Goal: Task Accomplishment & Management: Use online tool/utility

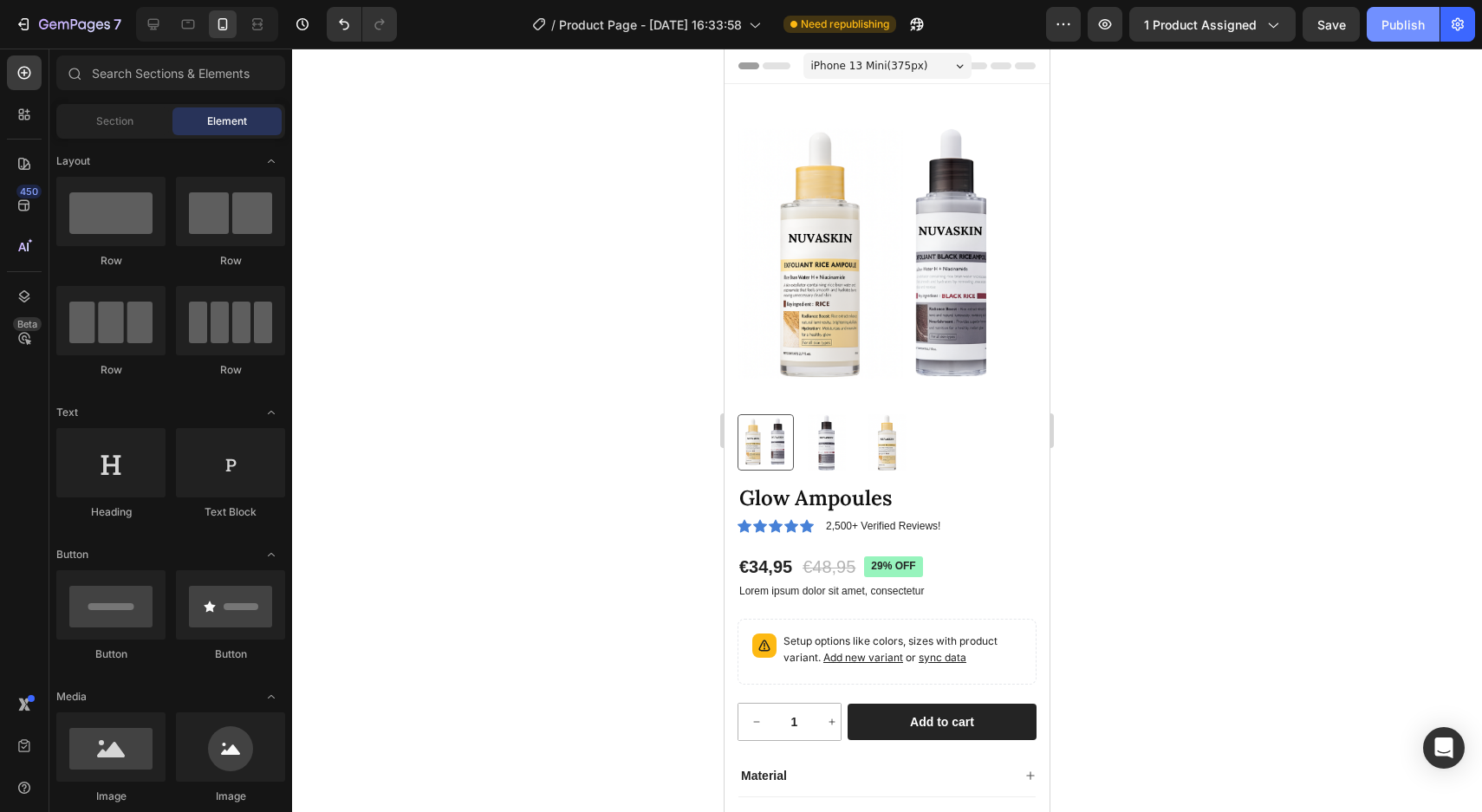
click at [1391, 30] on div "Publish" at bounding box center [1402, 24] width 43 height 18
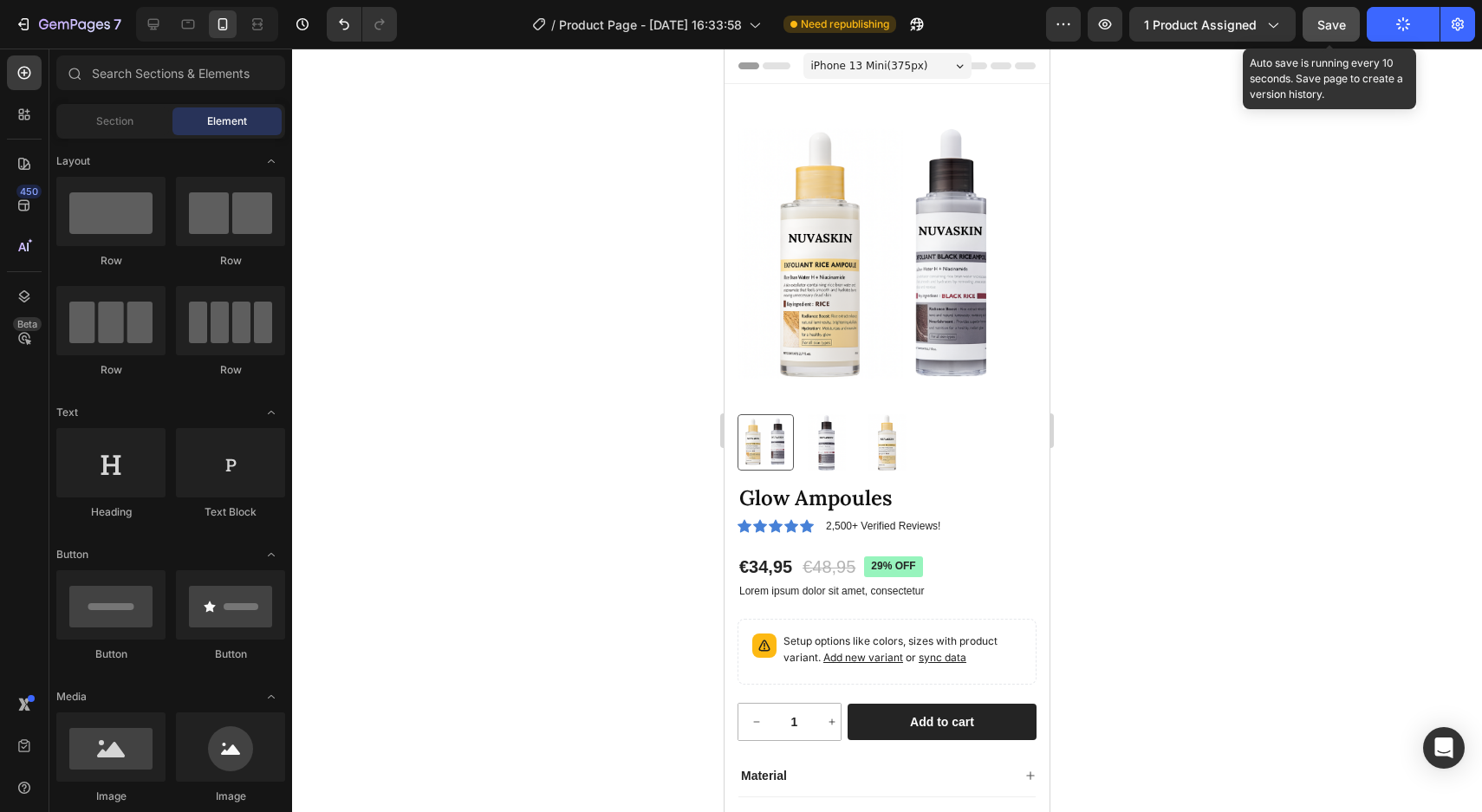
click at [1335, 20] on span "Save" at bounding box center [1332, 24] width 29 height 14
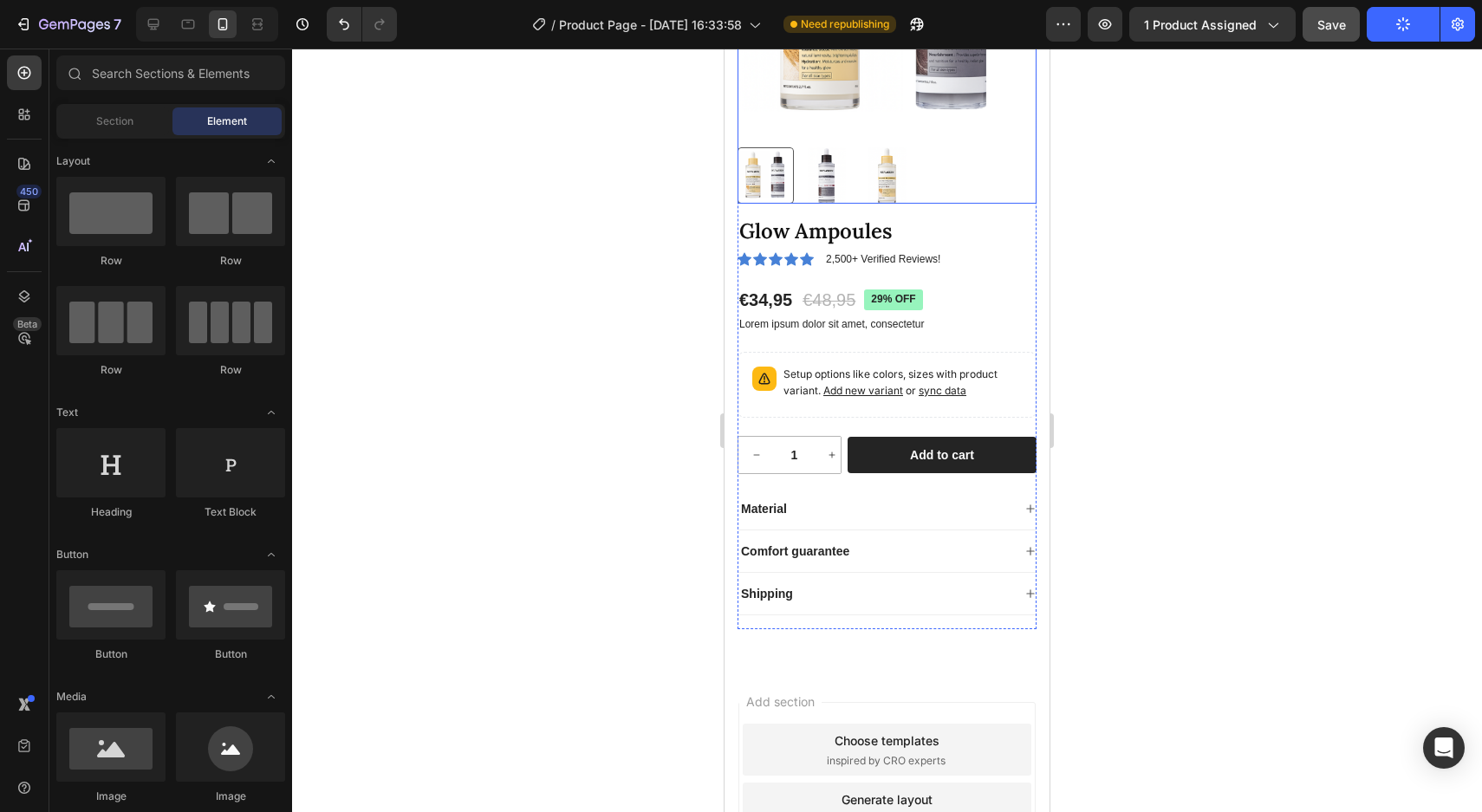
scroll to position [490, 0]
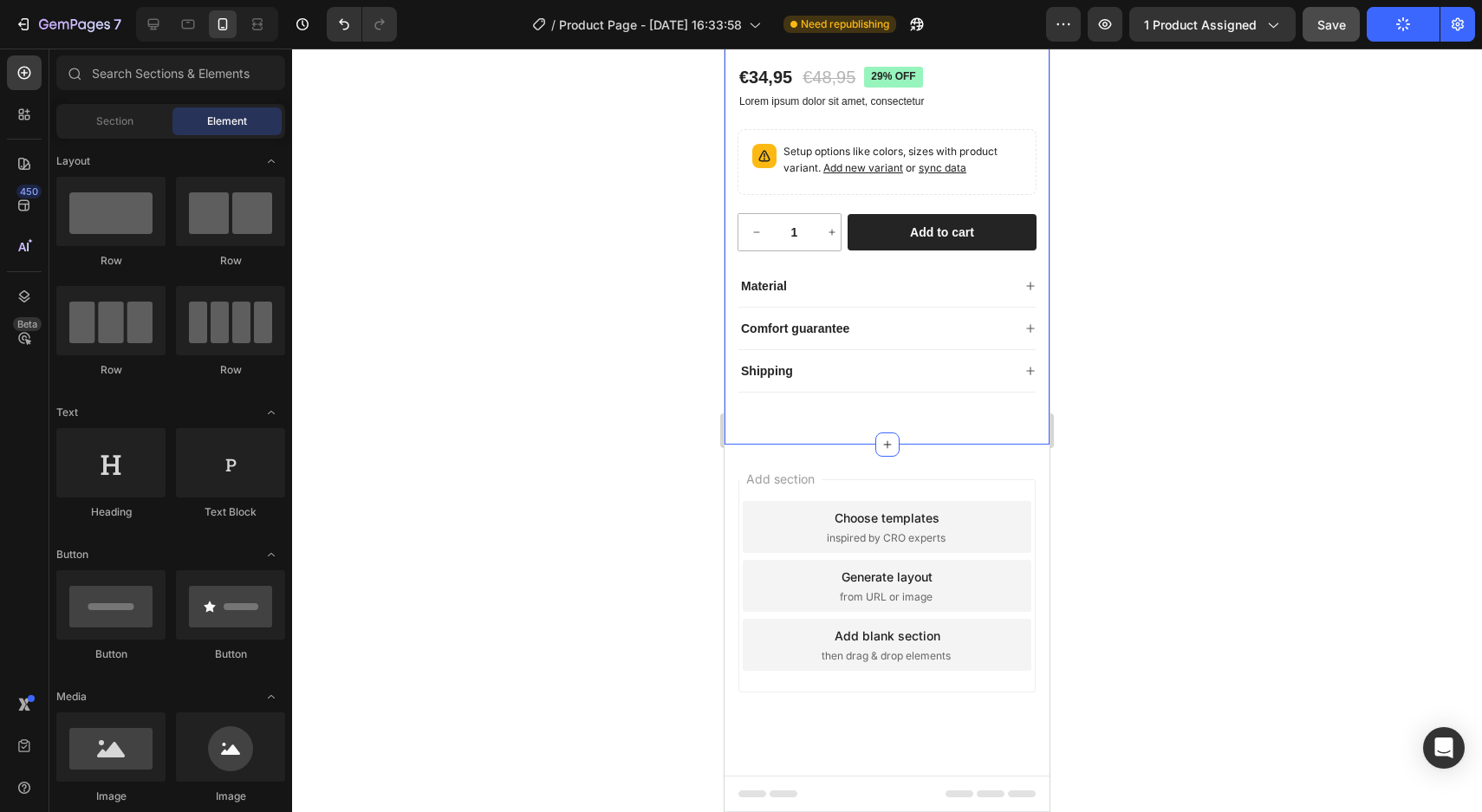
click at [939, 440] on div "Product Images Glow Ampoules Product Title Icon Icon Icon Icon Icon Icon List 2…" at bounding box center [887, 19] width 325 height 850
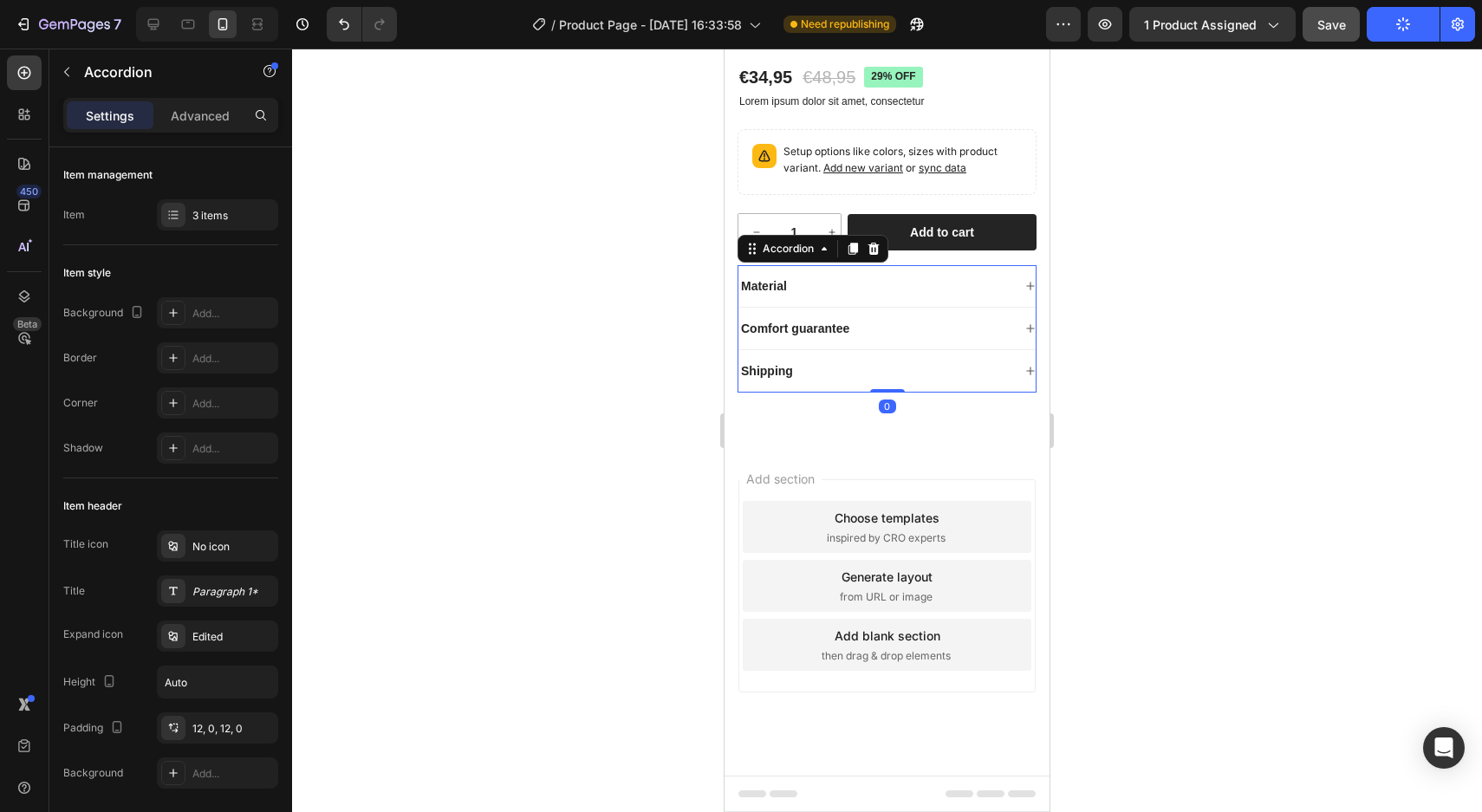
click at [937, 372] on div "Shipping" at bounding box center [874, 371] width 273 height 21
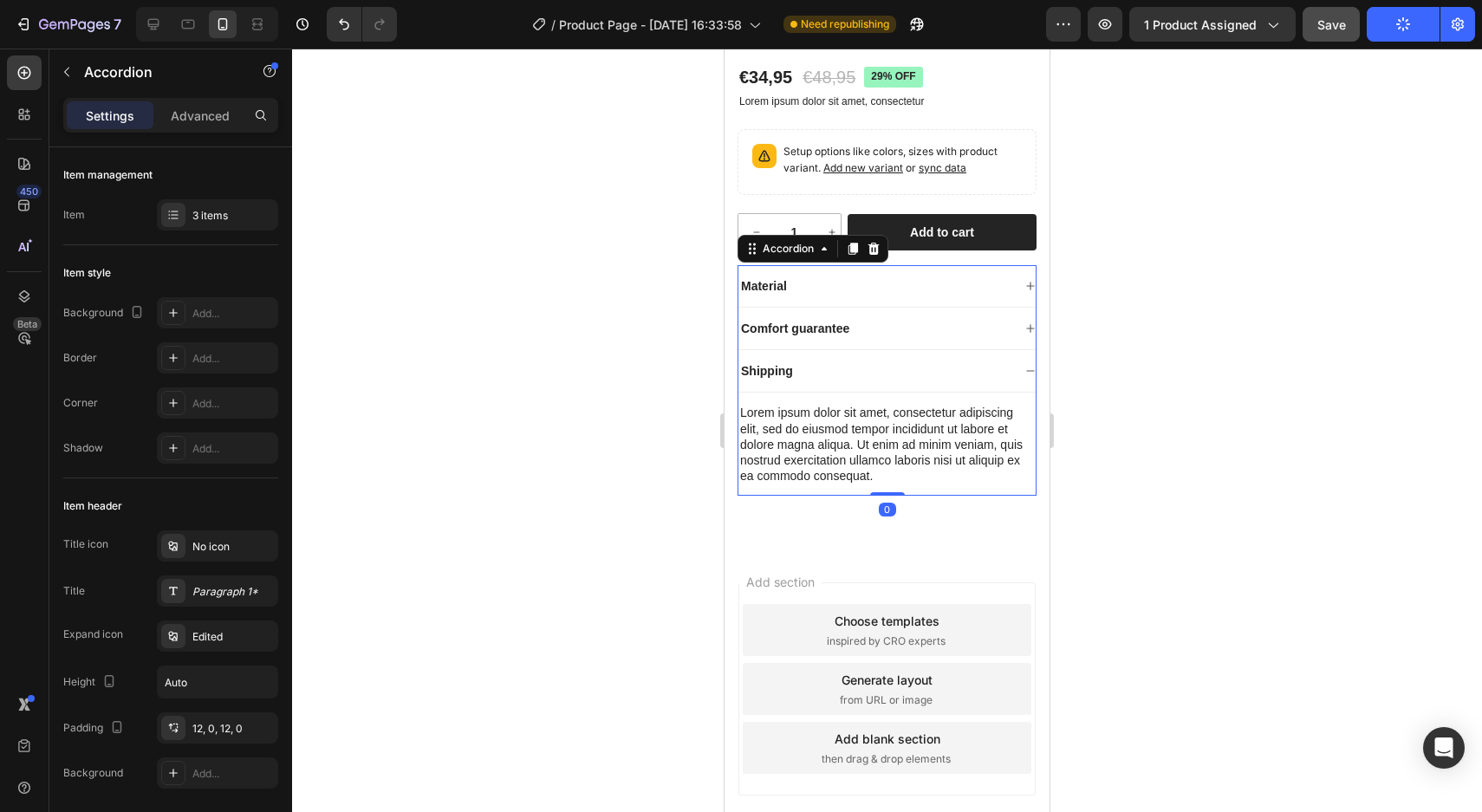
click at [937, 372] on div "Shipping" at bounding box center [874, 371] width 273 height 21
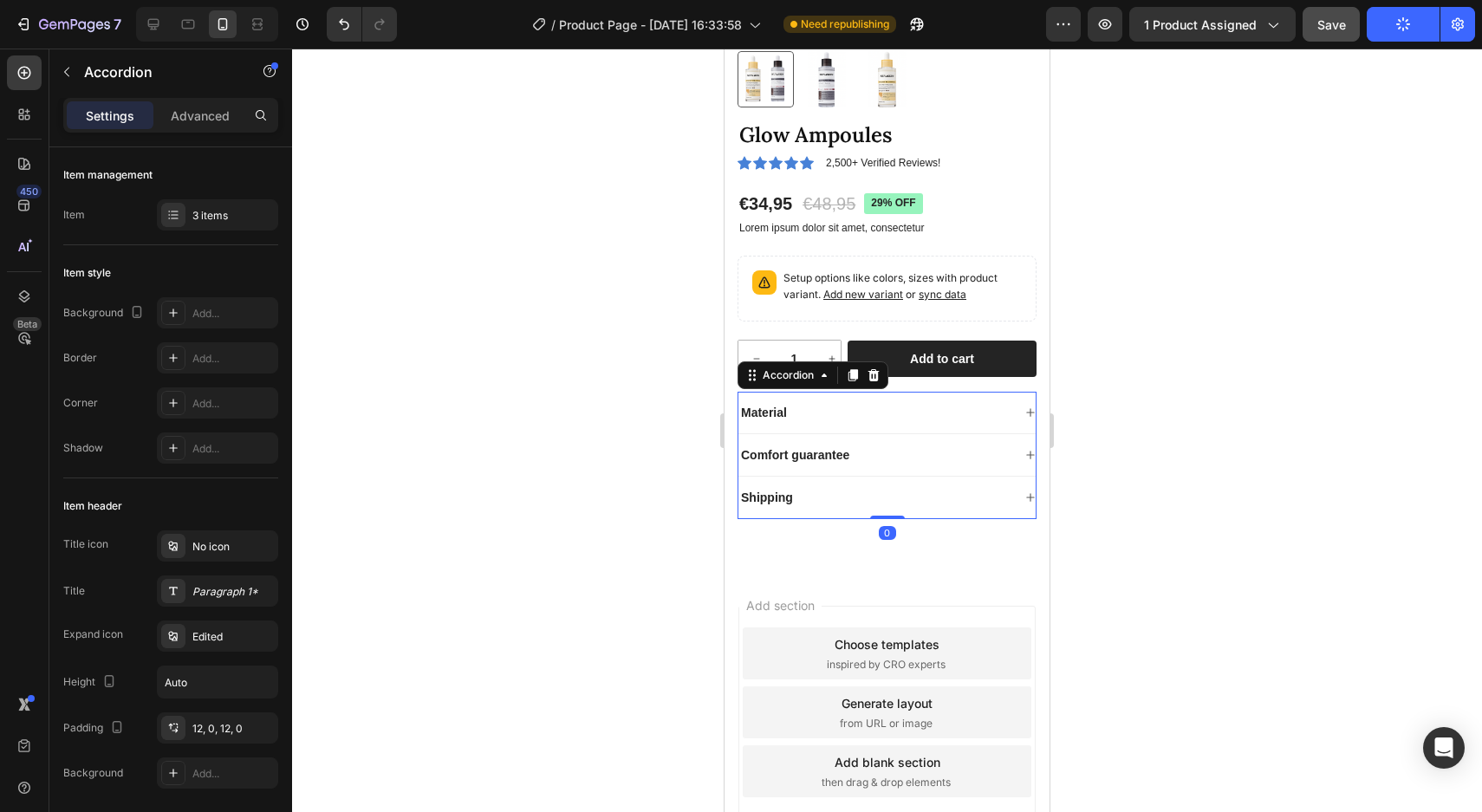
scroll to position [0, 0]
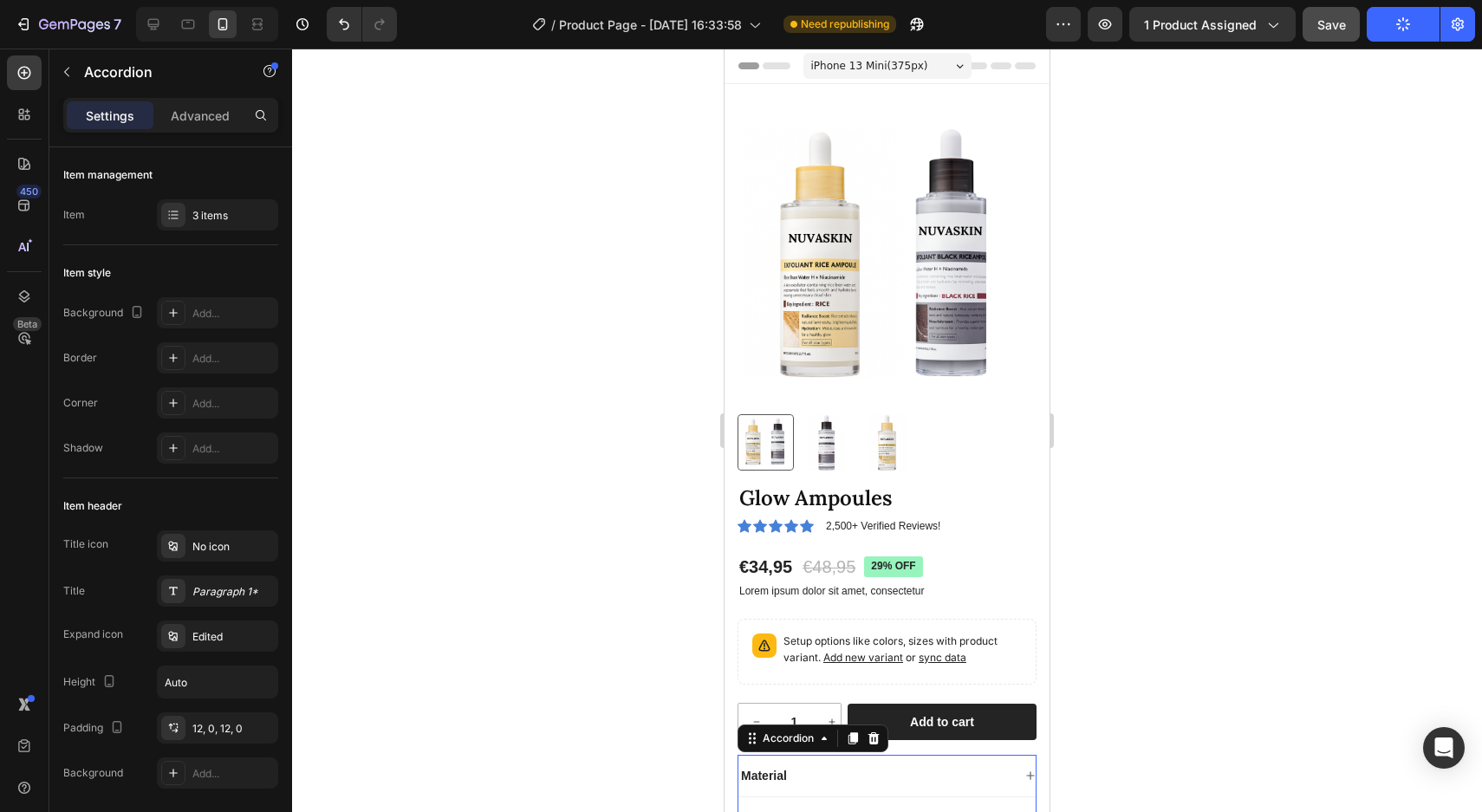
click at [1401, 21] on icon "button" at bounding box center [1403, 24] width 16 height 16
click at [1461, 16] on icon "button" at bounding box center [1457, 23] width 17 height 17
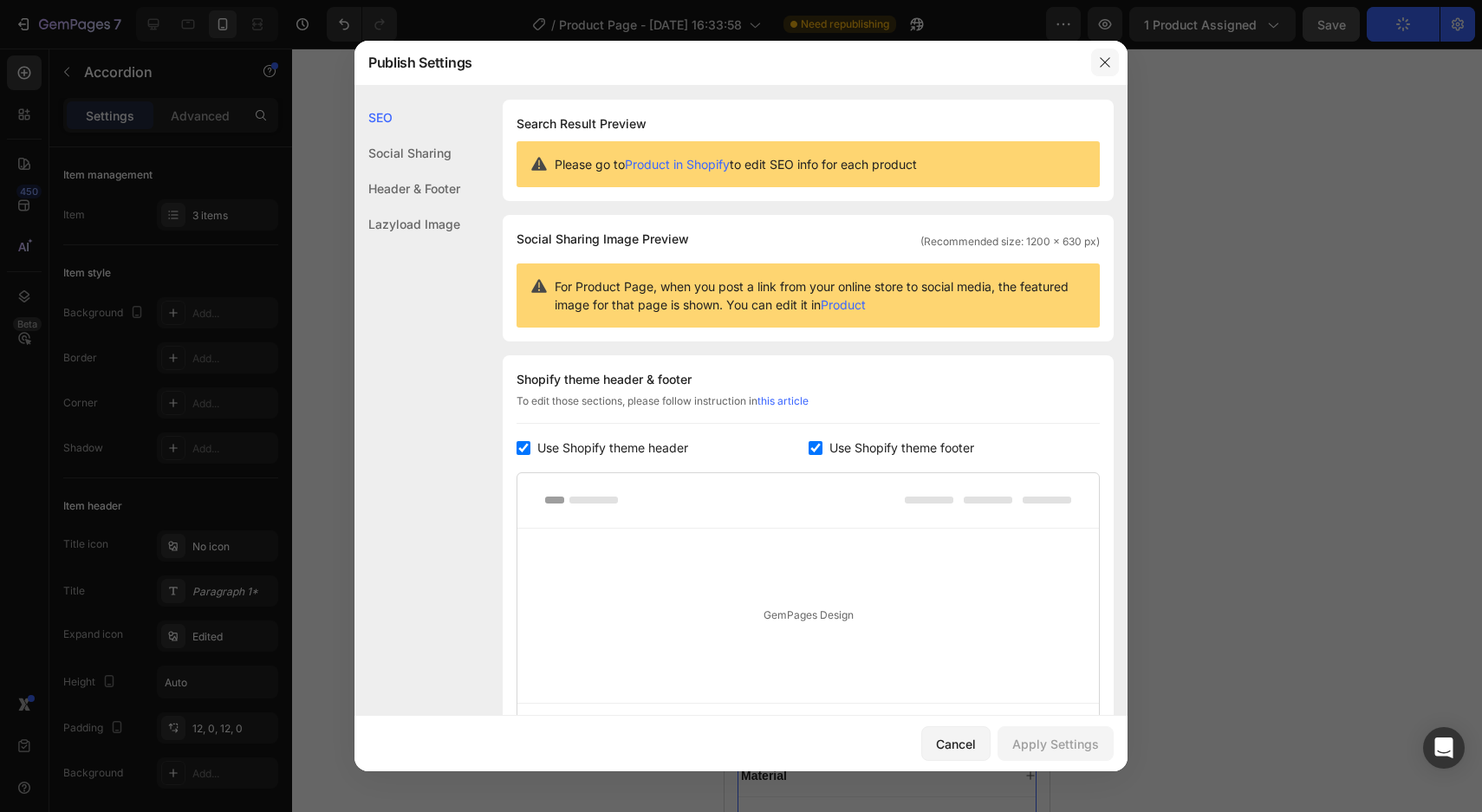
click at [1105, 60] on icon "button" at bounding box center [1104, 62] width 13 height 13
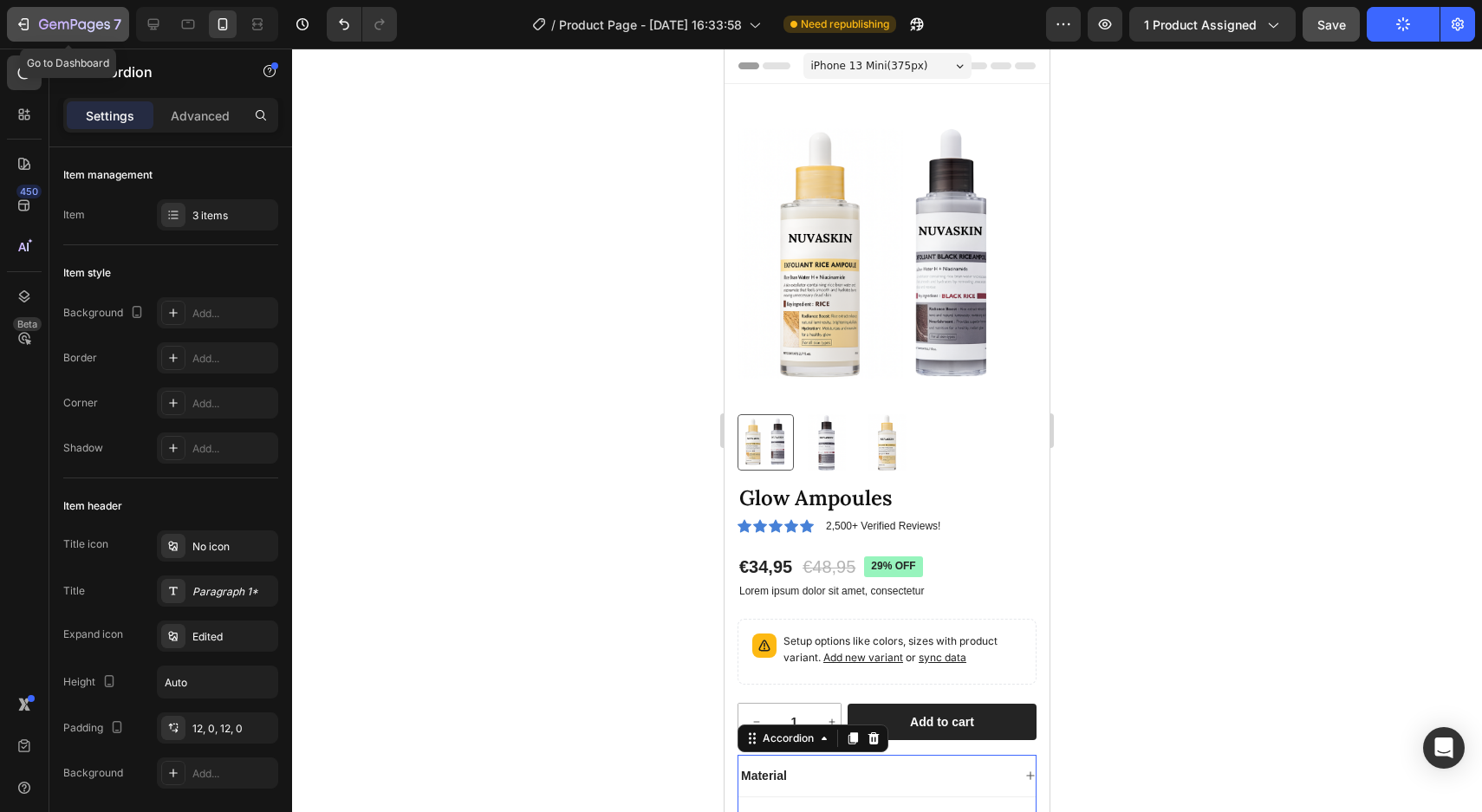
click at [37, 19] on div "7" at bounding box center [67, 23] width 107 height 21
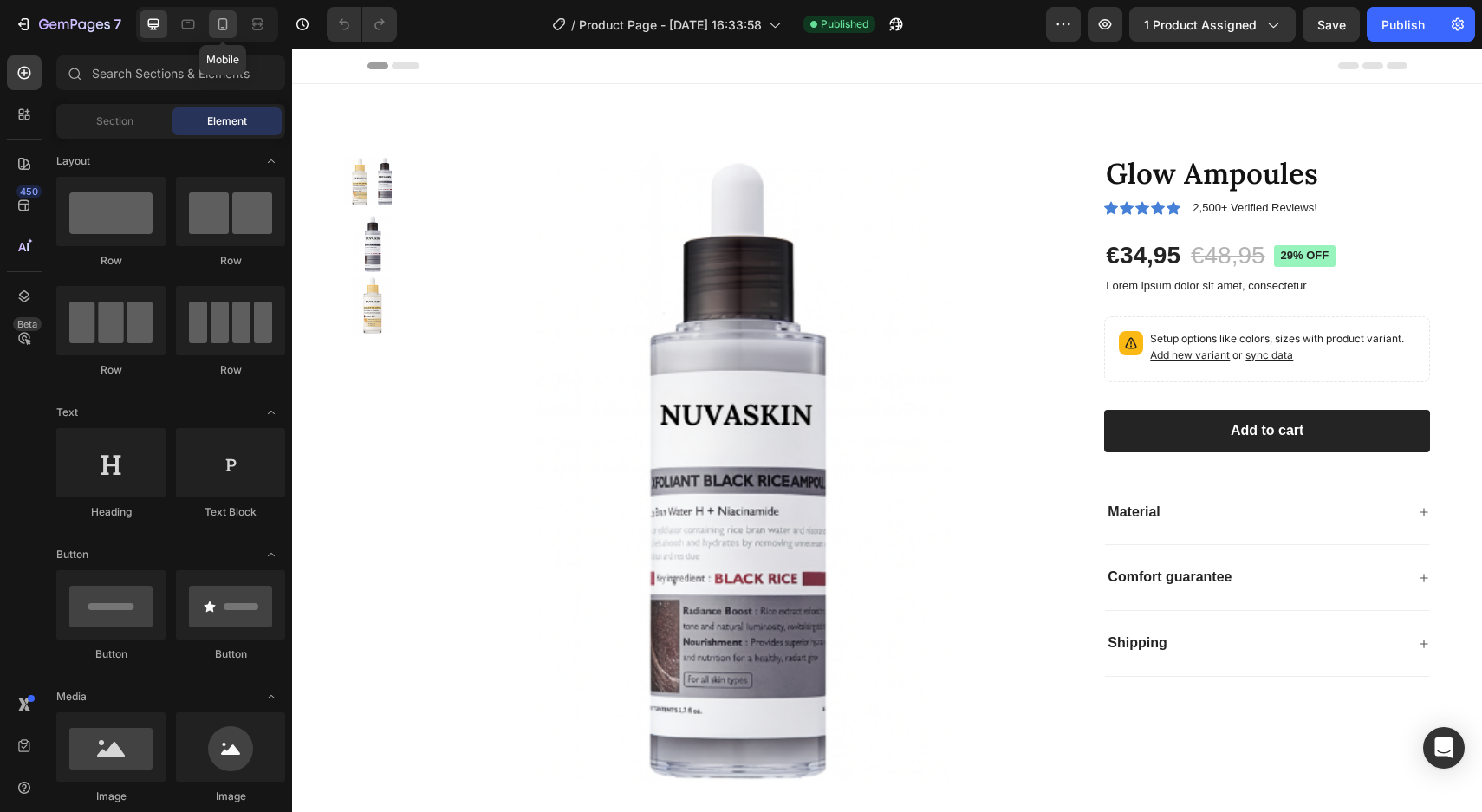
click at [218, 17] on icon at bounding box center [222, 23] width 17 height 17
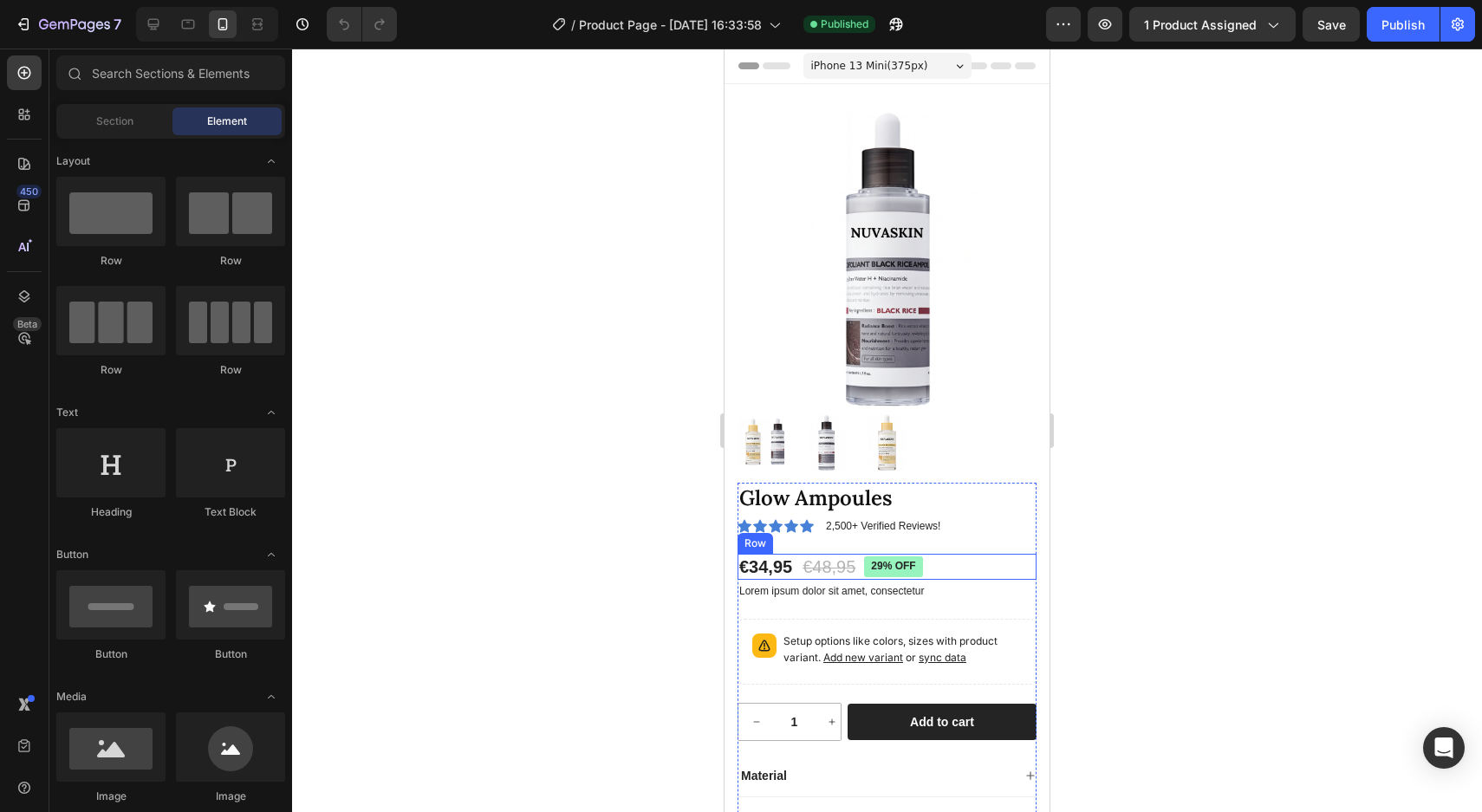
click at [953, 562] on div "€34,95 Product Price Product Price €48,95 Product Price Product Price 29% off P…" at bounding box center [887, 566] width 299 height 26
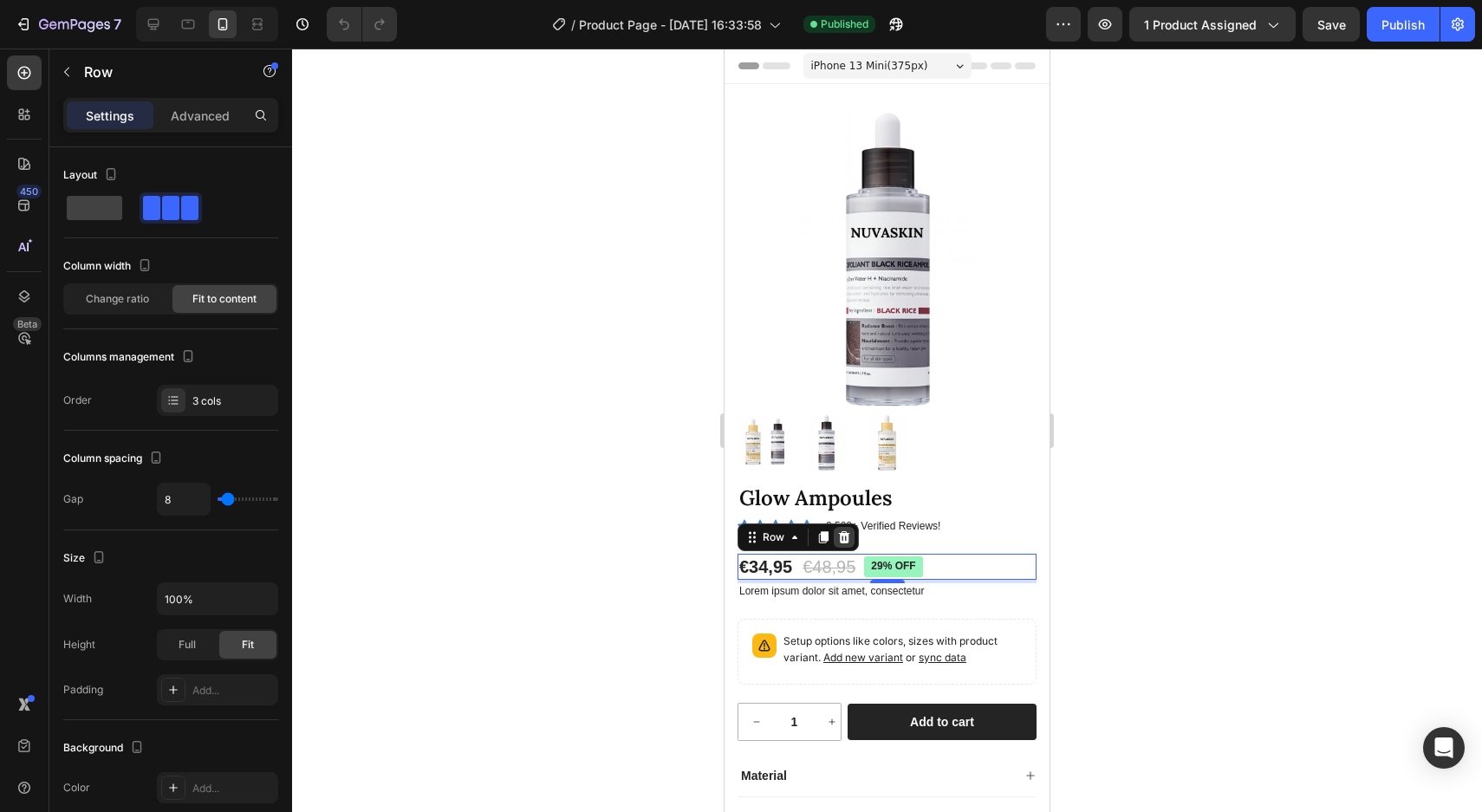
click at [843, 536] on icon at bounding box center [844, 537] width 12 height 13
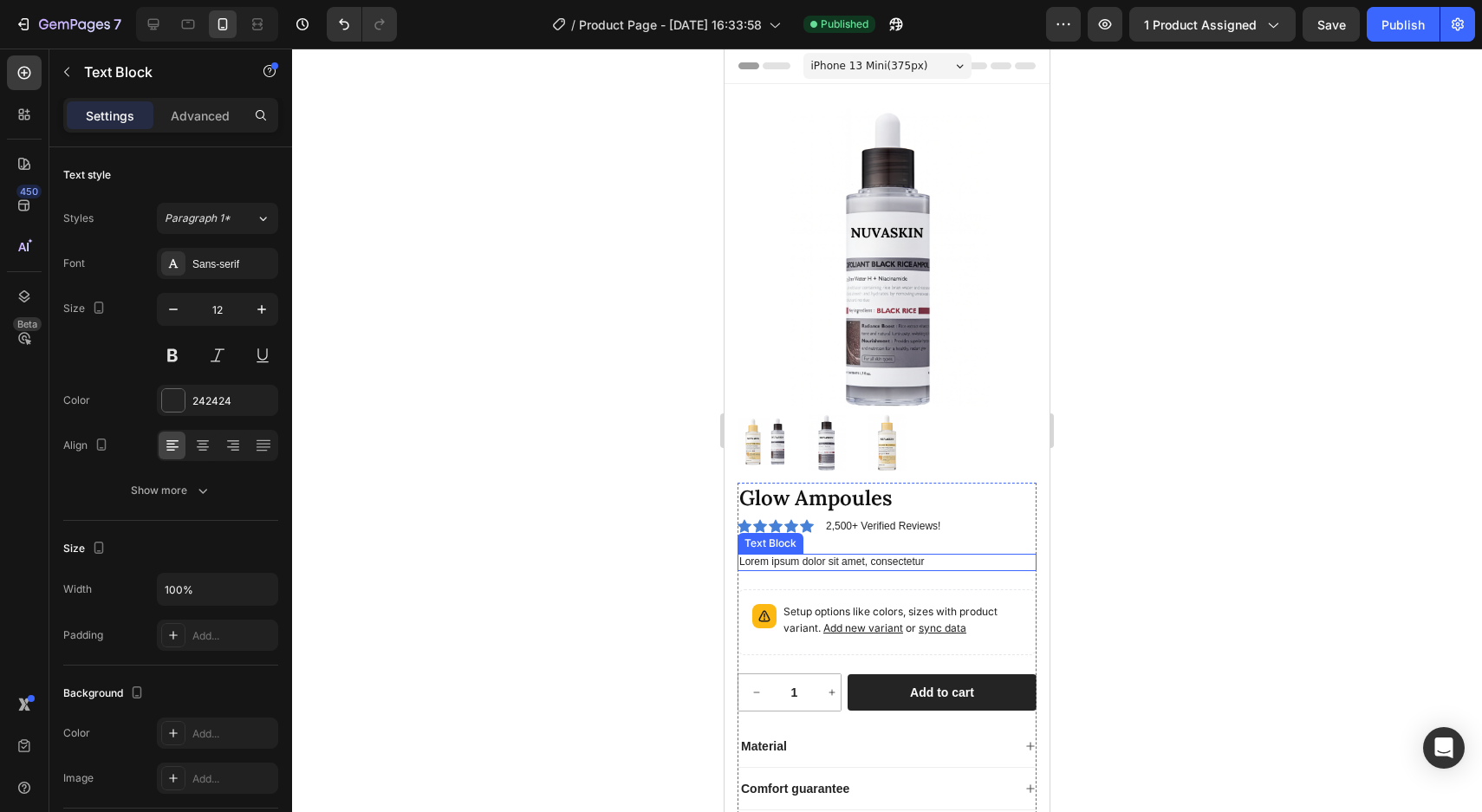
click at [878, 563] on p "Lorem ipsum dolor sit amet, consectetur" at bounding box center [887, 561] width 296 height 13
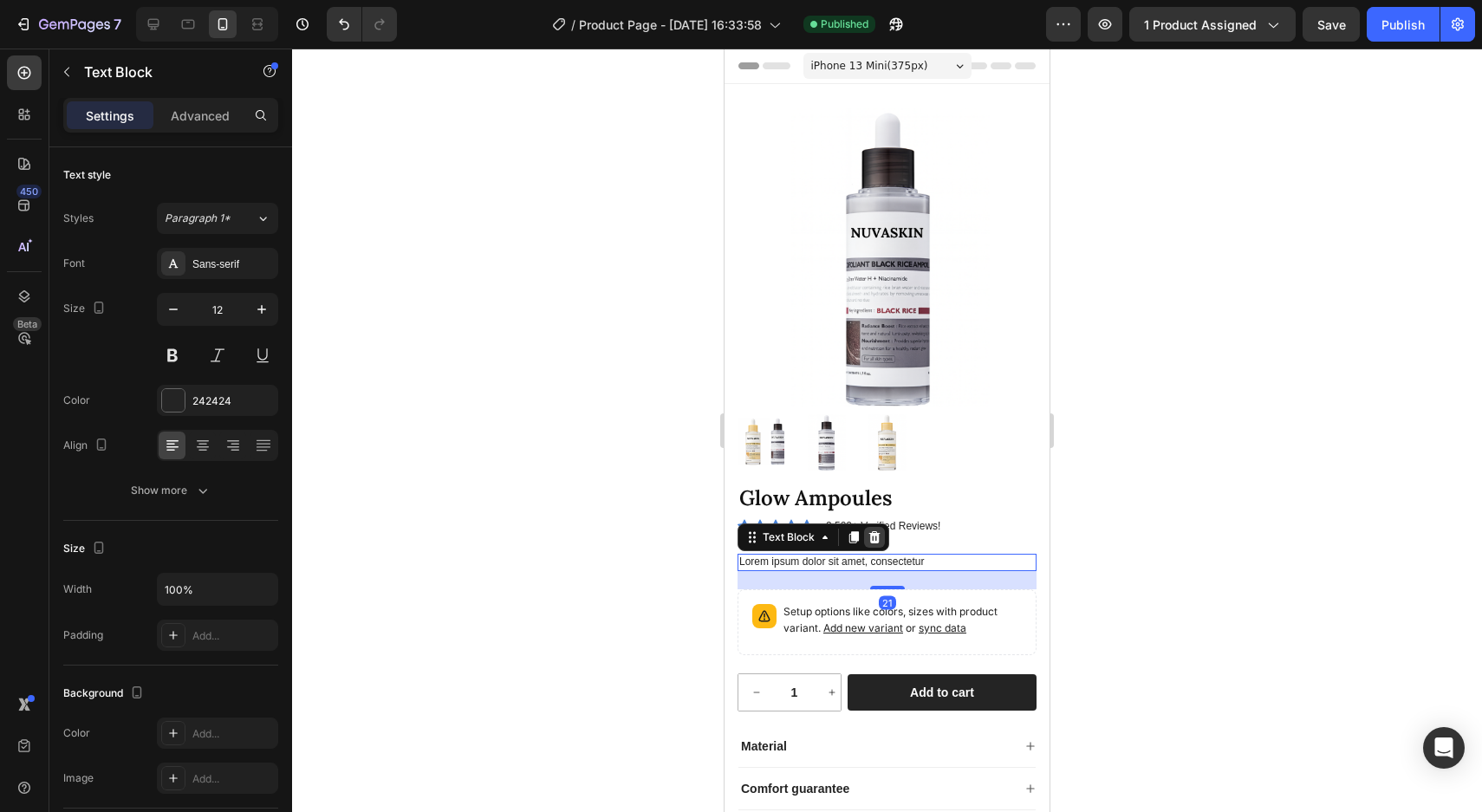
click at [868, 540] on icon at bounding box center [874, 536] width 13 height 13
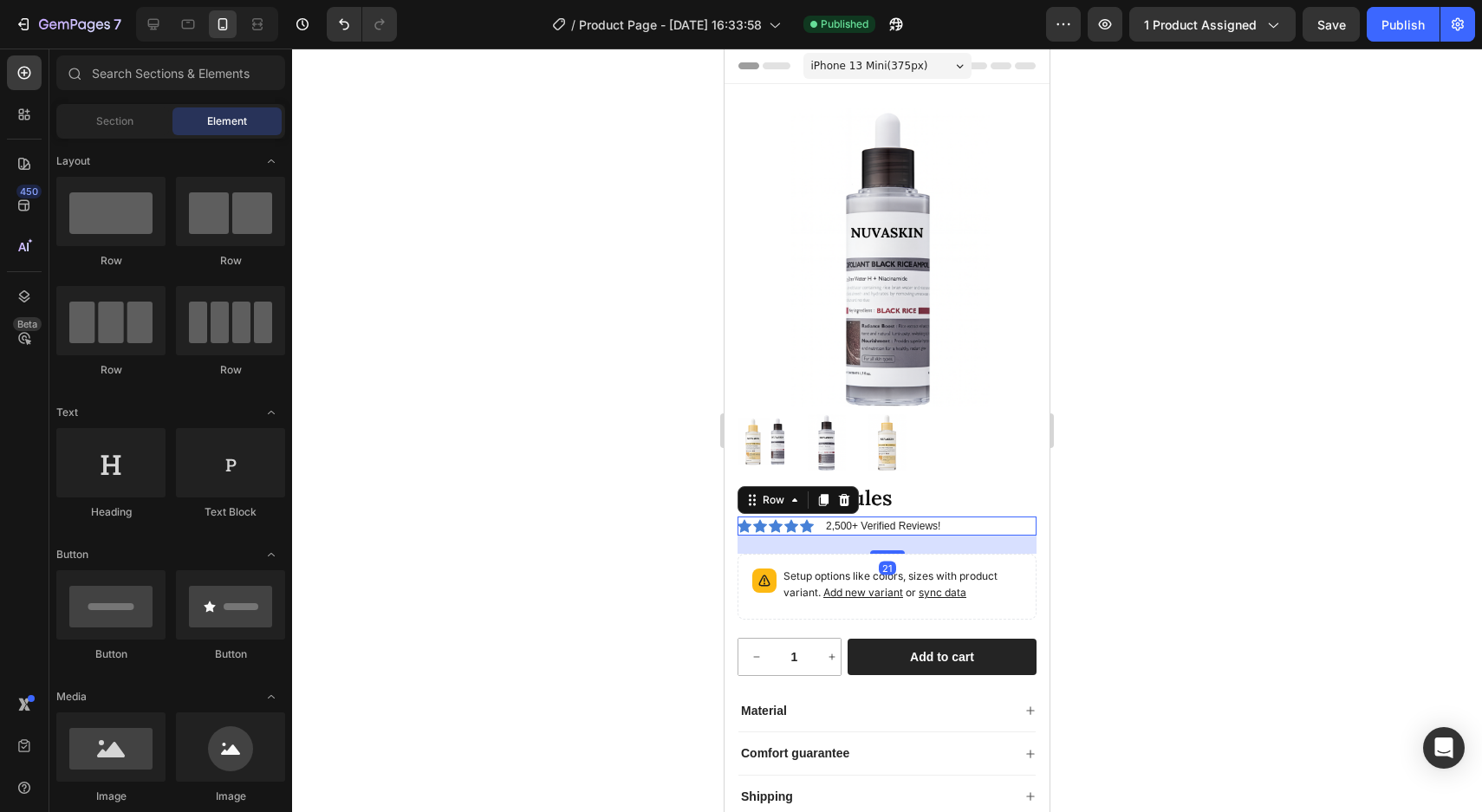
click at [947, 524] on div "Icon Icon Icon Icon Icon Icon List 2,500+ Verified Reviews! Text Block Row 21" at bounding box center [887, 526] width 299 height 19
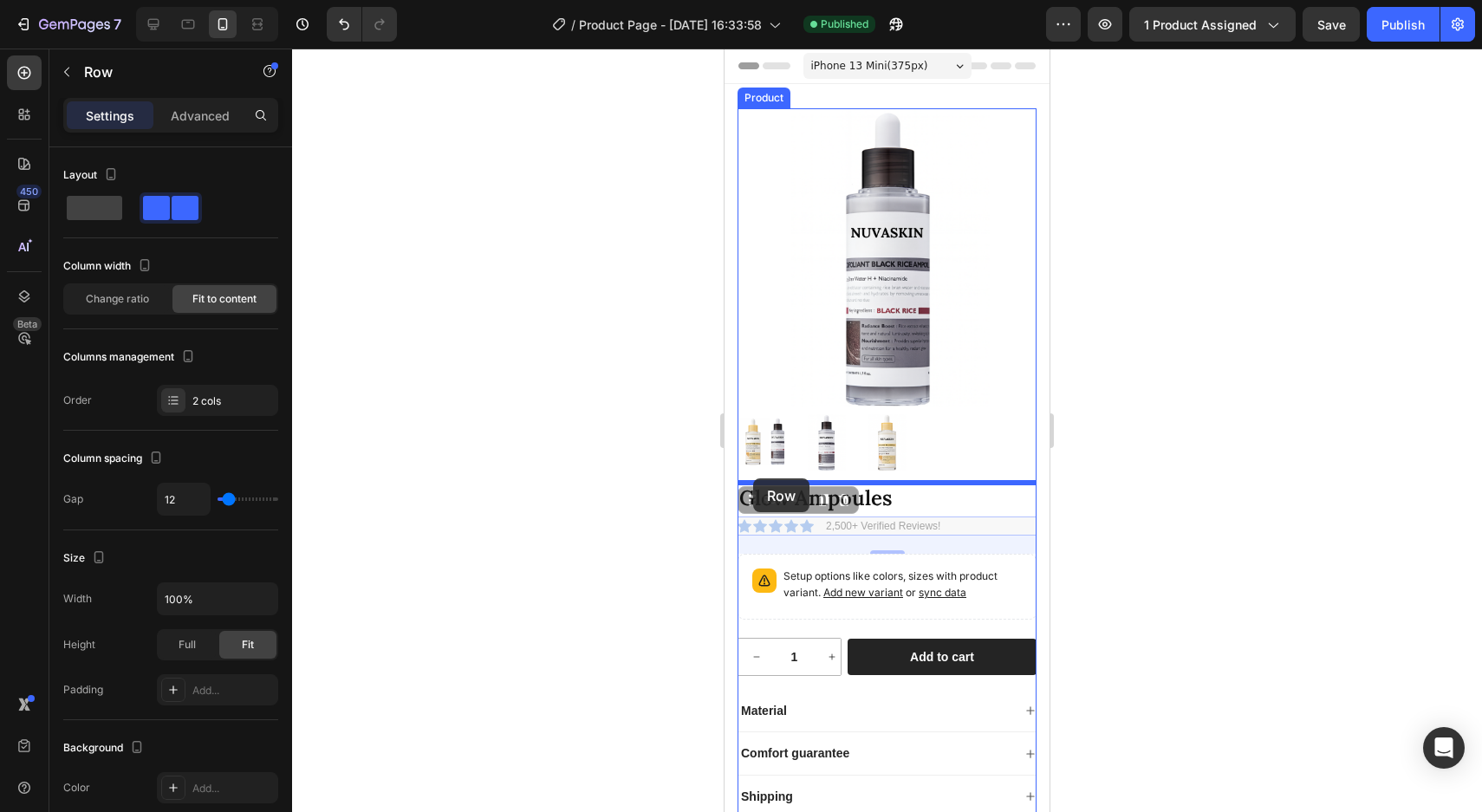
drag, startPoint x: 750, startPoint y: 506, endPoint x: 753, endPoint y: 479, distance: 27.2
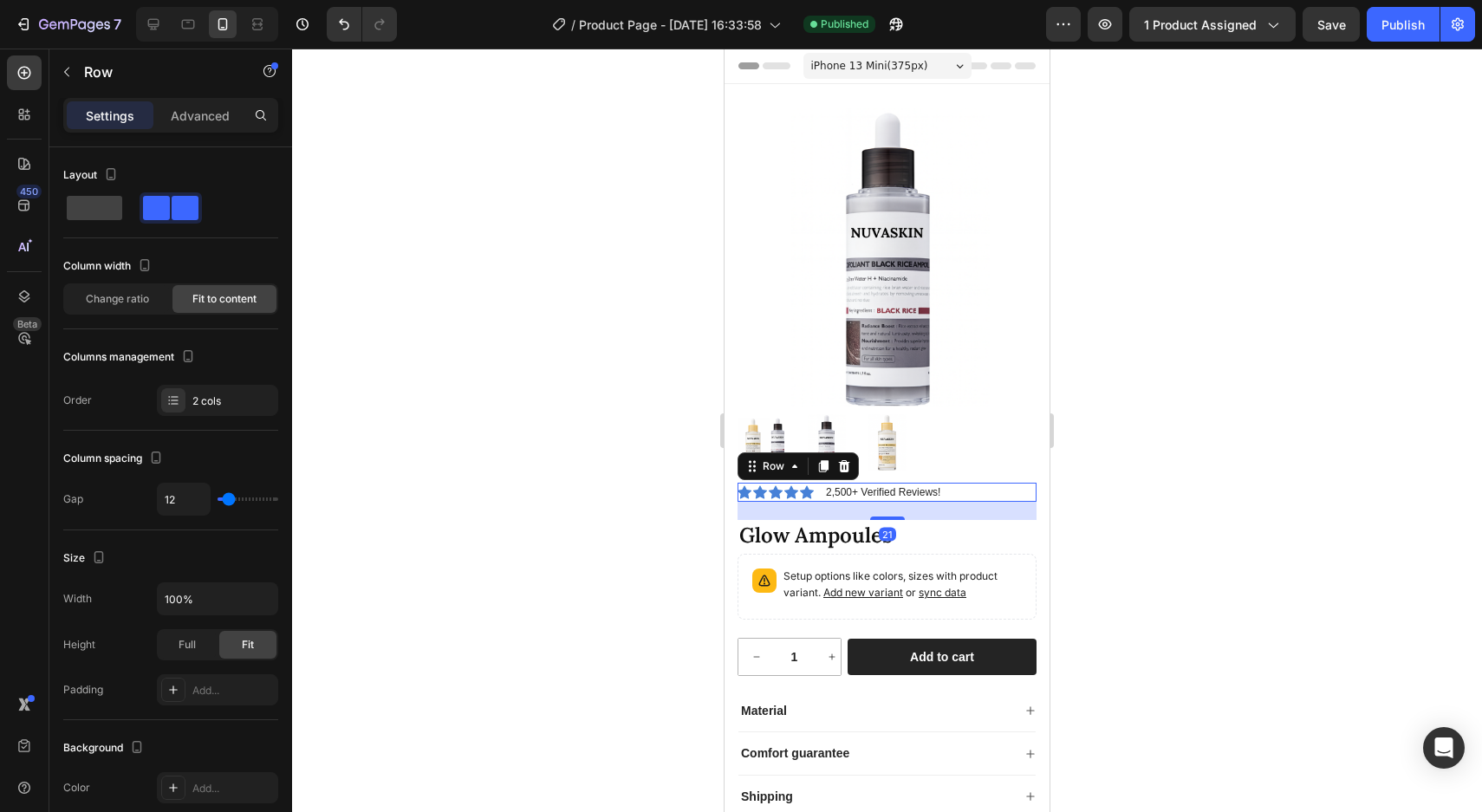
click at [1153, 466] on div at bounding box center [887, 430] width 1189 height 763
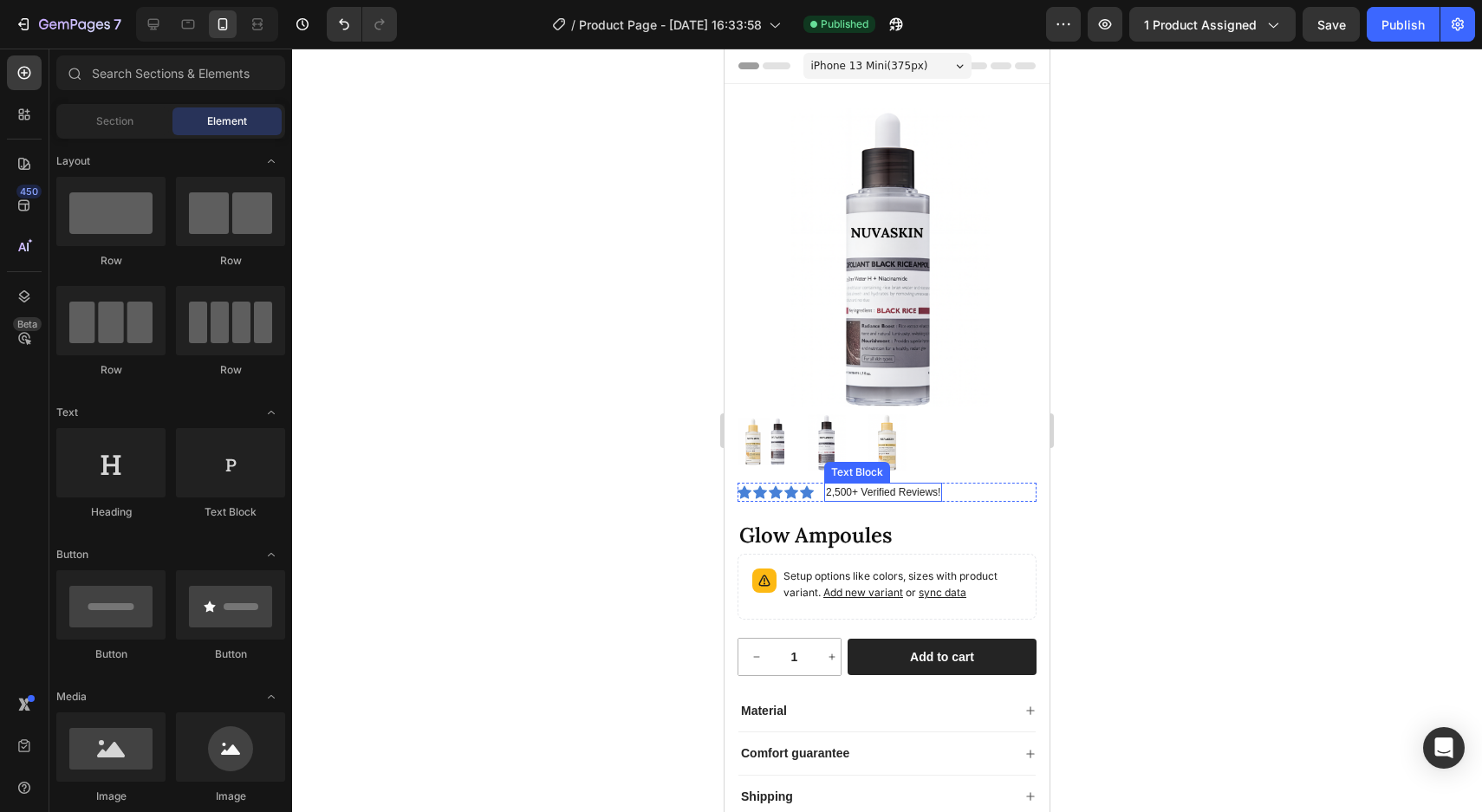
click at [931, 496] on p "2,500+ Verified Reviews!" at bounding box center [883, 491] width 115 height 15
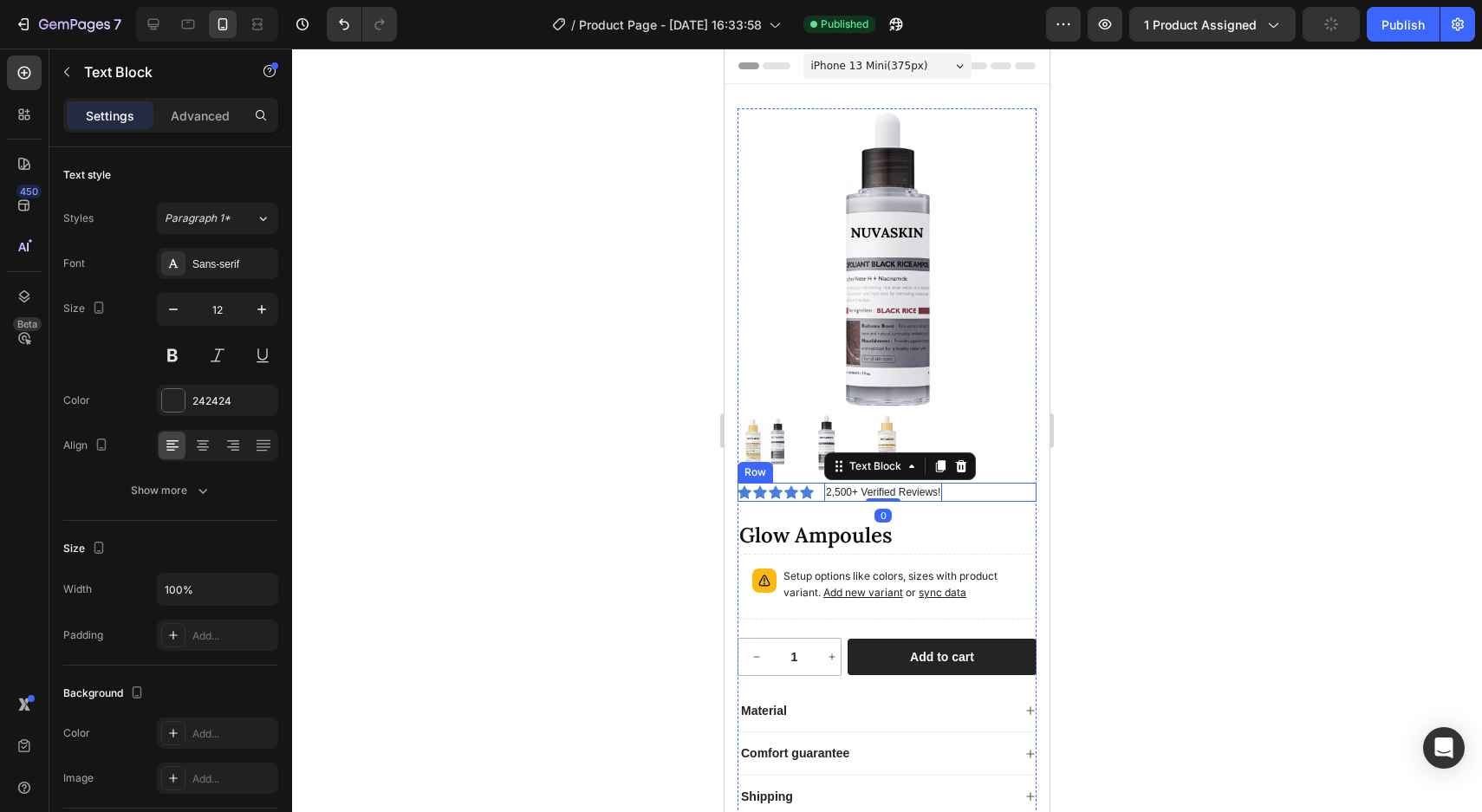
click at [960, 494] on div "Icon Icon Icon Icon Icon Icon List 2,500+ Verified Reviews! Text Block 0 Row" at bounding box center [887, 491] width 299 height 19
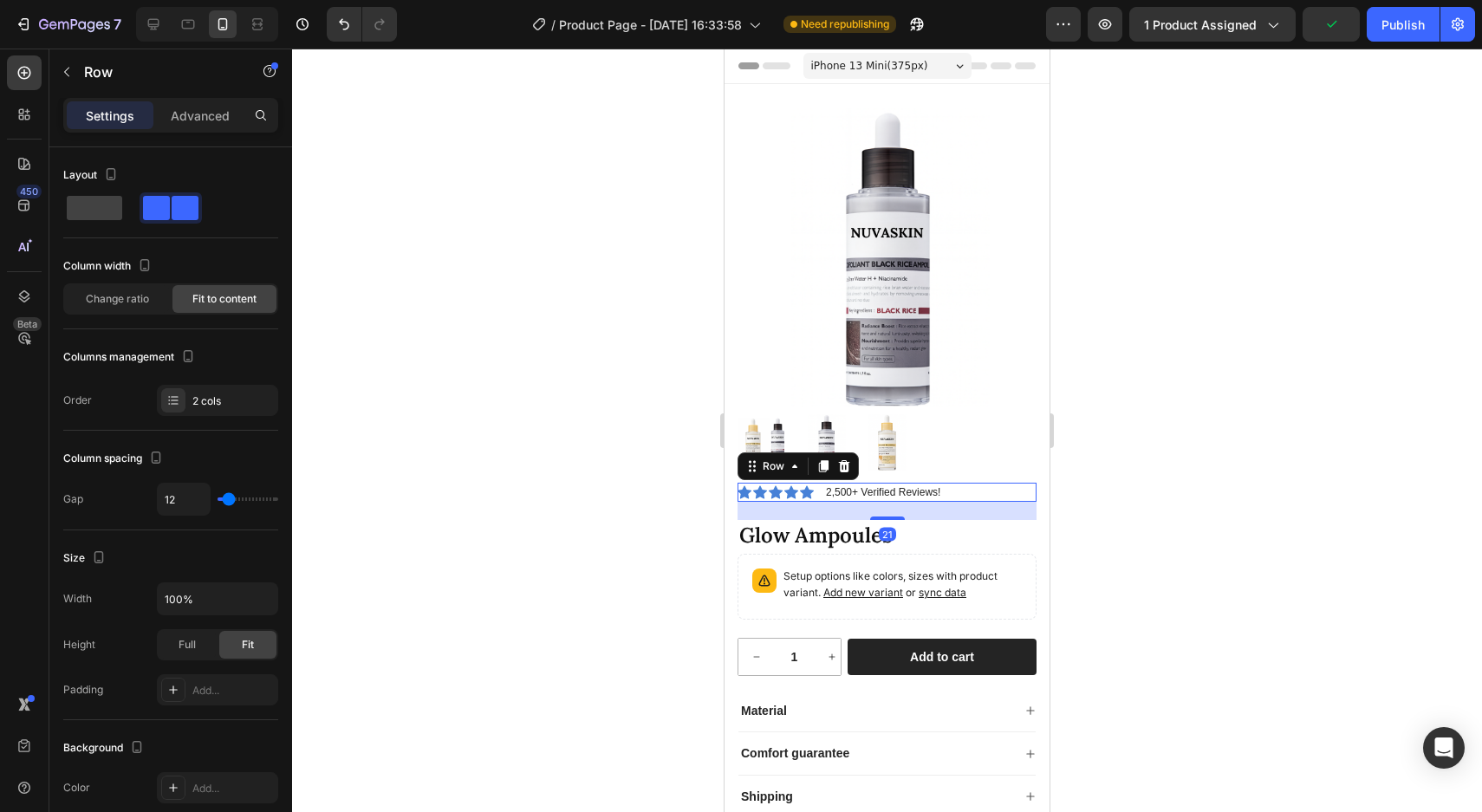
click at [891, 514] on div "21" at bounding box center [887, 510] width 299 height 18
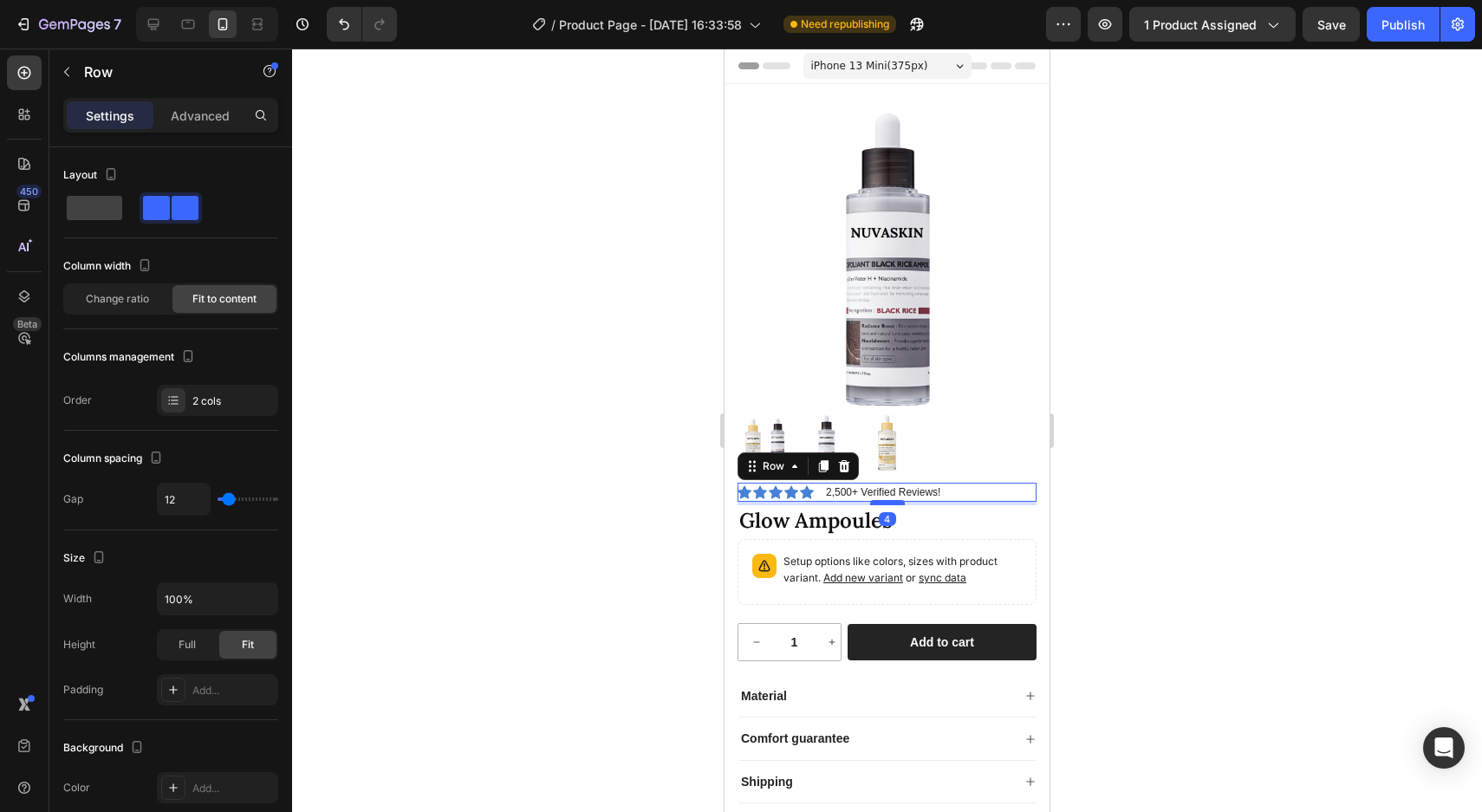
drag, startPoint x: 889, startPoint y: 517, endPoint x: 895, endPoint y: 502, distance: 16.2
click at [895, 502] on div at bounding box center [887, 502] width 35 height 5
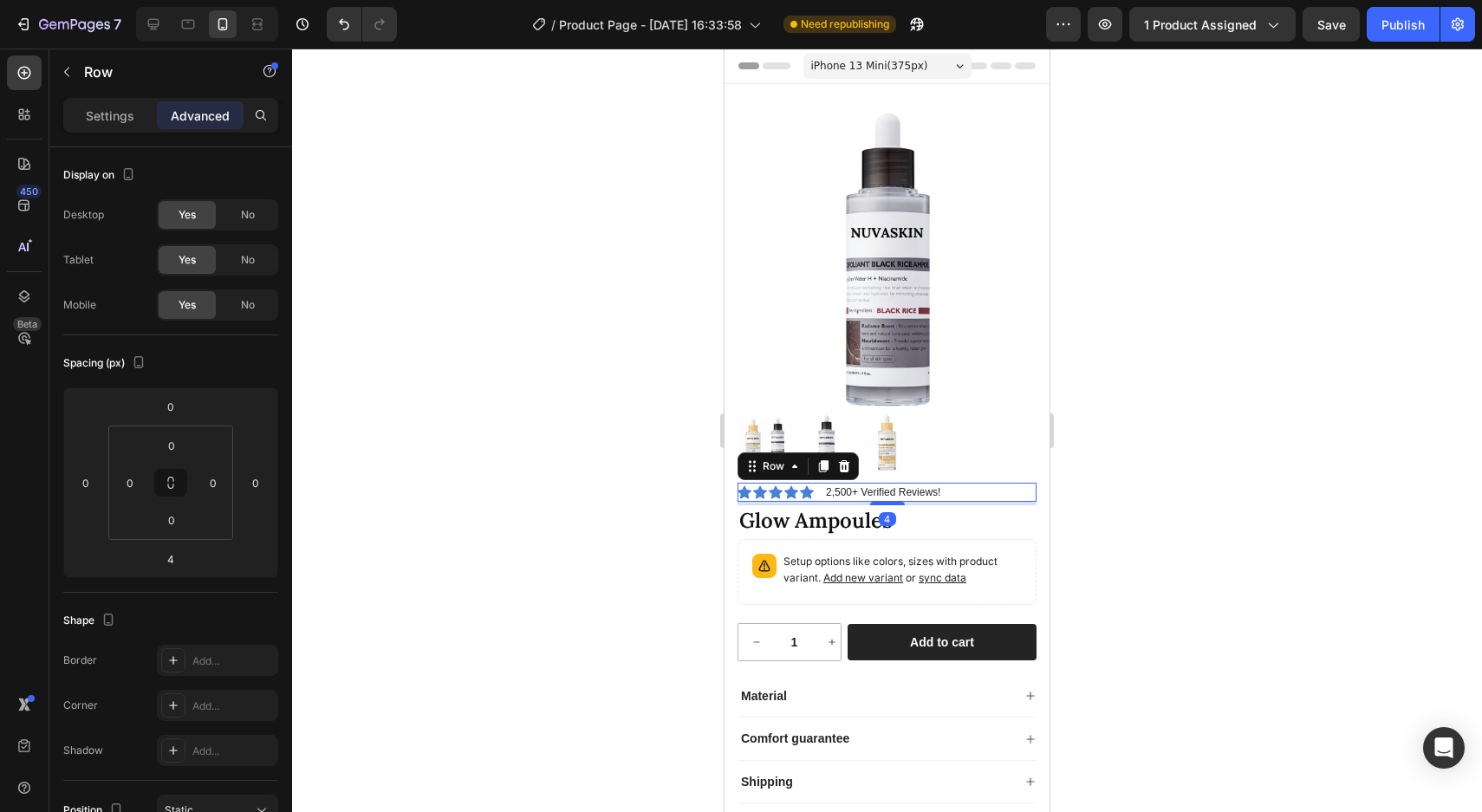
click at [1328, 435] on div at bounding box center [887, 430] width 1189 height 763
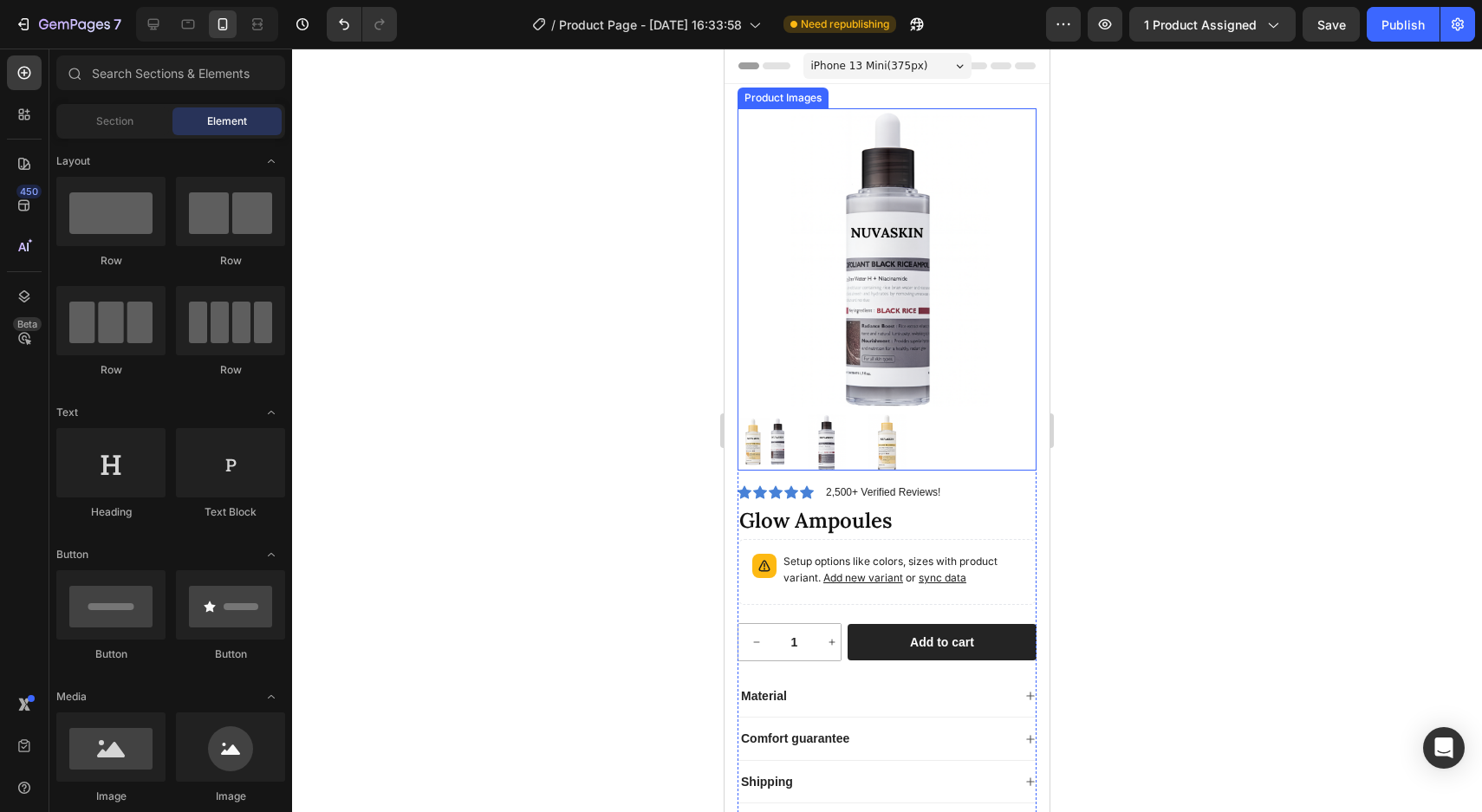
click at [914, 446] on img at bounding box center [887, 441] width 56 height 56
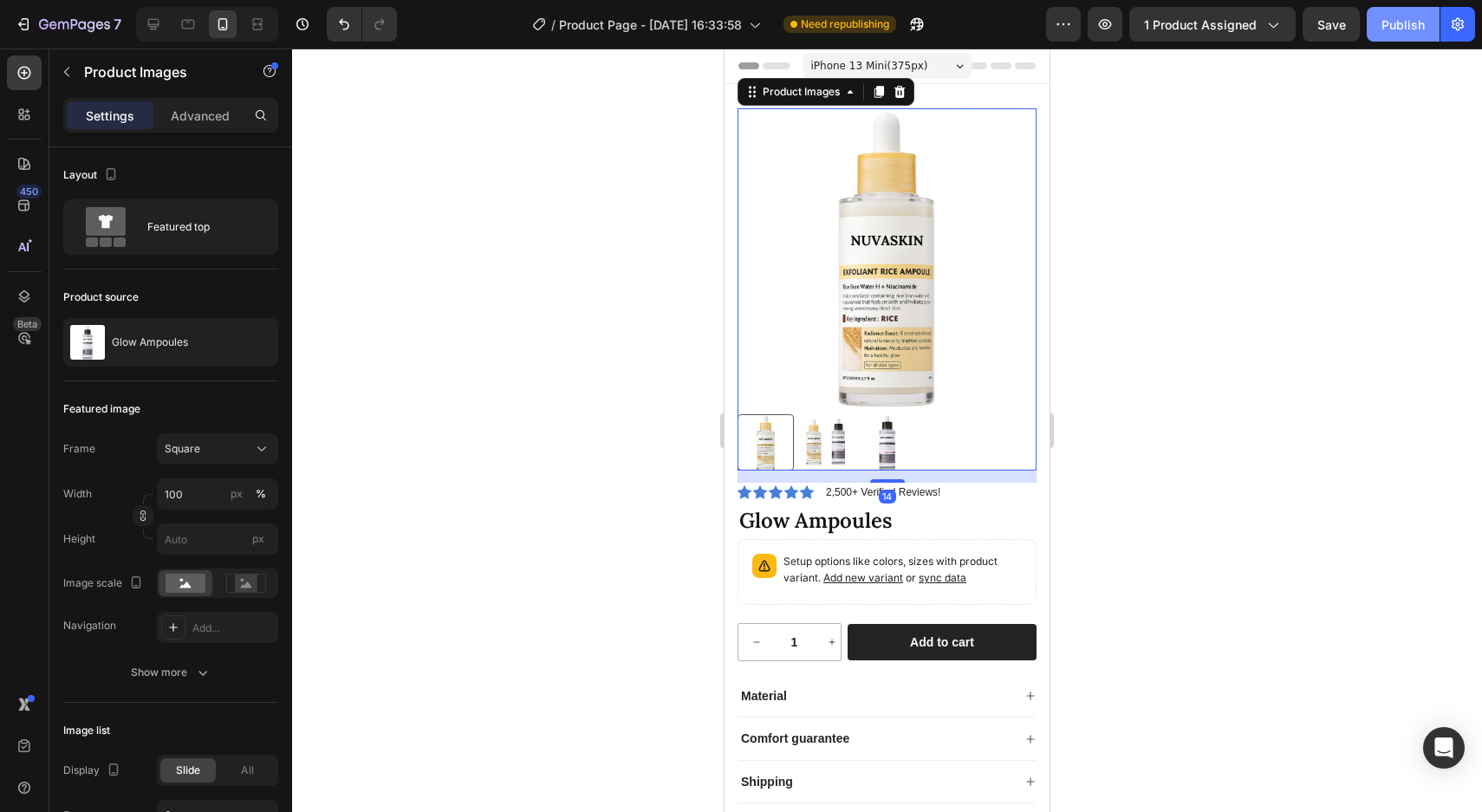
click at [1391, 26] on div "Publish" at bounding box center [1402, 24] width 43 height 18
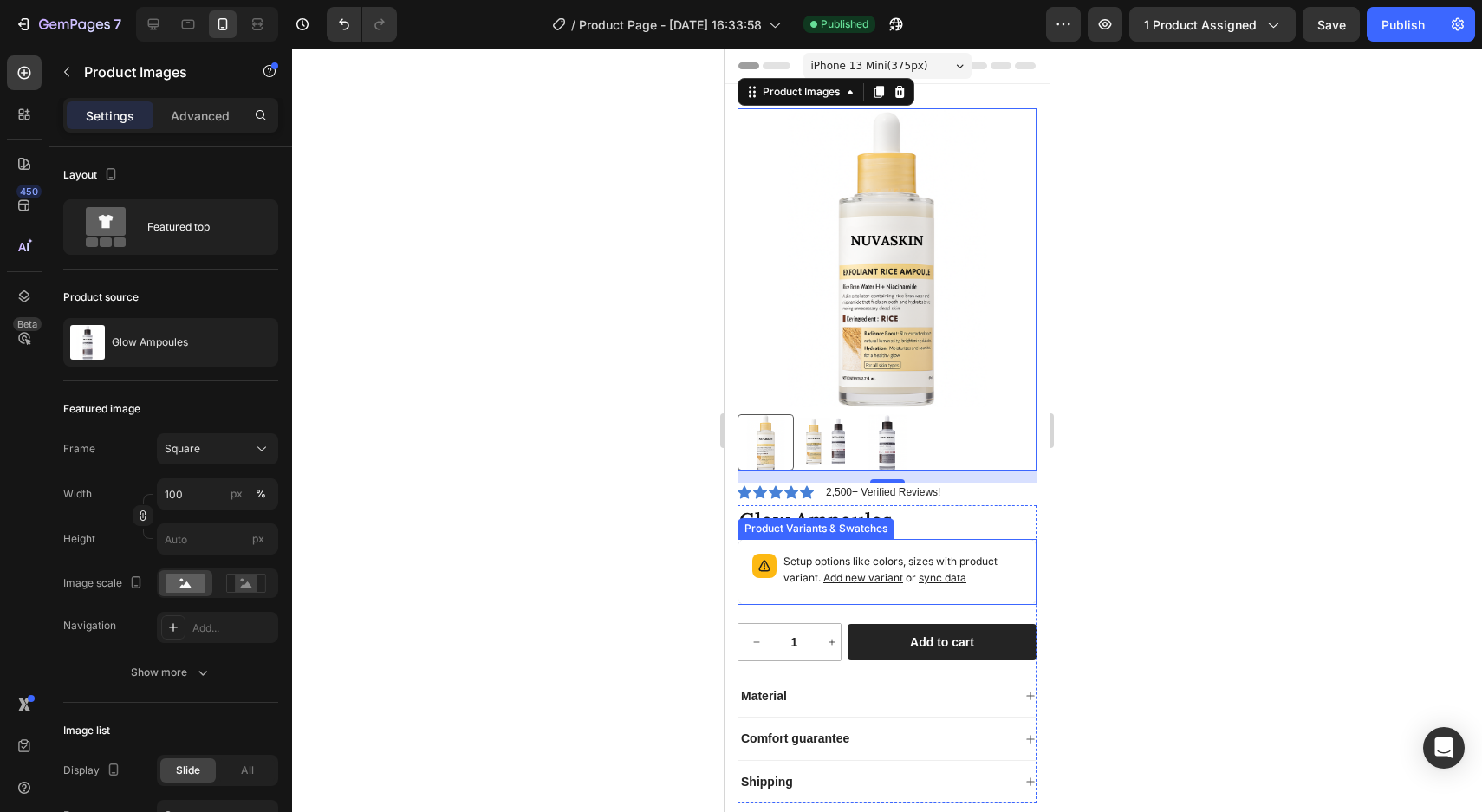
click at [998, 572] on p "Setup options like colors, sizes with product variant. Add new variant or sync …" at bounding box center [903, 569] width 238 height 33
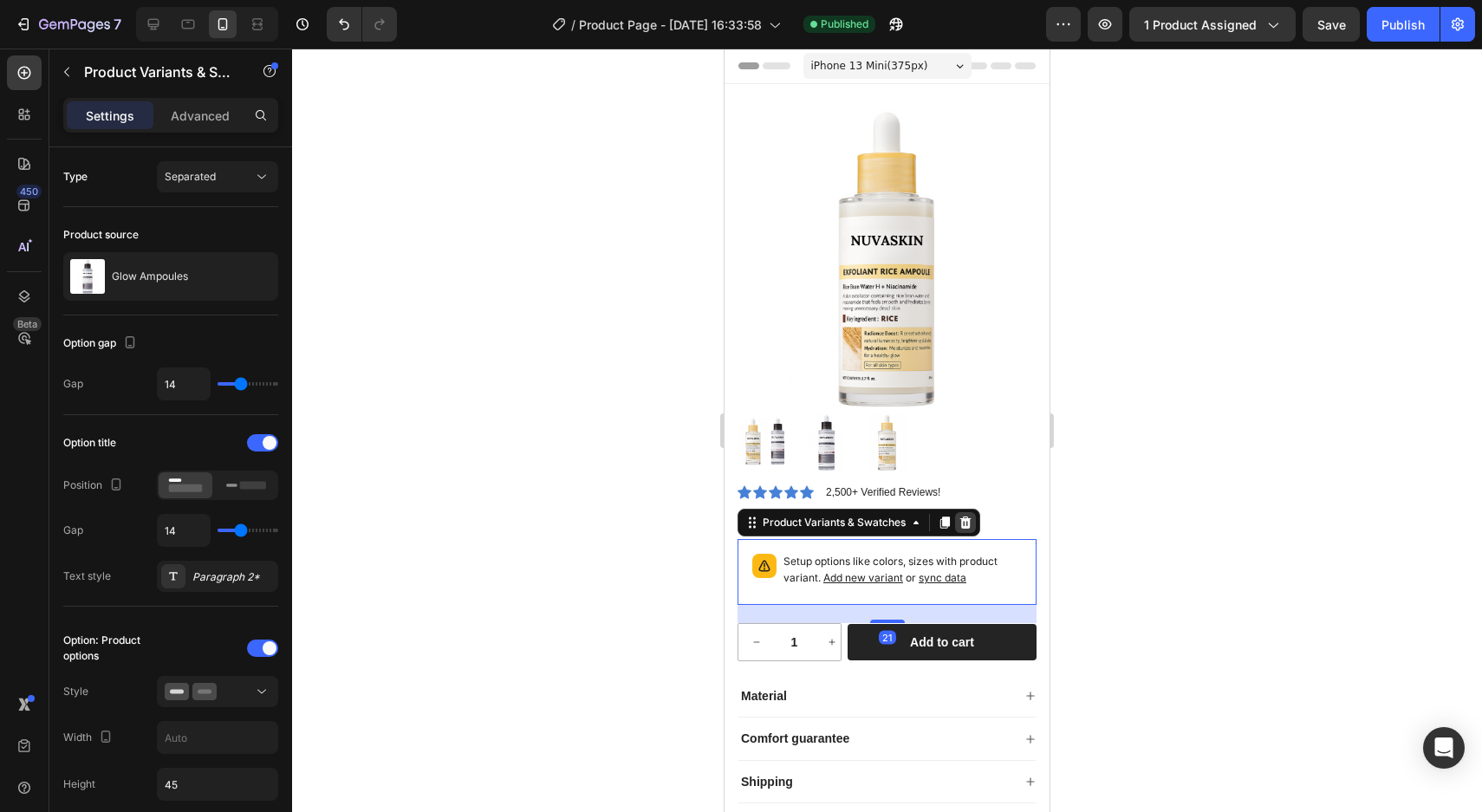
click at [964, 521] on icon at bounding box center [965, 523] width 12 height 13
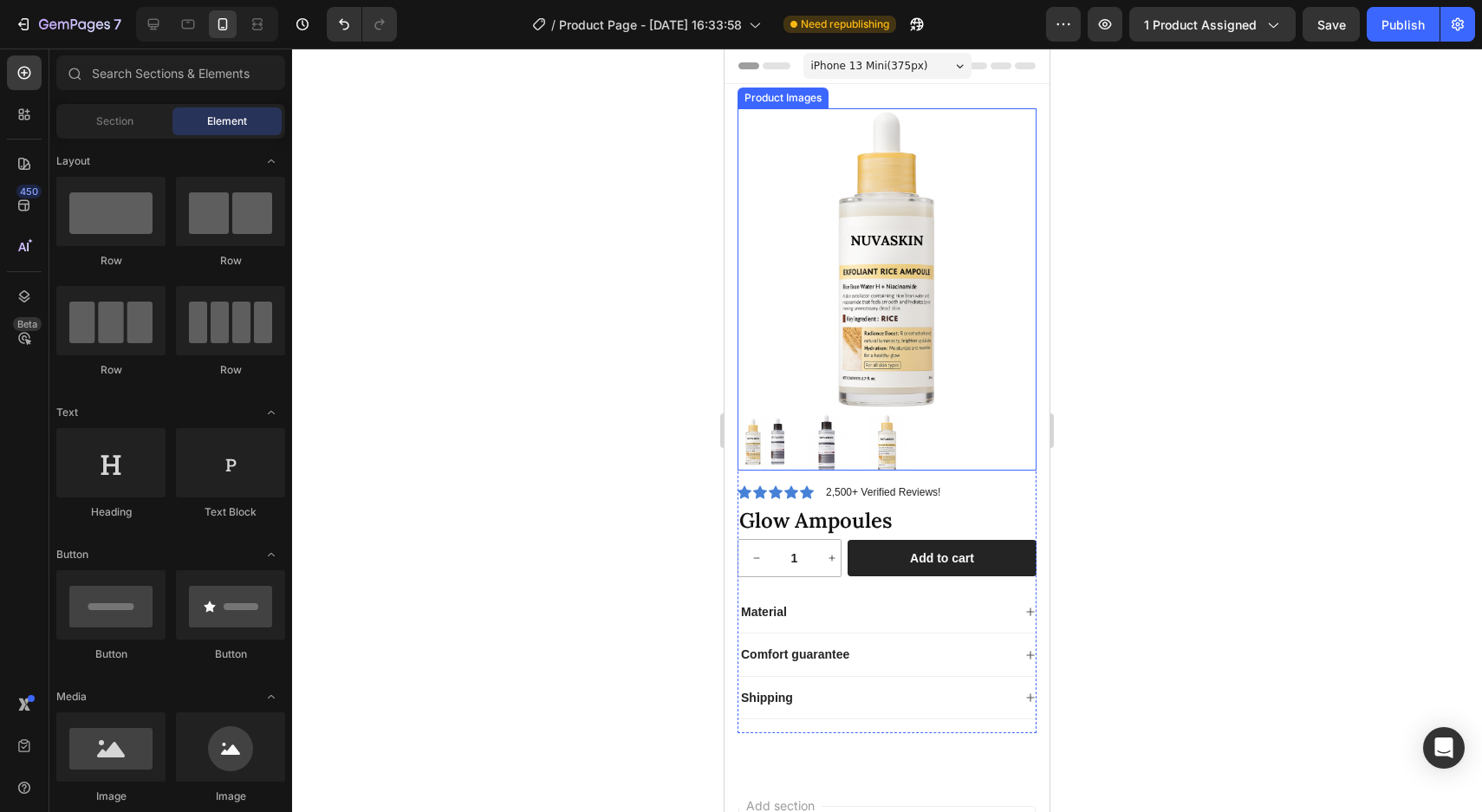
click at [1005, 321] on img at bounding box center [887, 258] width 299 height 299
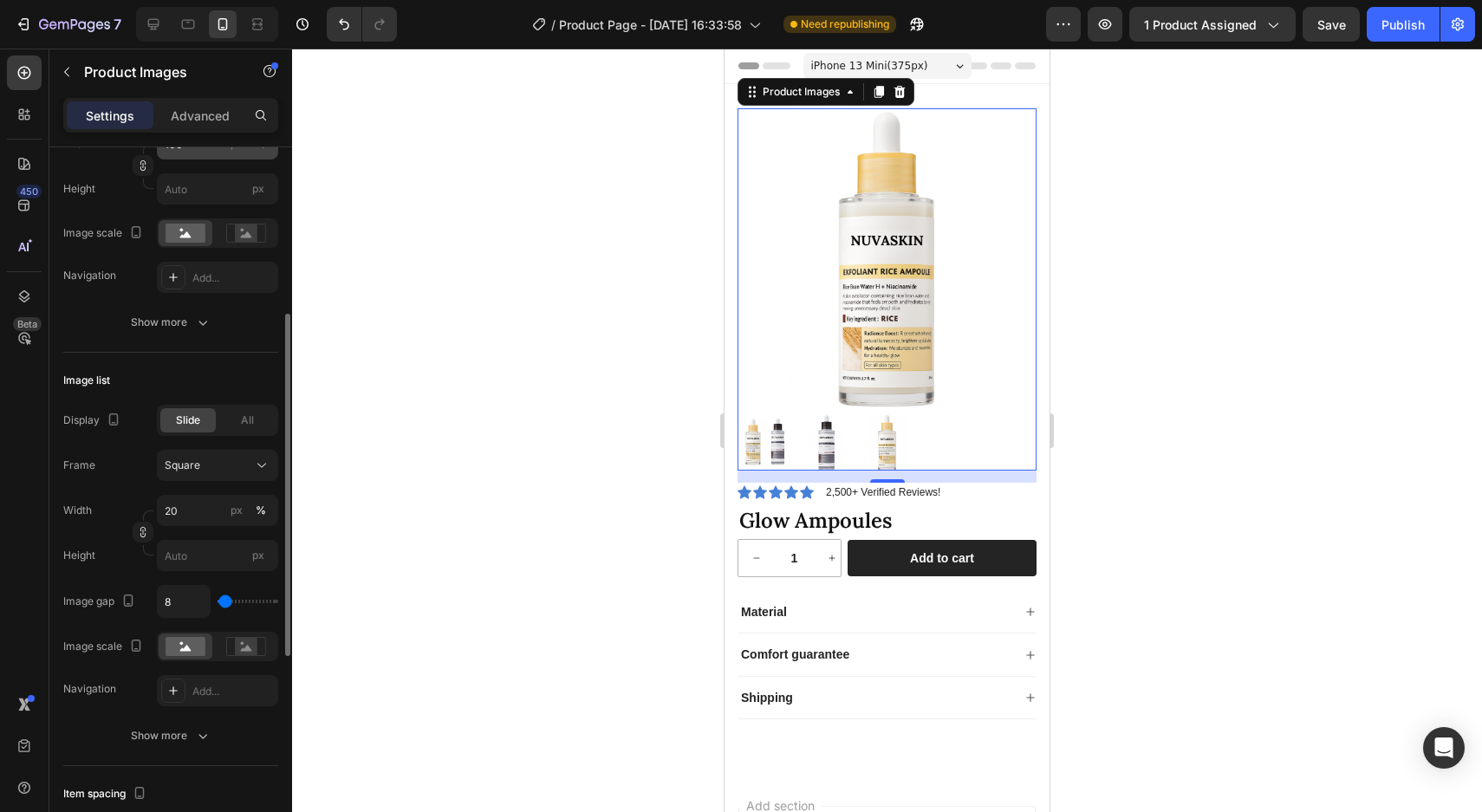
scroll to position [353, 0]
click at [253, 637] on rect at bounding box center [245, 643] width 22 height 17
click at [185, 645] on icon at bounding box center [185, 645] width 12 height 6
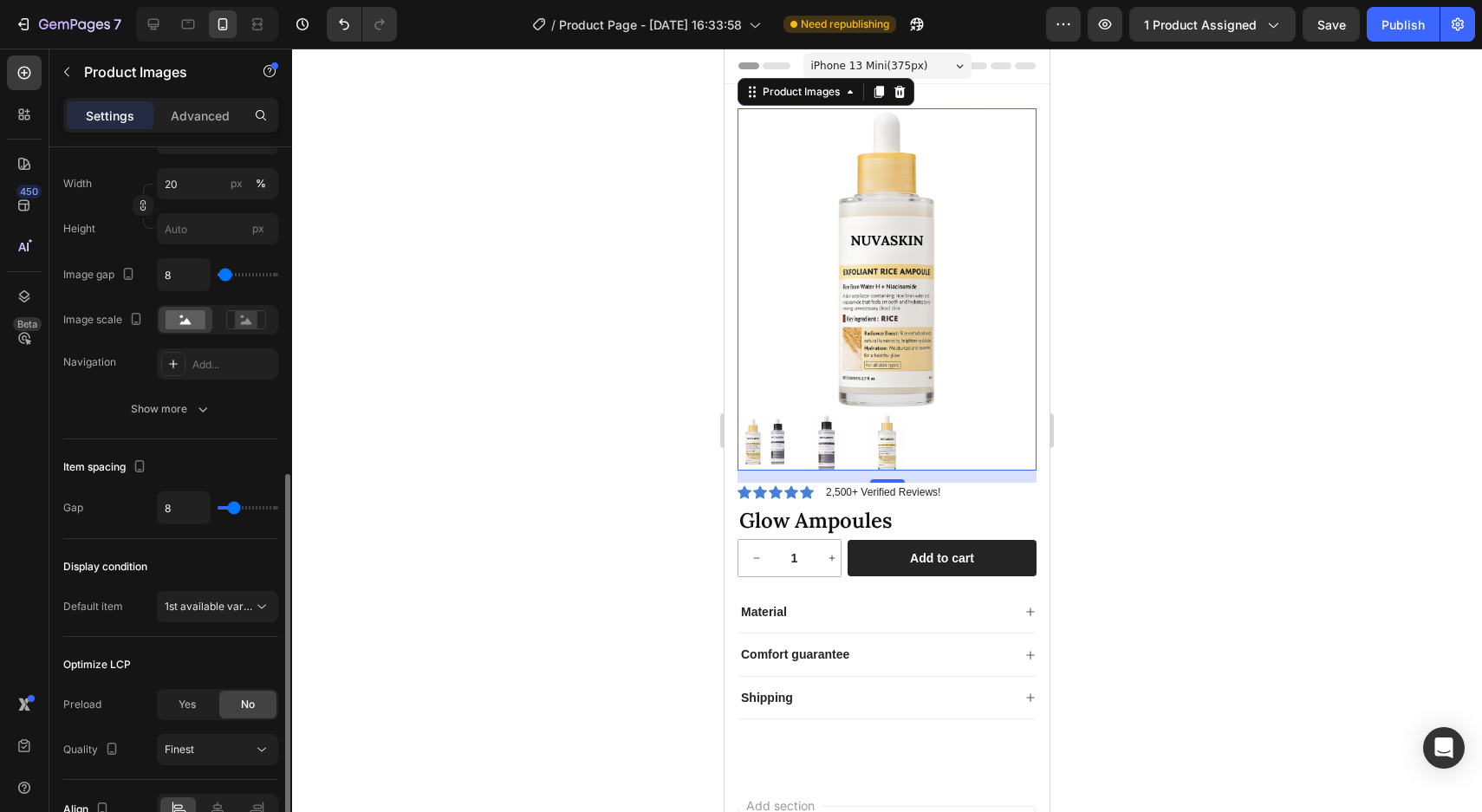
scroll to position [773, 0]
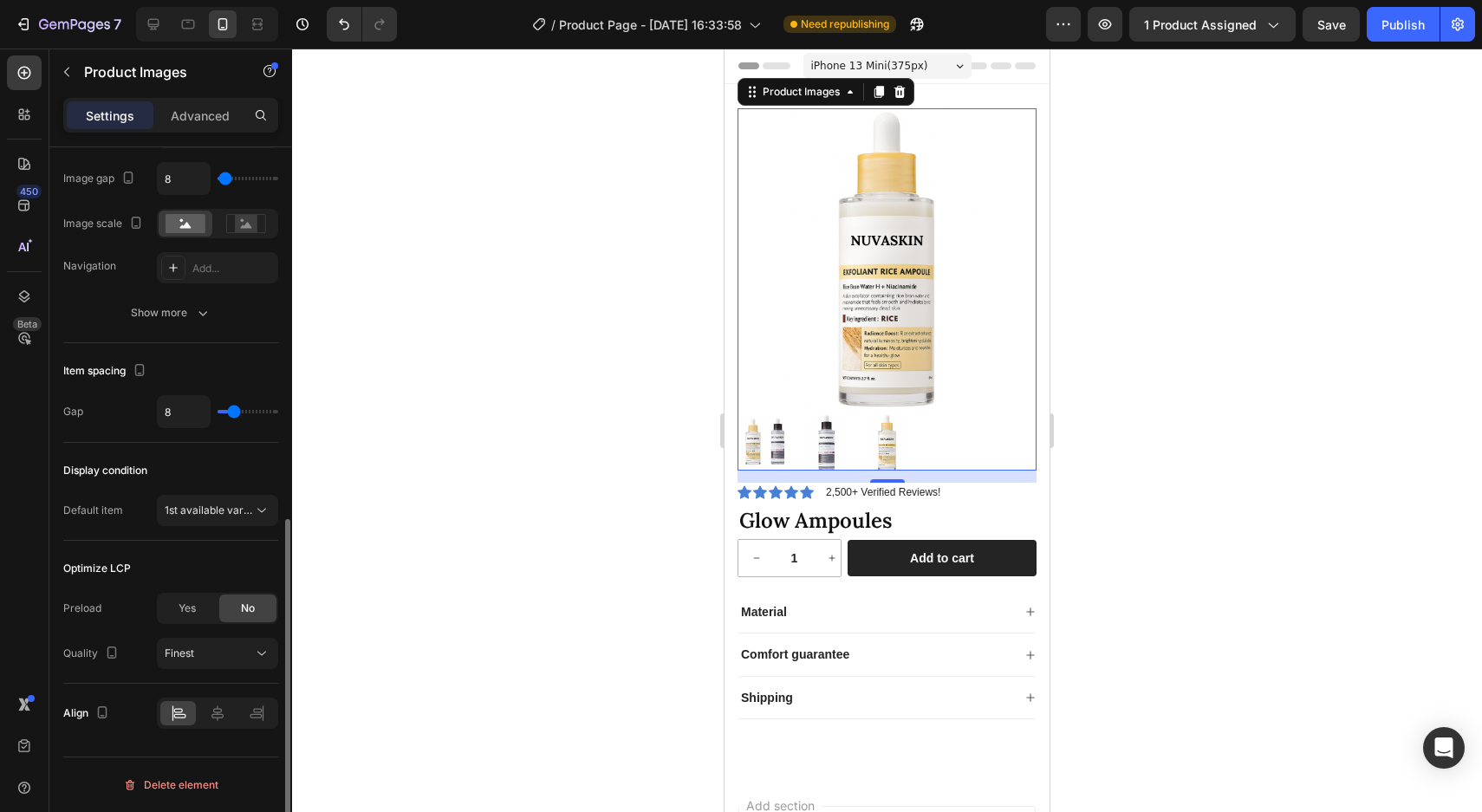
click at [202, 678] on div "Optimize LCP Preload Yes No Quality Finest" at bounding box center [171, 612] width 215 height 143
click at [205, 658] on div "Finest" at bounding box center [209, 653] width 89 height 15
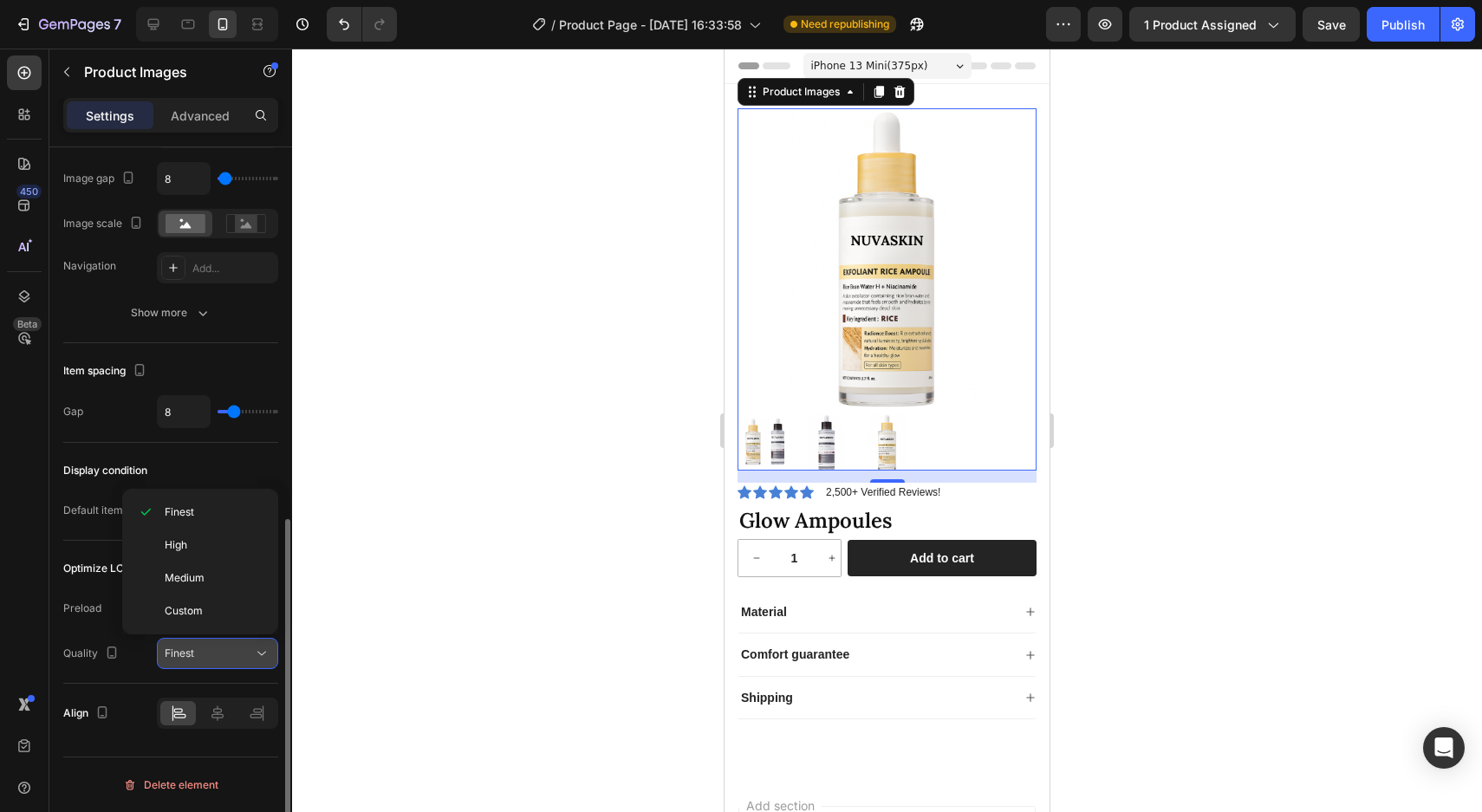
click at [205, 658] on div "Finest" at bounding box center [209, 653] width 89 height 15
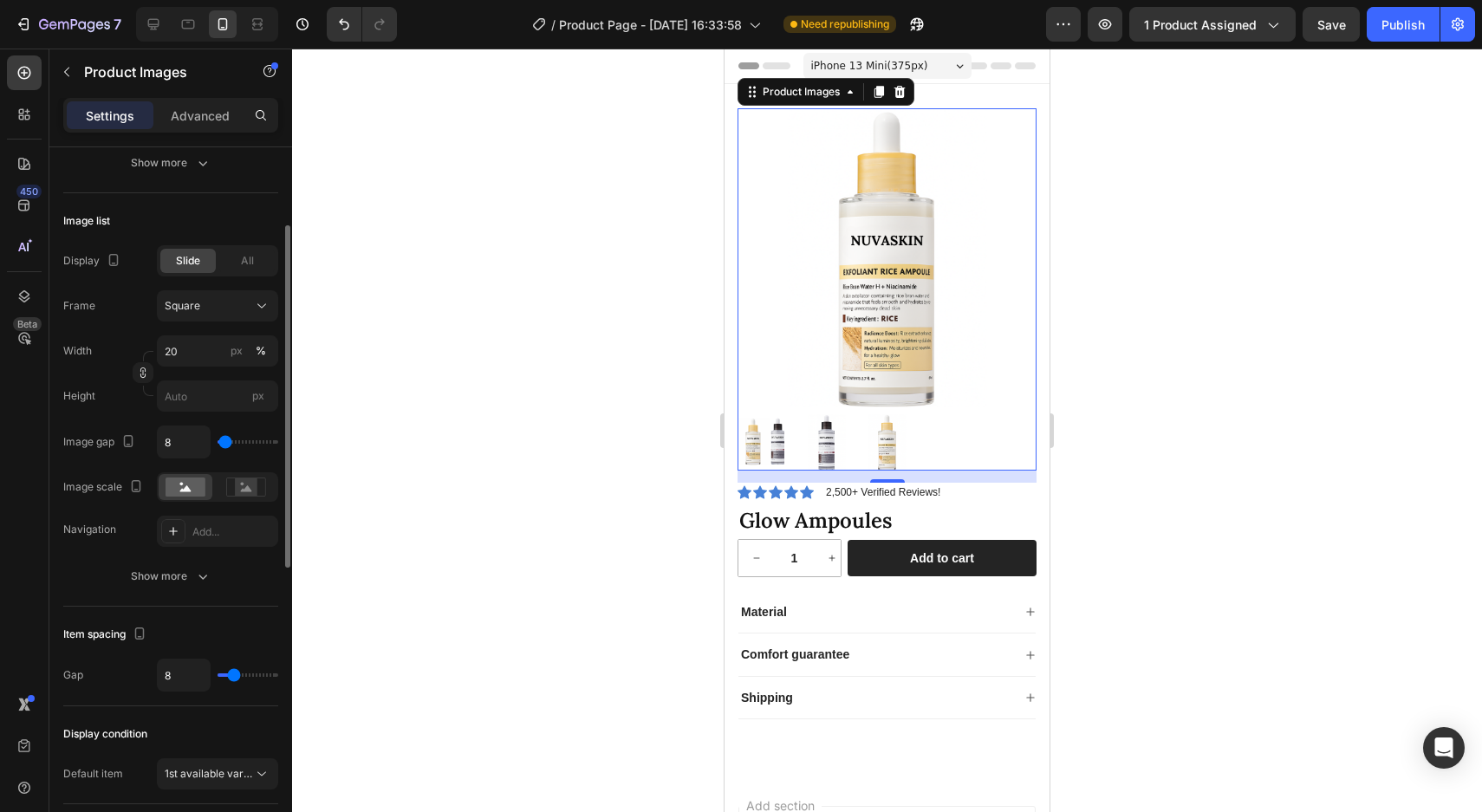
scroll to position [0, 0]
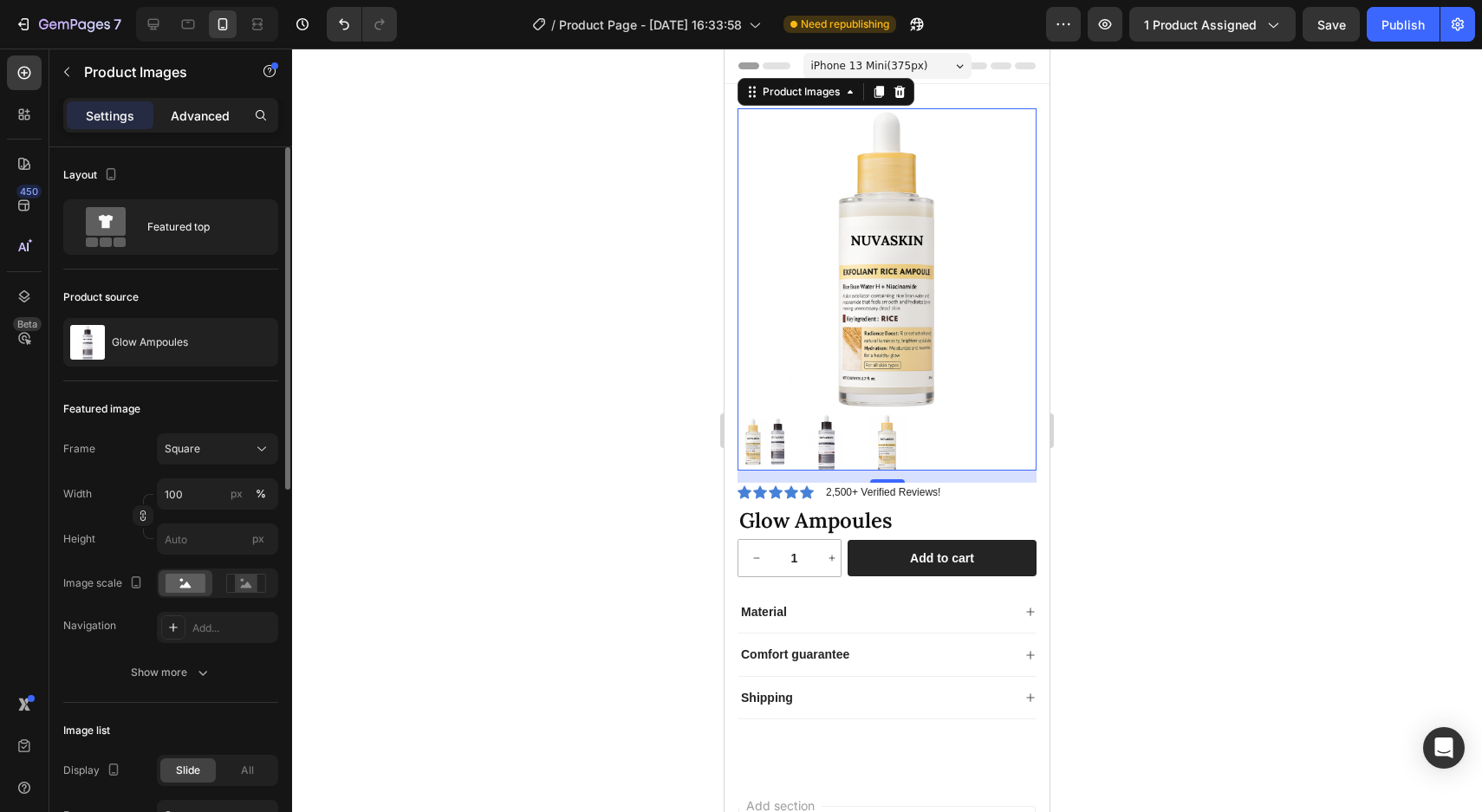
click at [206, 113] on p "Advanced" at bounding box center [201, 115] width 59 height 18
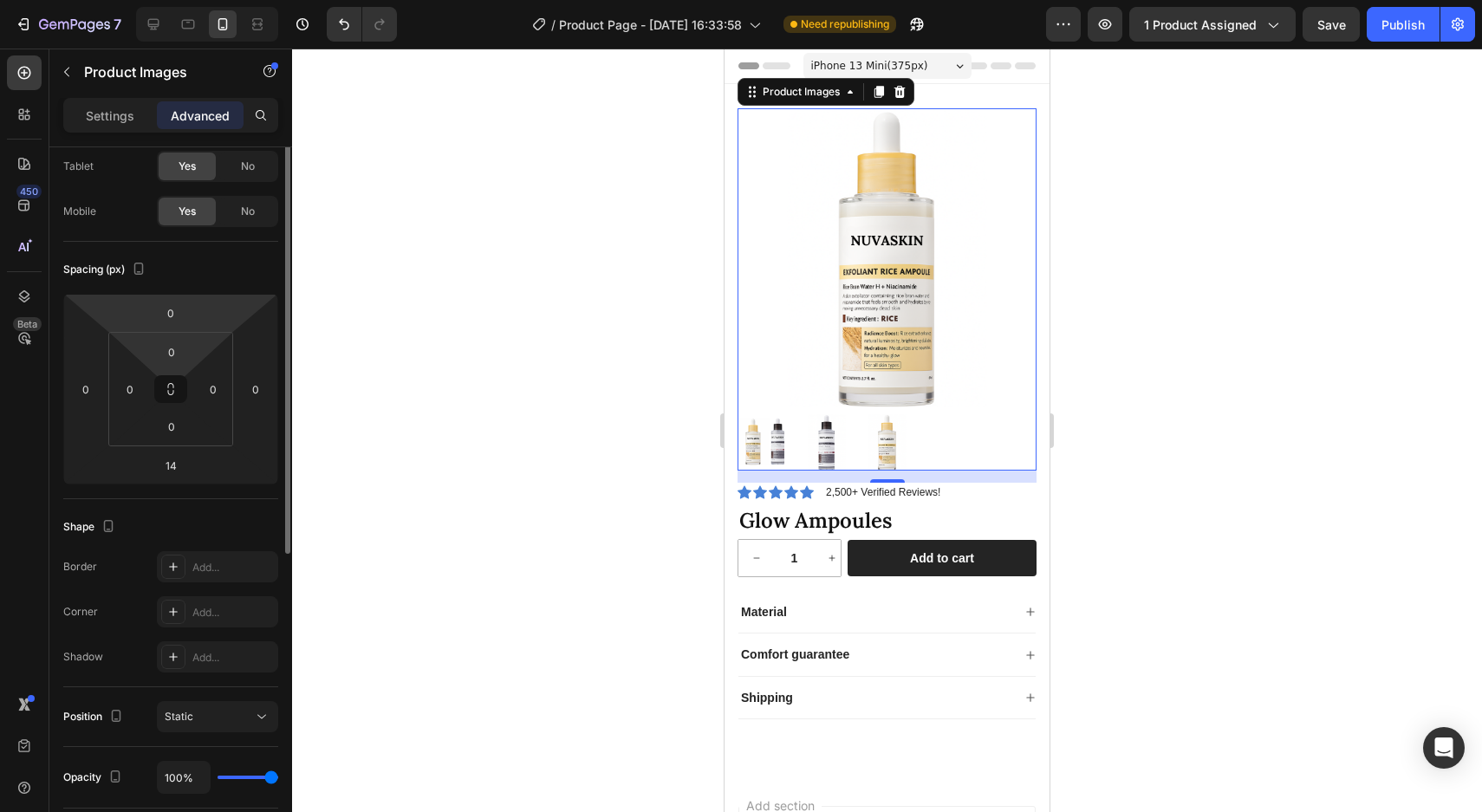
scroll to position [126, 0]
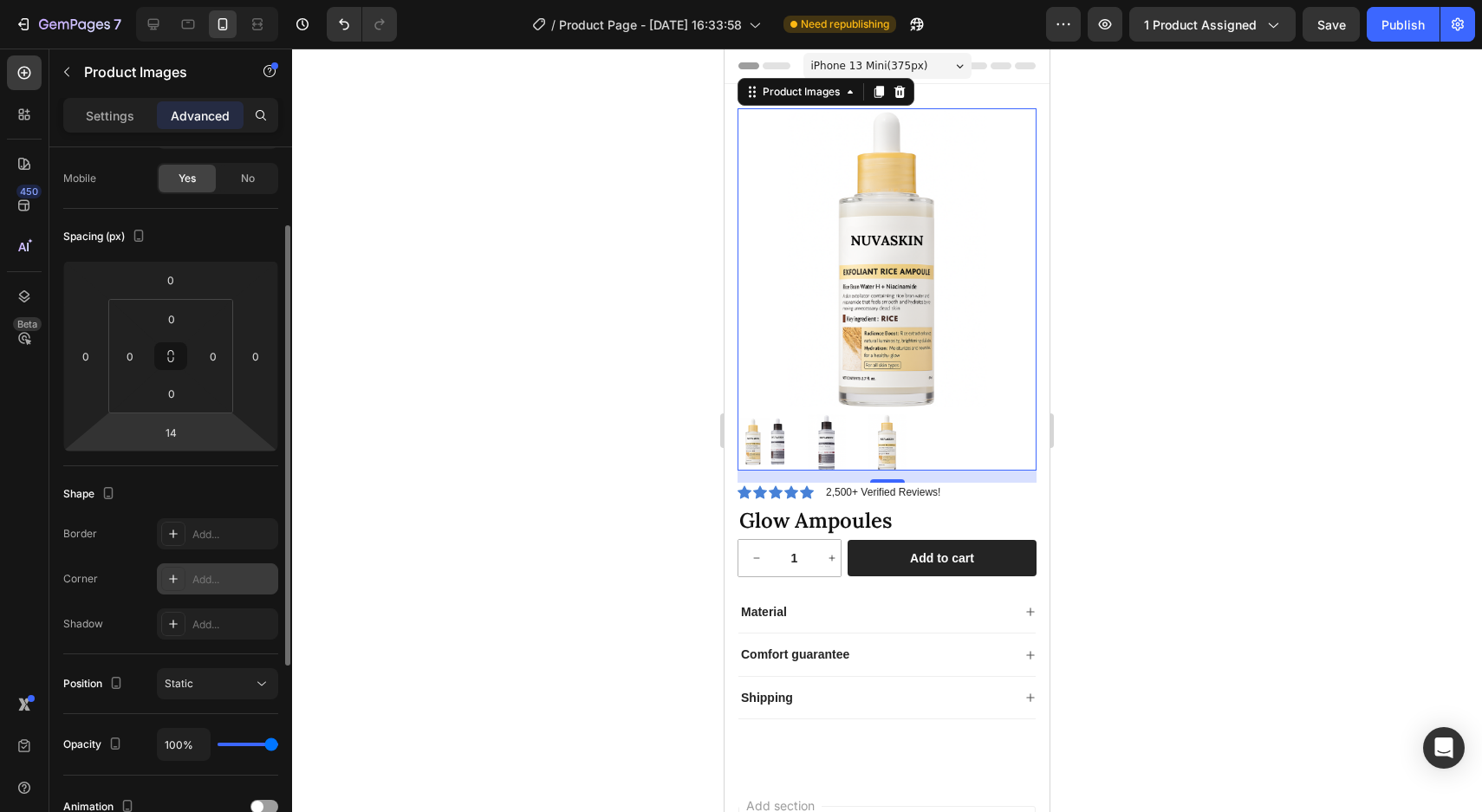
click at [207, 581] on div "Add..." at bounding box center [233, 579] width 81 height 15
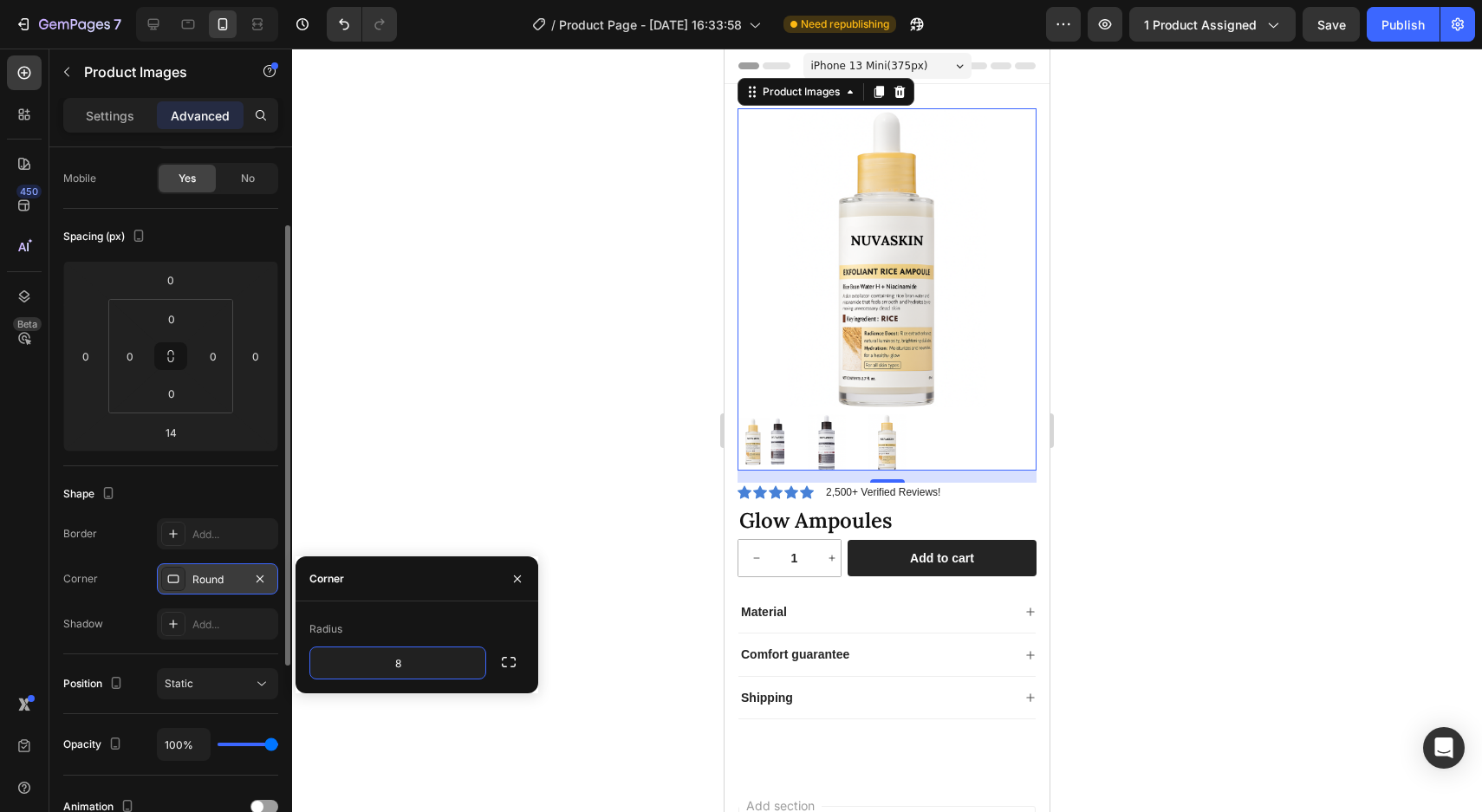
click at [373, 532] on div at bounding box center [887, 430] width 1189 height 763
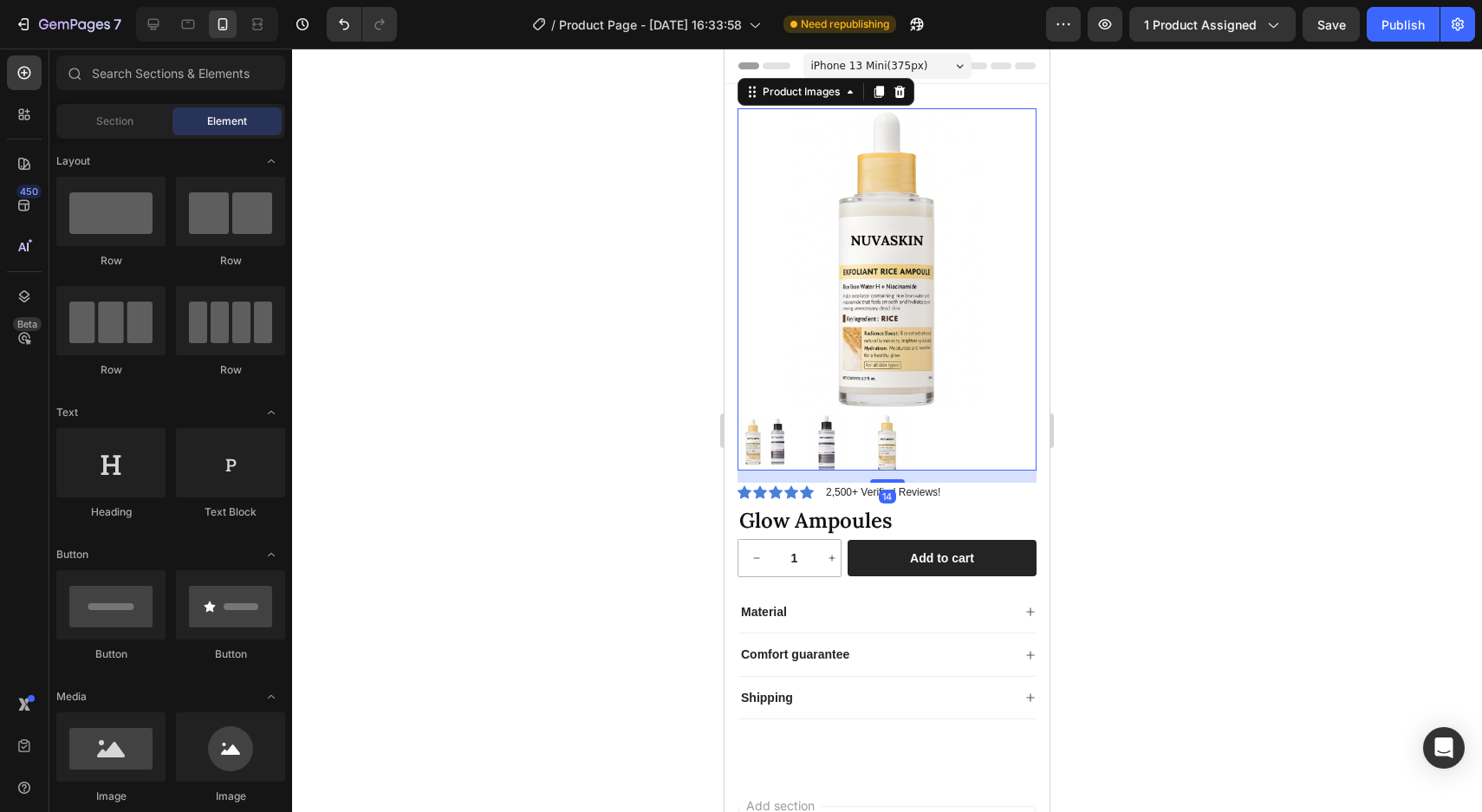
click at [800, 445] on img at bounding box center [826, 441] width 56 height 56
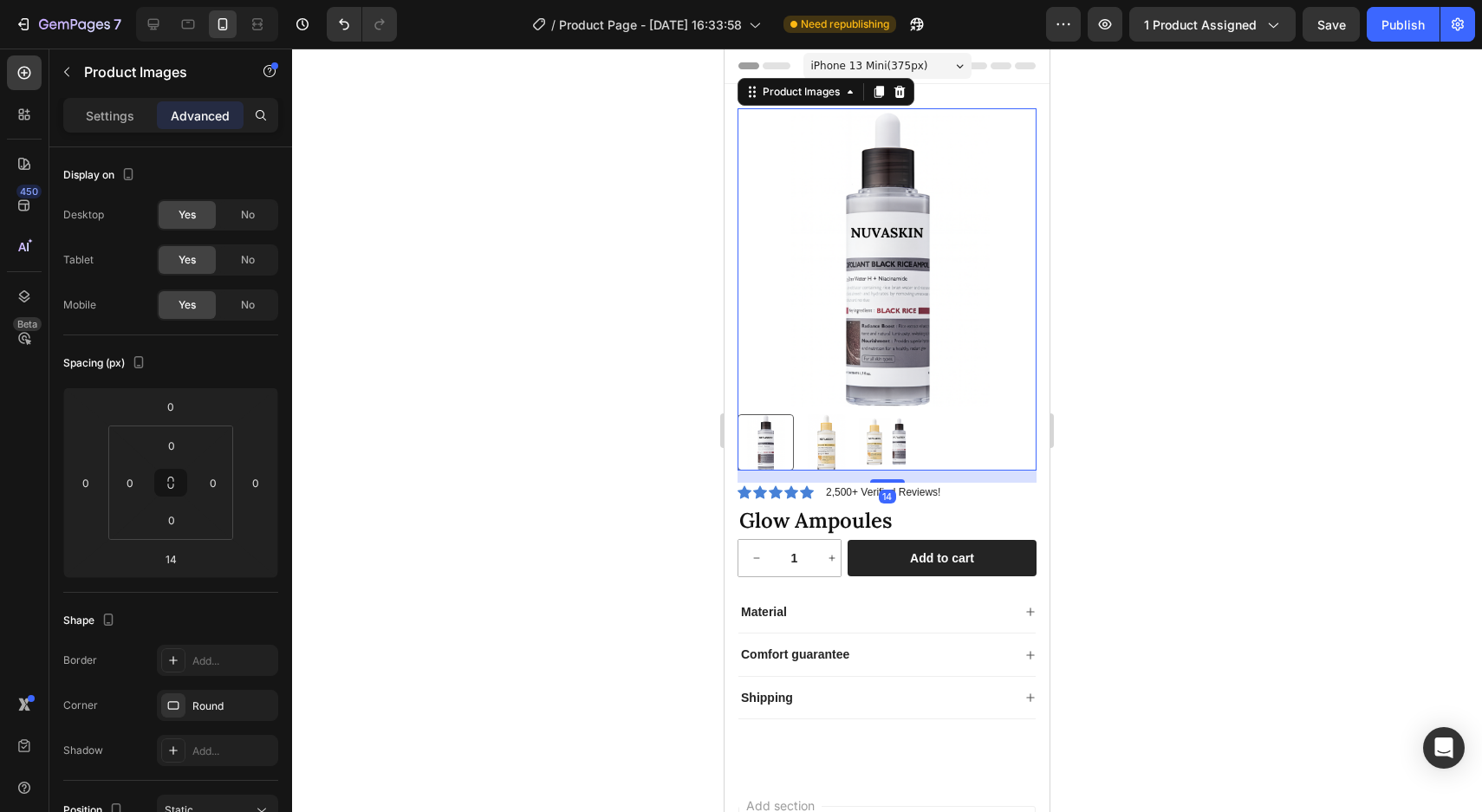
click at [869, 443] on img at bounding box center [887, 441] width 56 height 56
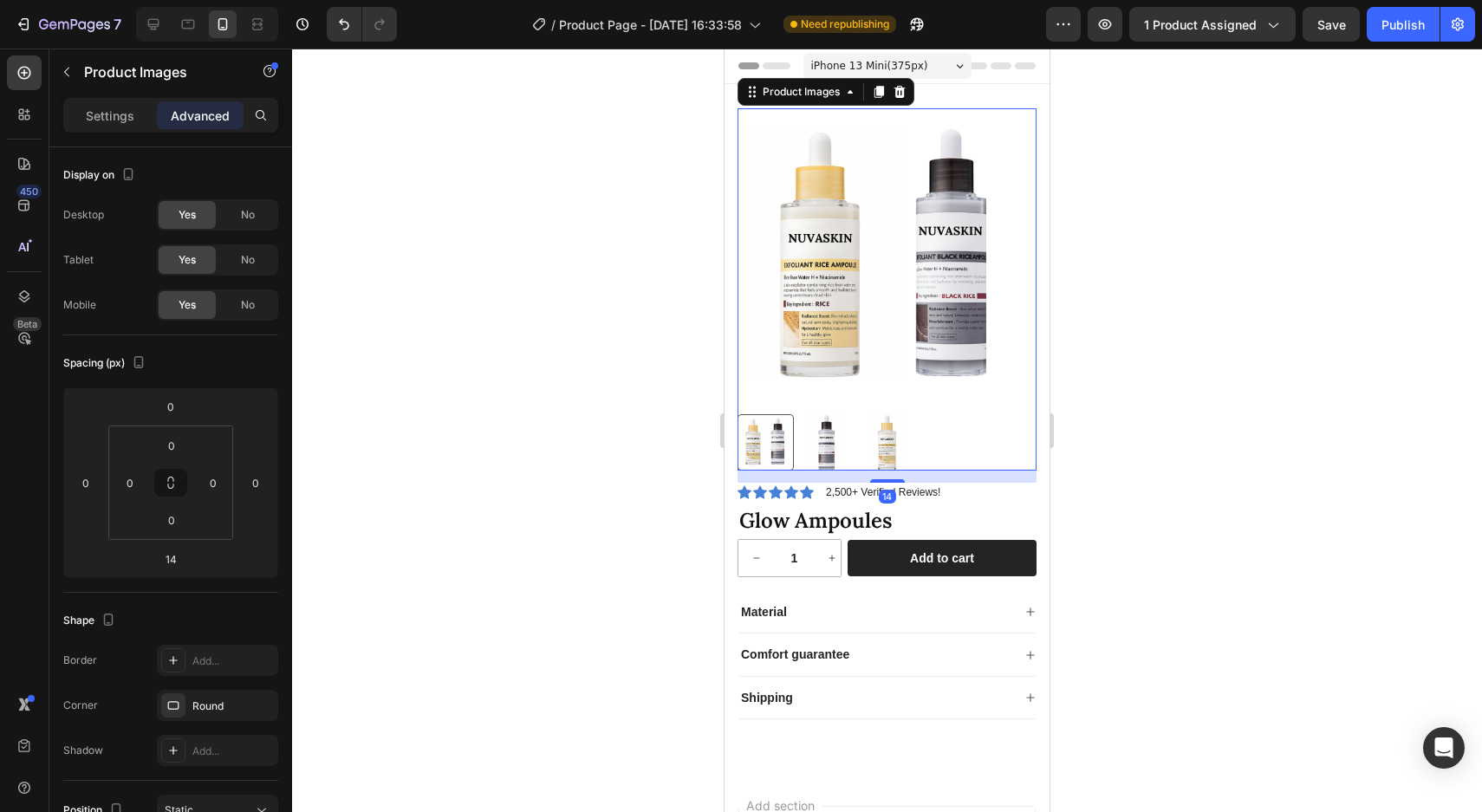
click at [921, 442] on div at bounding box center [887, 441] width 299 height 56
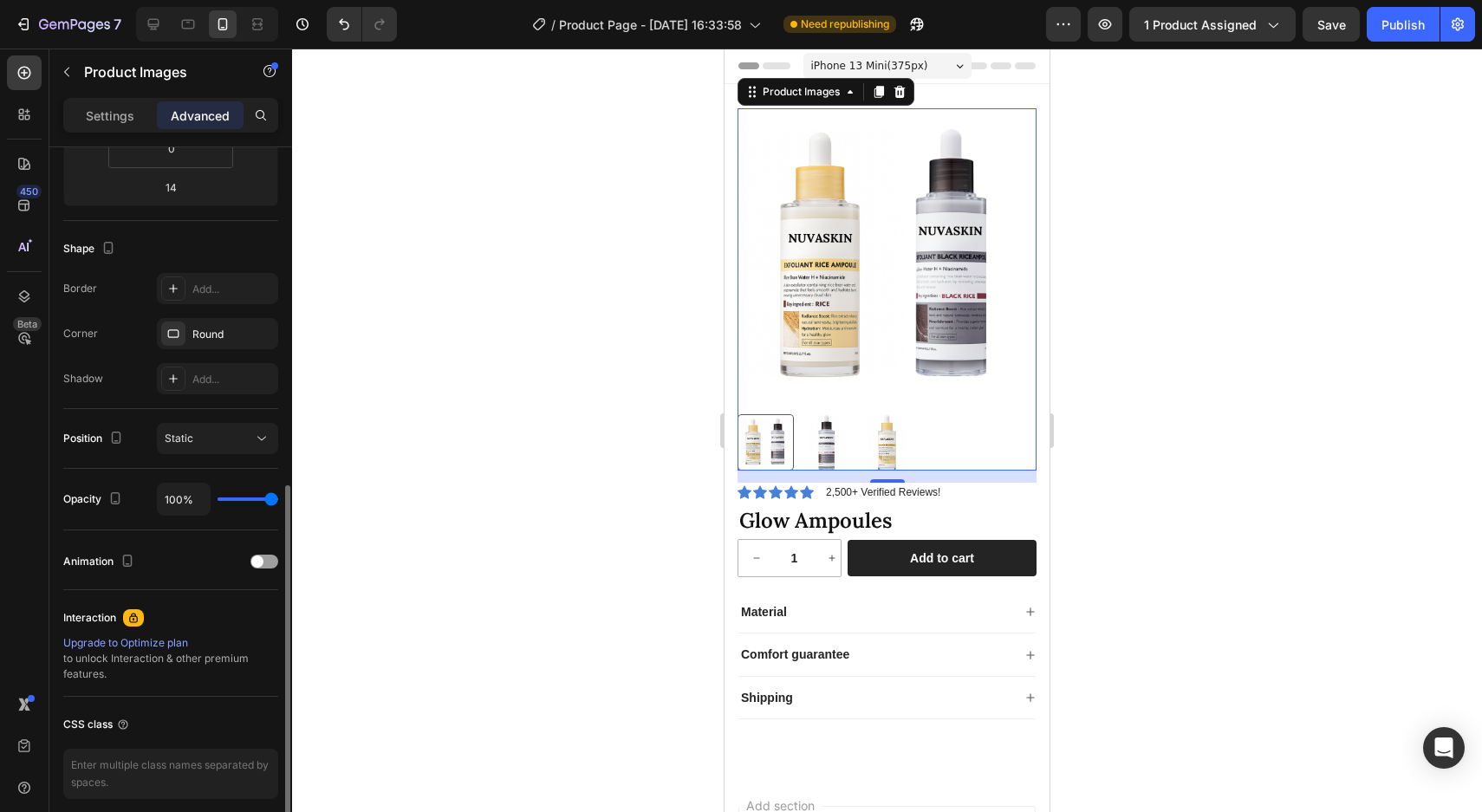
scroll to position [441, 0]
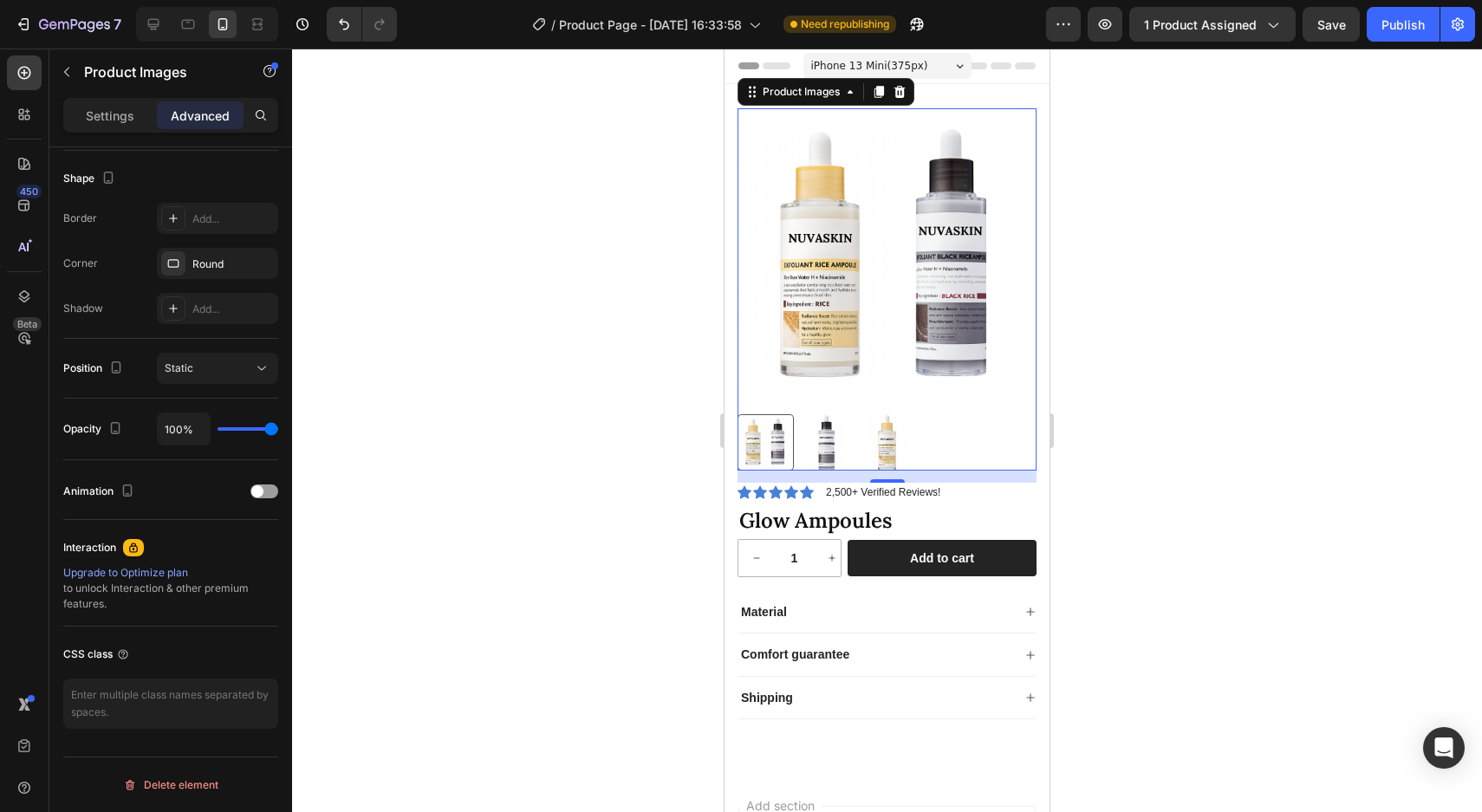
click at [849, 451] on img at bounding box center [826, 441] width 56 height 56
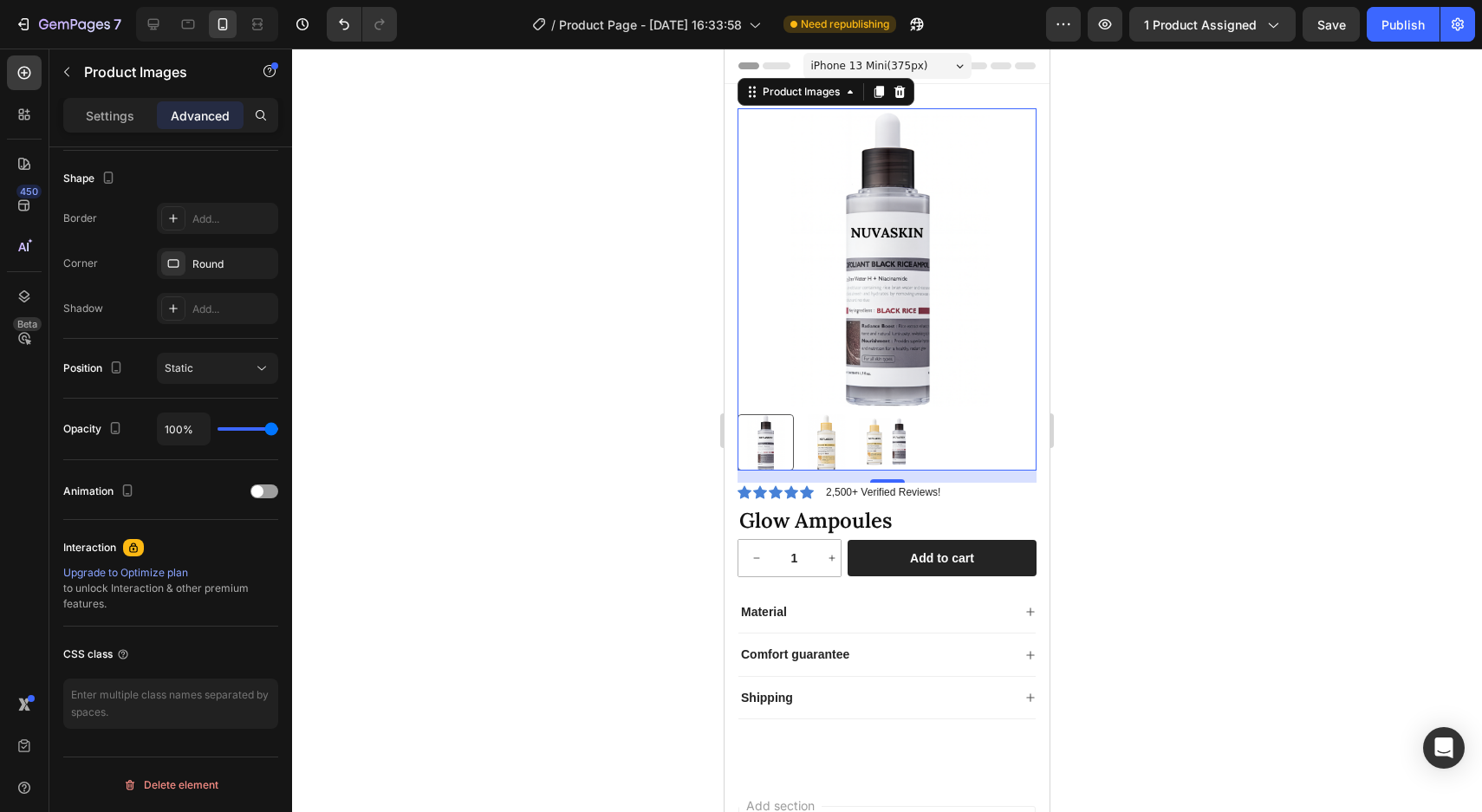
click at [910, 451] on img at bounding box center [887, 441] width 56 height 56
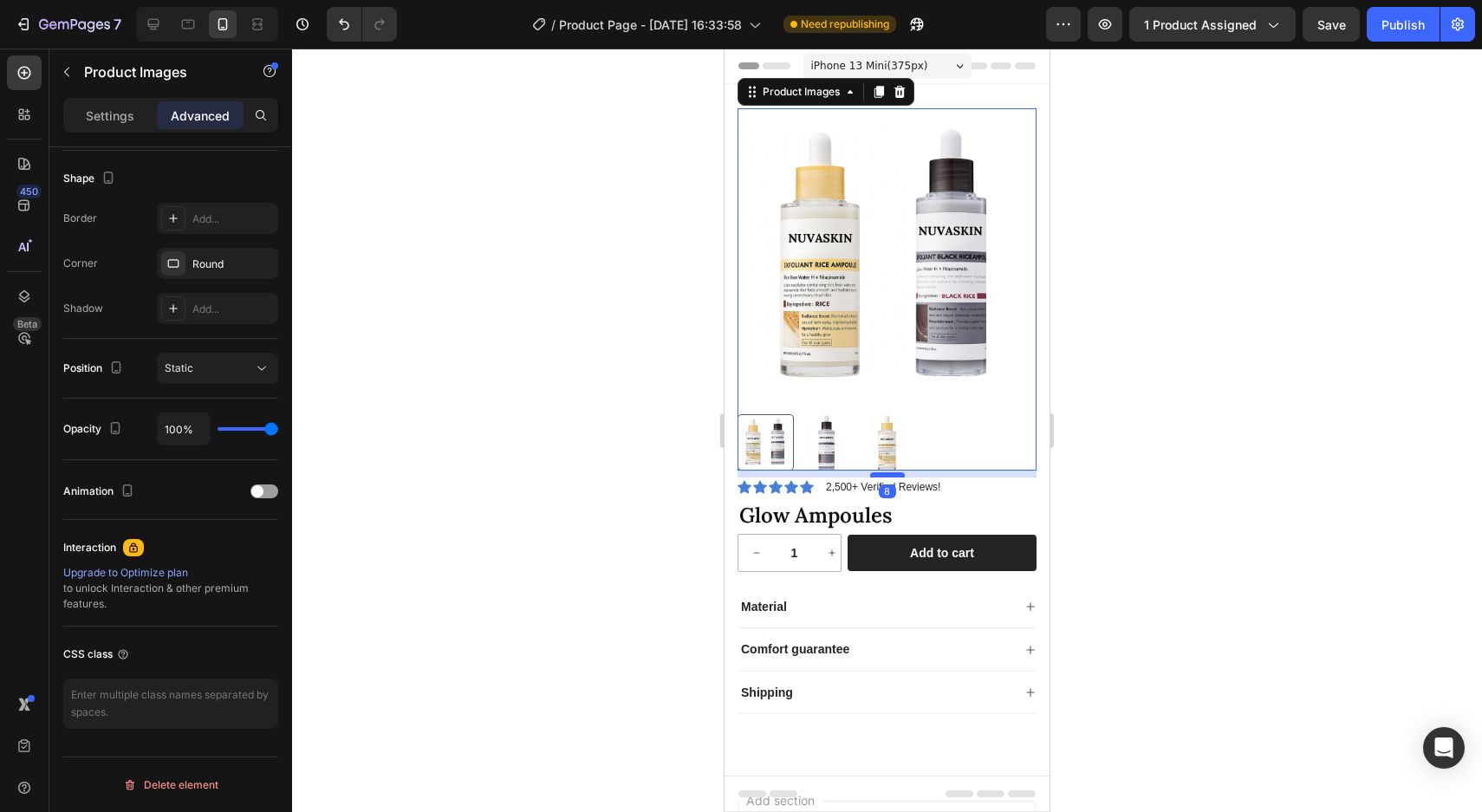
click at [886, 472] on div at bounding box center [887, 474] width 35 height 5
type input "7"
click at [963, 423] on div at bounding box center [887, 441] width 299 height 56
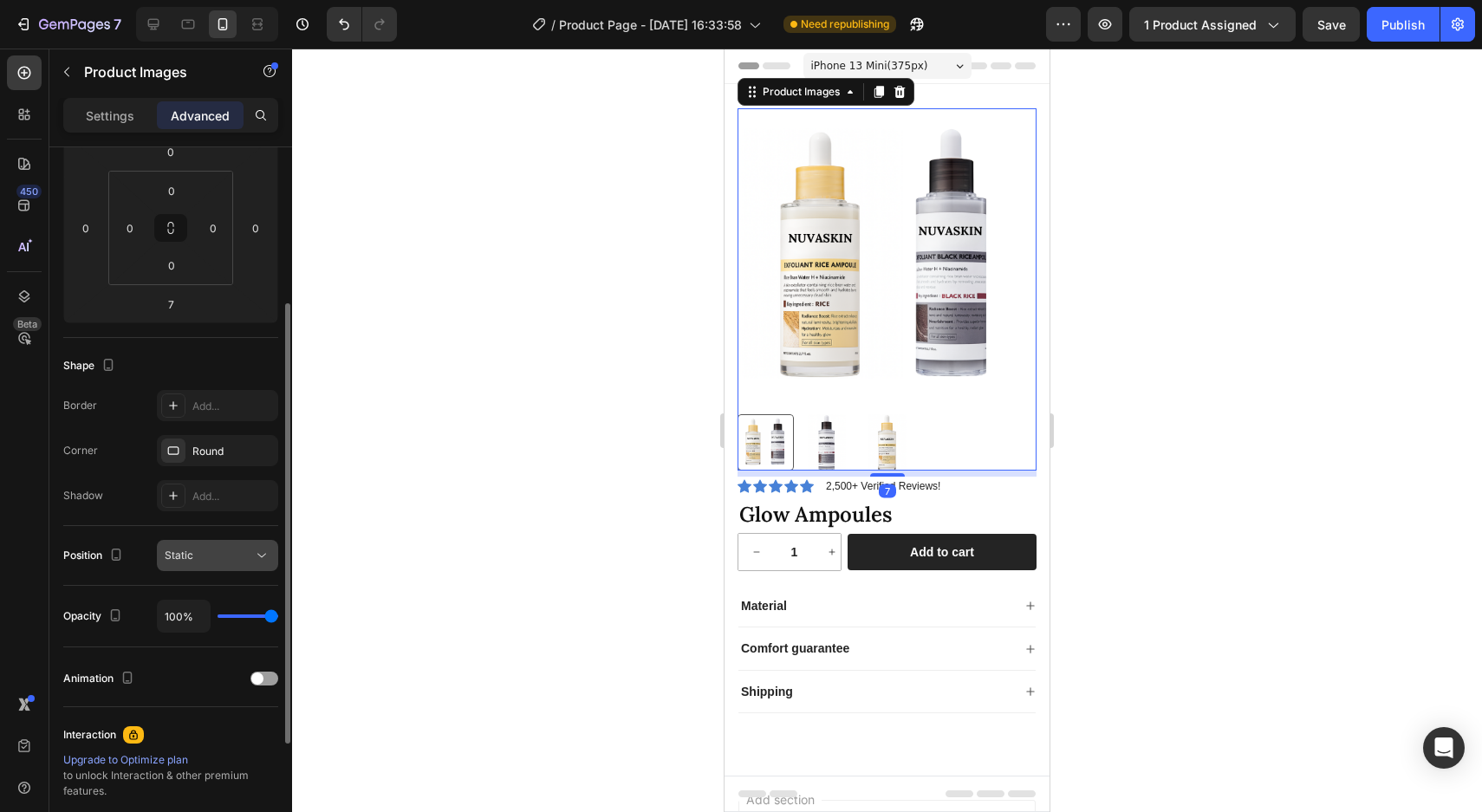
scroll to position [250, 0]
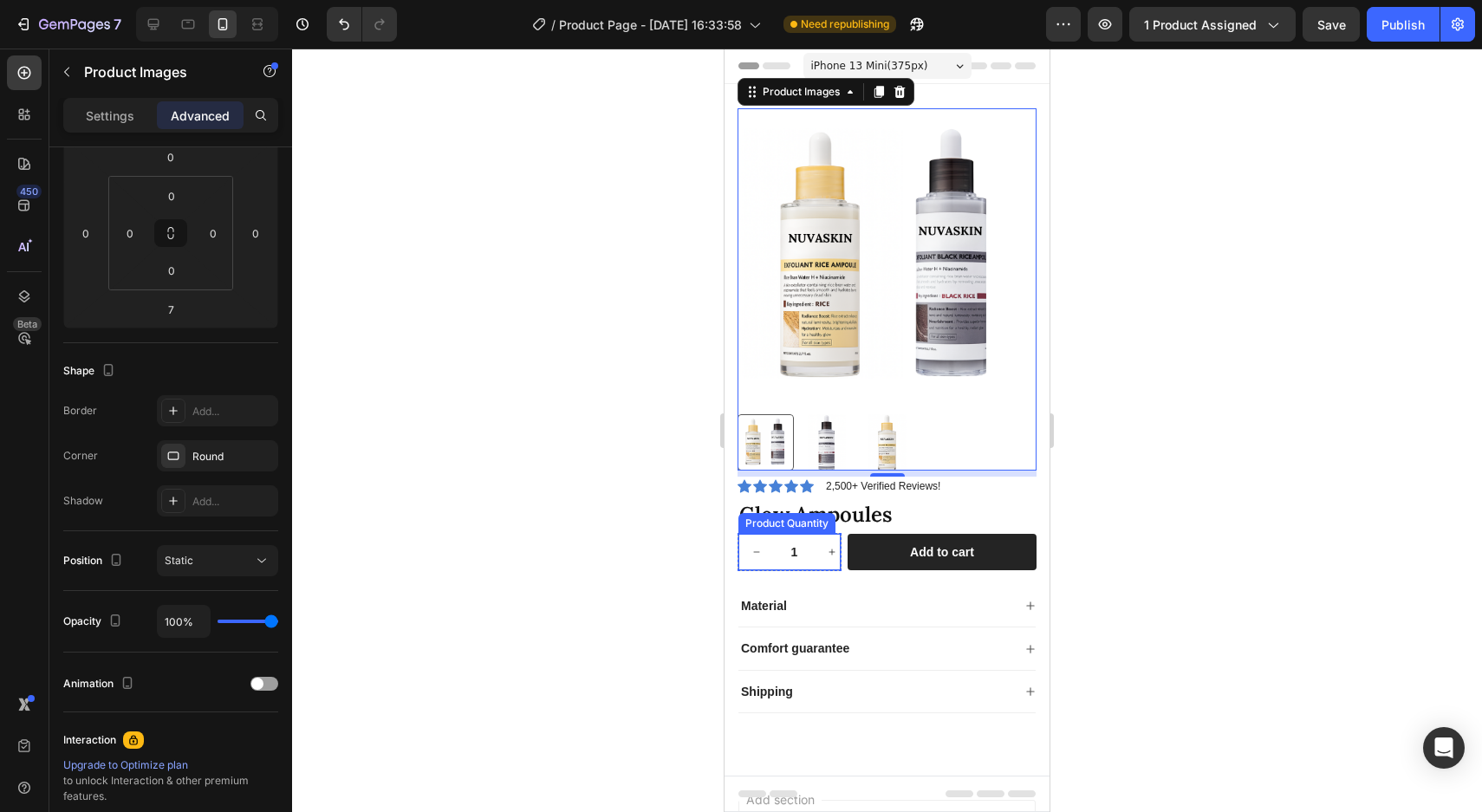
click at [823, 559] on button "increment" at bounding box center [832, 551] width 37 height 37
type input "2"
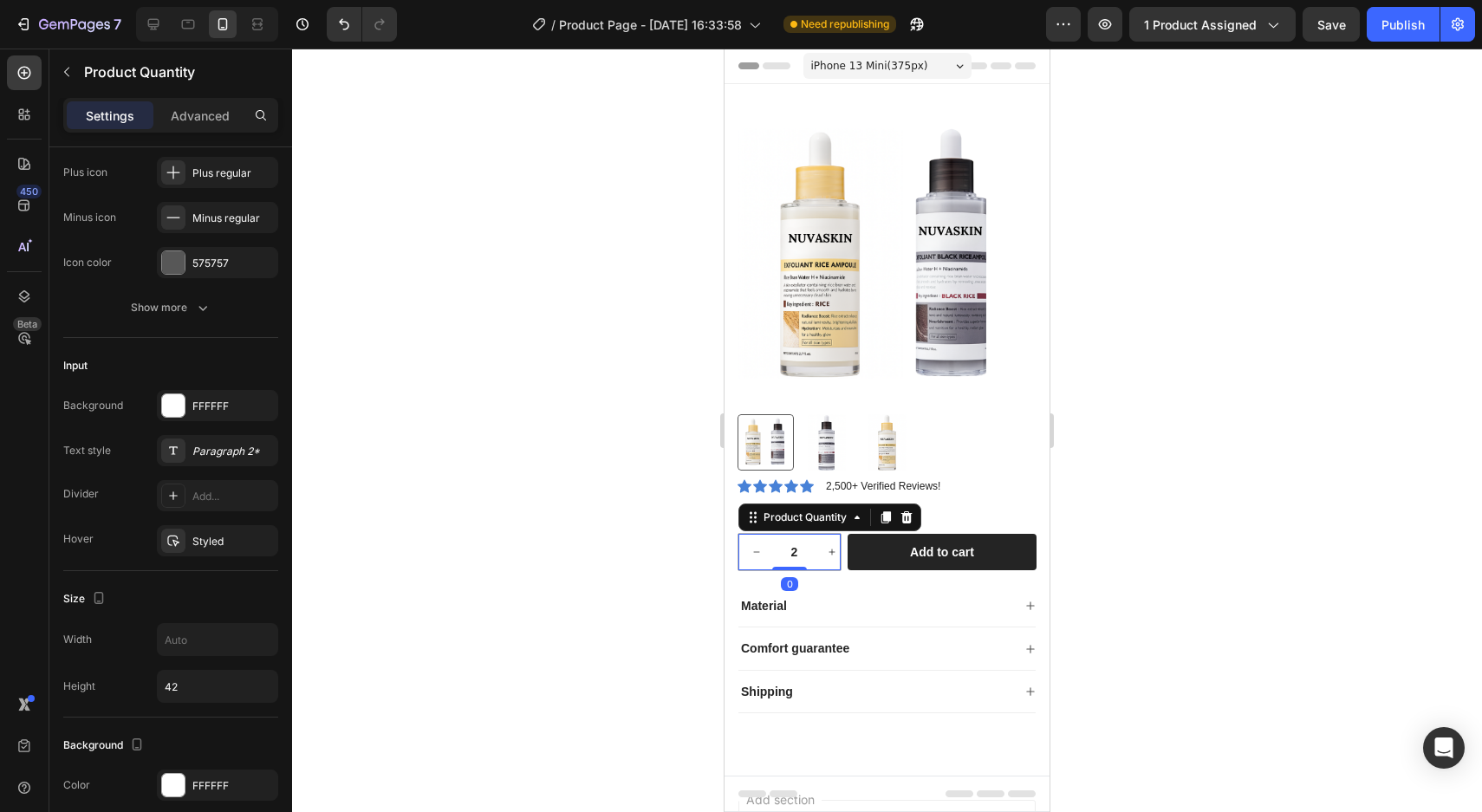
scroll to position [0, 0]
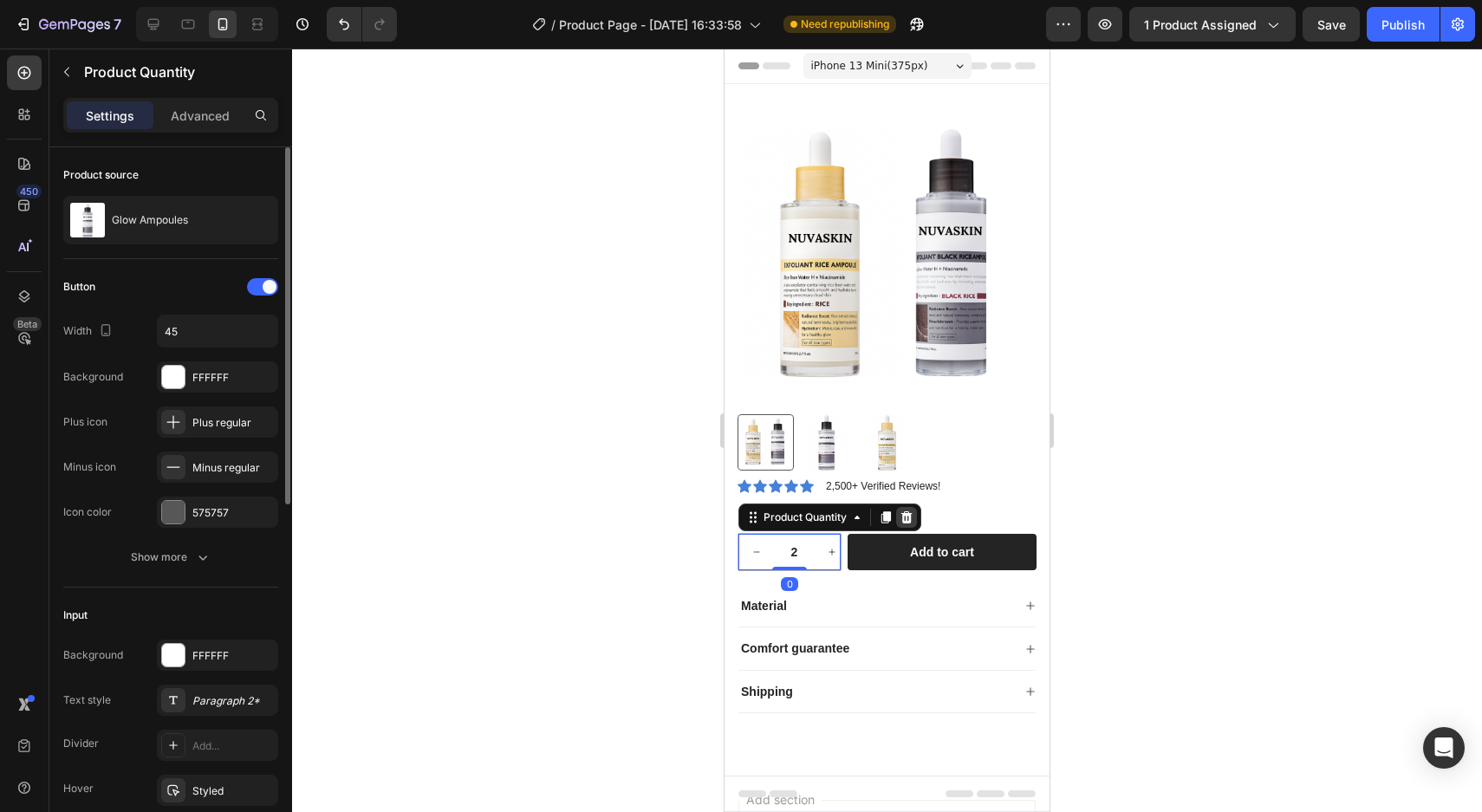
click at [908, 517] on icon at bounding box center [905, 517] width 13 height 13
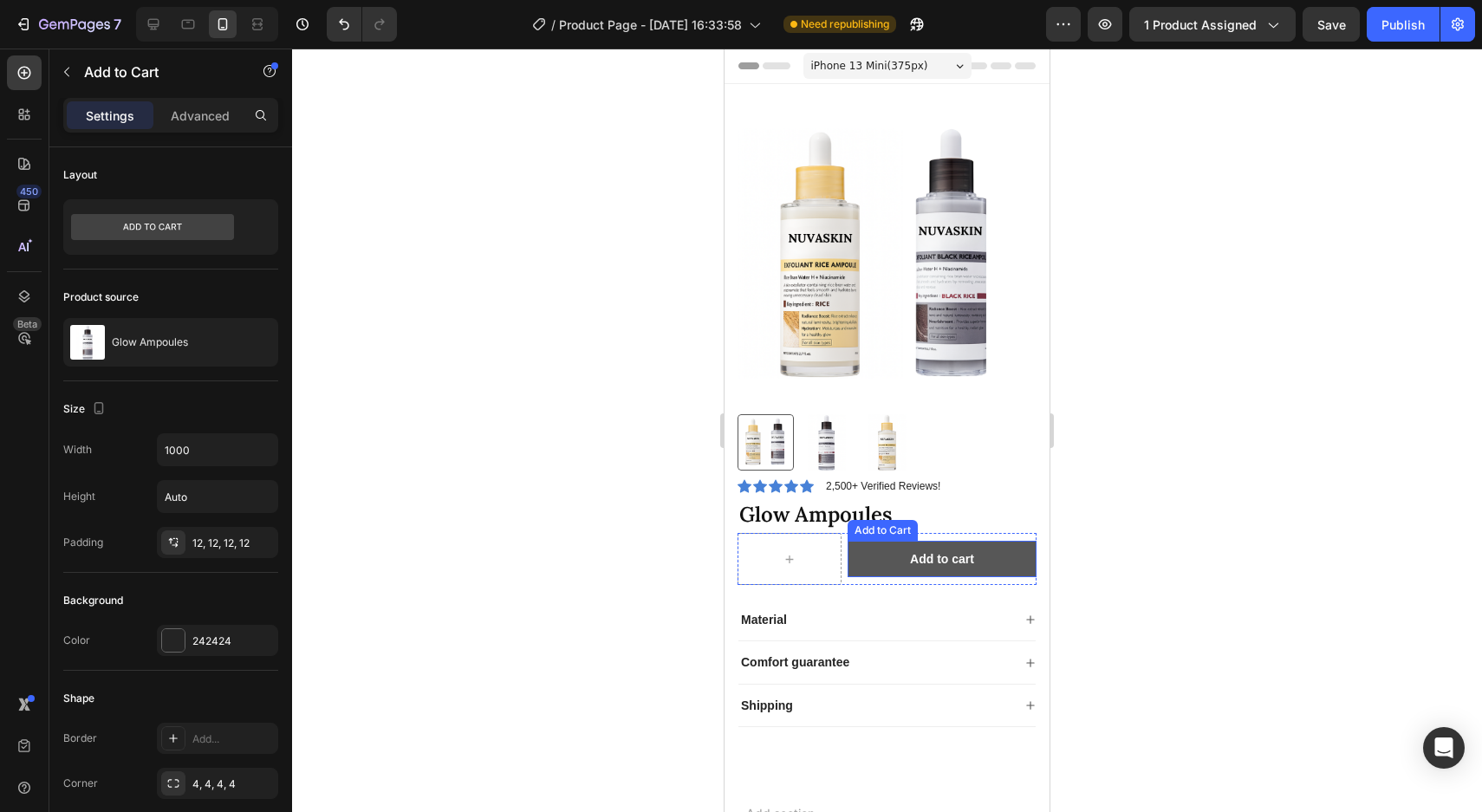
click at [912, 549] on button "Add to cart" at bounding box center [941, 559] width 189 height 37
click at [994, 525] on icon at bounding box center [988, 524] width 13 height 13
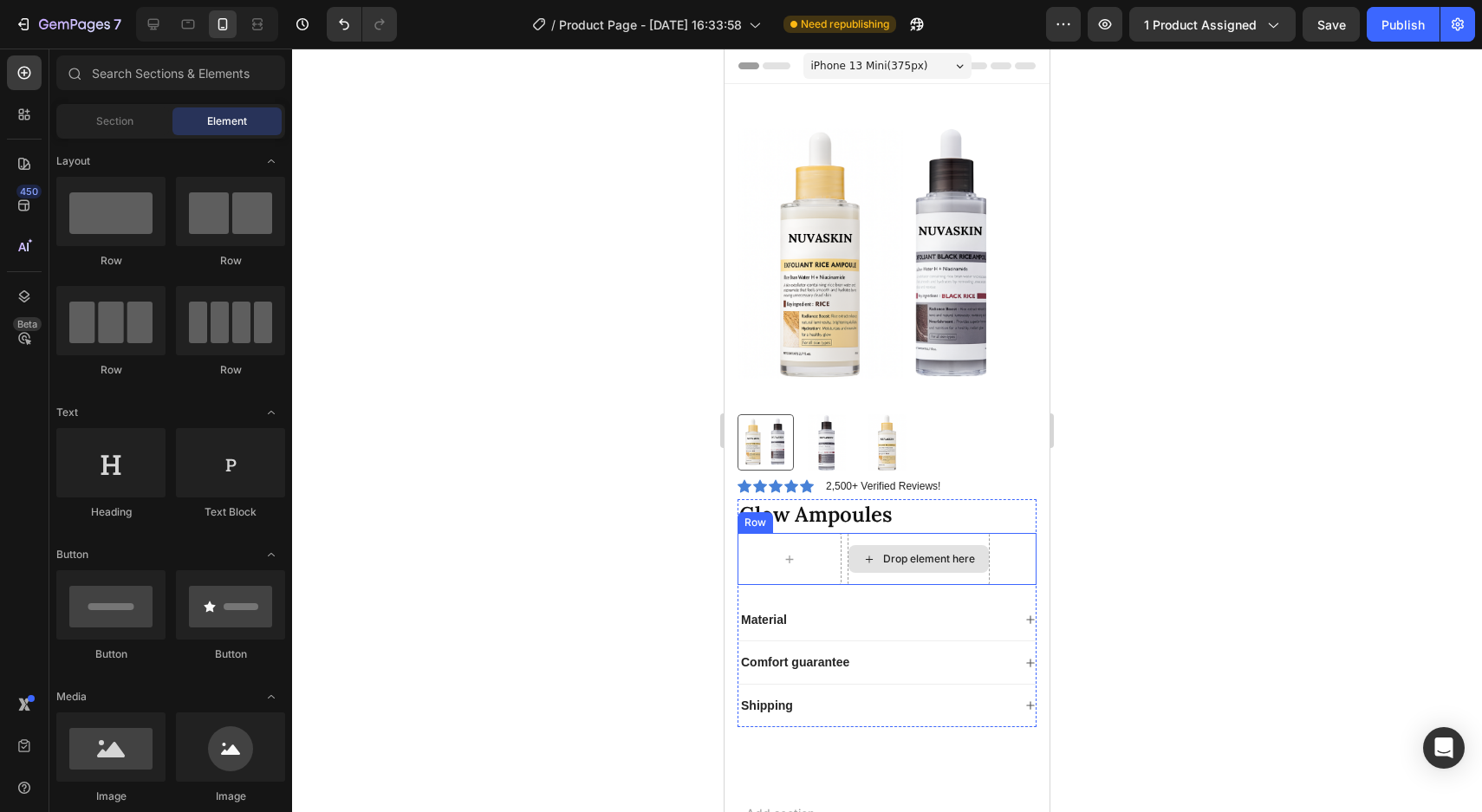
click at [921, 547] on div "Drop element here" at bounding box center [918, 559] width 141 height 28
click at [779, 569] on div at bounding box center [789, 559] width 41 height 28
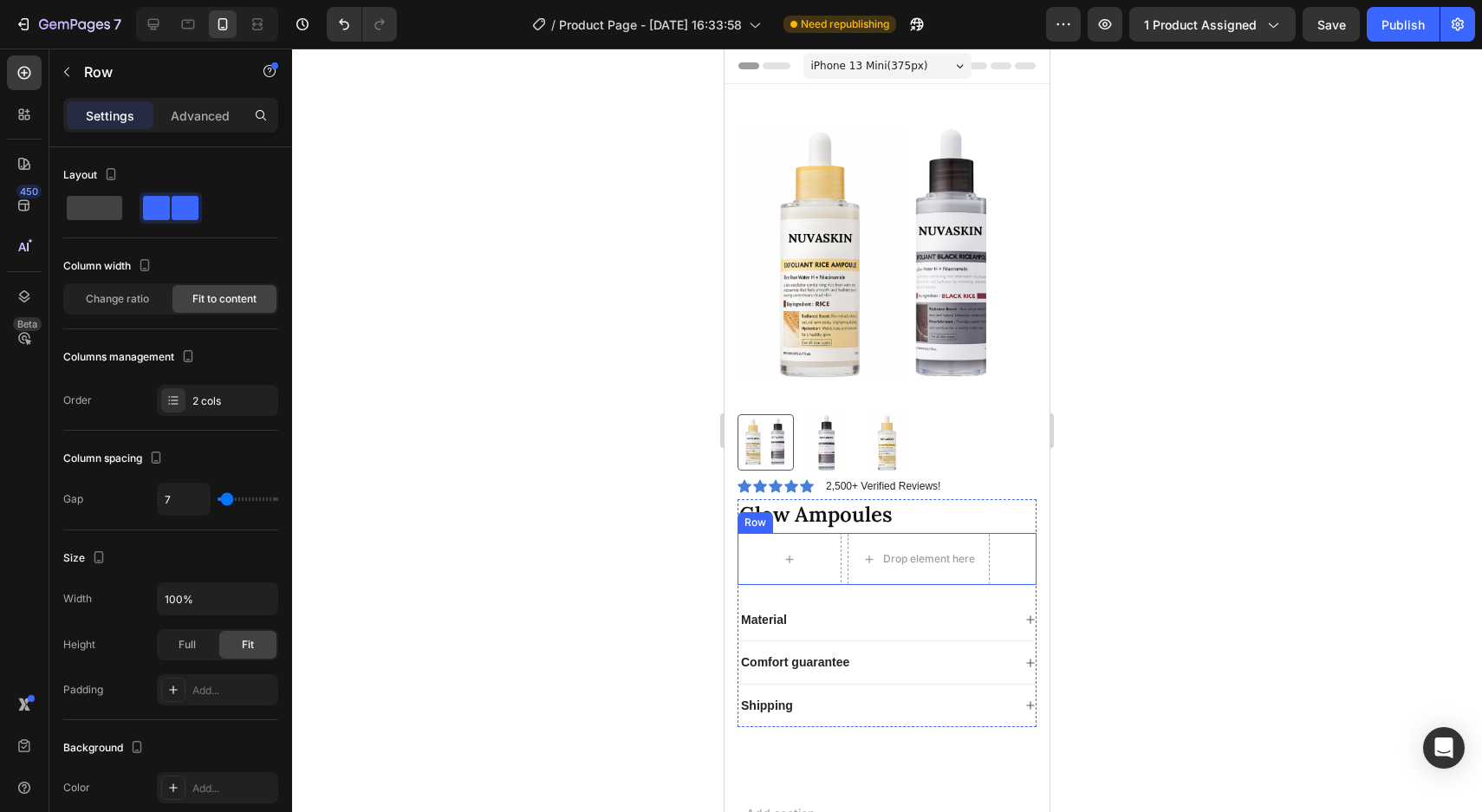
click at [1015, 552] on div "Row Drop element here Row" at bounding box center [887, 559] width 299 height 52
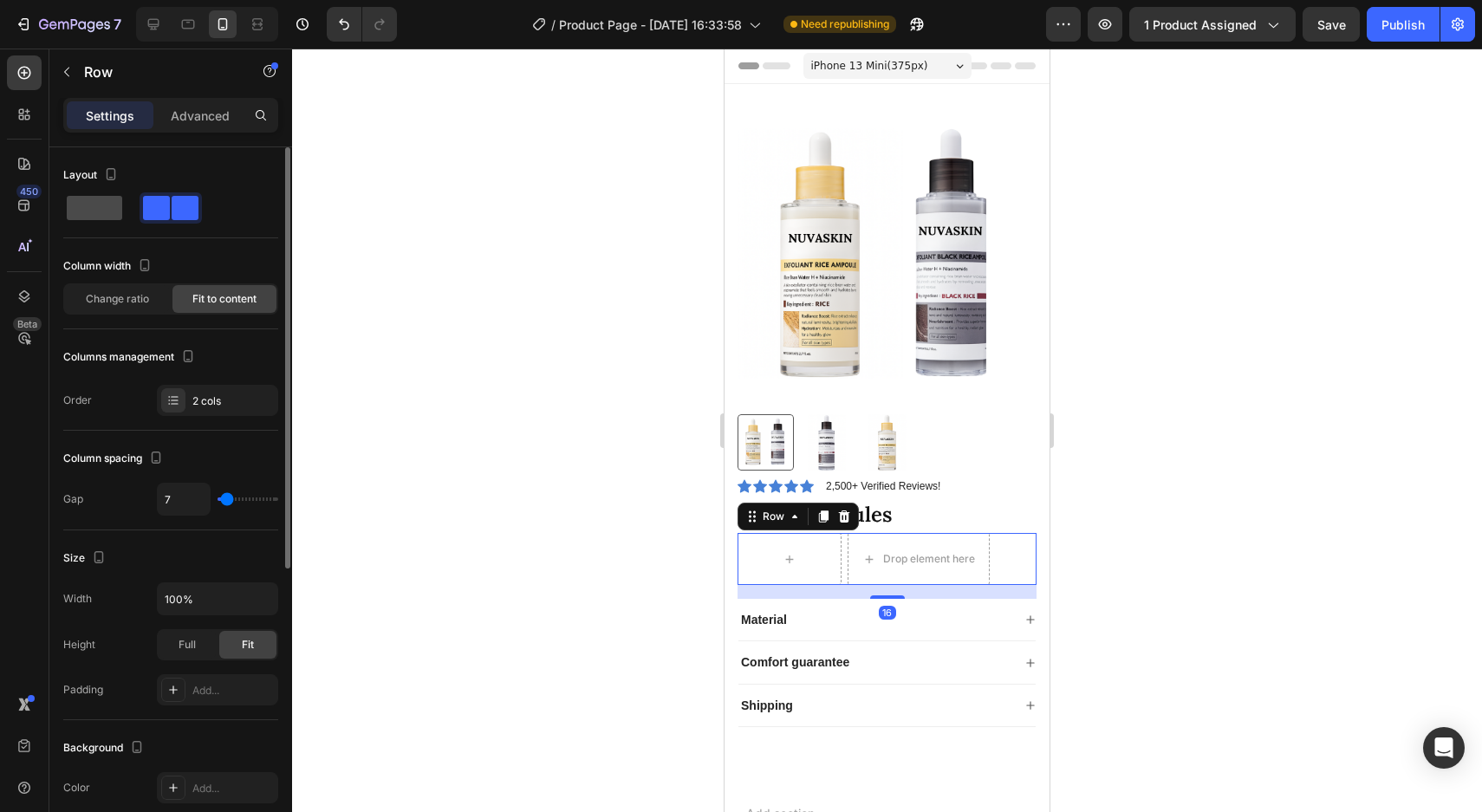
click at [73, 209] on span at bounding box center [95, 208] width 56 height 24
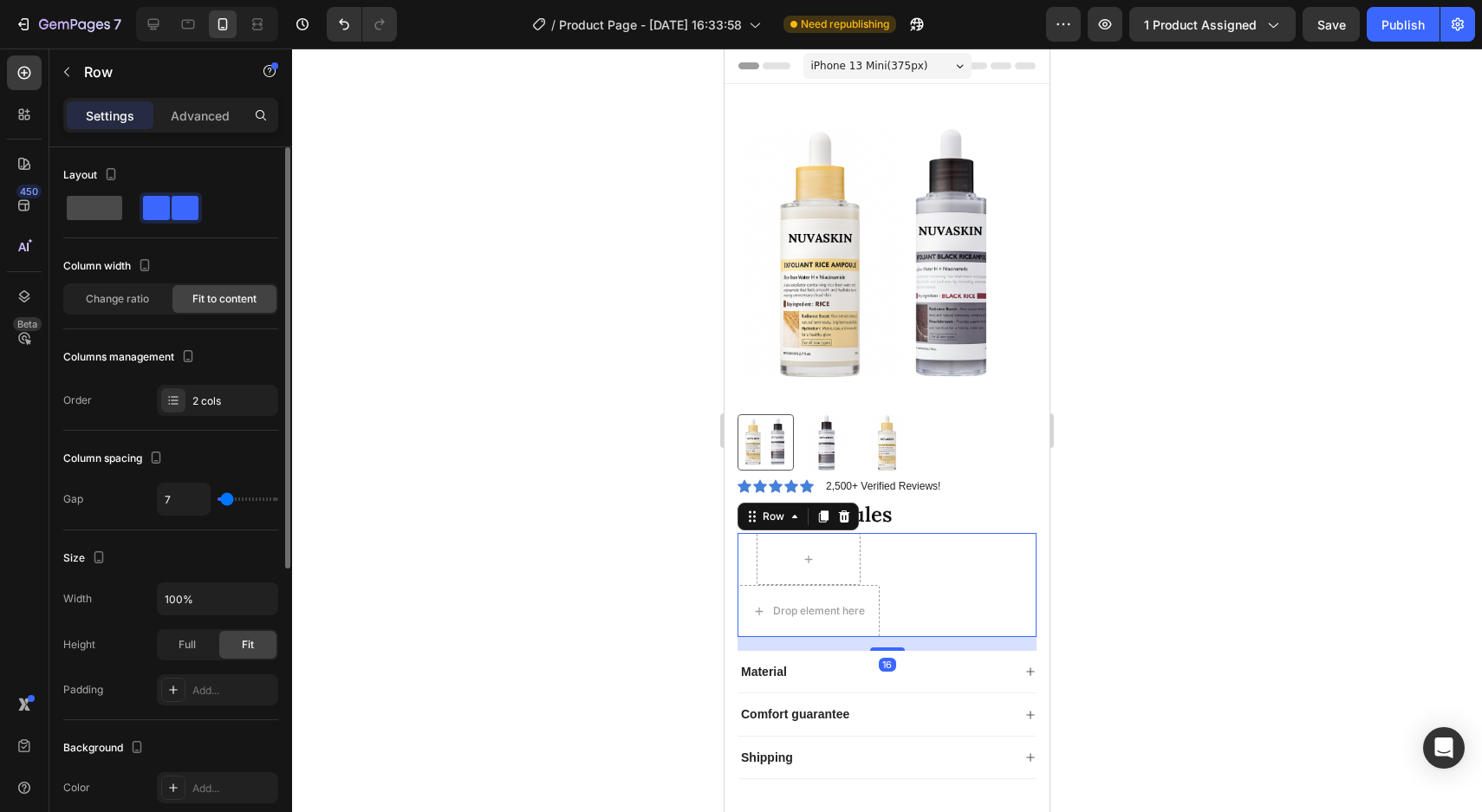
type input "0"
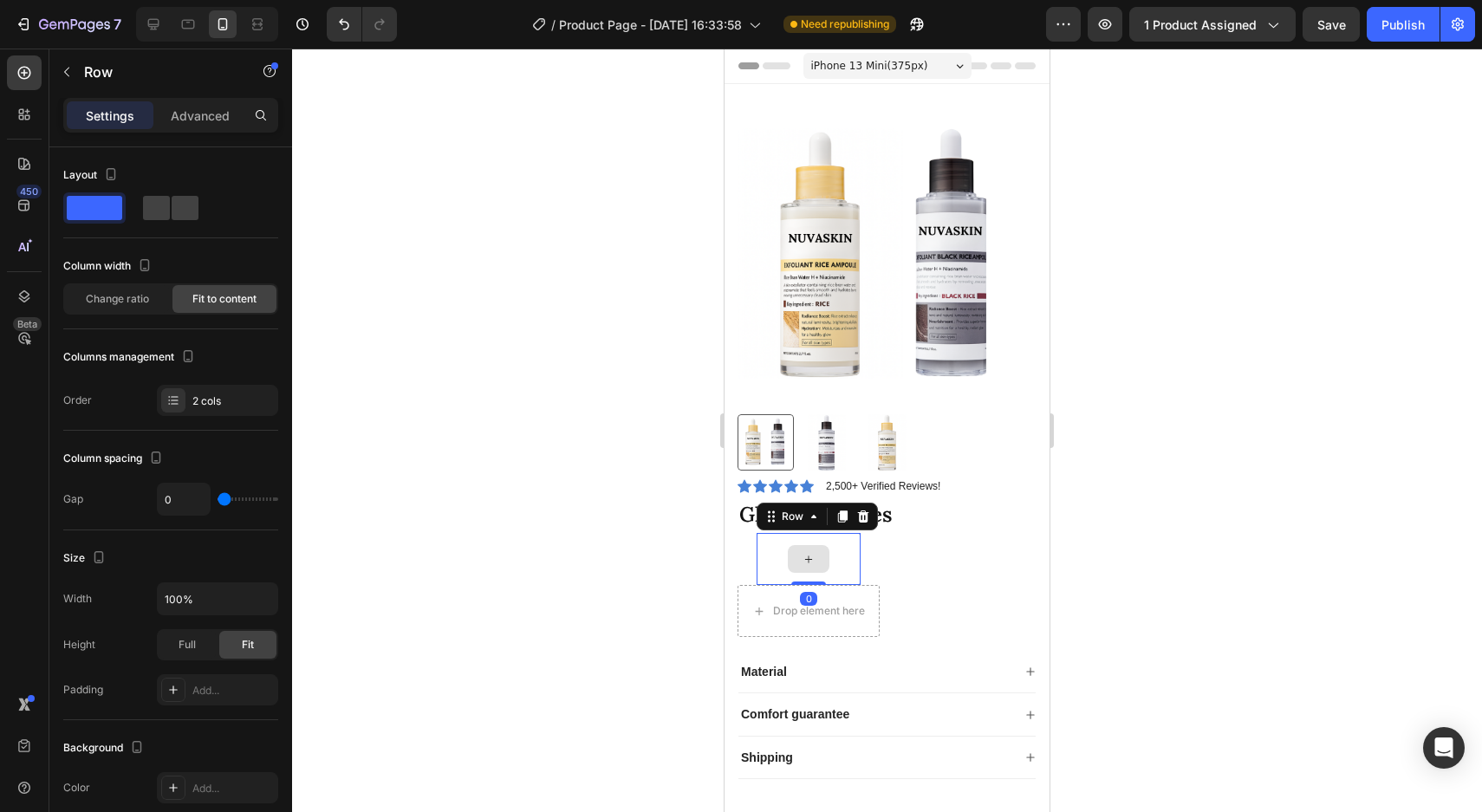
click at [843, 557] on div at bounding box center [809, 559] width 104 height 52
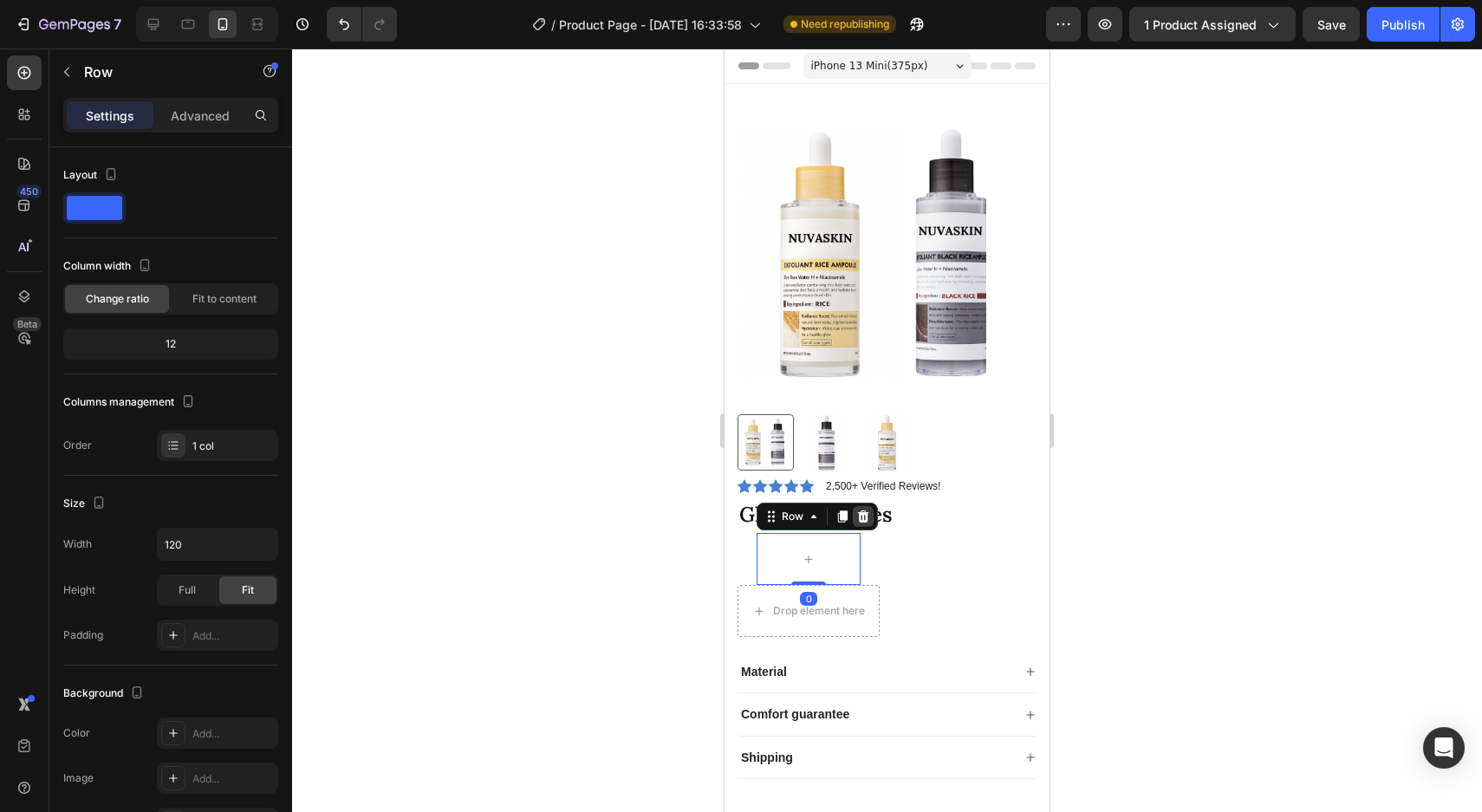
click at [865, 523] on div at bounding box center [862, 516] width 21 height 21
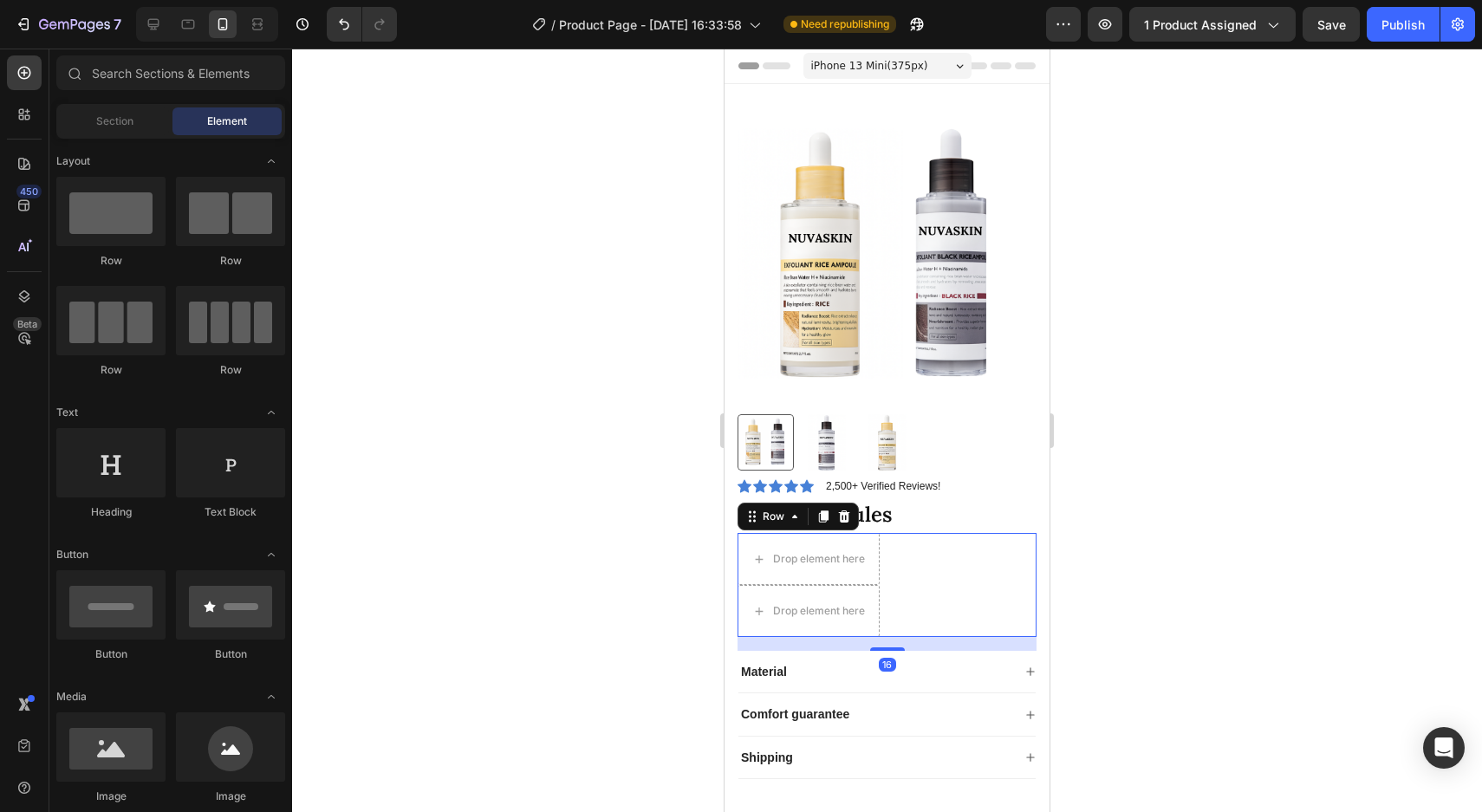
click at [887, 567] on div "Drop element here Drop element here Row 16" at bounding box center [887, 585] width 299 height 104
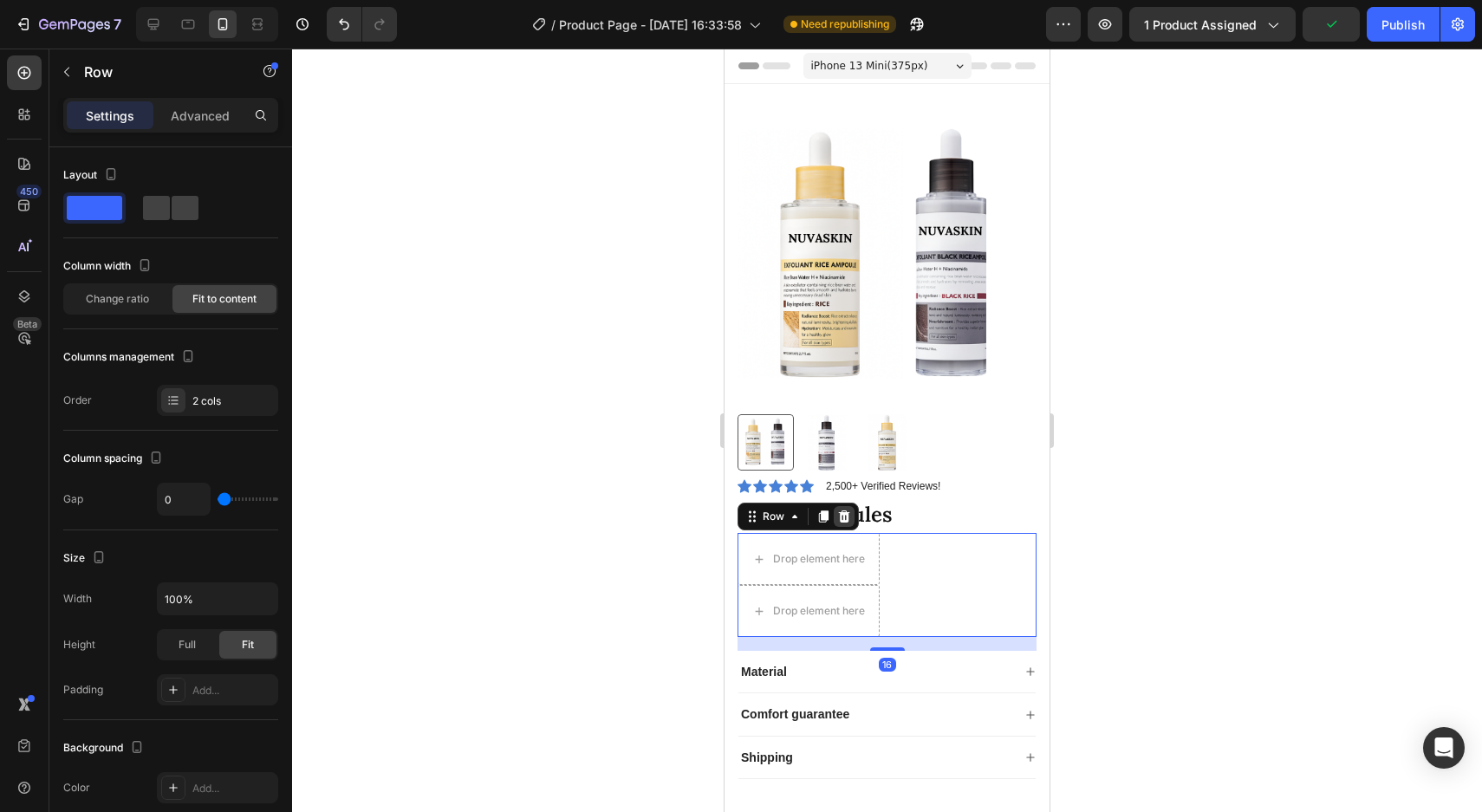
click at [835, 507] on div at bounding box center [844, 516] width 21 height 21
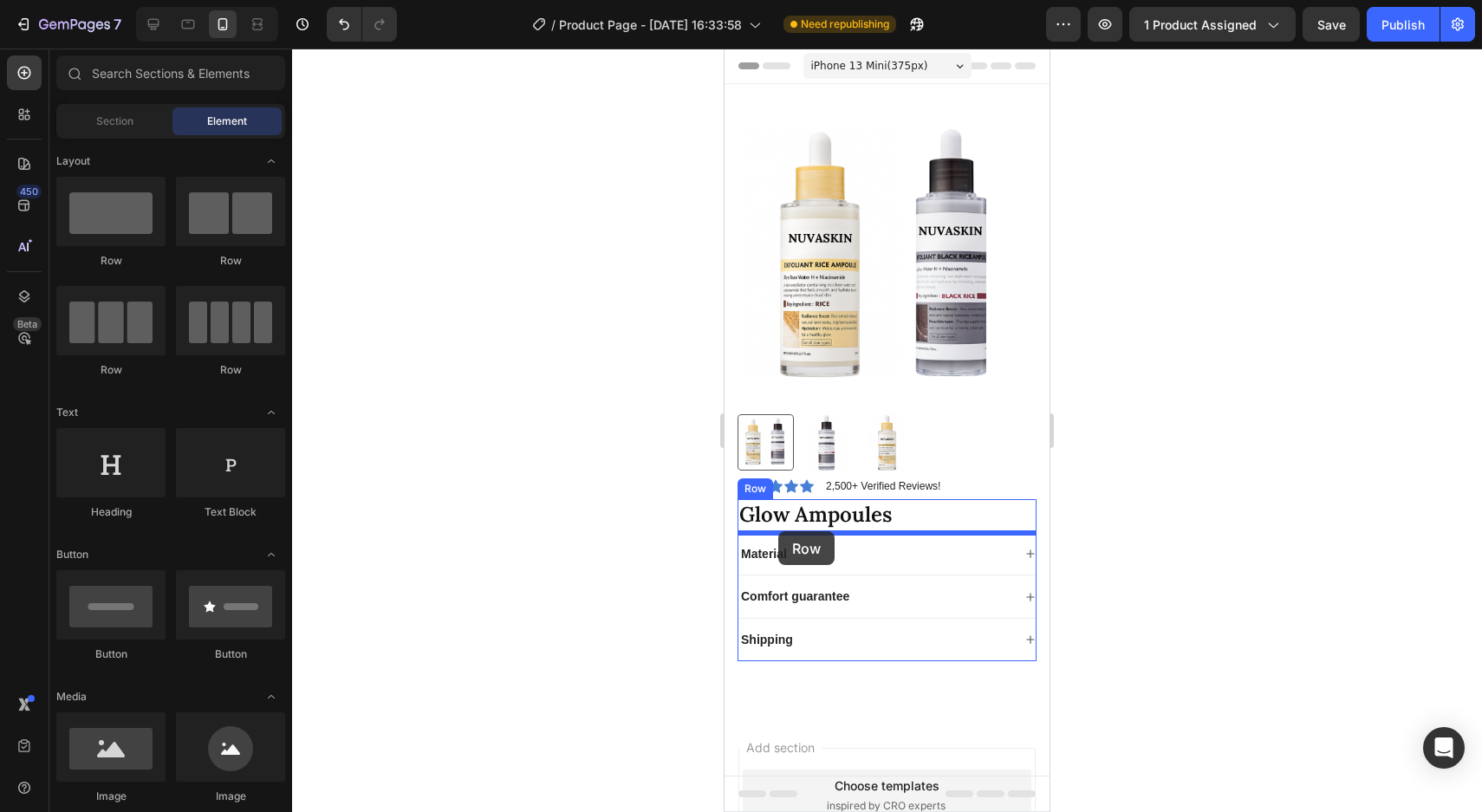
drag, startPoint x: 838, startPoint y: 269, endPoint x: 778, endPoint y: 531, distance: 268.8
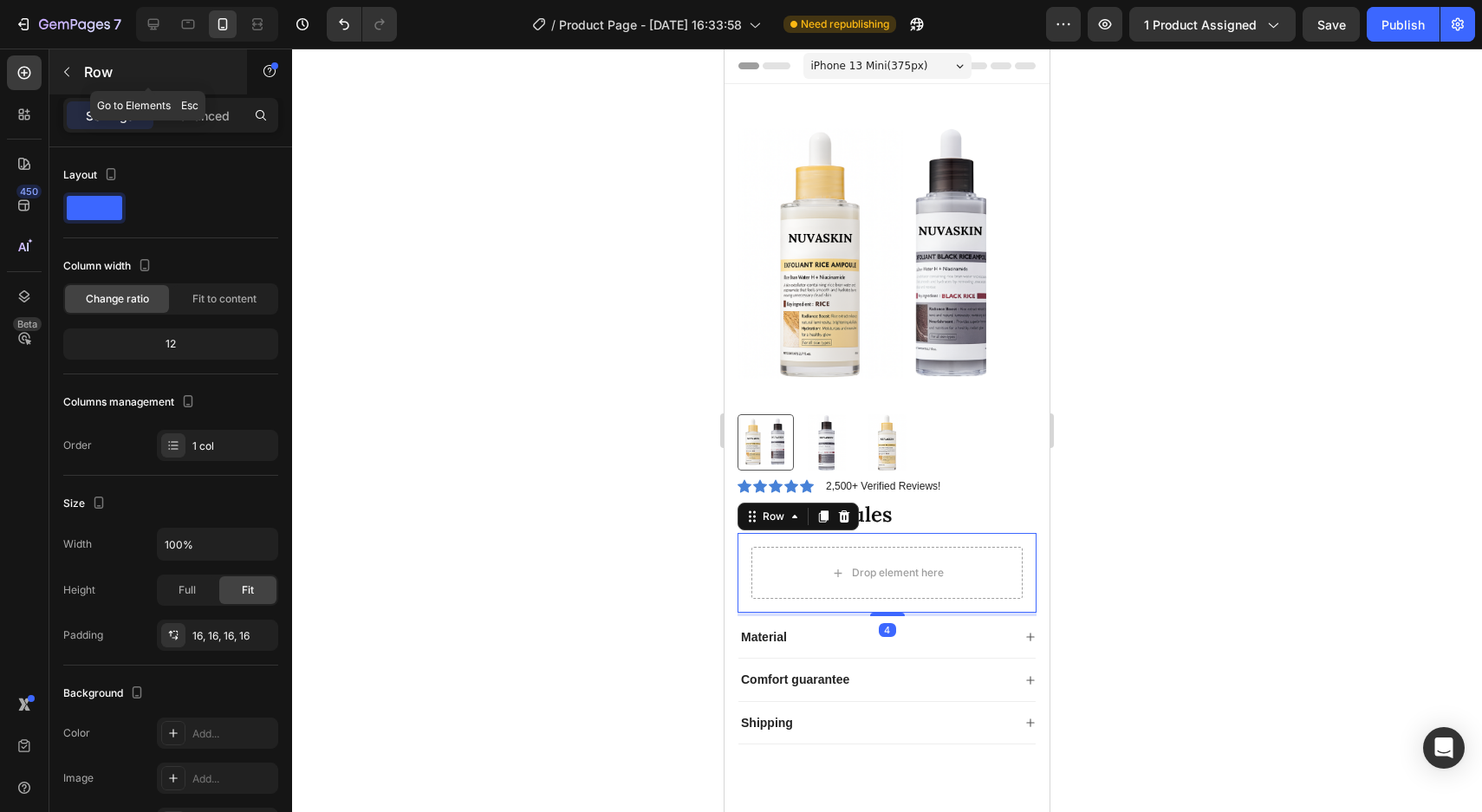
click at [74, 67] on button "button" at bounding box center [66, 72] width 28 height 28
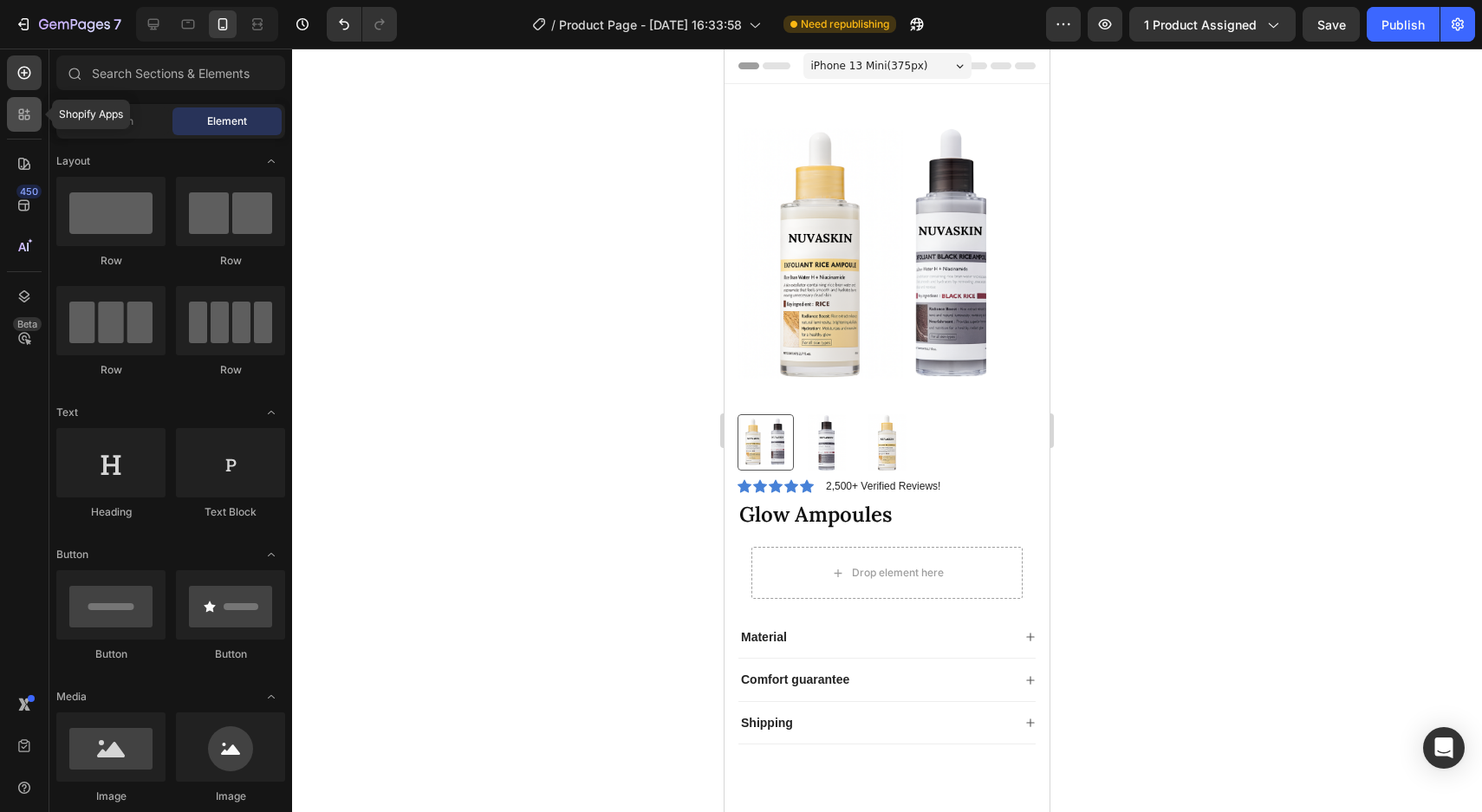
click at [22, 122] on icon at bounding box center [23, 114] width 17 height 17
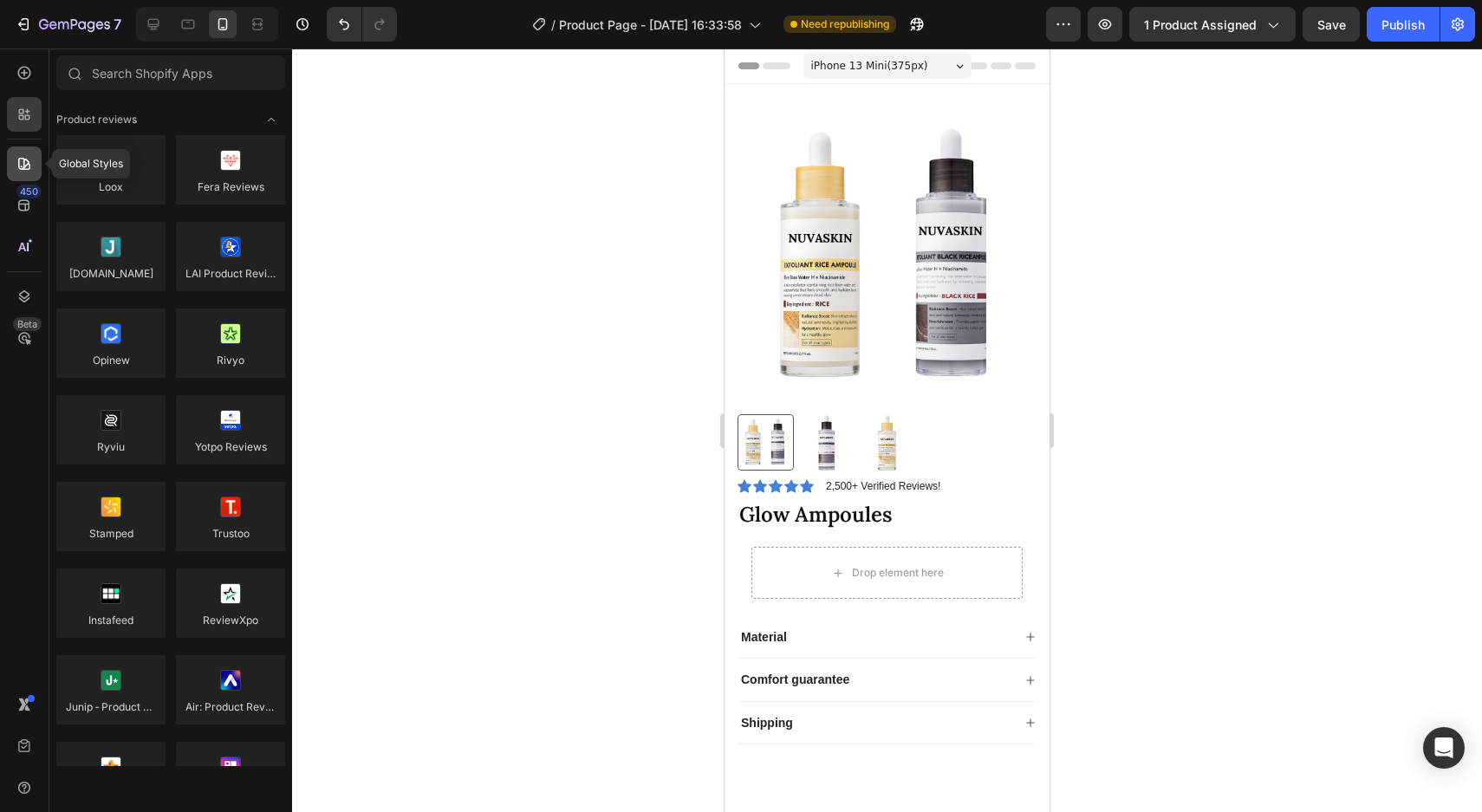
click at [22, 156] on icon at bounding box center [23, 163] width 17 height 17
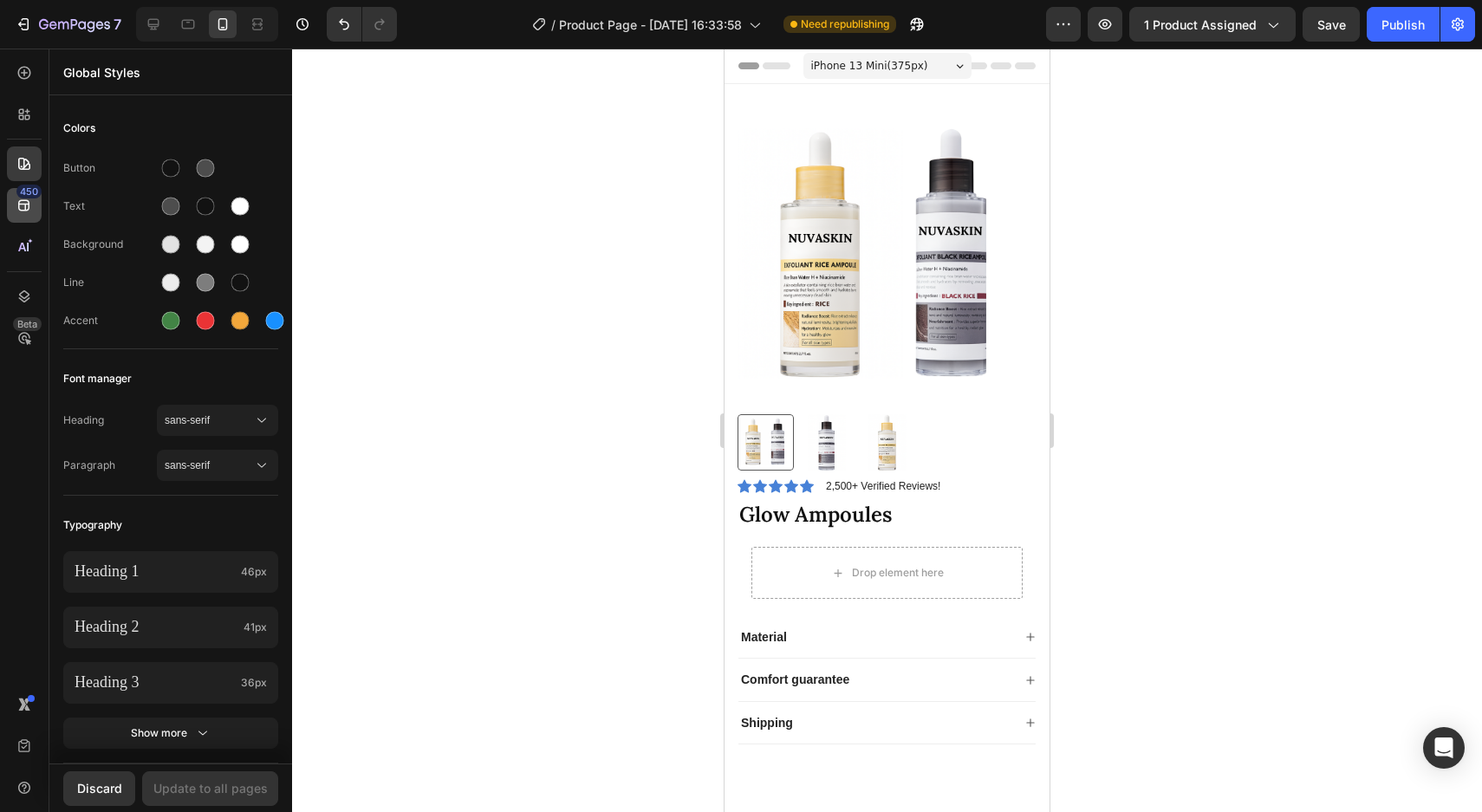
click at [27, 187] on div "450" at bounding box center [29, 191] width 25 height 13
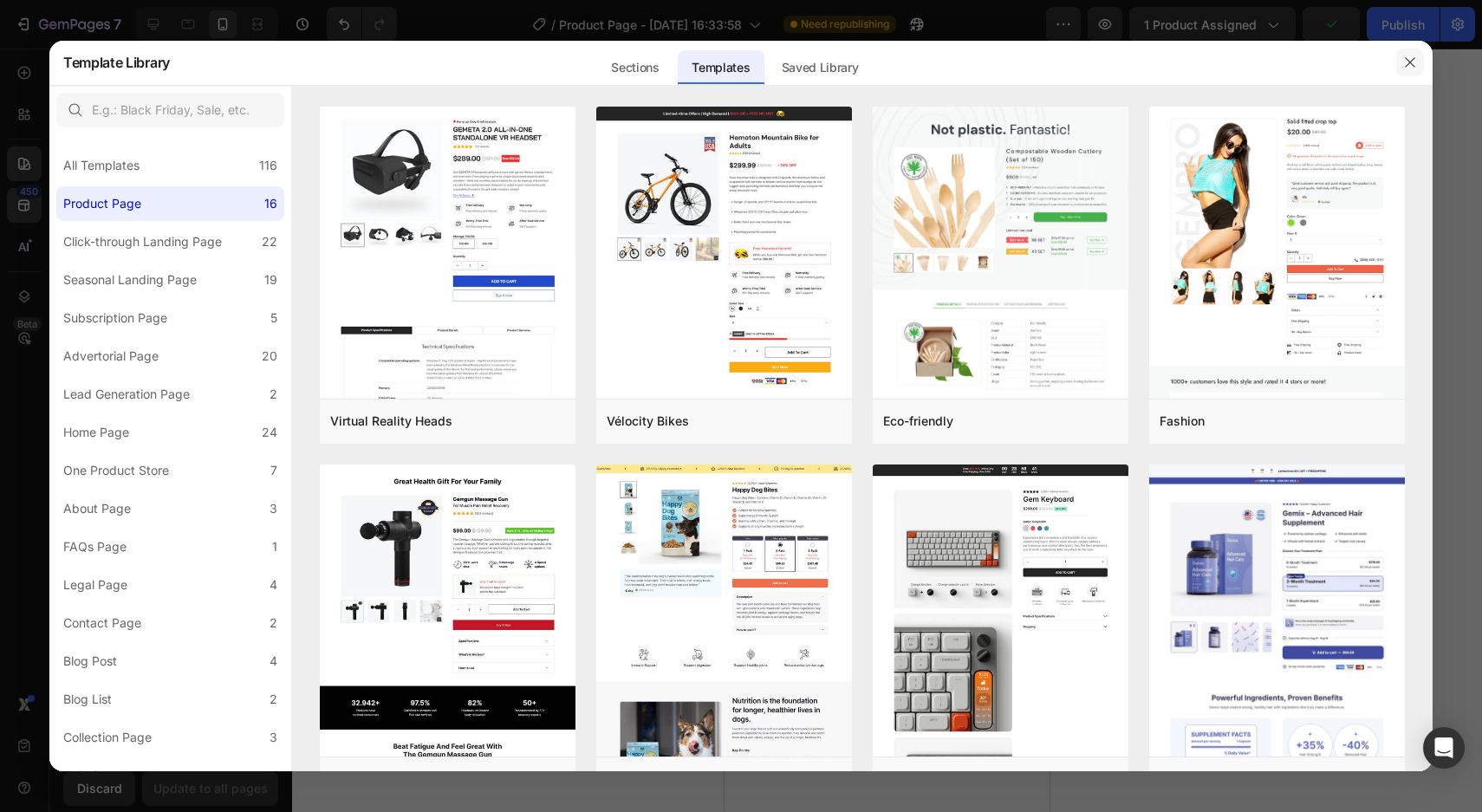
click at [1409, 59] on icon "button" at bounding box center [1409, 62] width 13 height 13
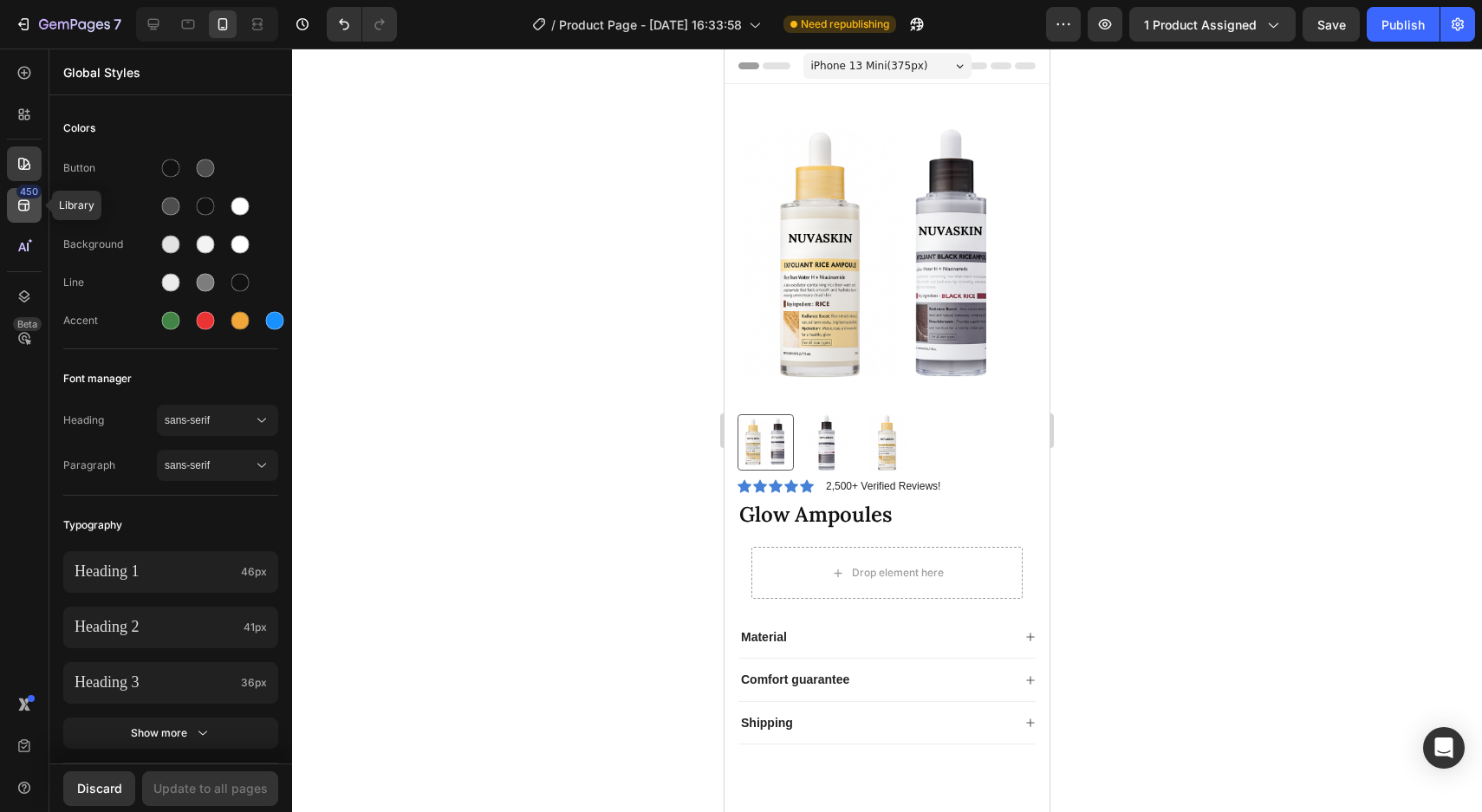
click at [13, 203] on div "450" at bounding box center [24, 205] width 35 height 35
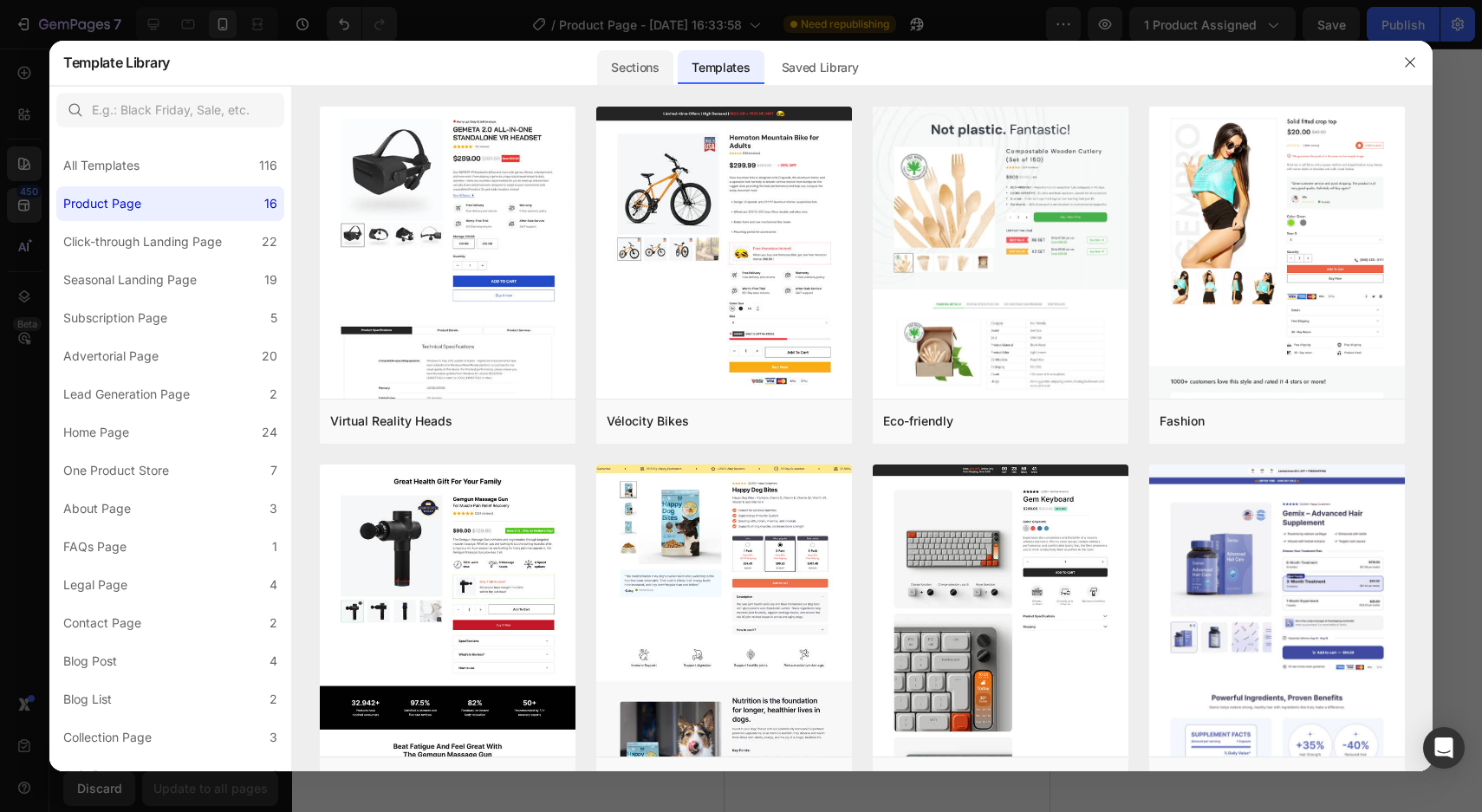
click at [645, 70] on div "Sections" at bounding box center [635, 67] width 75 height 35
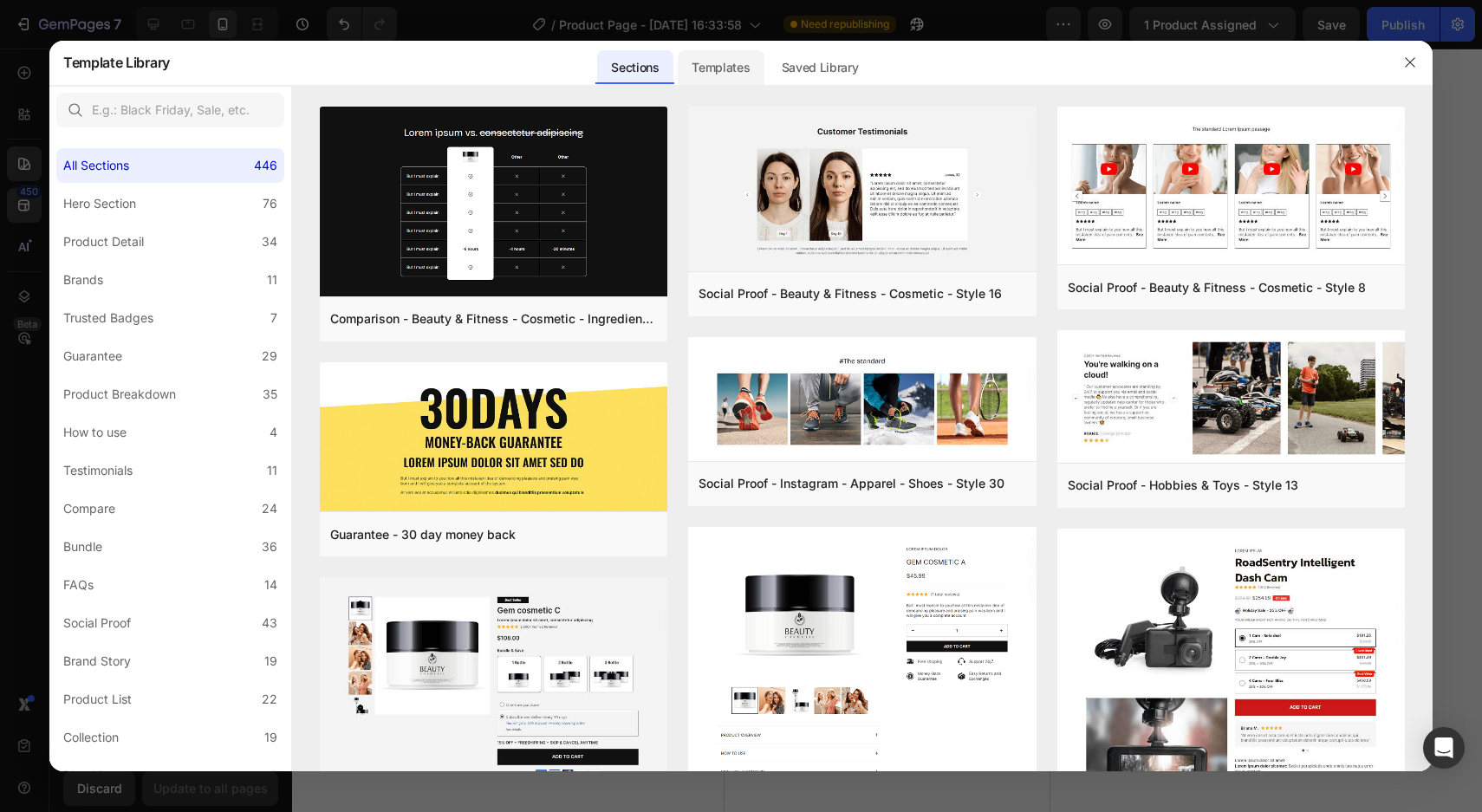
click at [691, 64] on div "Templates" at bounding box center [721, 67] width 86 height 35
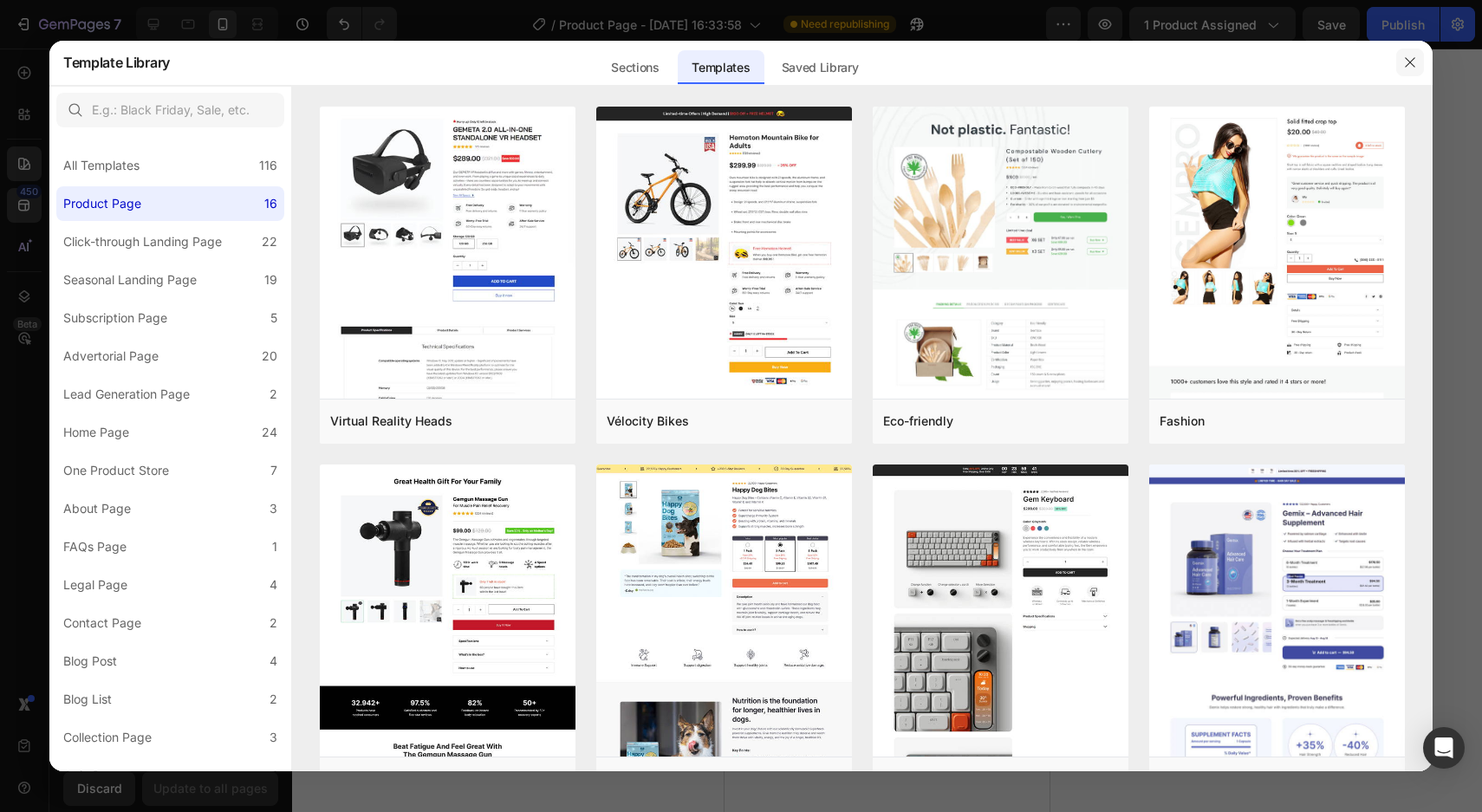
click at [1408, 65] on icon "button" at bounding box center [1409, 62] width 13 height 13
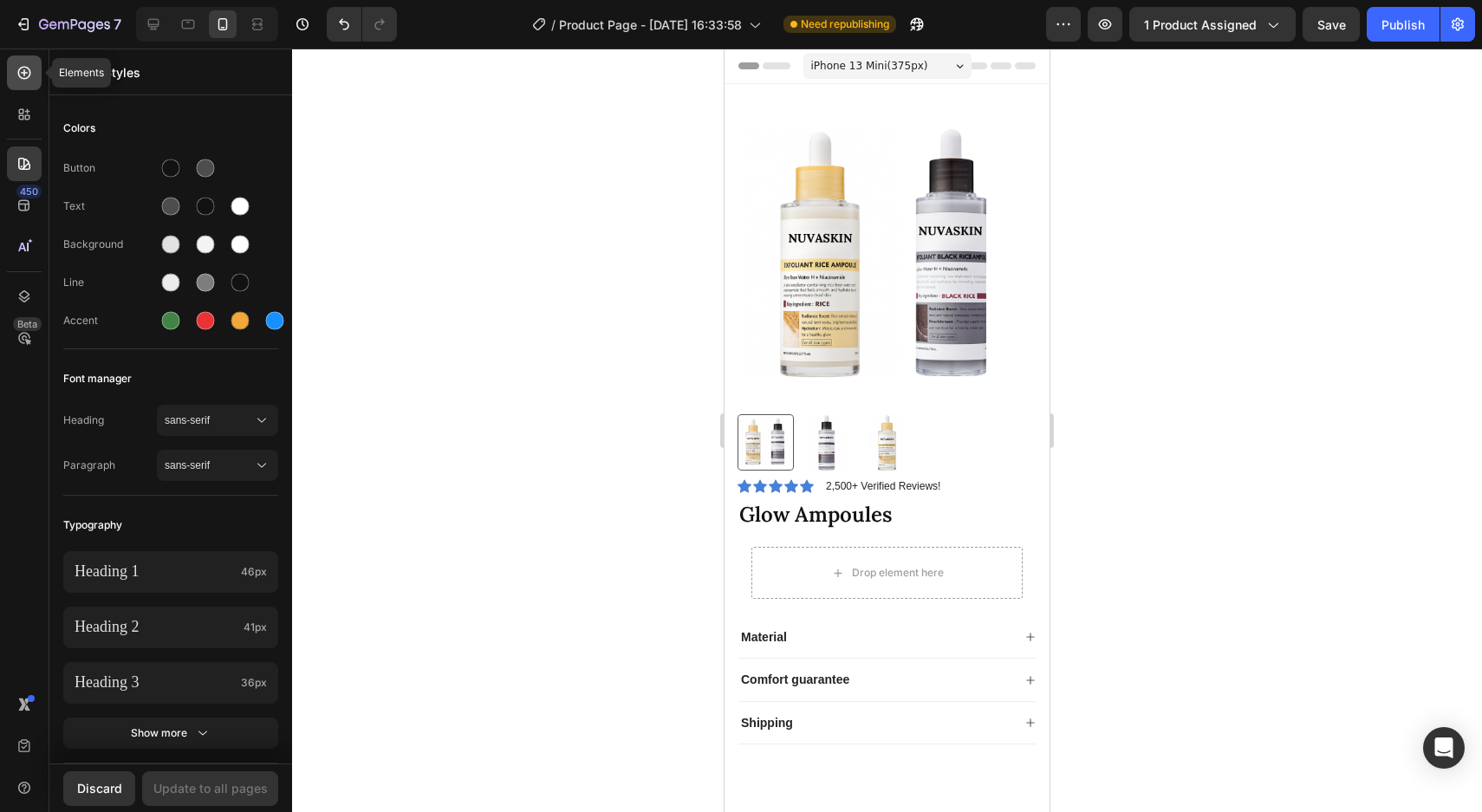
click at [25, 73] on icon at bounding box center [24, 73] width 7 height 7
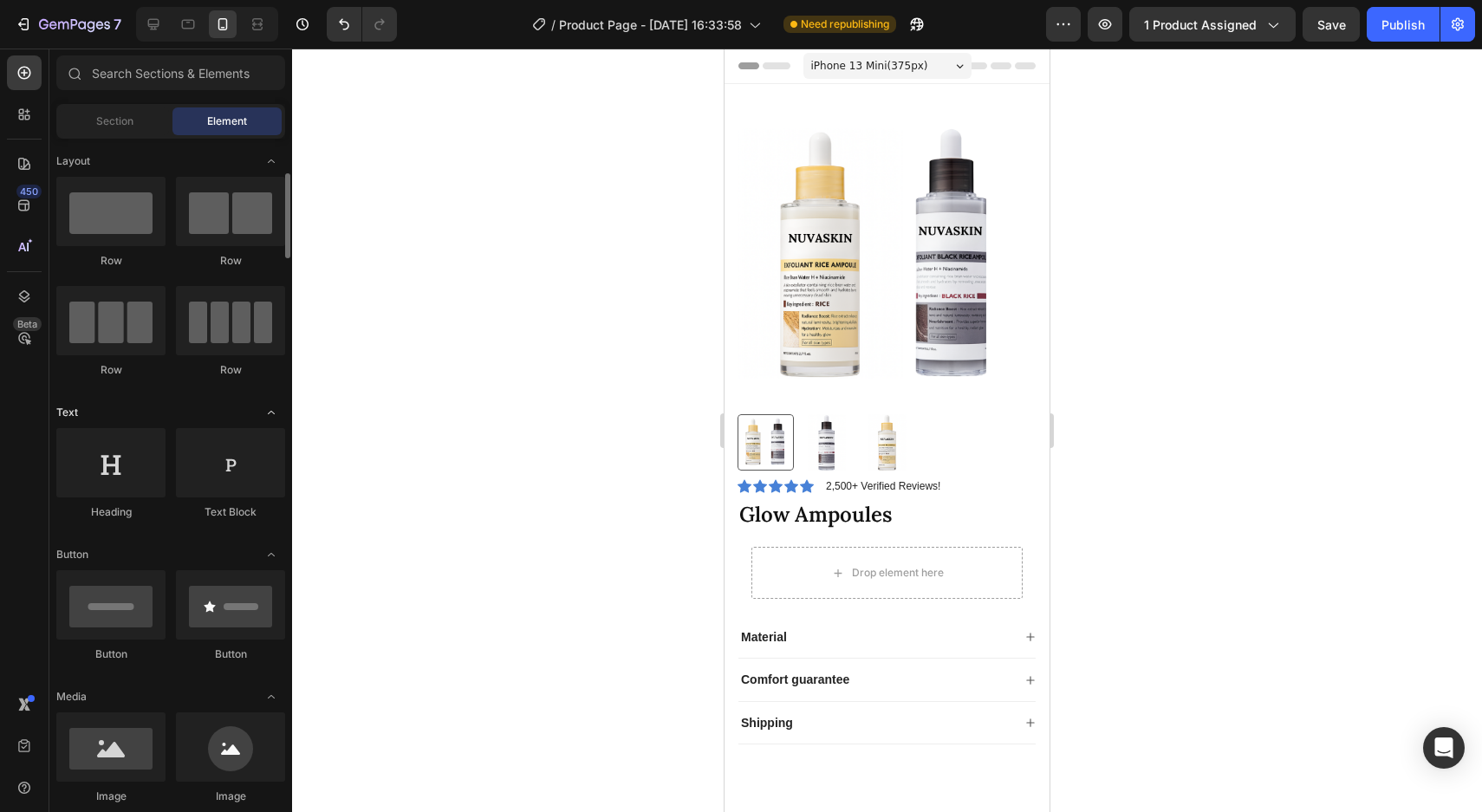
scroll to position [42, 0]
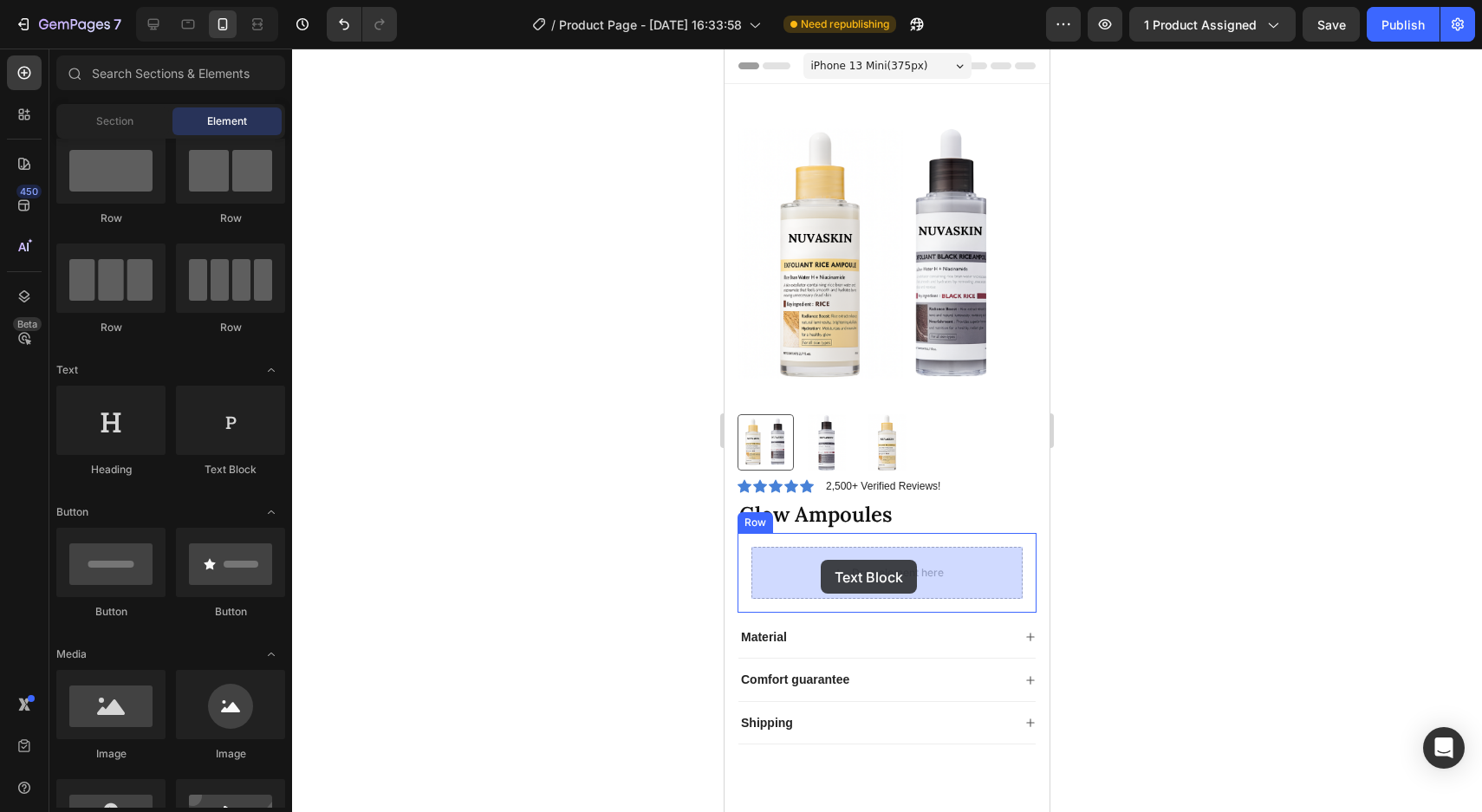
drag, startPoint x: 951, startPoint y: 473, endPoint x: 820, endPoint y: 560, distance: 157.3
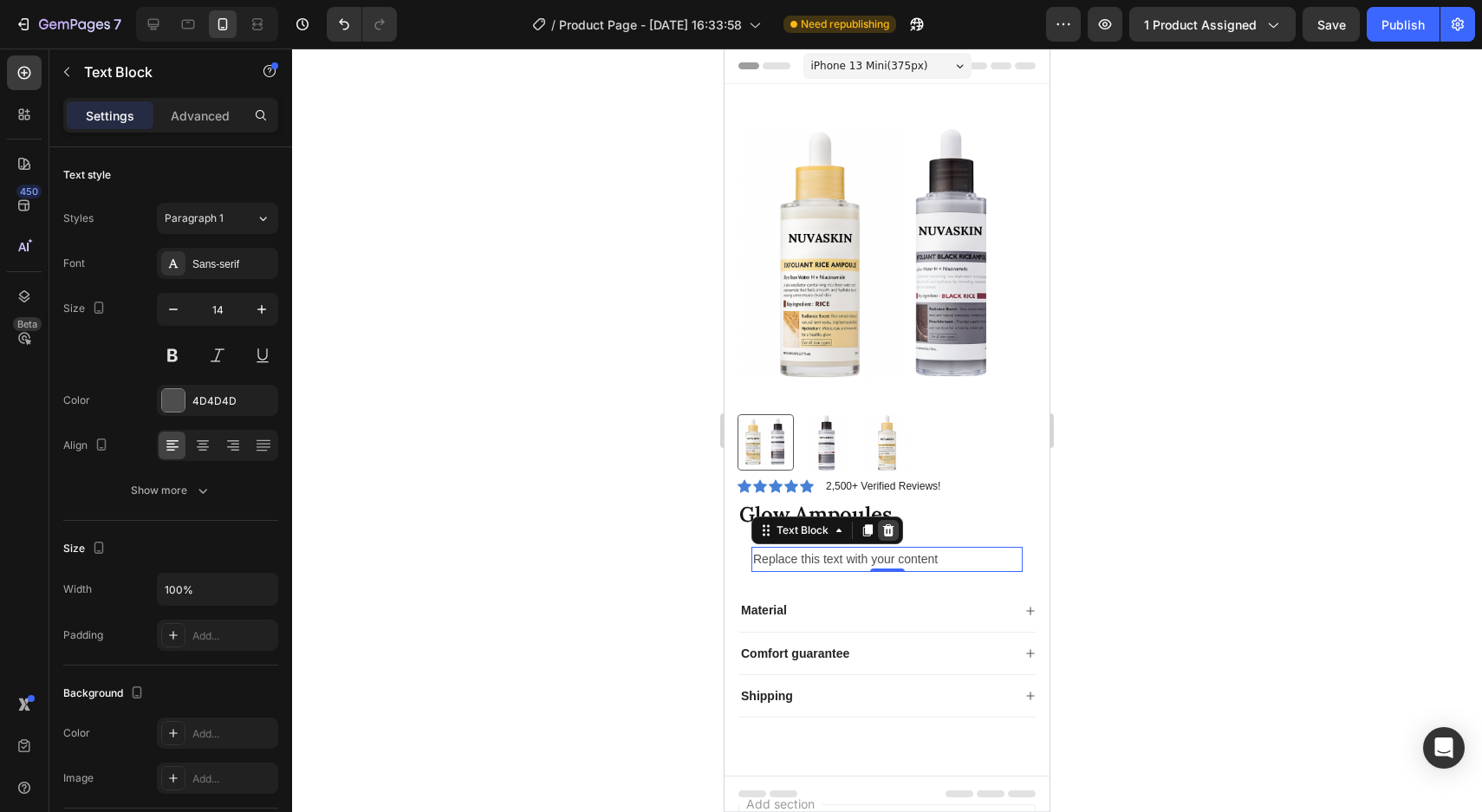
click at [892, 534] on icon at bounding box center [888, 530] width 12 height 13
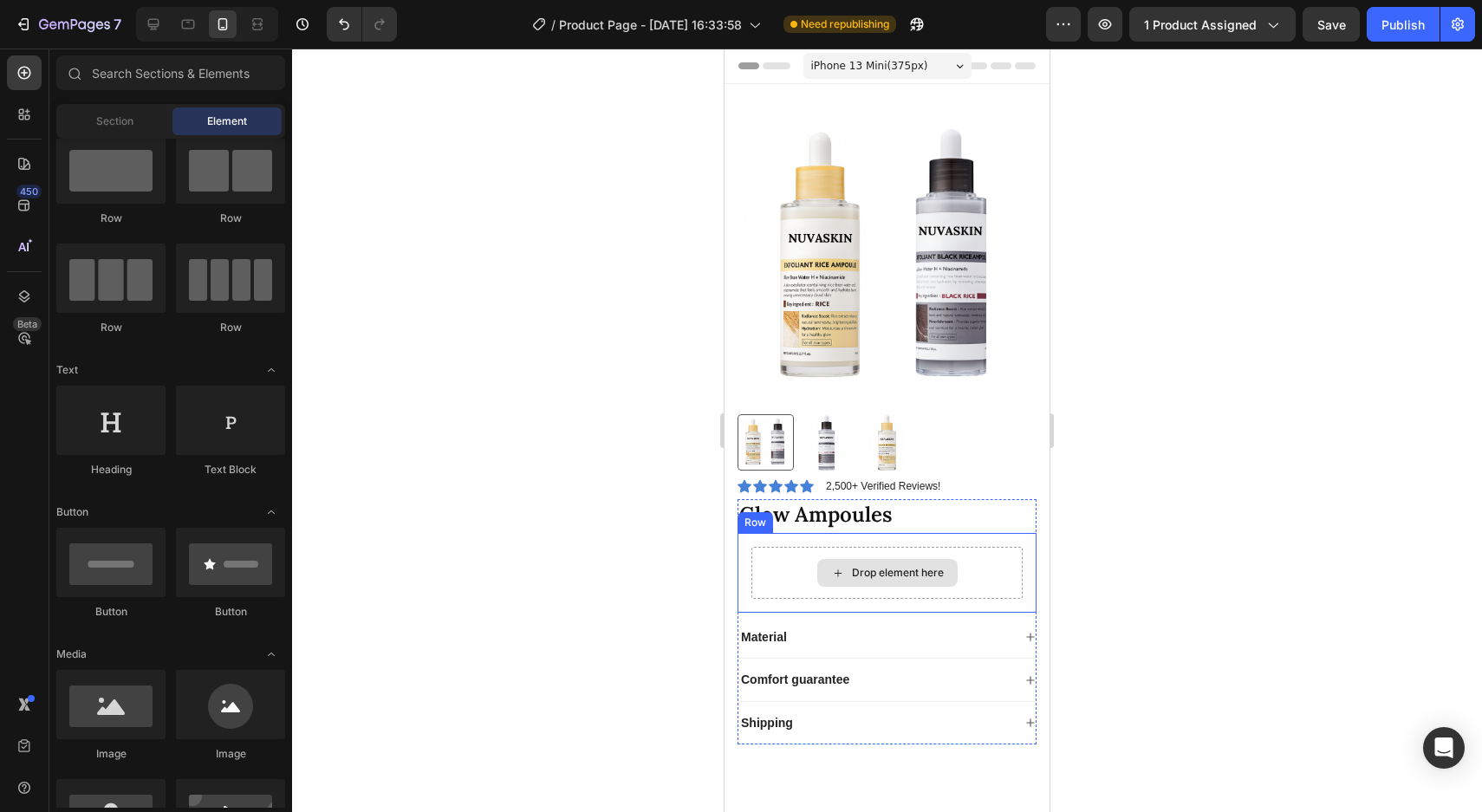
click at [817, 575] on div "Drop element here" at bounding box center [887, 572] width 141 height 28
click at [775, 558] on div "Drop element here" at bounding box center [887, 573] width 271 height 52
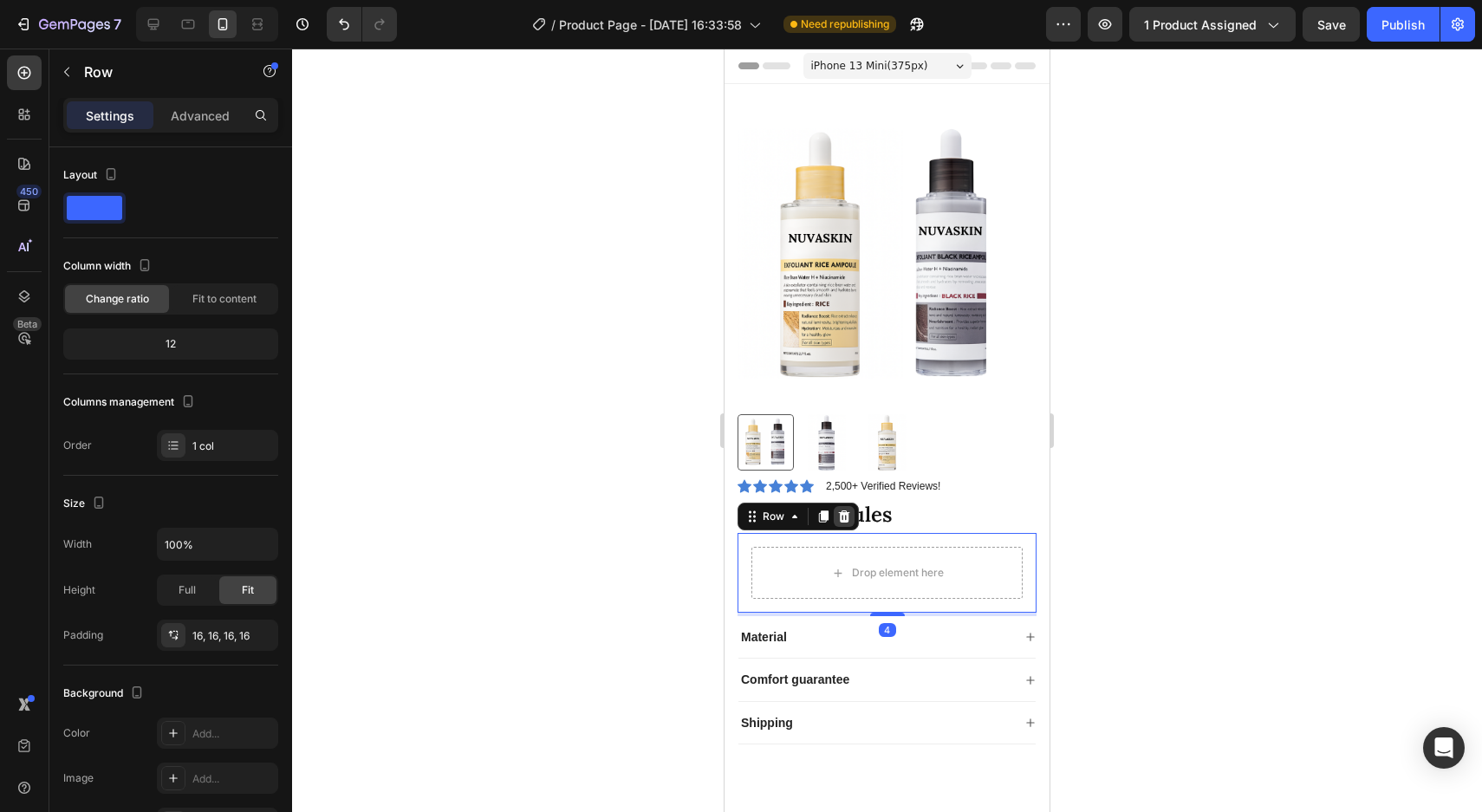
click at [848, 519] on icon at bounding box center [844, 516] width 13 height 13
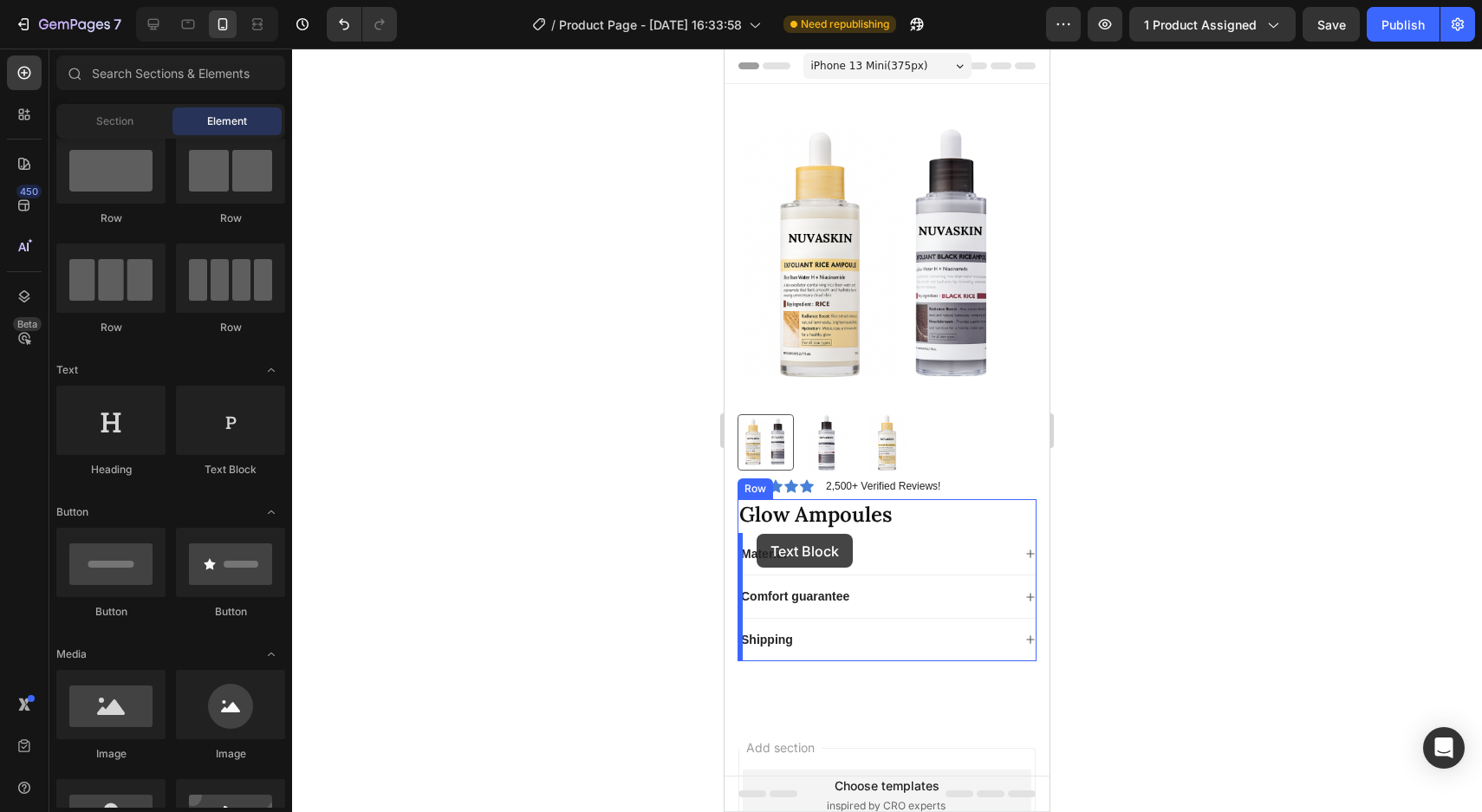
drag, startPoint x: 945, startPoint y: 446, endPoint x: 757, endPoint y: 534, distance: 207.6
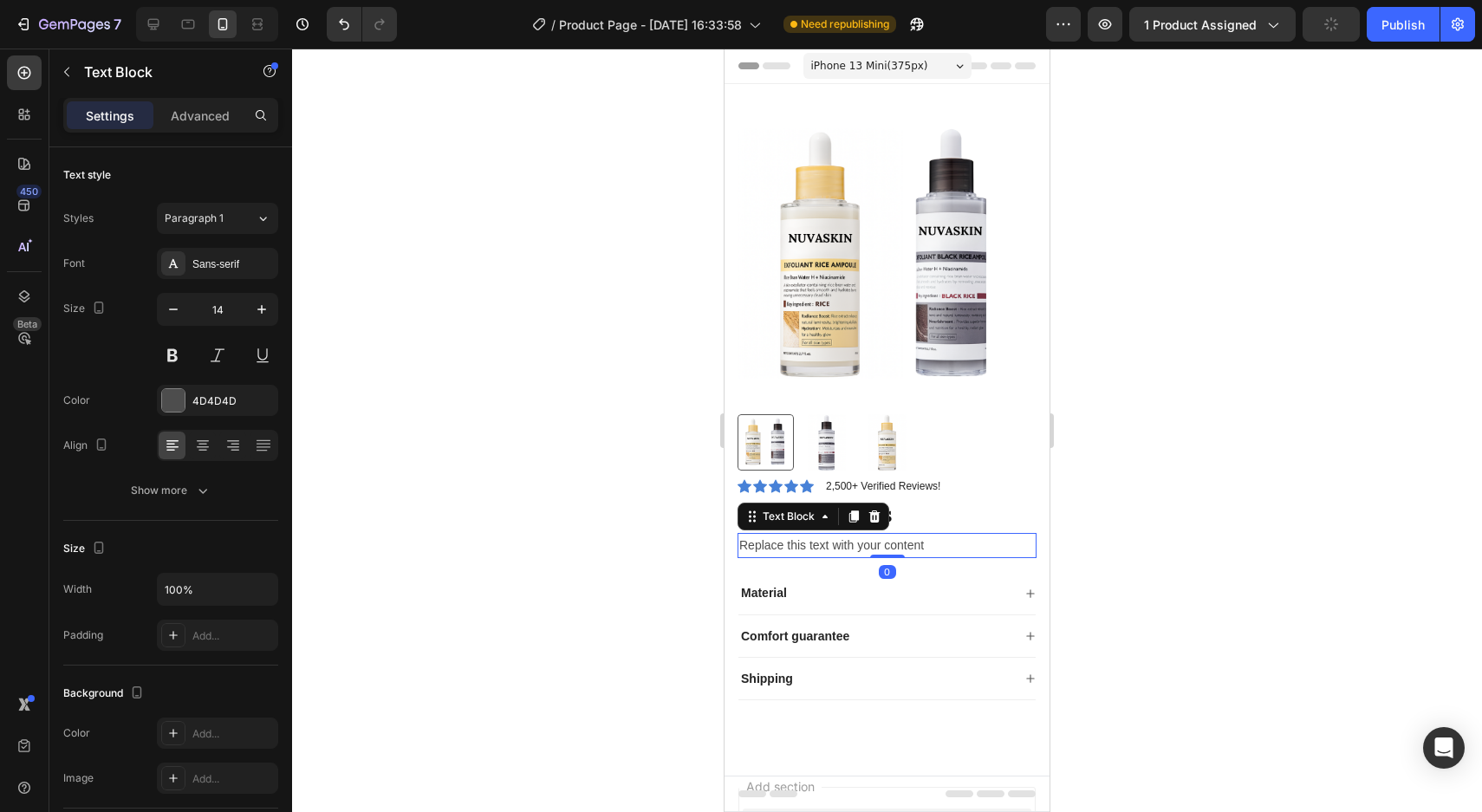
click at [1233, 571] on div at bounding box center [887, 430] width 1189 height 763
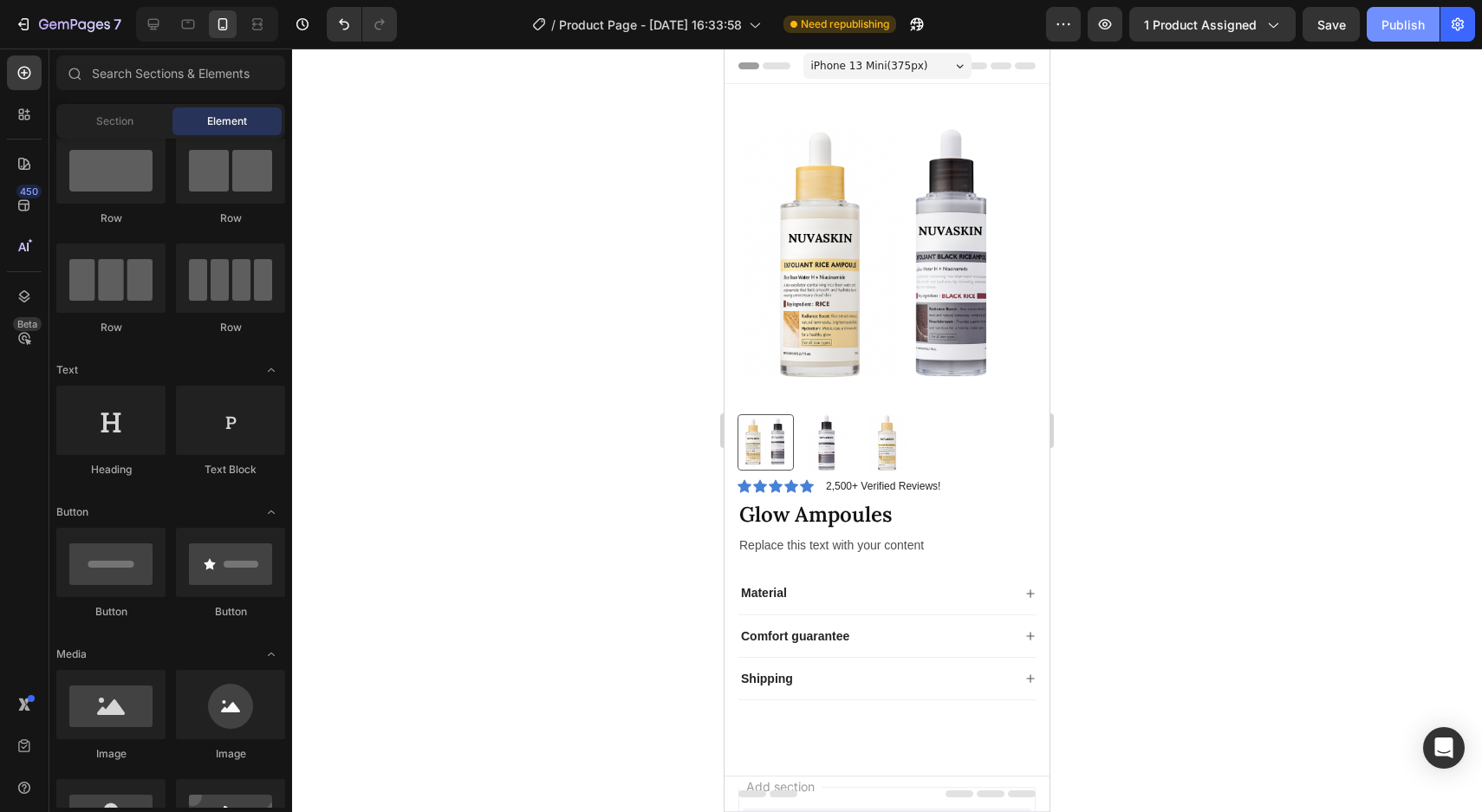
click at [1377, 30] on button "Publish" at bounding box center [1402, 24] width 73 height 35
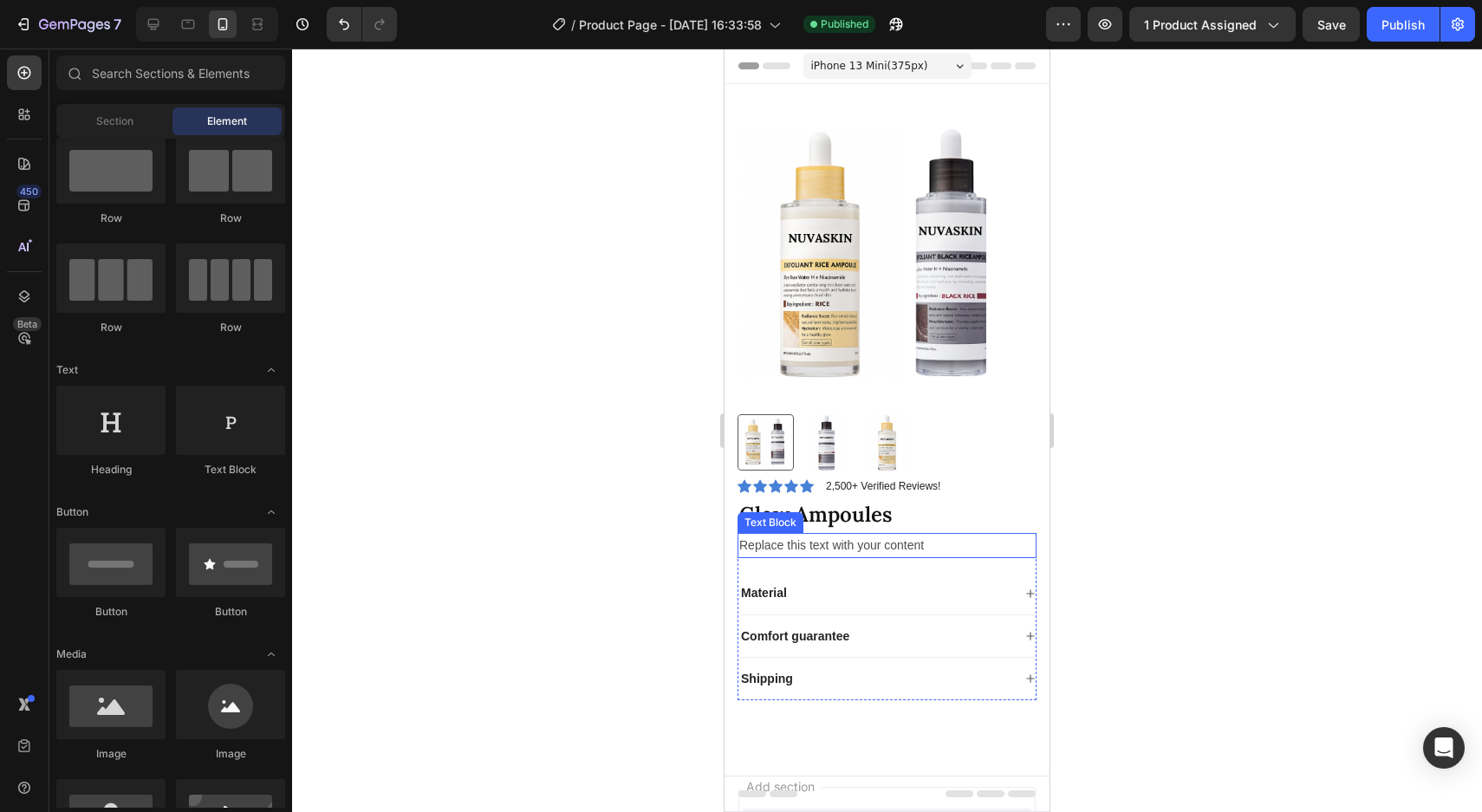
click at [841, 546] on div "Replace this text with your content" at bounding box center [887, 545] width 299 height 25
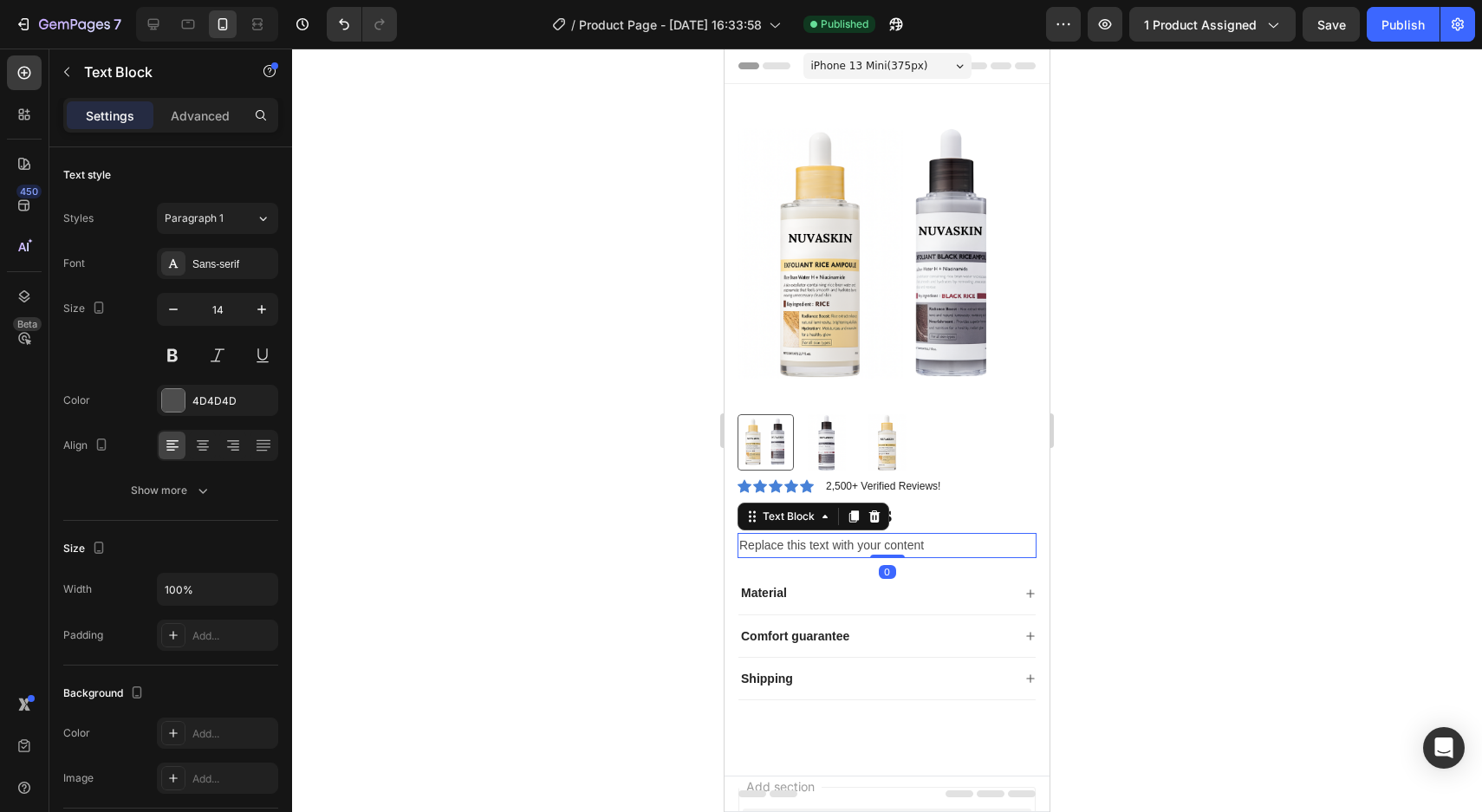
click at [841, 546] on div "Replace this text with your content" at bounding box center [887, 545] width 299 height 25
click at [841, 546] on p "Replace this text with your content" at bounding box center [887, 545] width 296 height 21
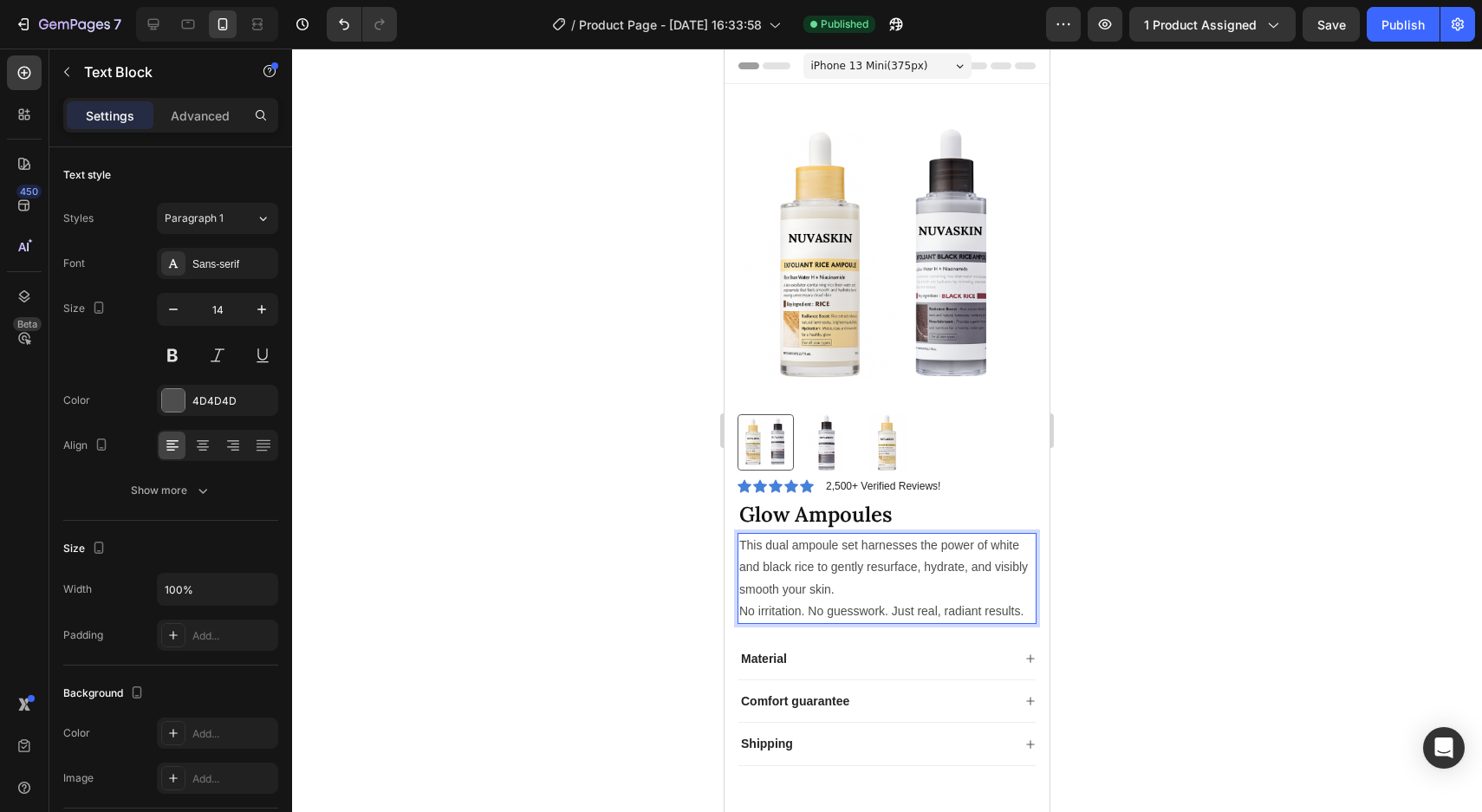
click at [853, 570] on p "This dual ampoule set harnesses the power of white and black rice to gently res…" at bounding box center [887, 578] width 296 height 88
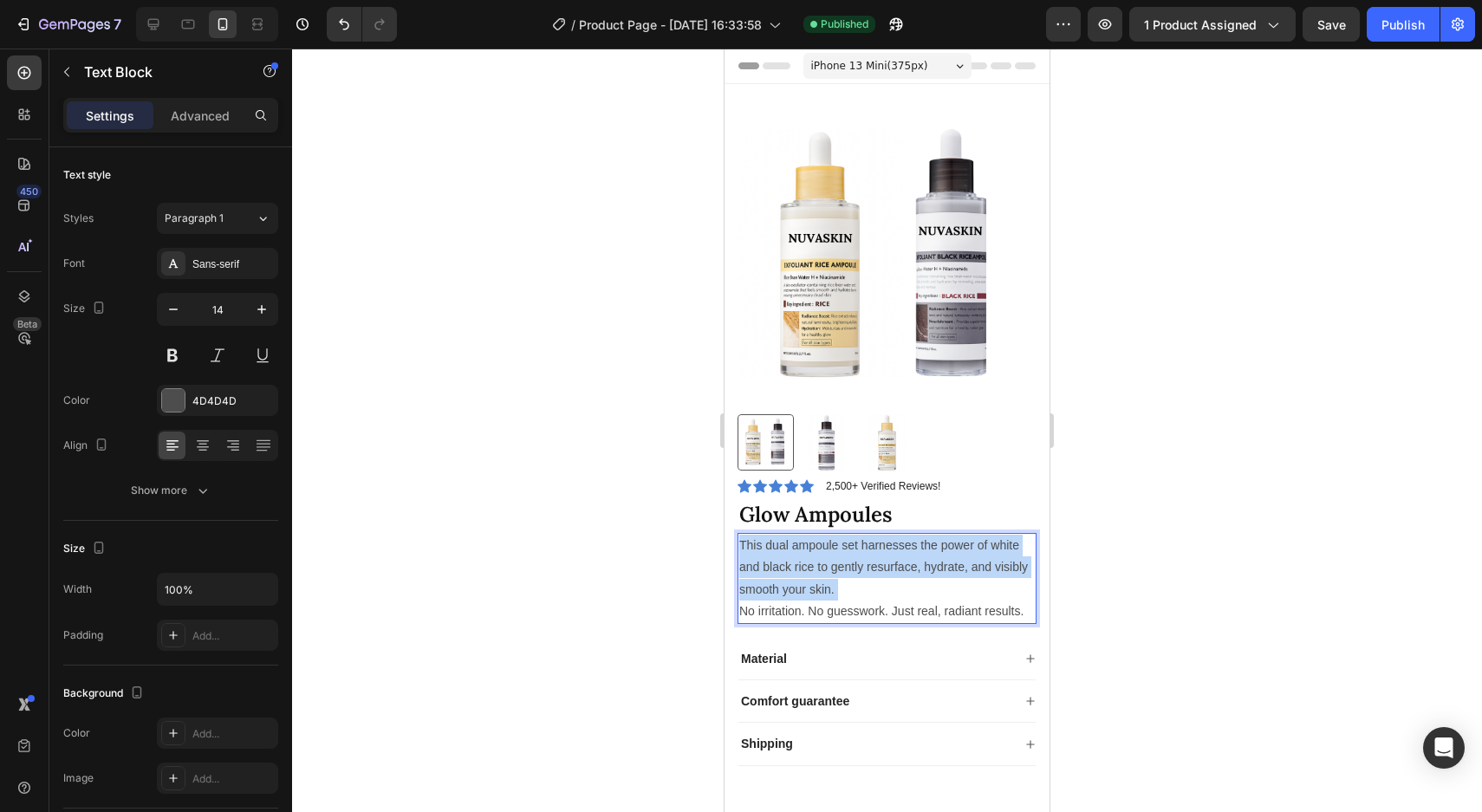
click at [853, 570] on p "This dual ampoule set harnesses the power of white and black rice to gently res…" at bounding box center [887, 578] width 296 height 88
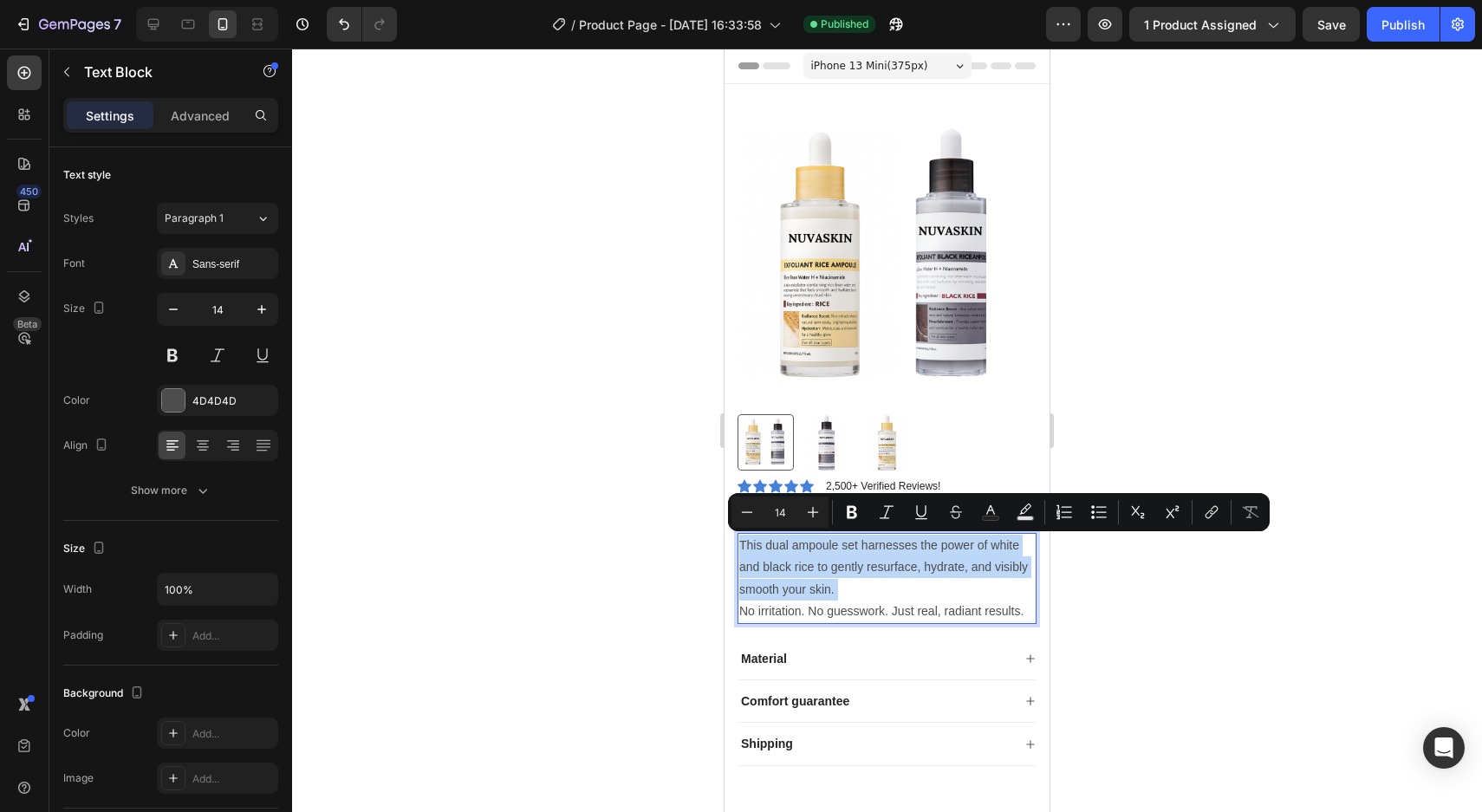
click at [1127, 529] on div "Minus 14 Plus Bold Italic Underline Strikethrough Text Color Text Background Co…" at bounding box center [998, 512] width 542 height 38
click at [1152, 551] on div at bounding box center [887, 430] width 1189 height 763
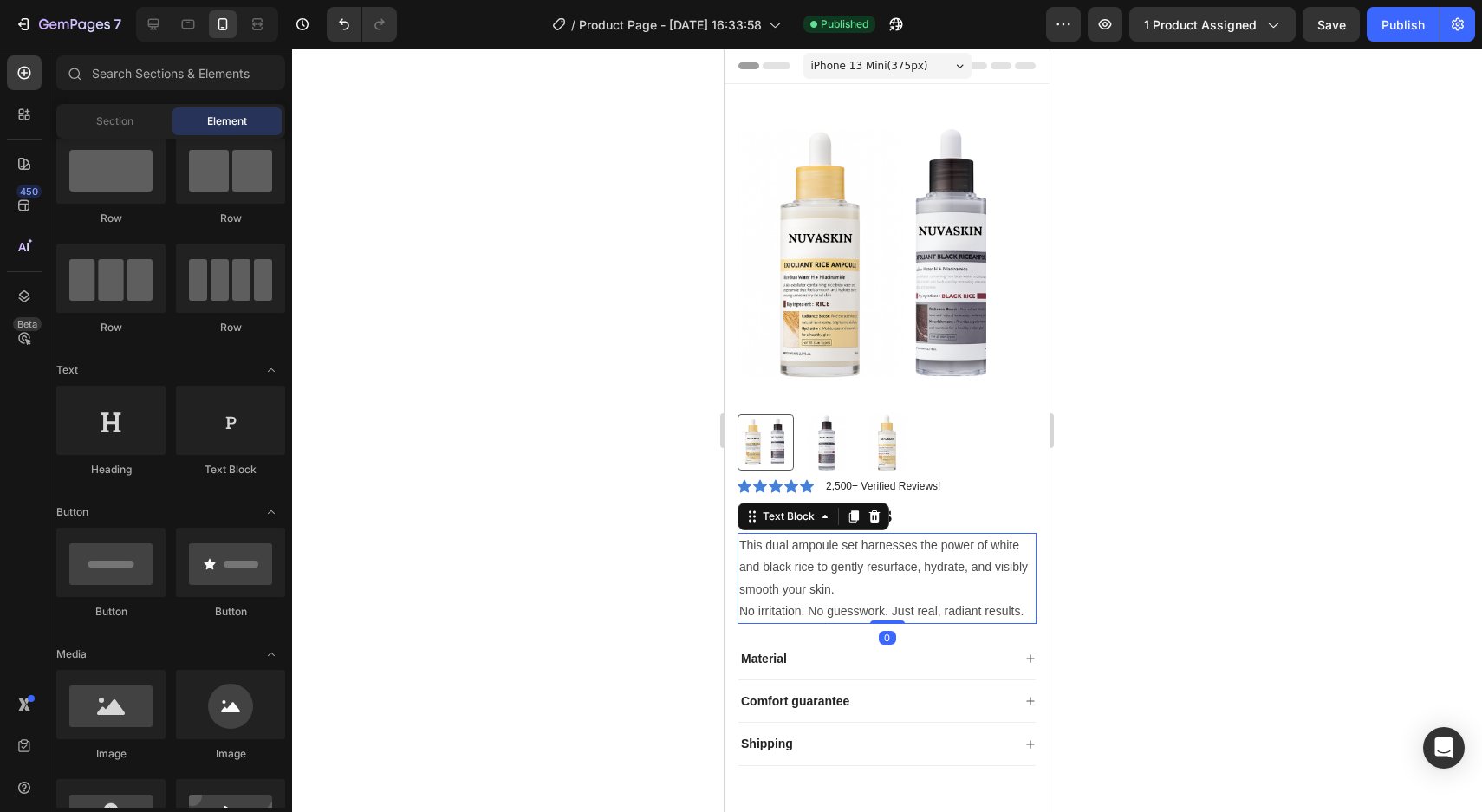
click at [1011, 603] on p "This dual ampoule set harnesses the power of white and black rice to gently res…" at bounding box center [887, 578] width 296 height 88
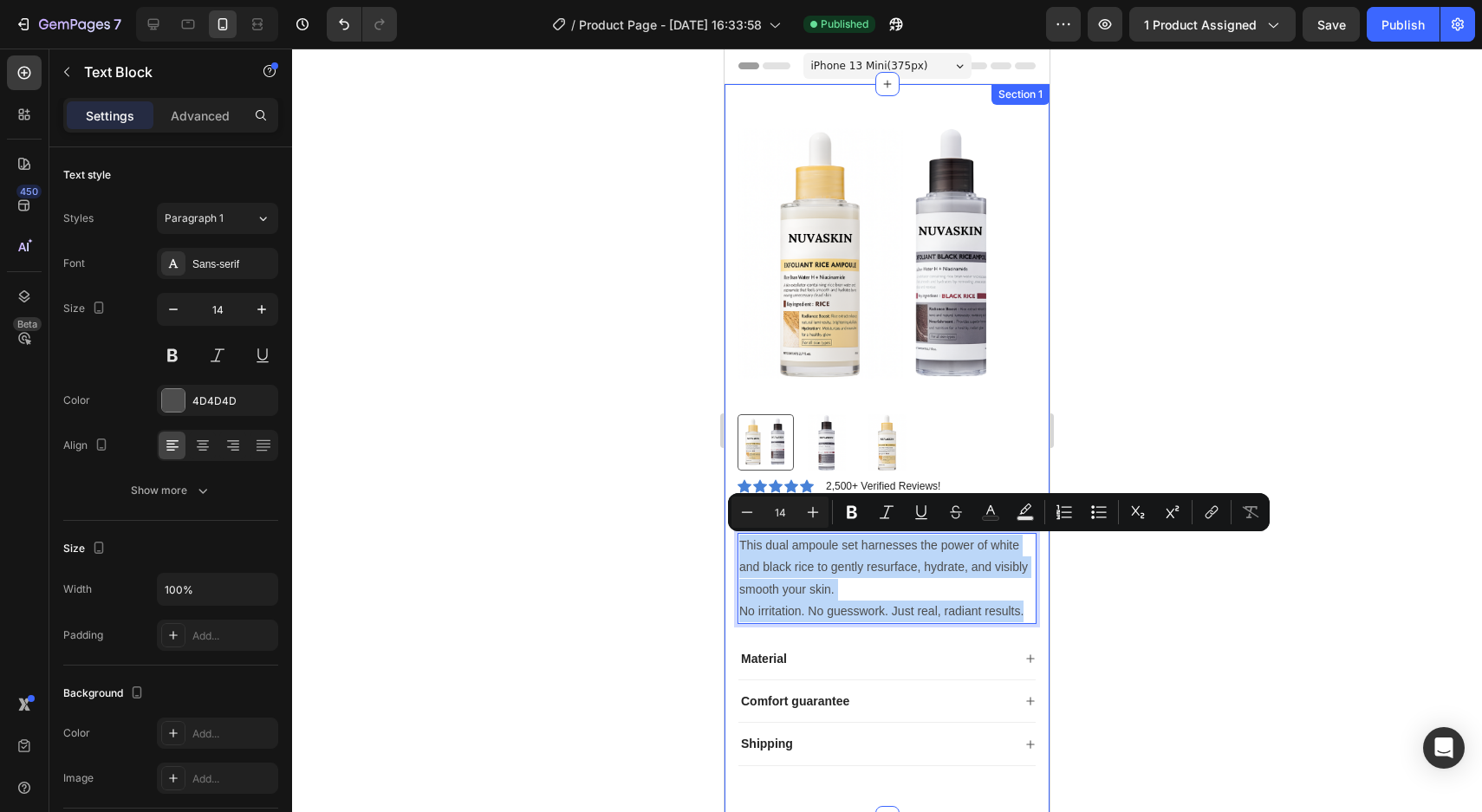
drag, startPoint x: 1026, startPoint y: 612, endPoint x: 735, endPoint y: 527, distance: 303.2
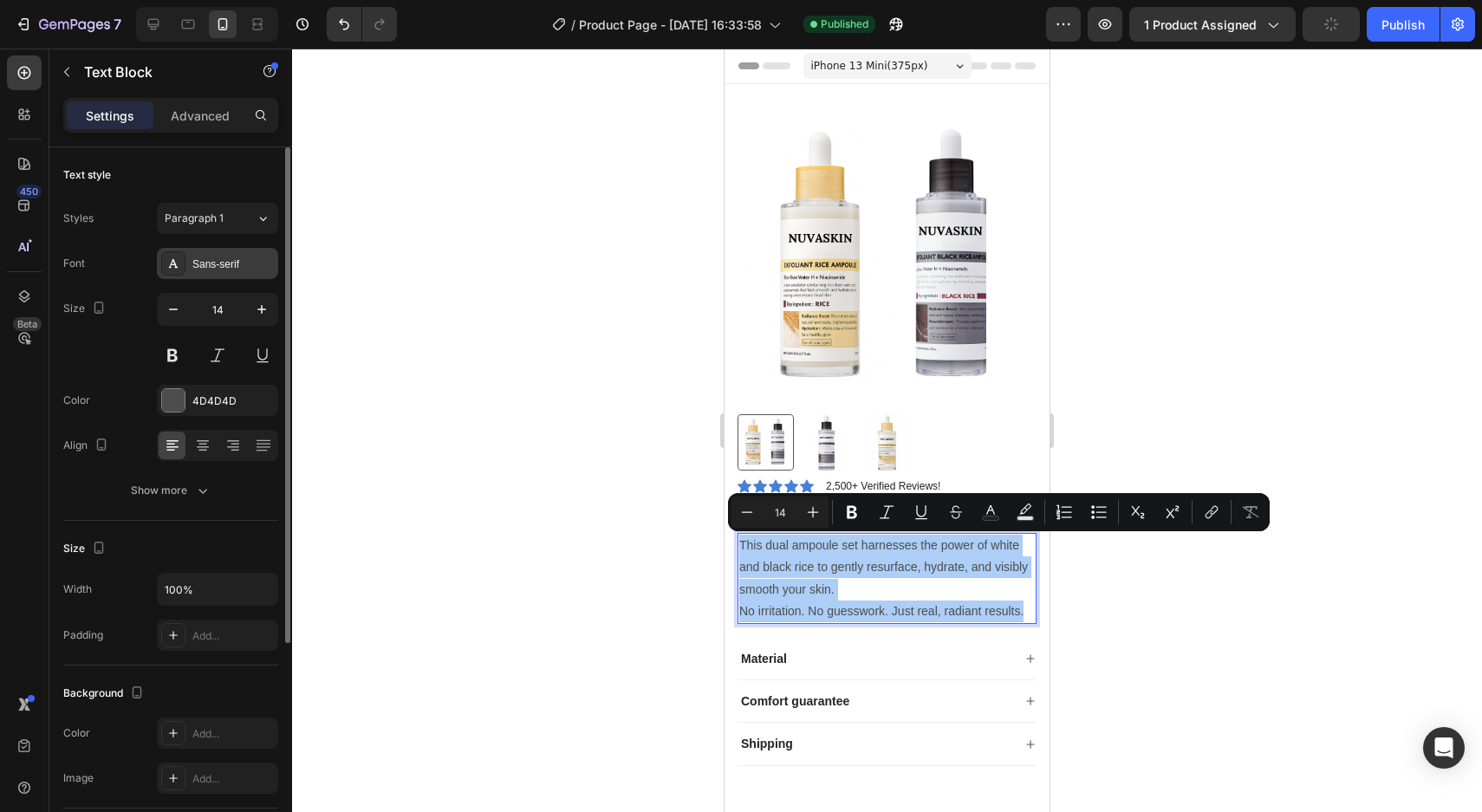
click at [245, 258] on div "Sans-serif" at bounding box center [233, 263] width 81 height 15
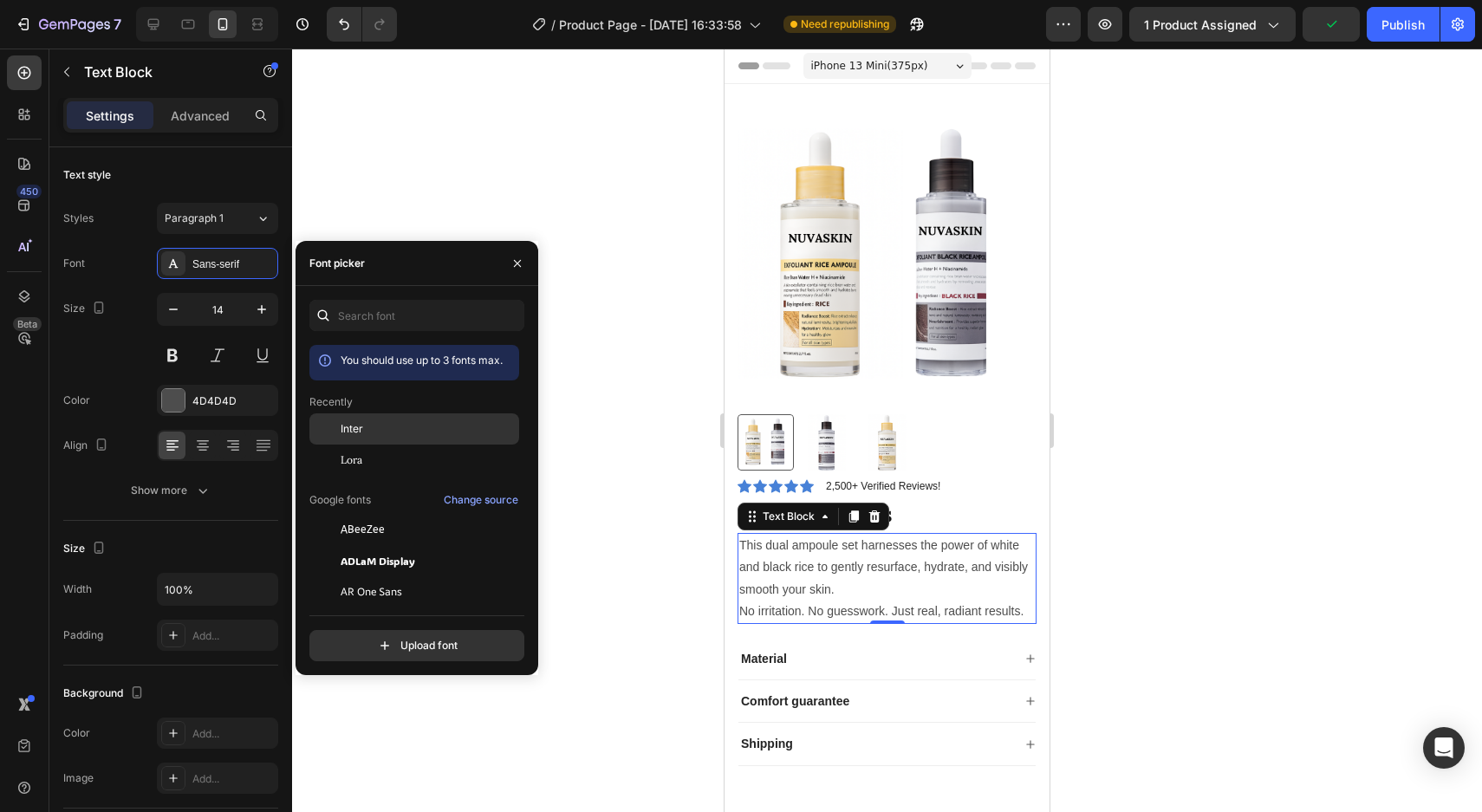
click at [365, 425] on div "Inter" at bounding box center [427, 428] width 175 height 15
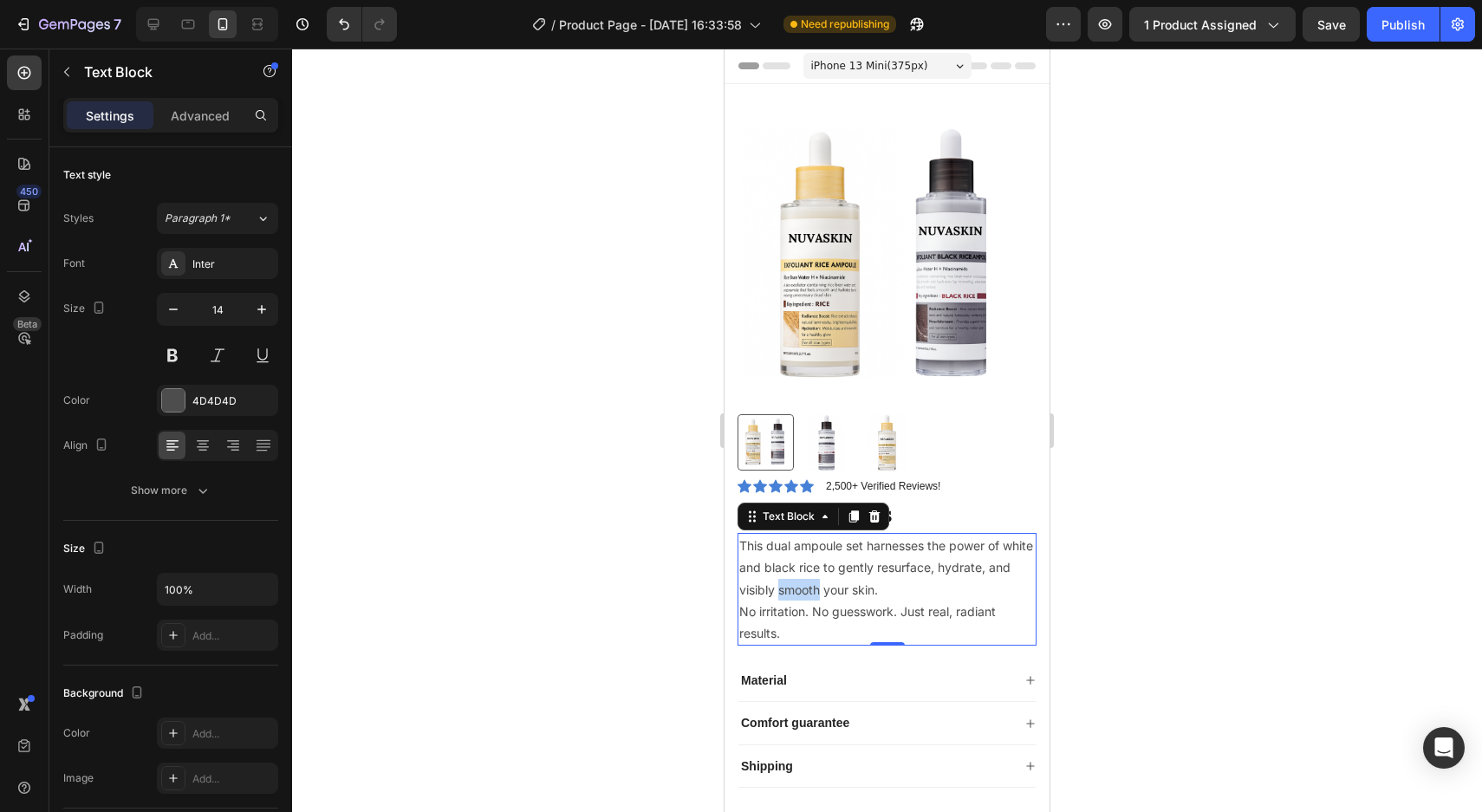
click at [804, 583] on p "This dual ampoule set harnesses the power of white and black rice to gently res…" at bounding box center [887, 589] width 296 height 109
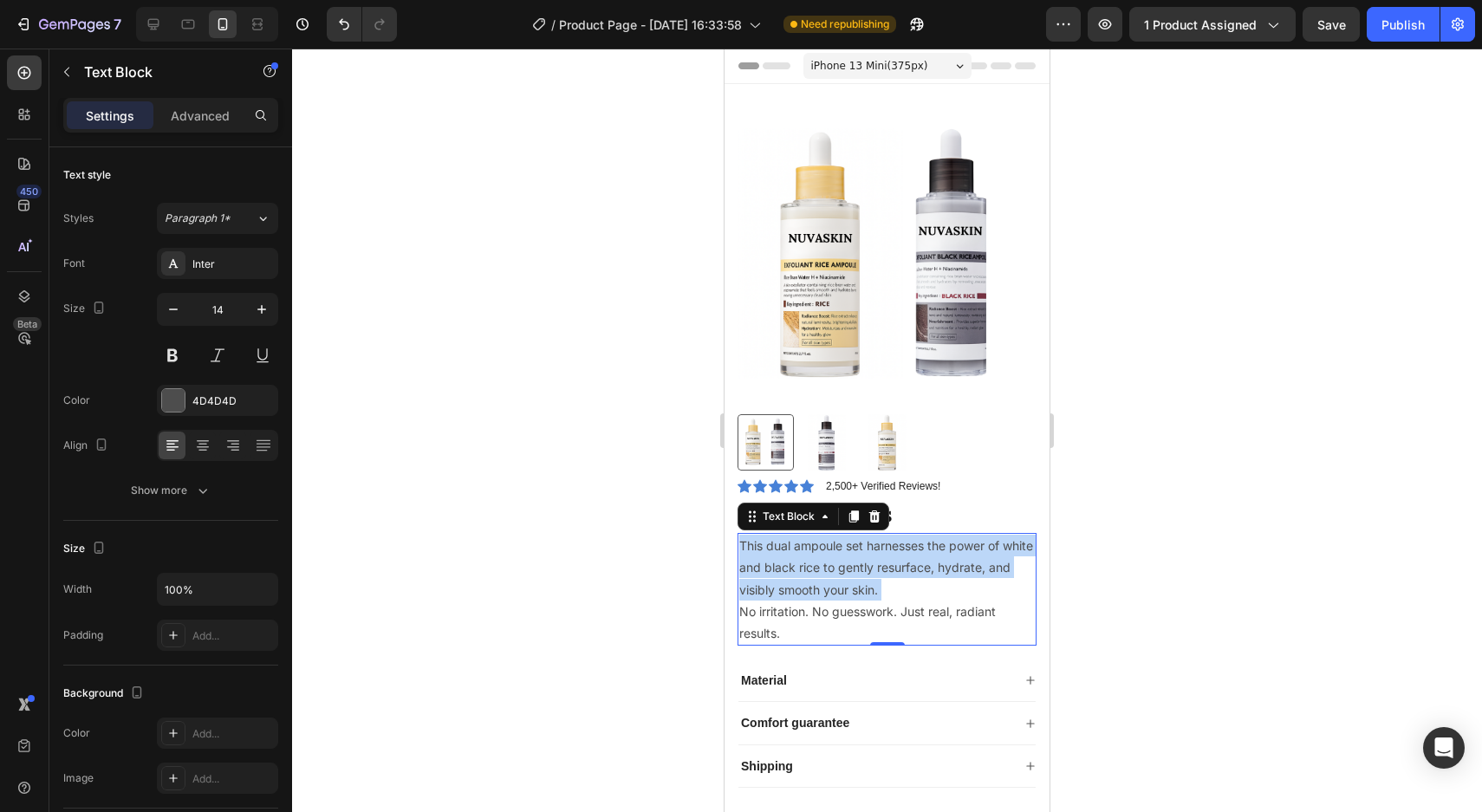
click at [804, 583] on p "This dual ampoule set harnesses the power of white and black rice to gently res…" at bounding box center [887, 589] width 296 height 109
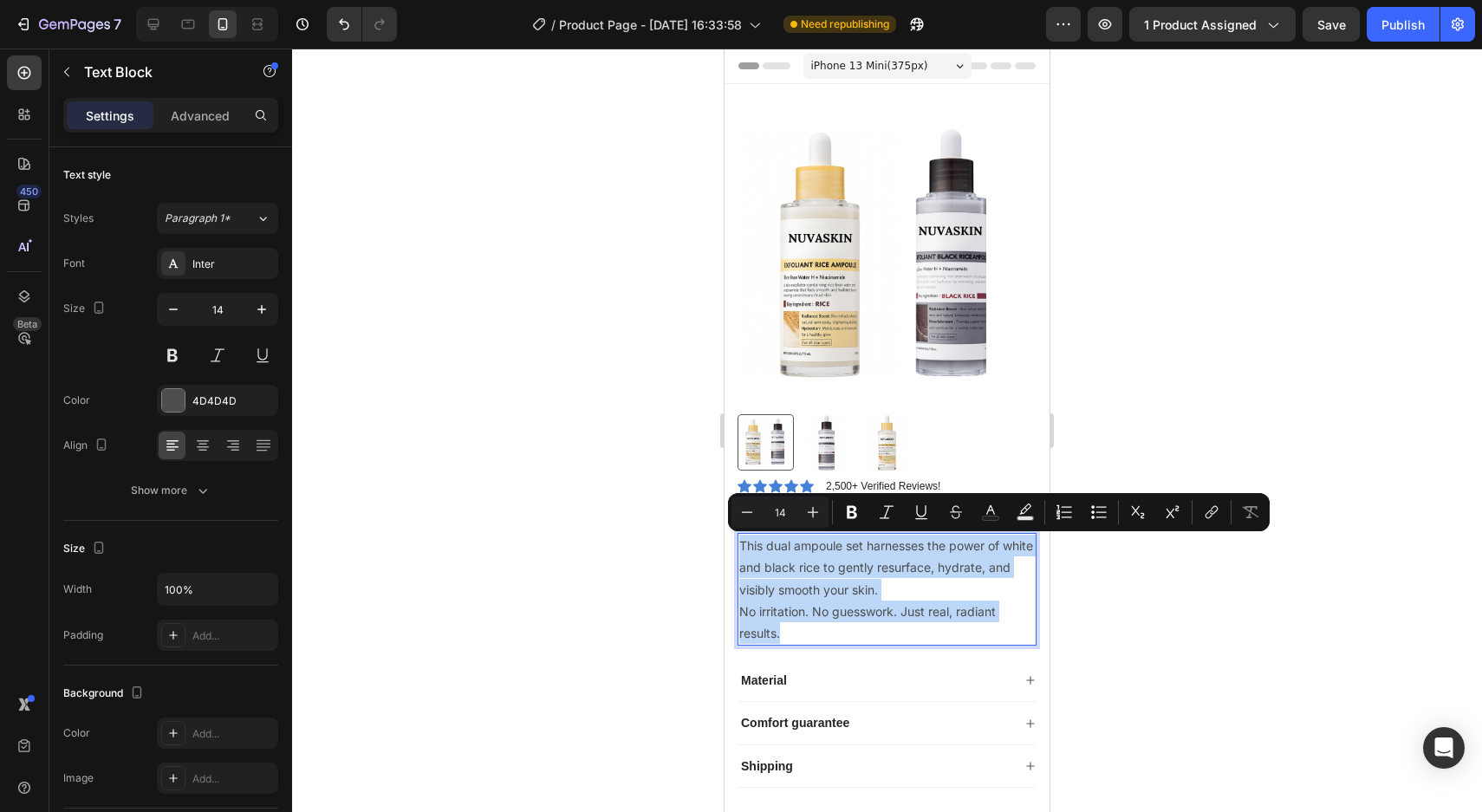
drag, startPoint x: 798, startPoint y: 634, endPoint x: 741, endPoint y: 540, distance: 109.9
click at [741, 540] on p "This dual ampoule set harnesses the power of white and black rice to gently res…" at bounding box center [887, 589] width 296 height 109
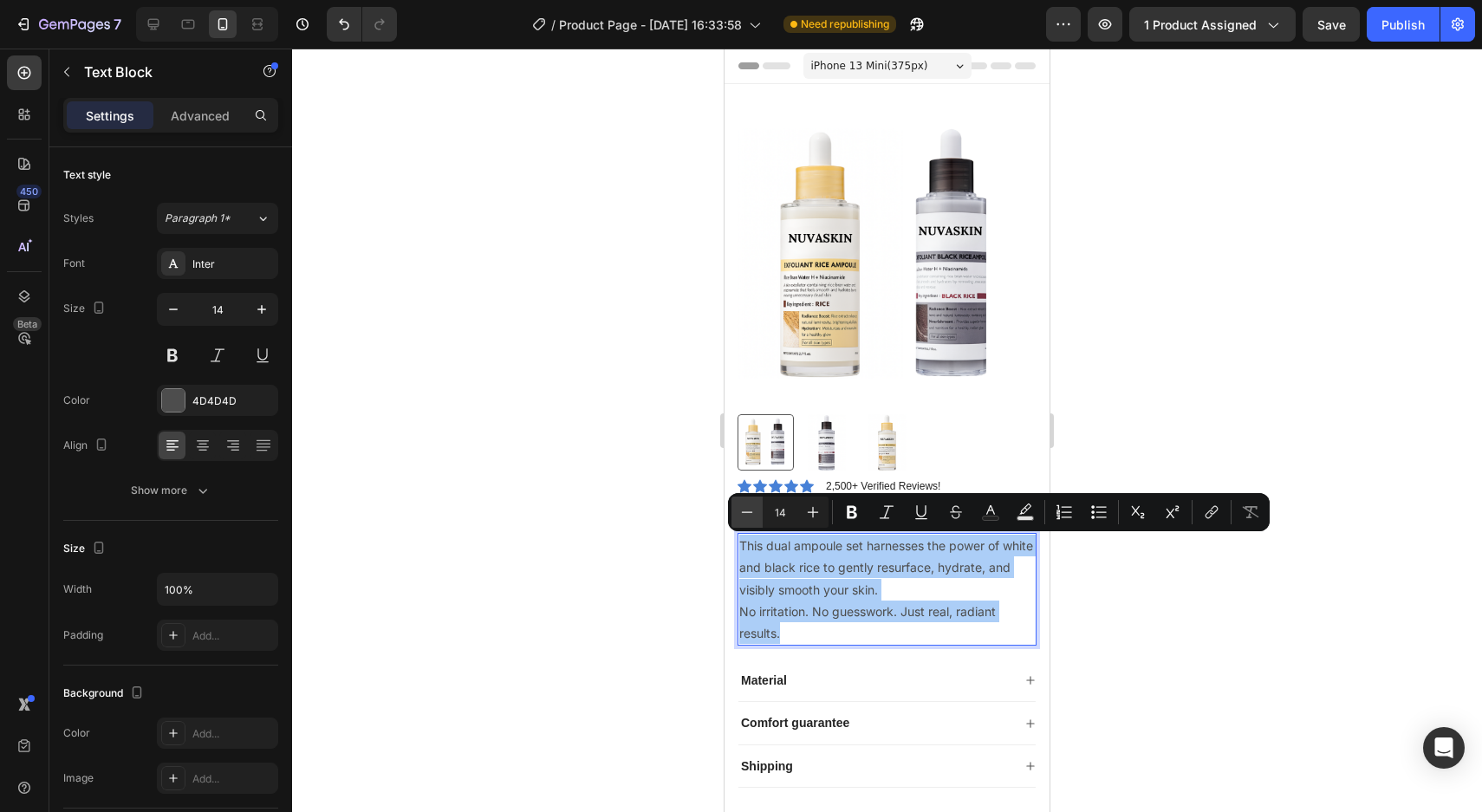
click at [751, 505] on icon "Editor contextual toolbar" at bounding box center [746, 511] width 17 height 17
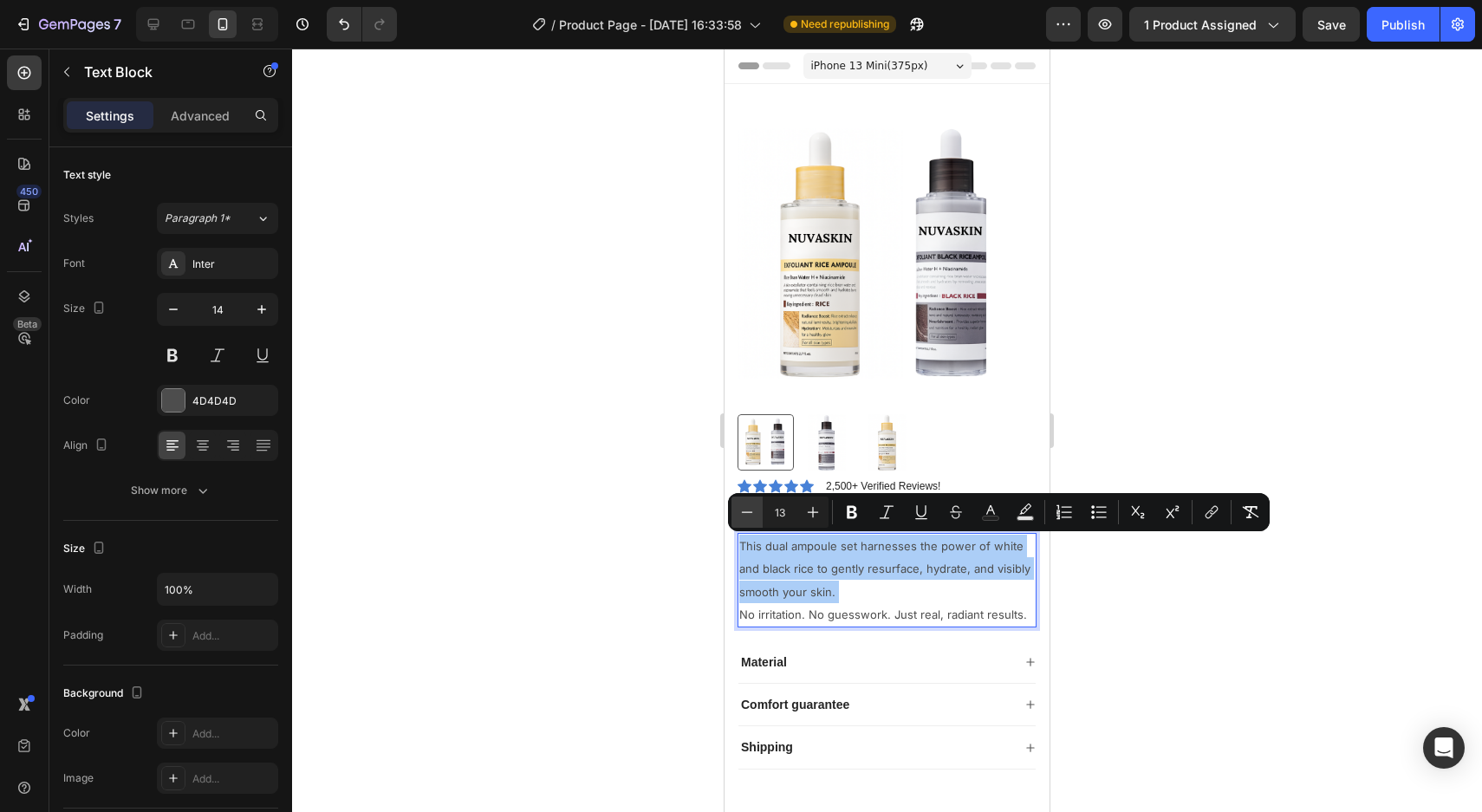
click at [751, 505] on icon "Editor contextual toolbar" at bounding box center [746, 511] width 17 height 17
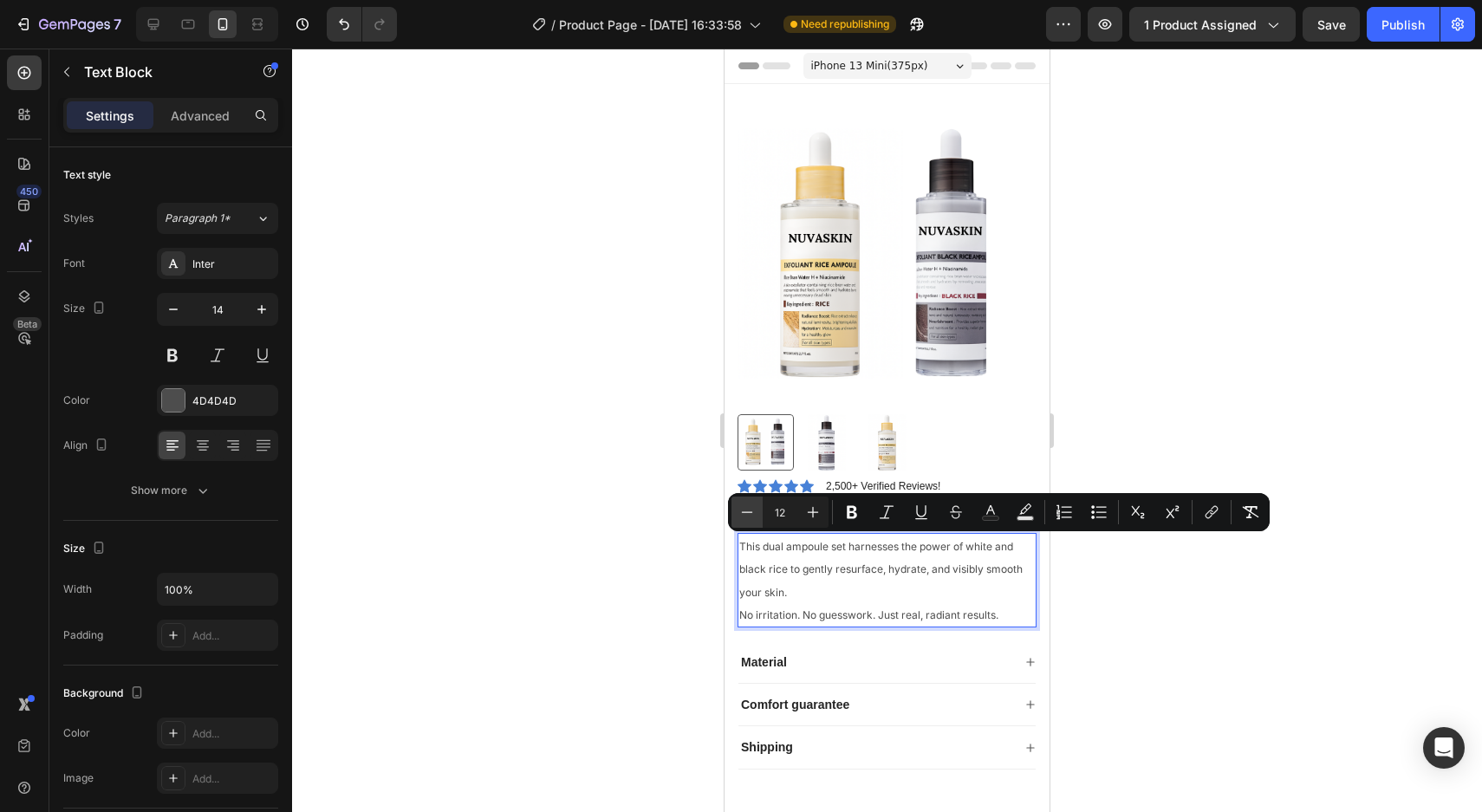
click at [751, 505] on icon "Editor contextual toolbar" at bounding box center [746, 511] width 17 height 17
type input "11"
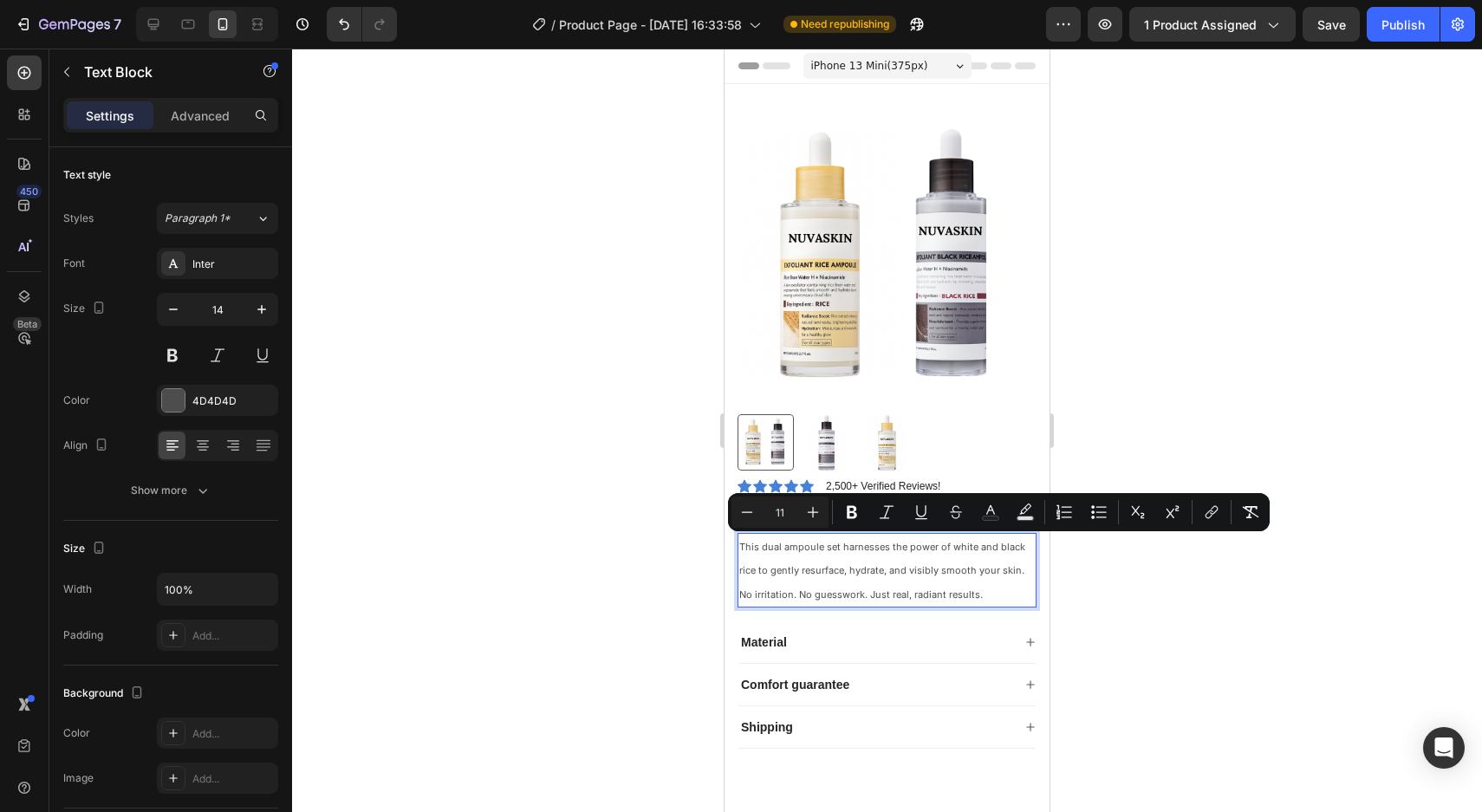
click at [1179, 726] on div at bounding box center [887, 430] width 1189 height 763
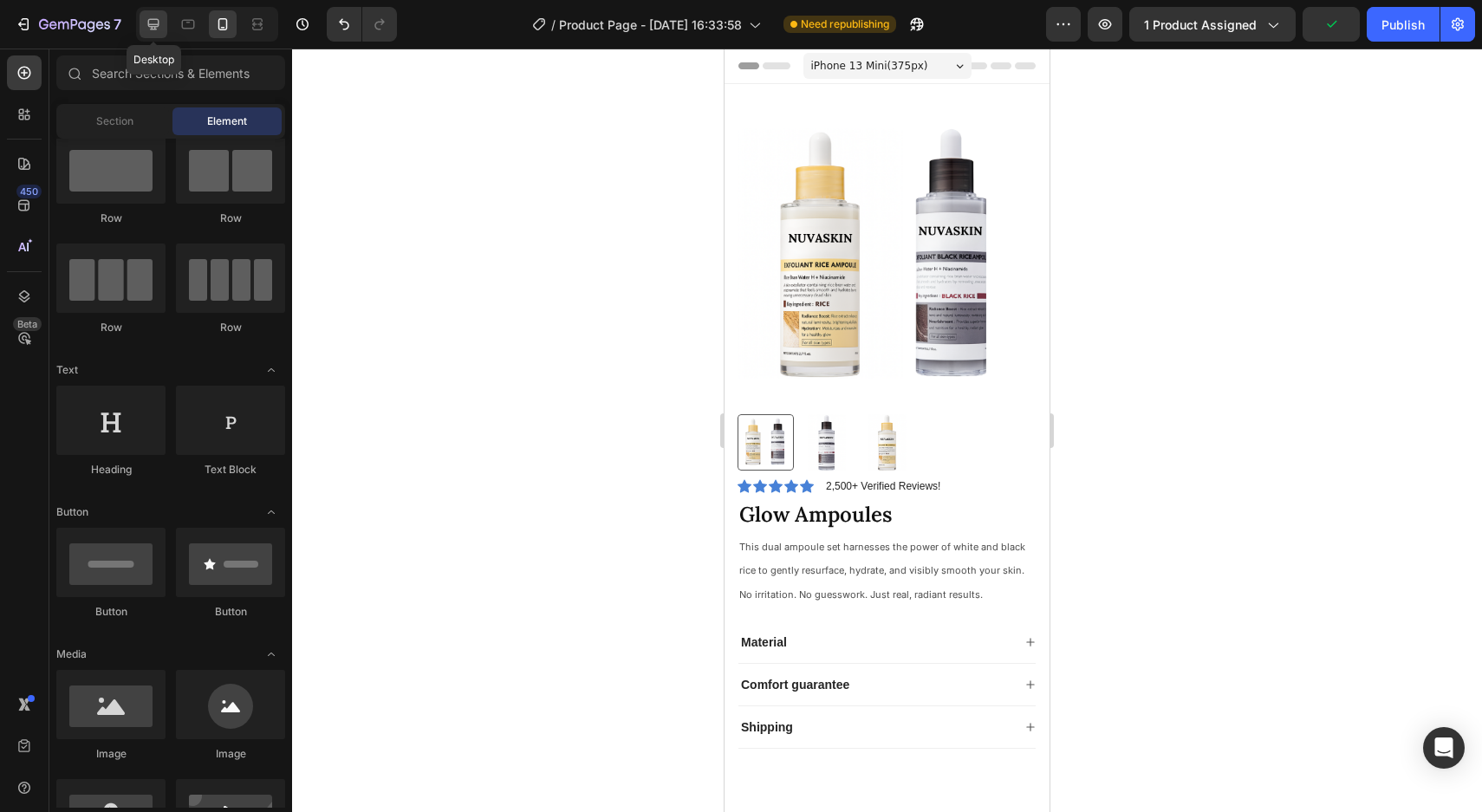
click at [152, 20] on icon at bounding box center [153, 23] width 17 height 17
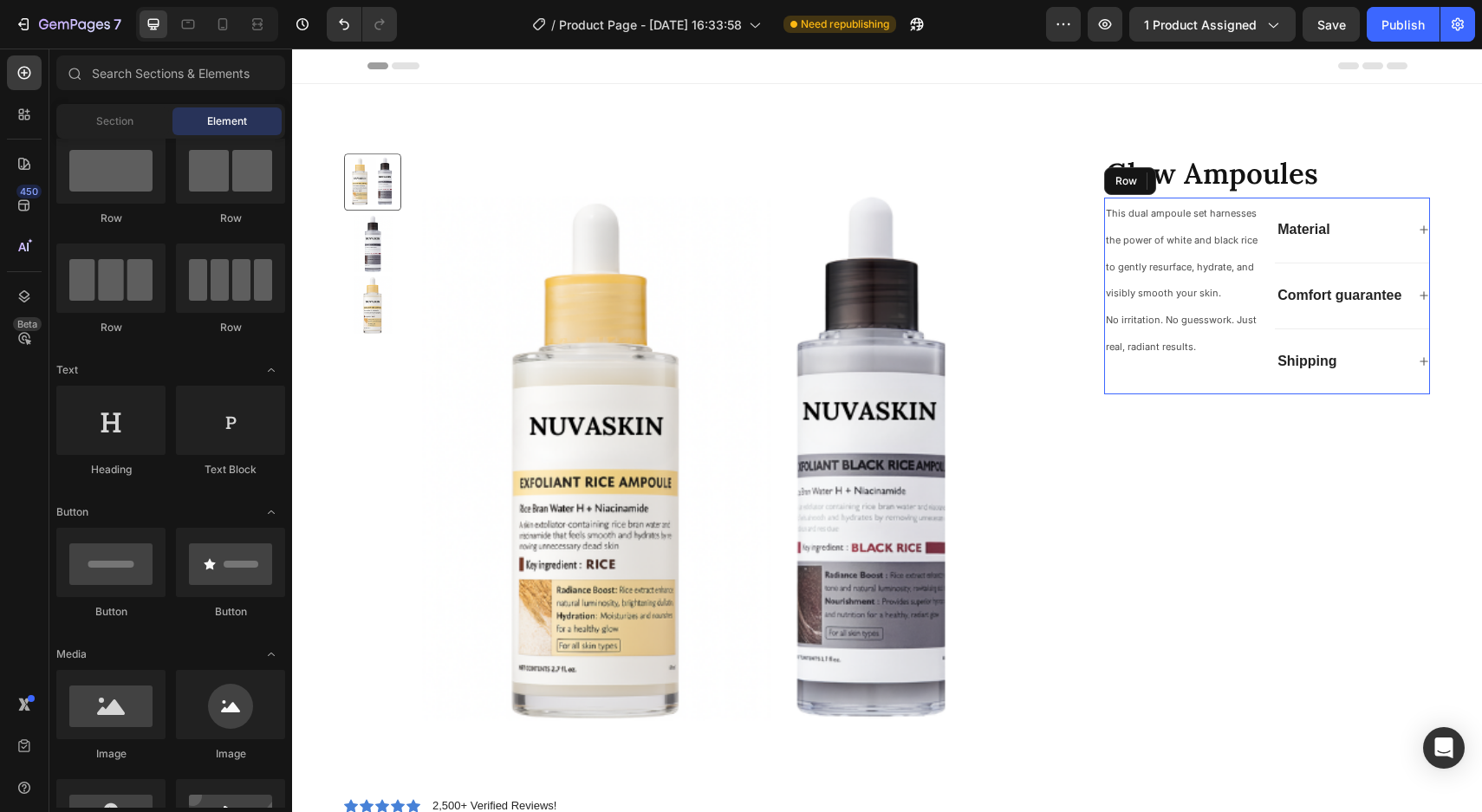
click at [1266, 372] on div "This dual ampoule set harnesses the power of white and black rice to gently res…" at bounding box center [1267, 296] width 326 height 197
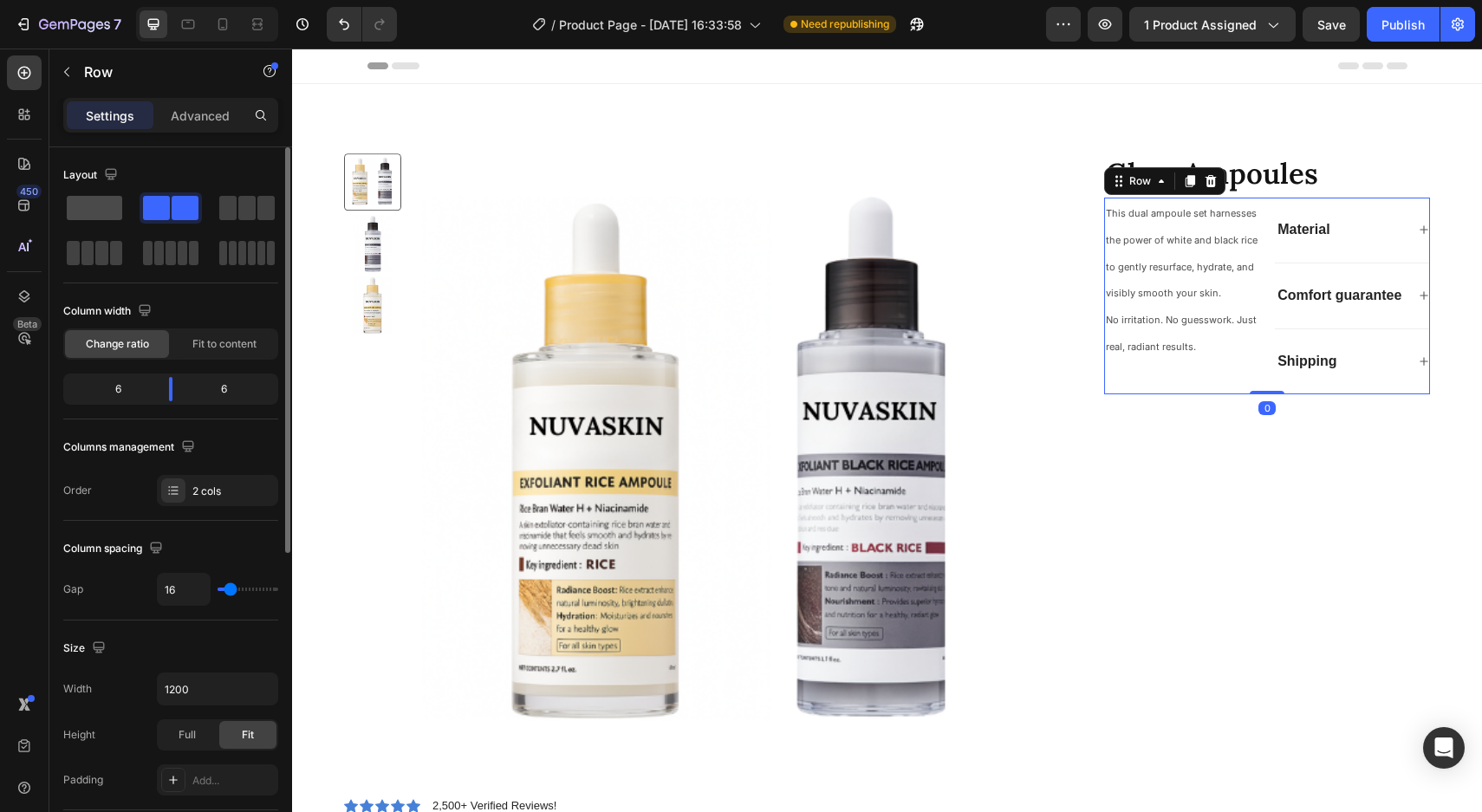
click at [111, 209] on span at bounding box center [95, 208] width 56 height 24
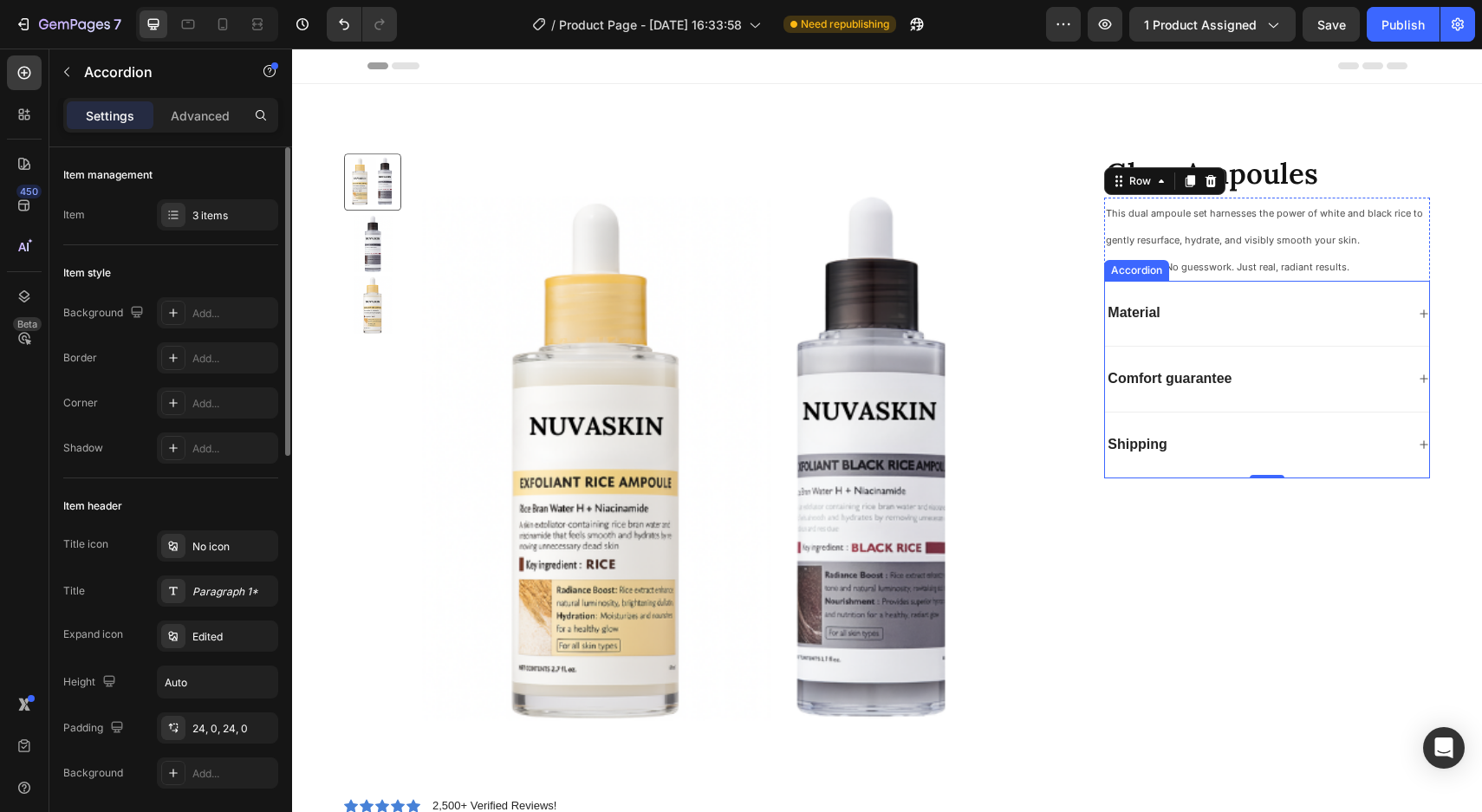
click at [1239, 334] on div "Material" at bounding box center [1267, 313] width 324 height 66
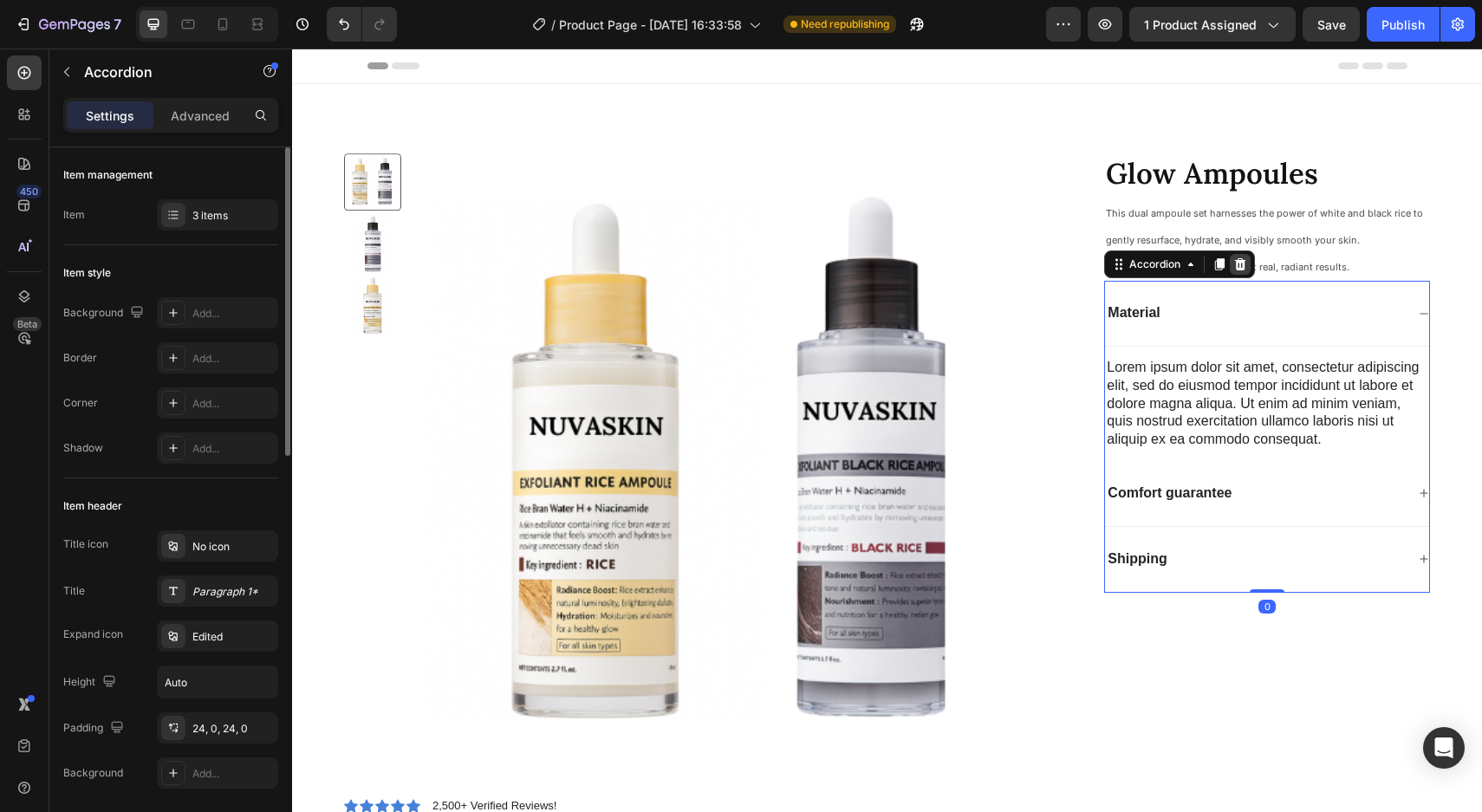
click at [1241, 261] on icon at bounding box center [1240, 264] width 12 height 13
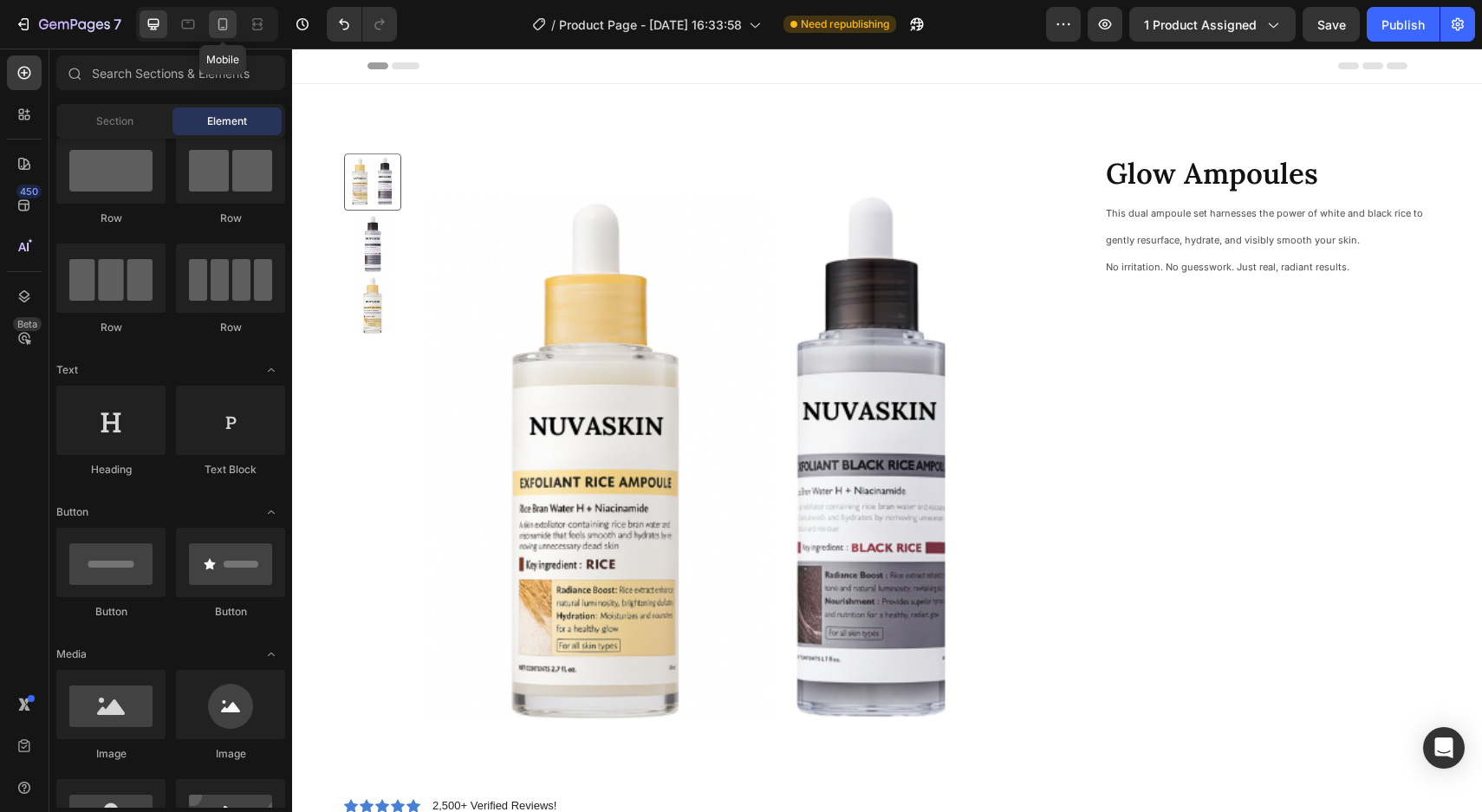
click at [230, 26] on icon at bounding box center [222, 23] width 17 height 17
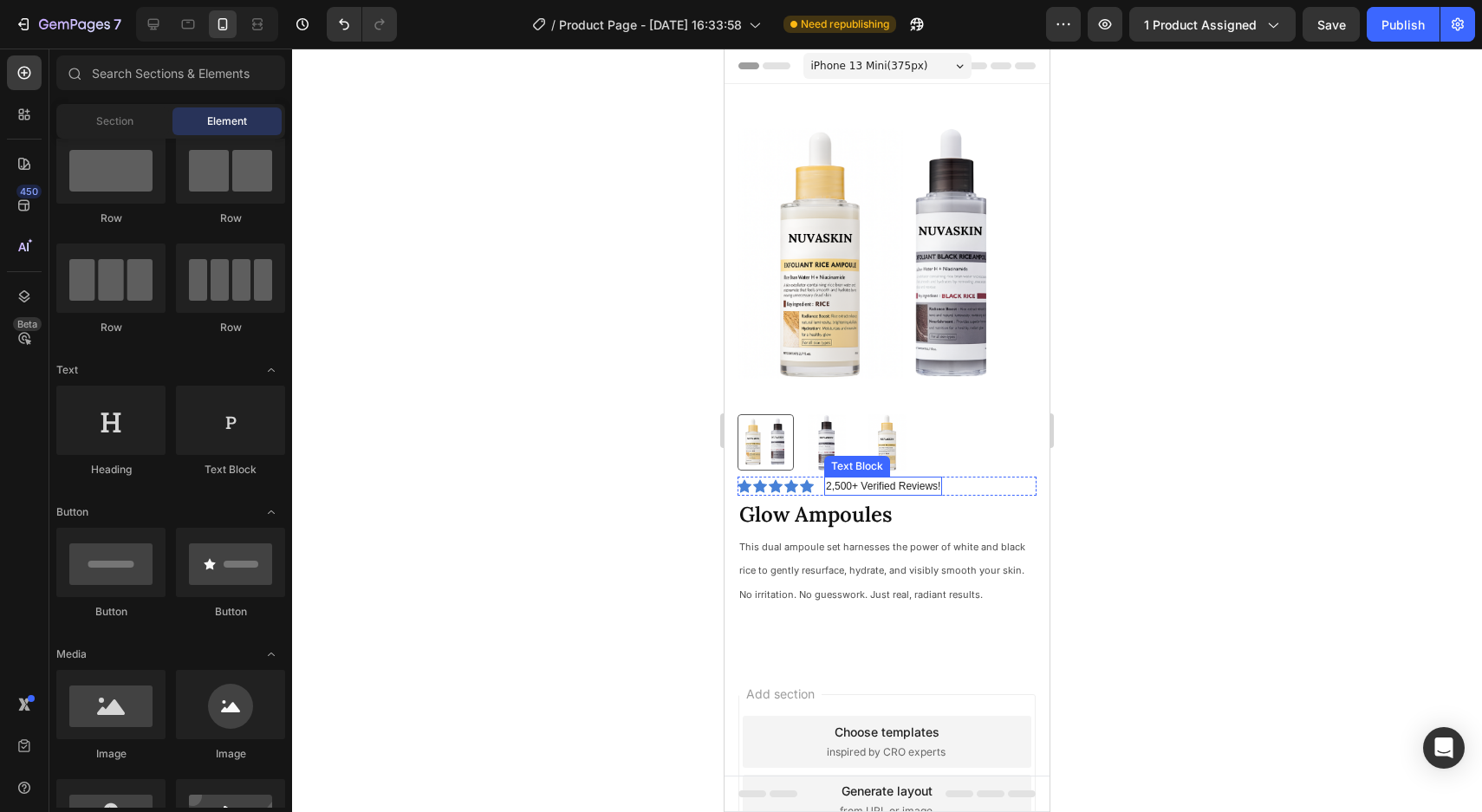
click at [837, 483] on p "2,500+ Verified Reviews!" at bounding box center [883, 485] width 115 height 15
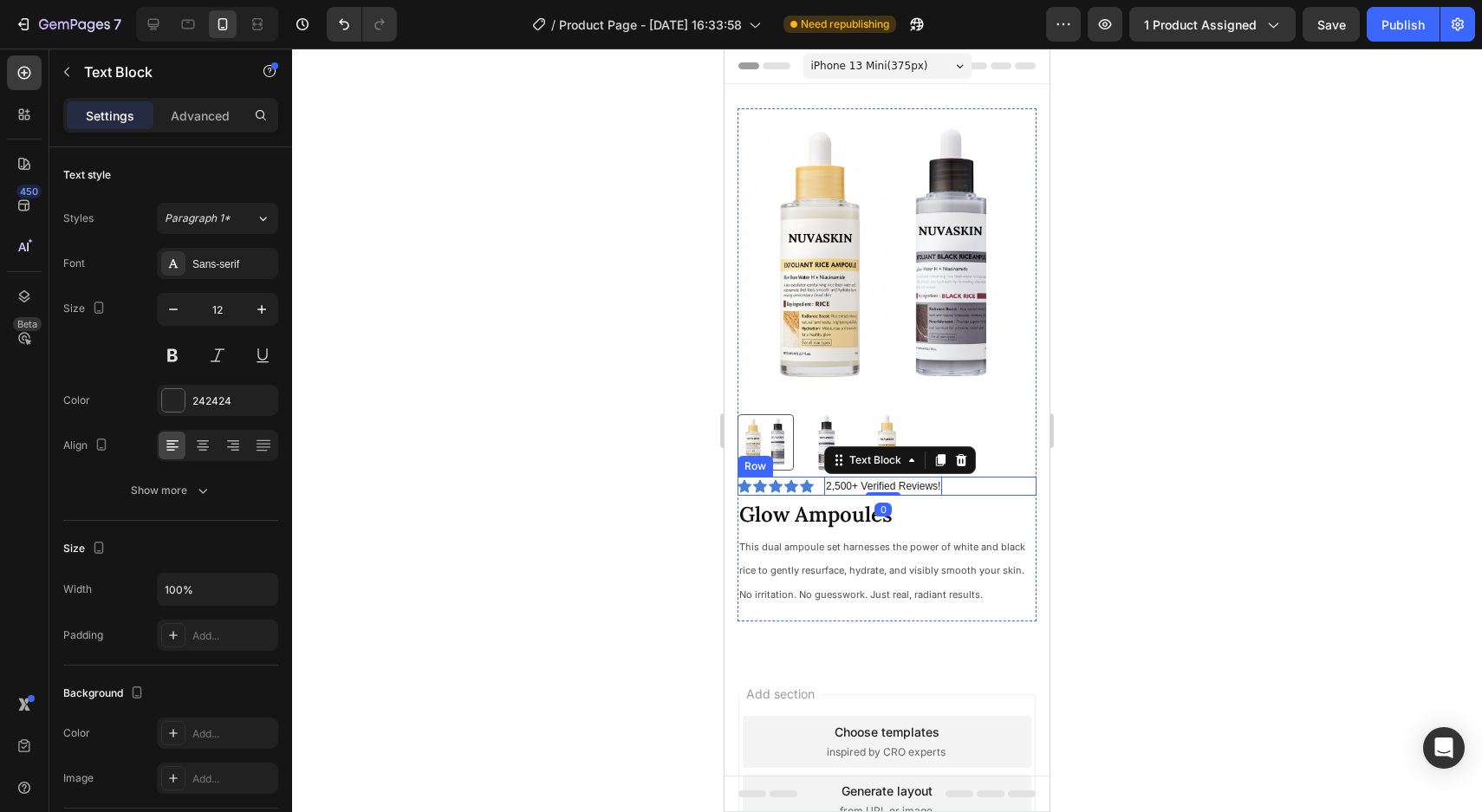
click at [962, 487] on div "Icon Icon Icon Icon Icon Icon List 2,500+ Verified Reviews! Text Block 0 Row" at bounding box center [887, 485] width 299 height 19
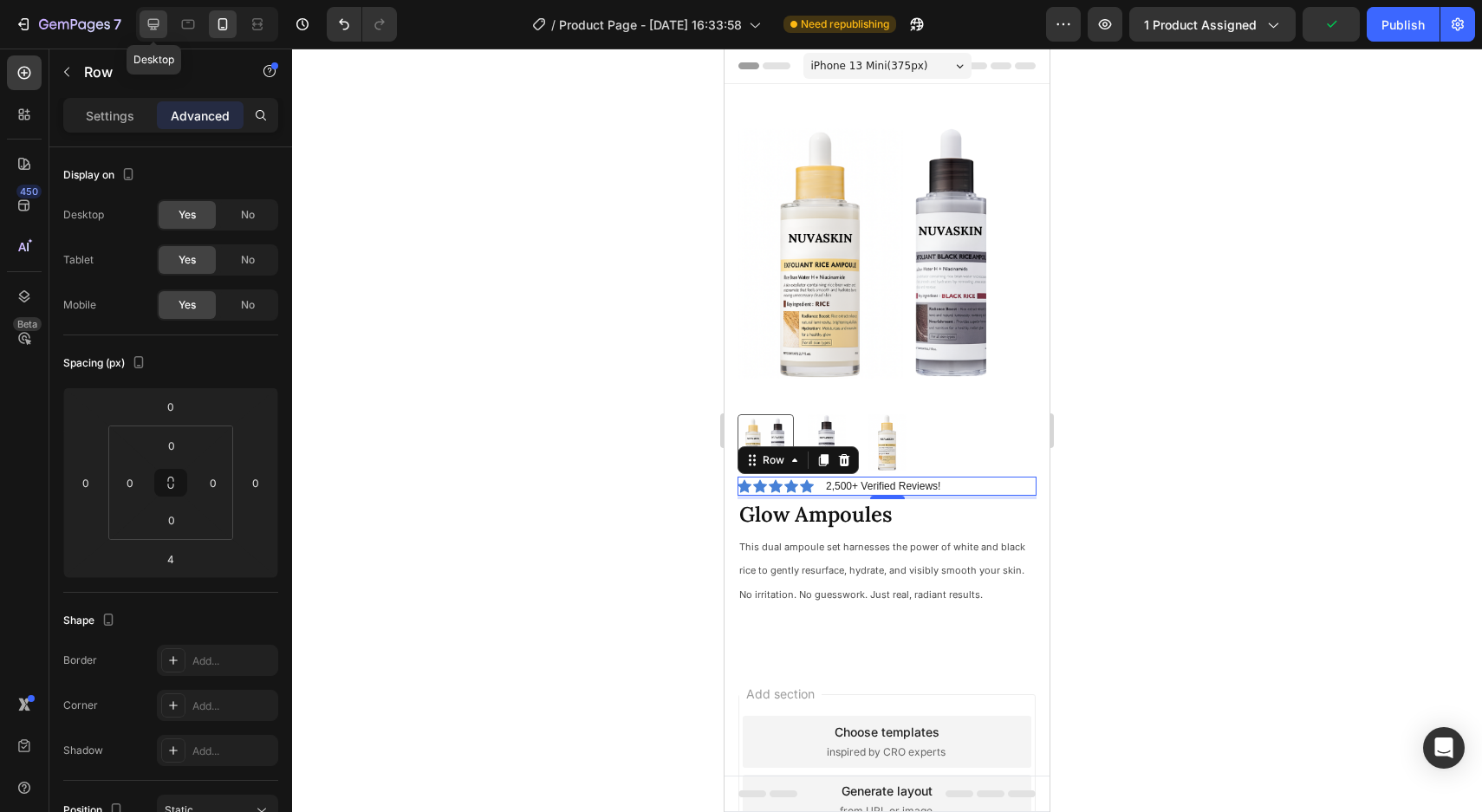
click at [152, 19] on icon at bounding box center [153, 24] width 12 height 12
type input "24"
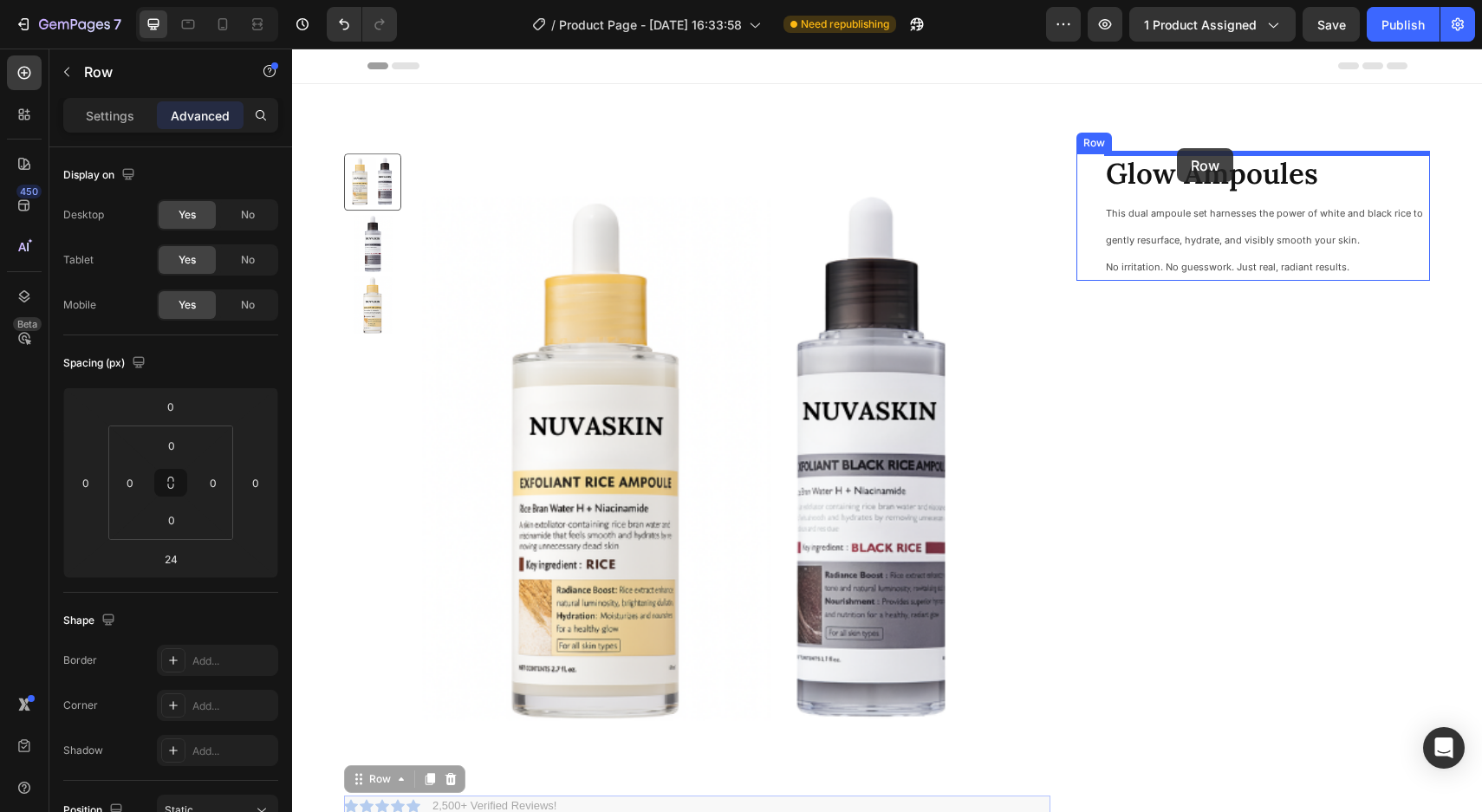
drag, startPoint x: 358, startPoint y: 449, endPoint x: 1177, endPoint y: 148, distance: 872.6
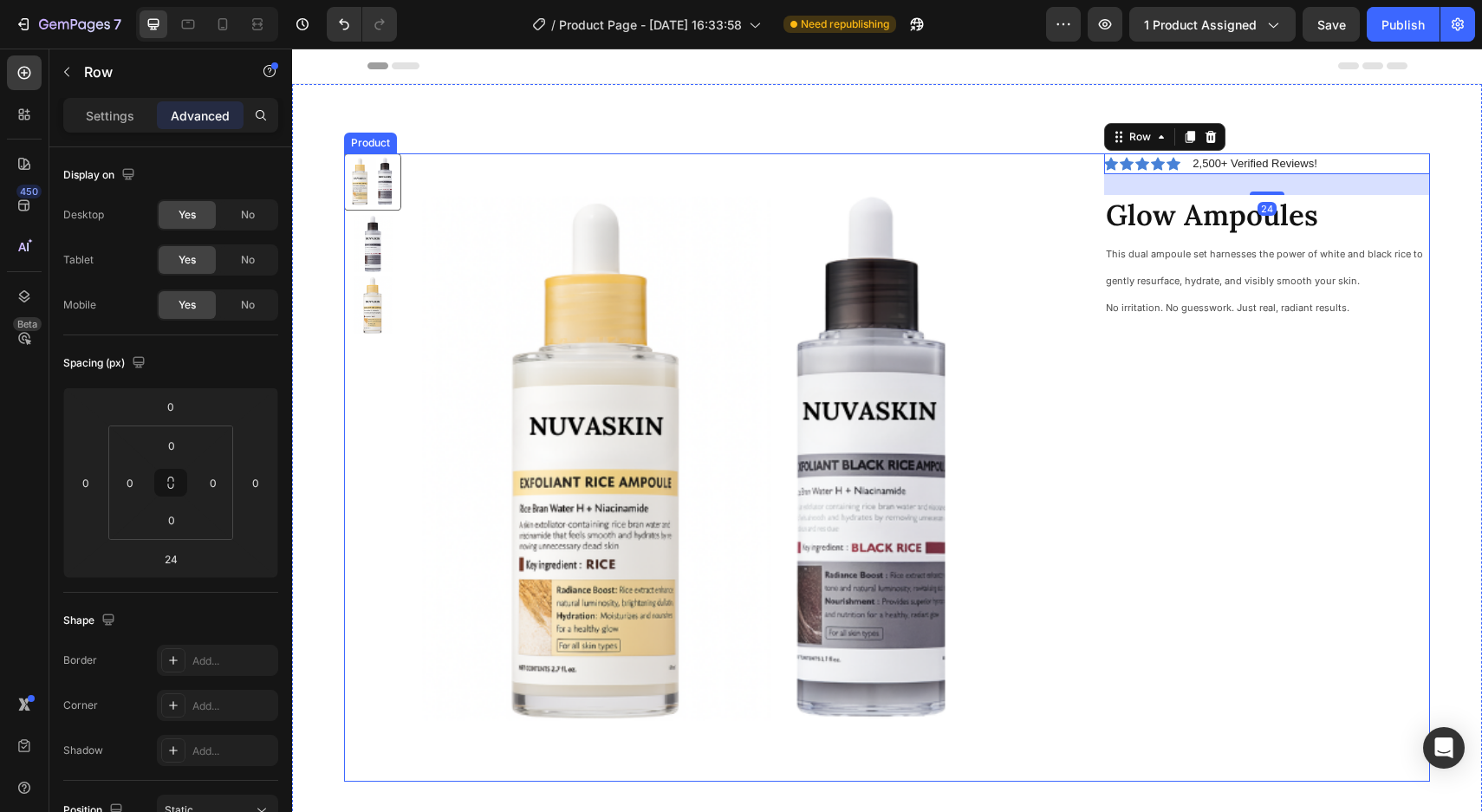
click at [1229, 415] on div "Icon Icon Icon Icon Icon Icon List 2,500+ Verified Reviews! Text Block Row 24 G…" at bounding box center [1253, 466] width 354 height 628
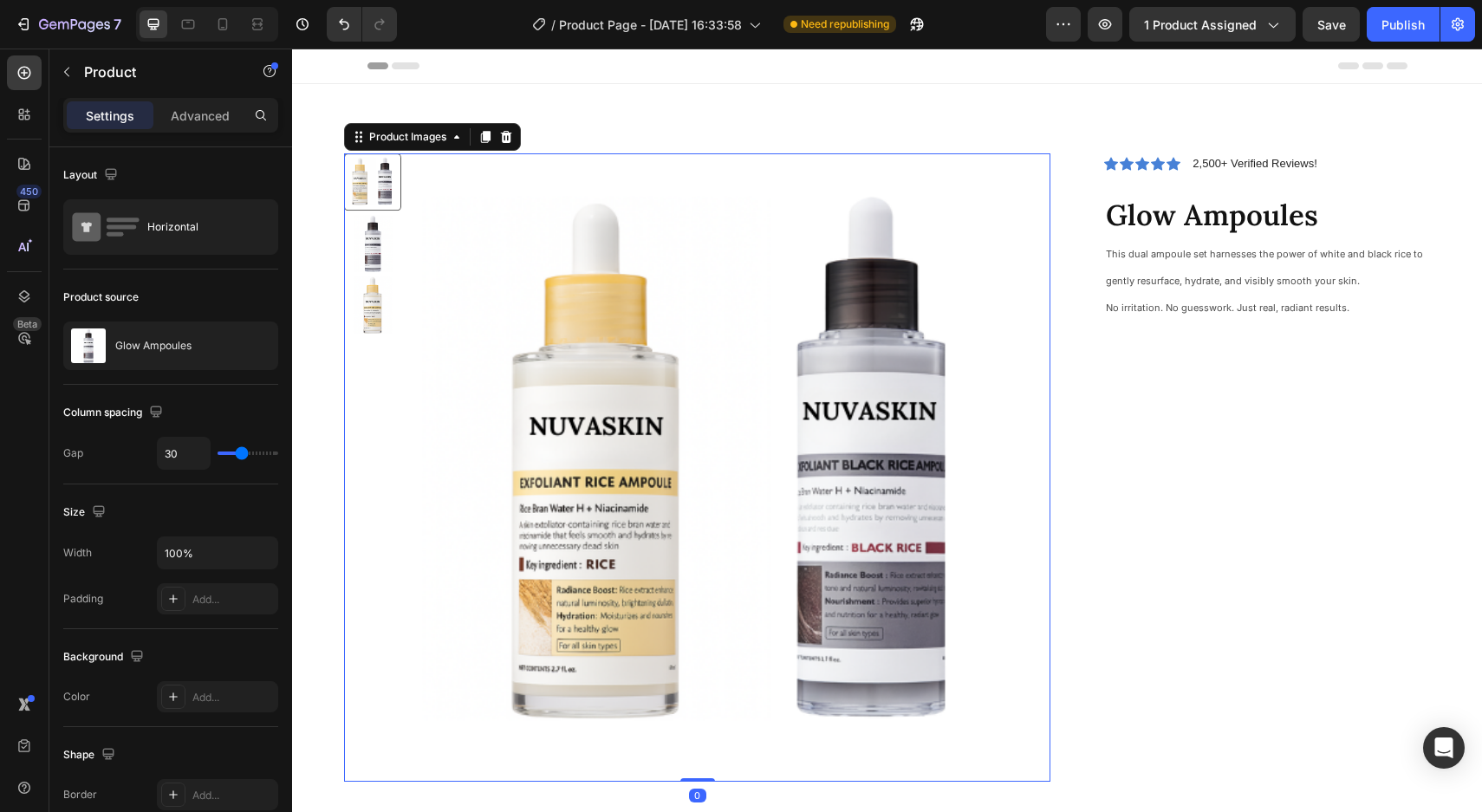
click at [710, 370] on img at bounding box center [735, 466] width 628 height 628
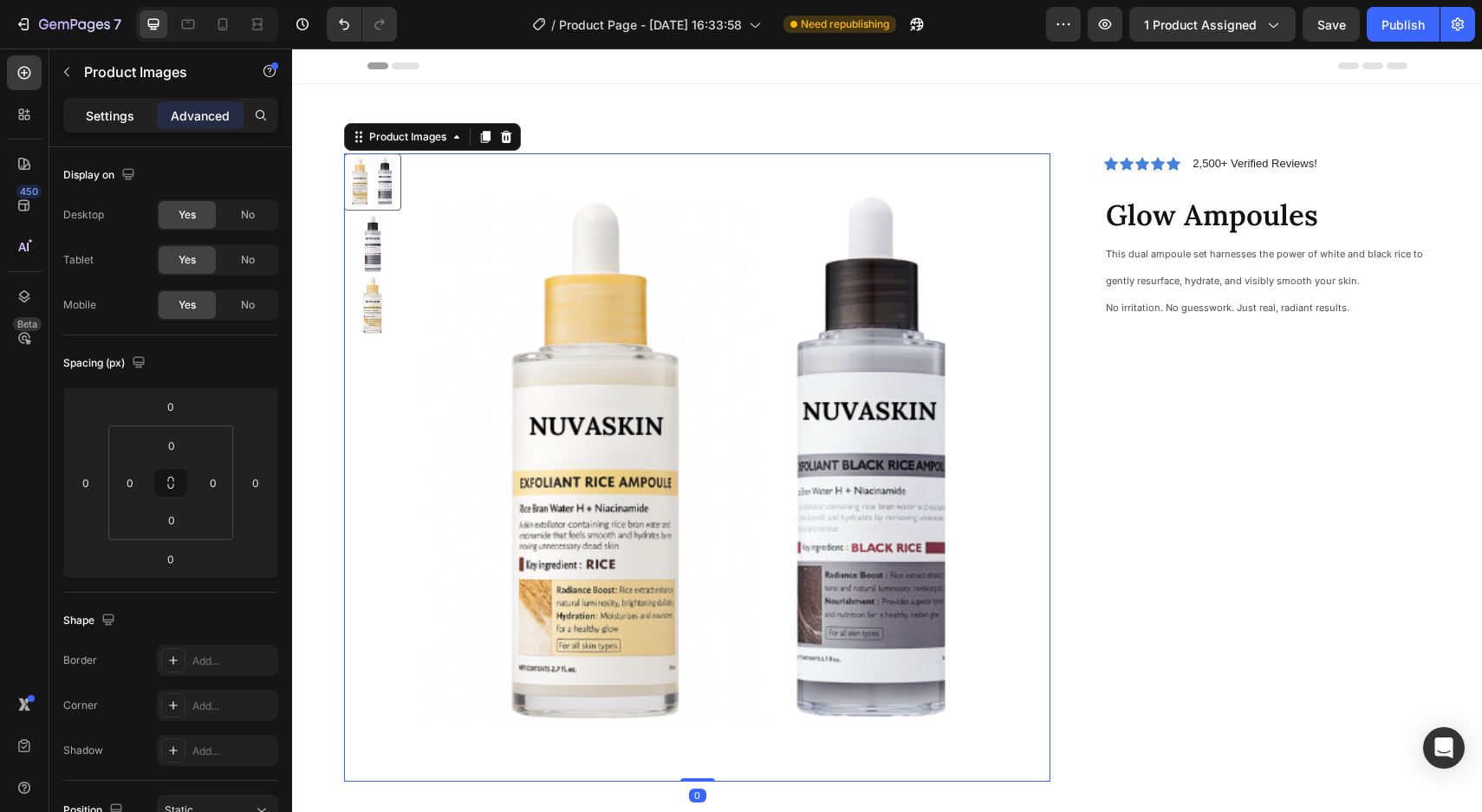
click at [93, 110] on p "Settings" at bounding box center [110, 115] width 48 height 18
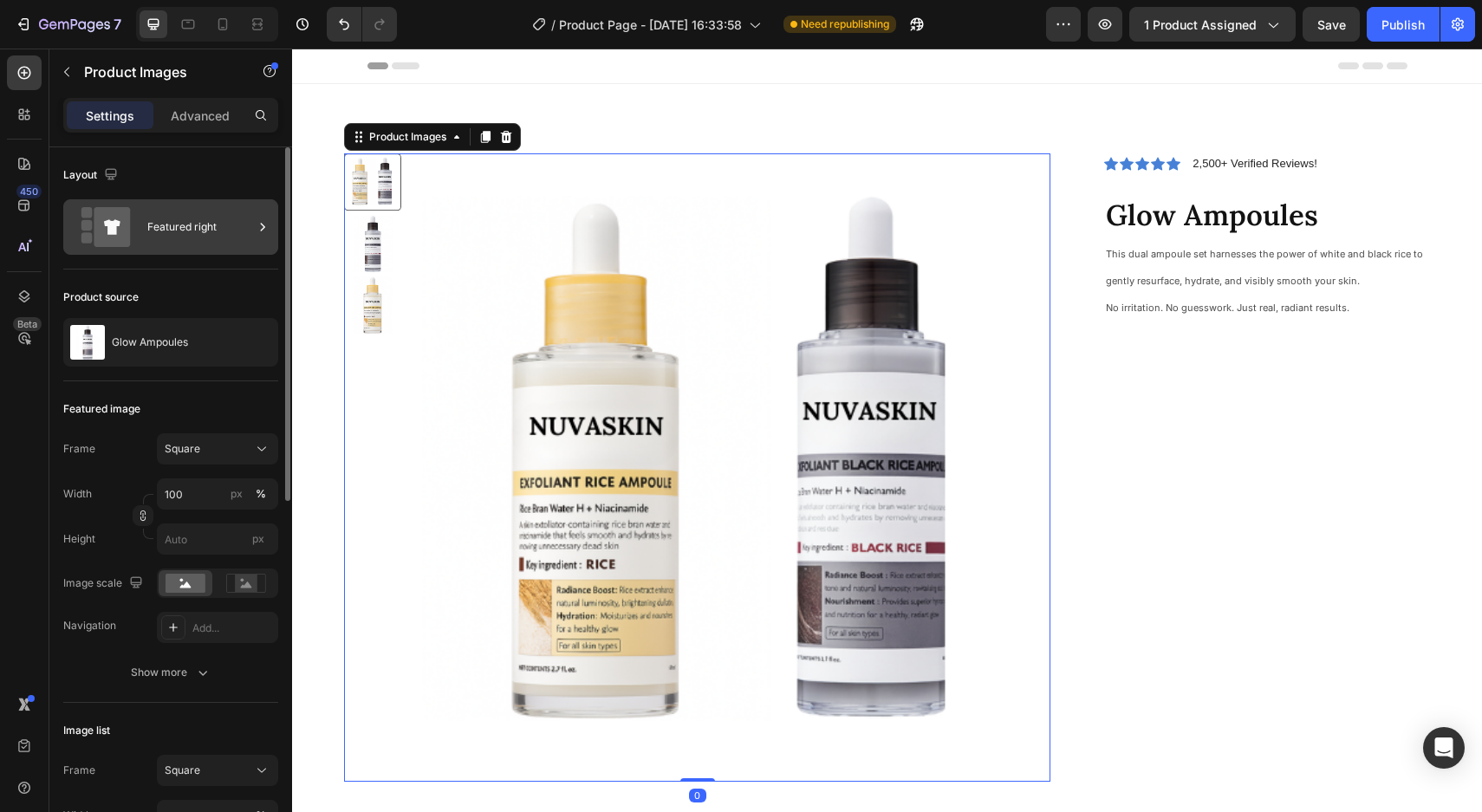
click at [179, 234] on div "Featured right" at bounding box center [200, 227] width 106 height 40
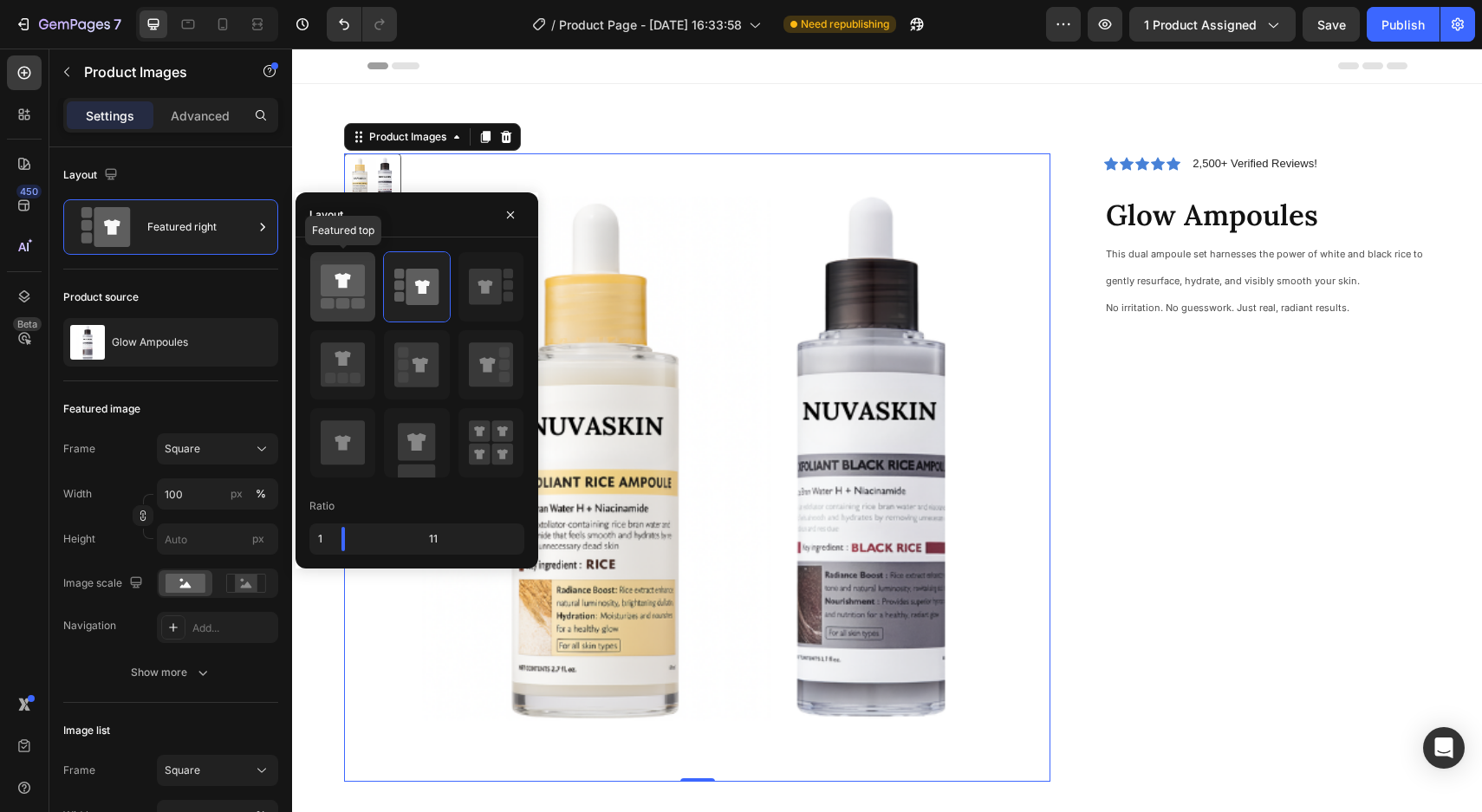
click at [342, 287] on icon at bounding box center [341, 280] width 15 height 14
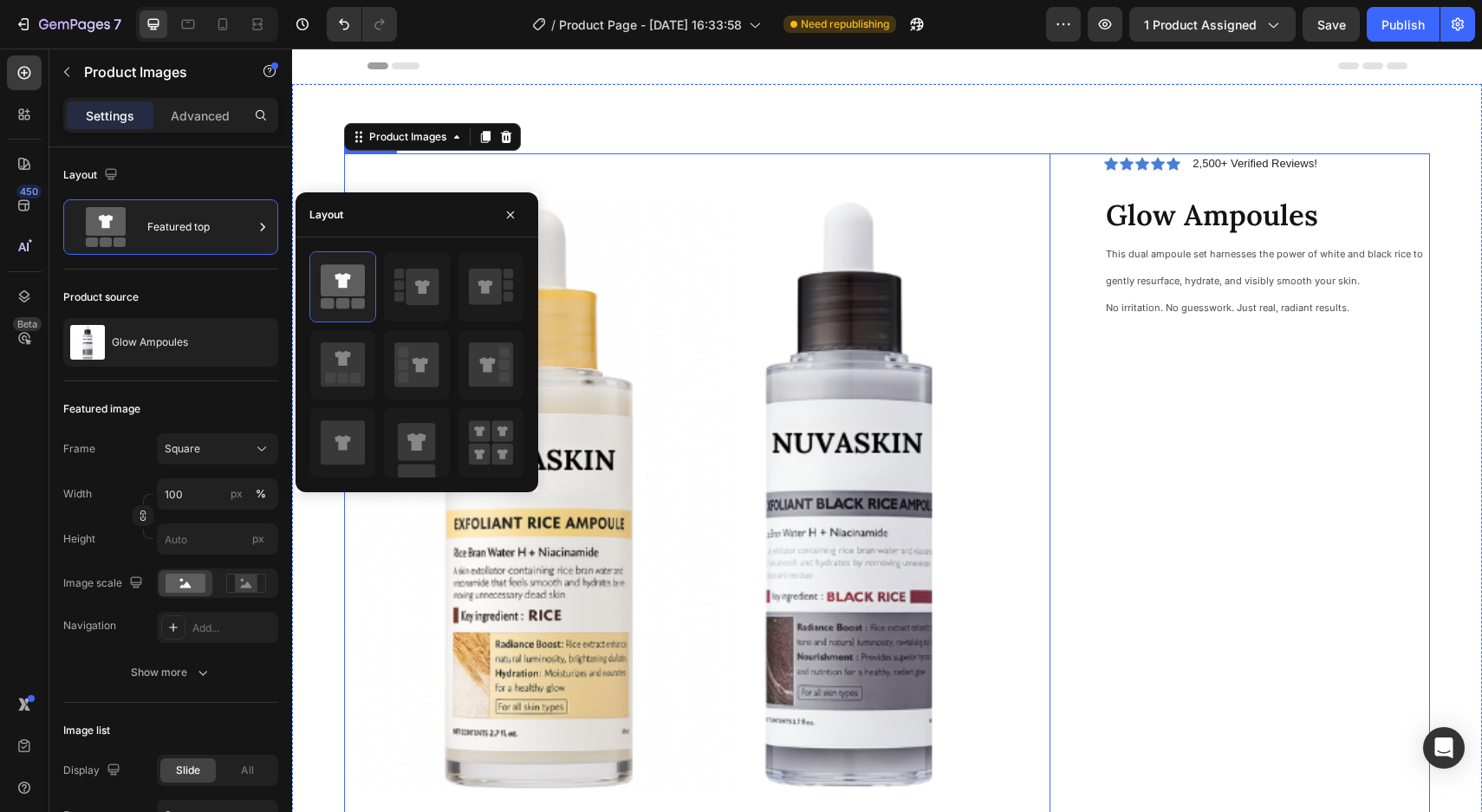
click at [1192, 443] on div "Icon Icon Icon Icon Icon Icon List 2,500+ Verified Reviews! Text Block Row Glow…" at bounding box center [1253, 585] width 354 height 865
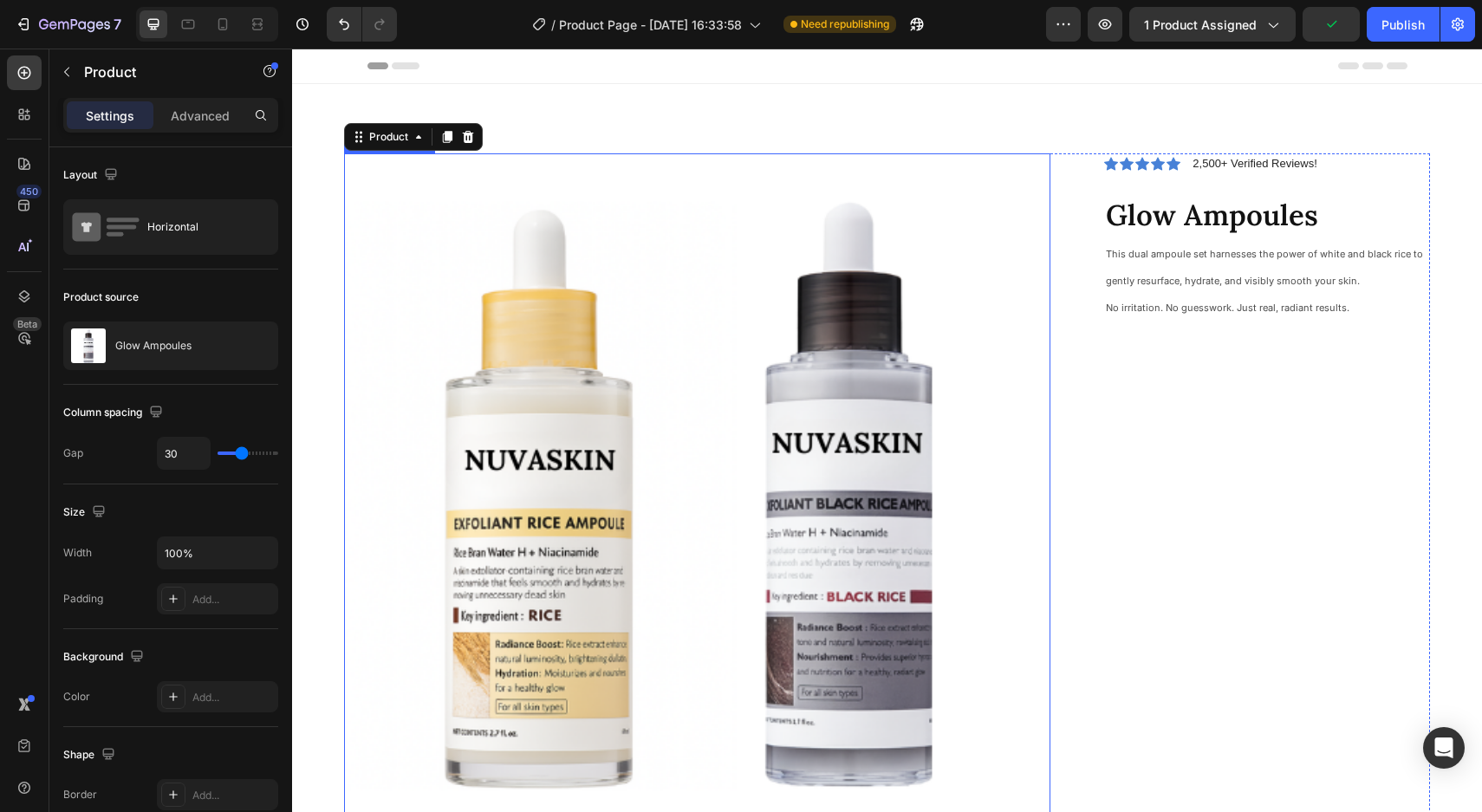
click at [781, 373] on img at bounding box center [697, 506] width 707 height 706
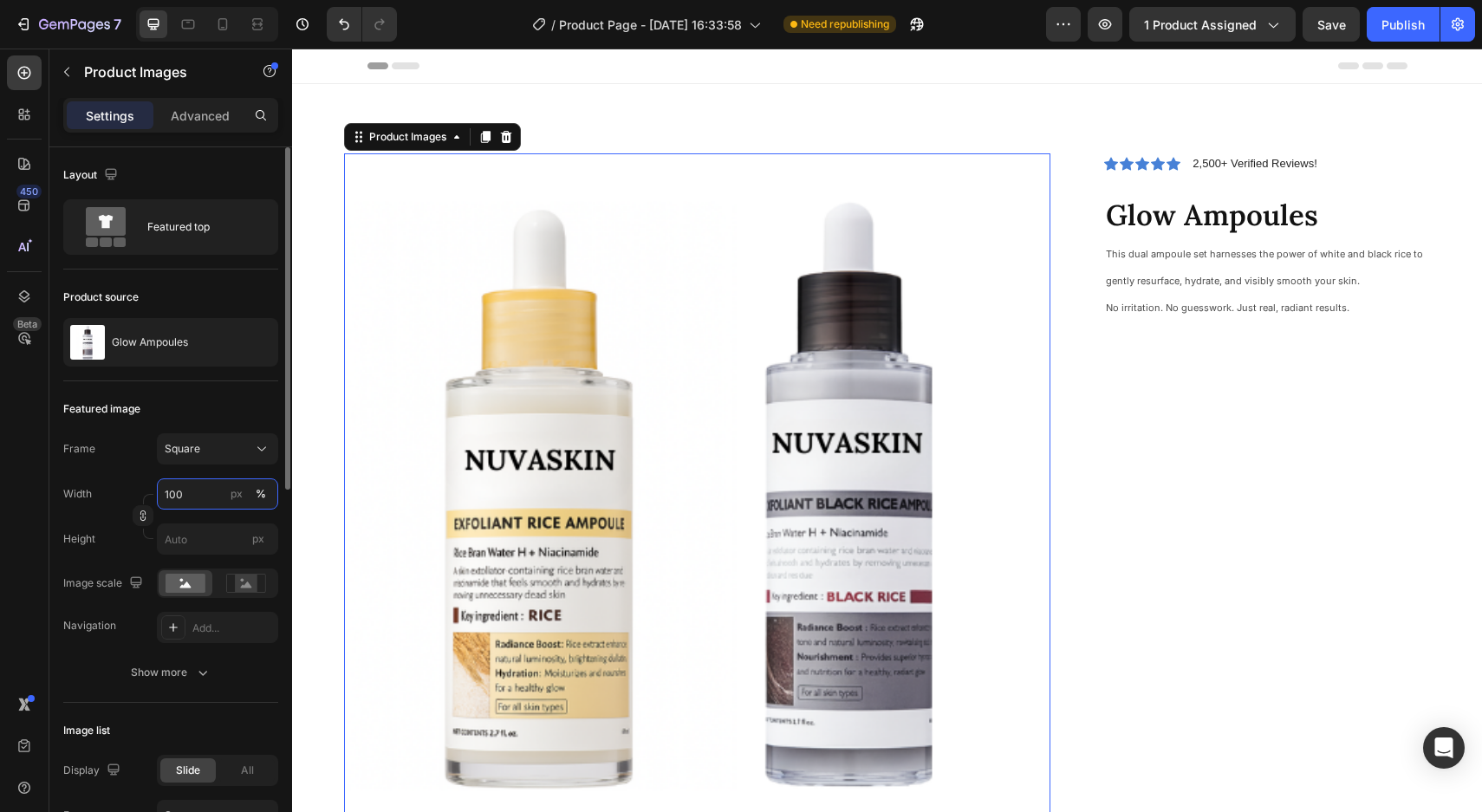
click at [189, 495] on input "100" at bounding box center [217, 493] width 121 height 31
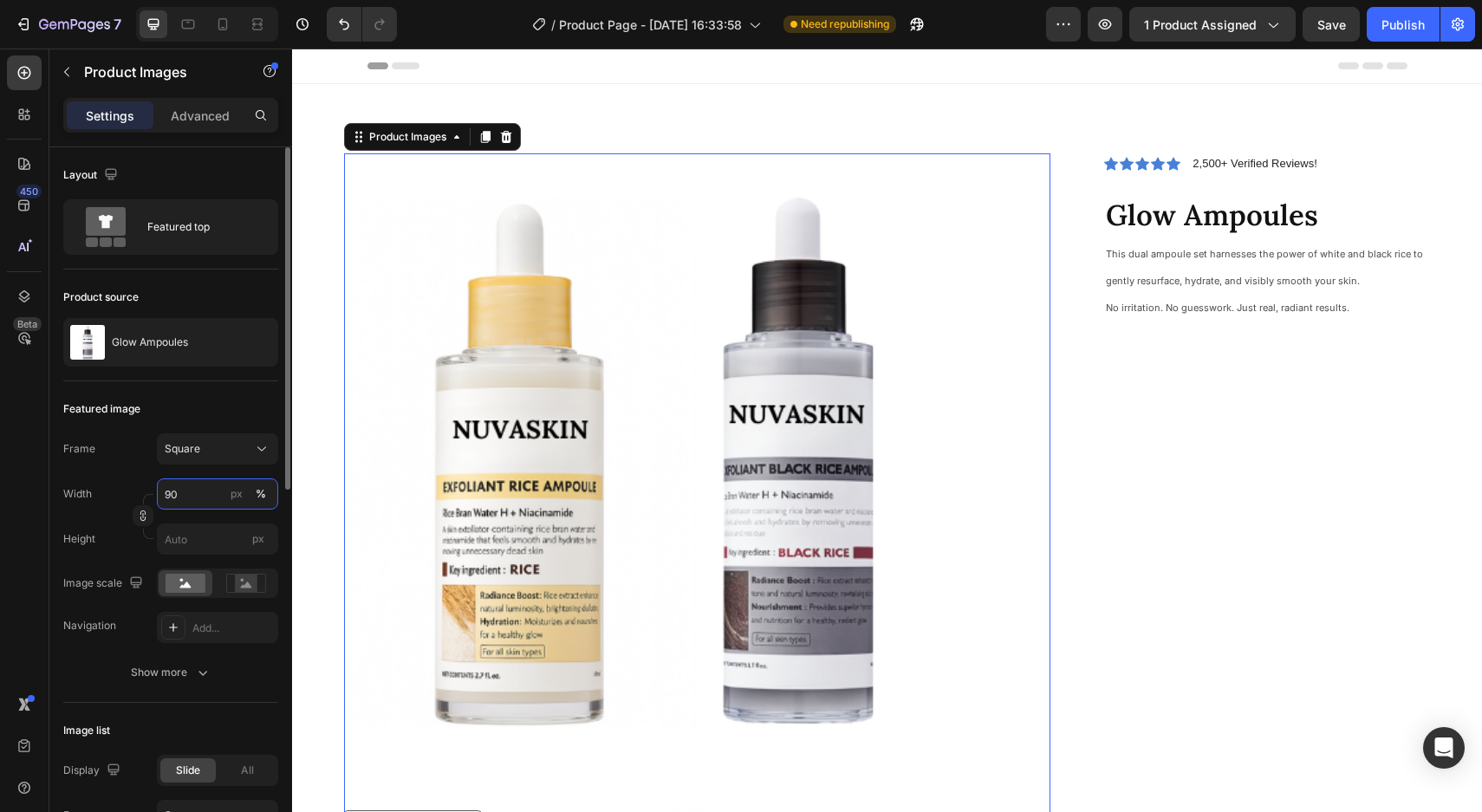
type input "9"
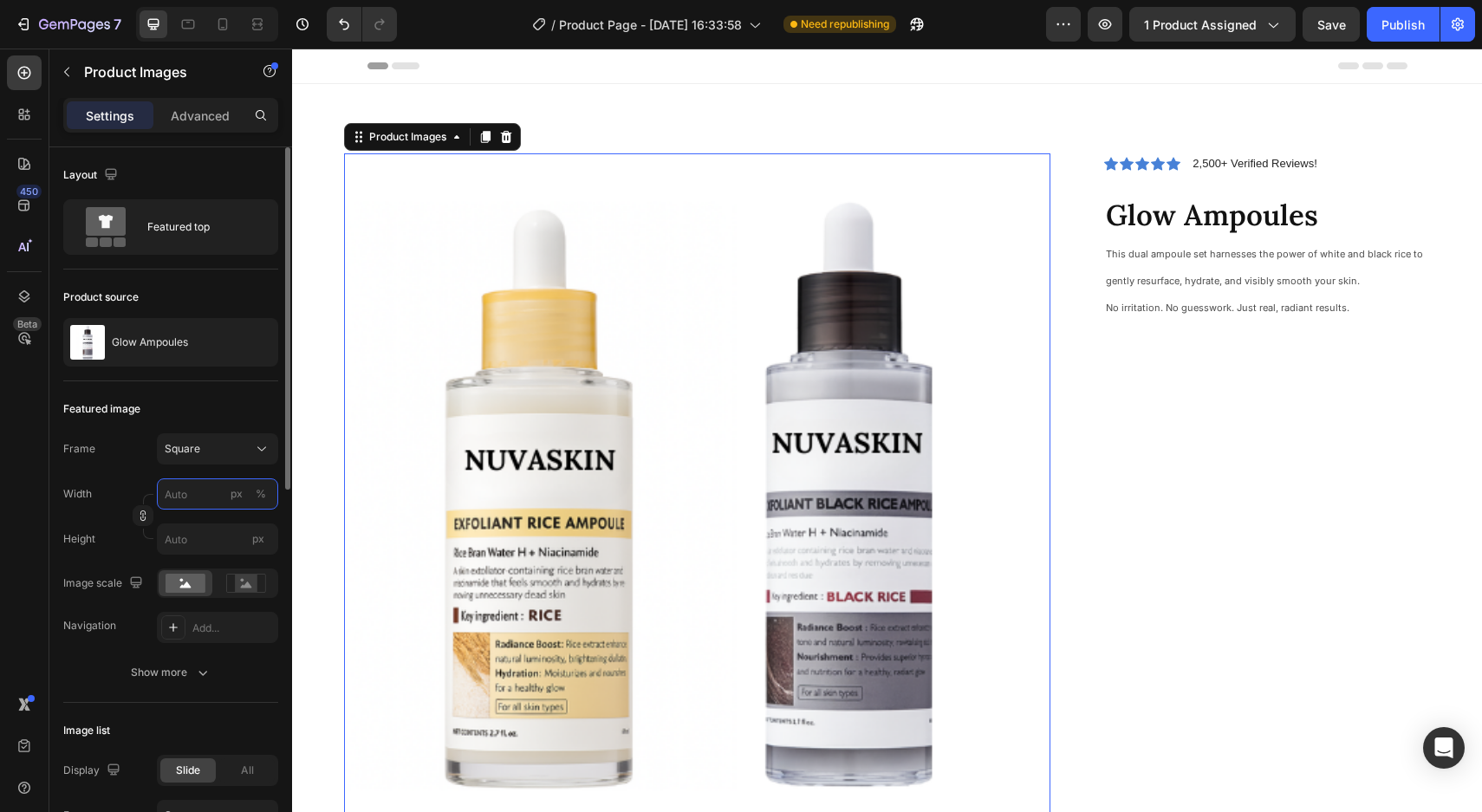
type input "8"
type input "80"
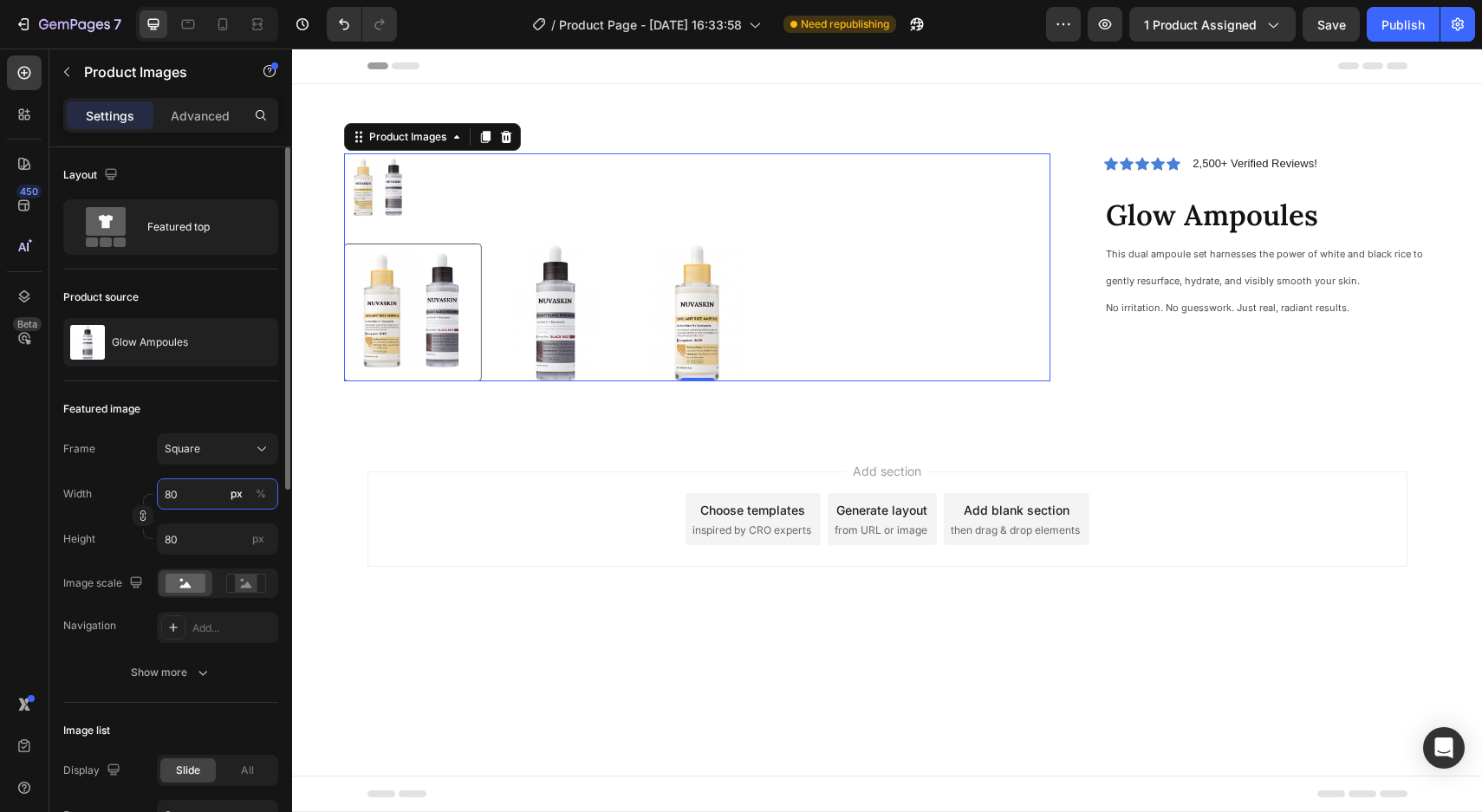
type input "8"
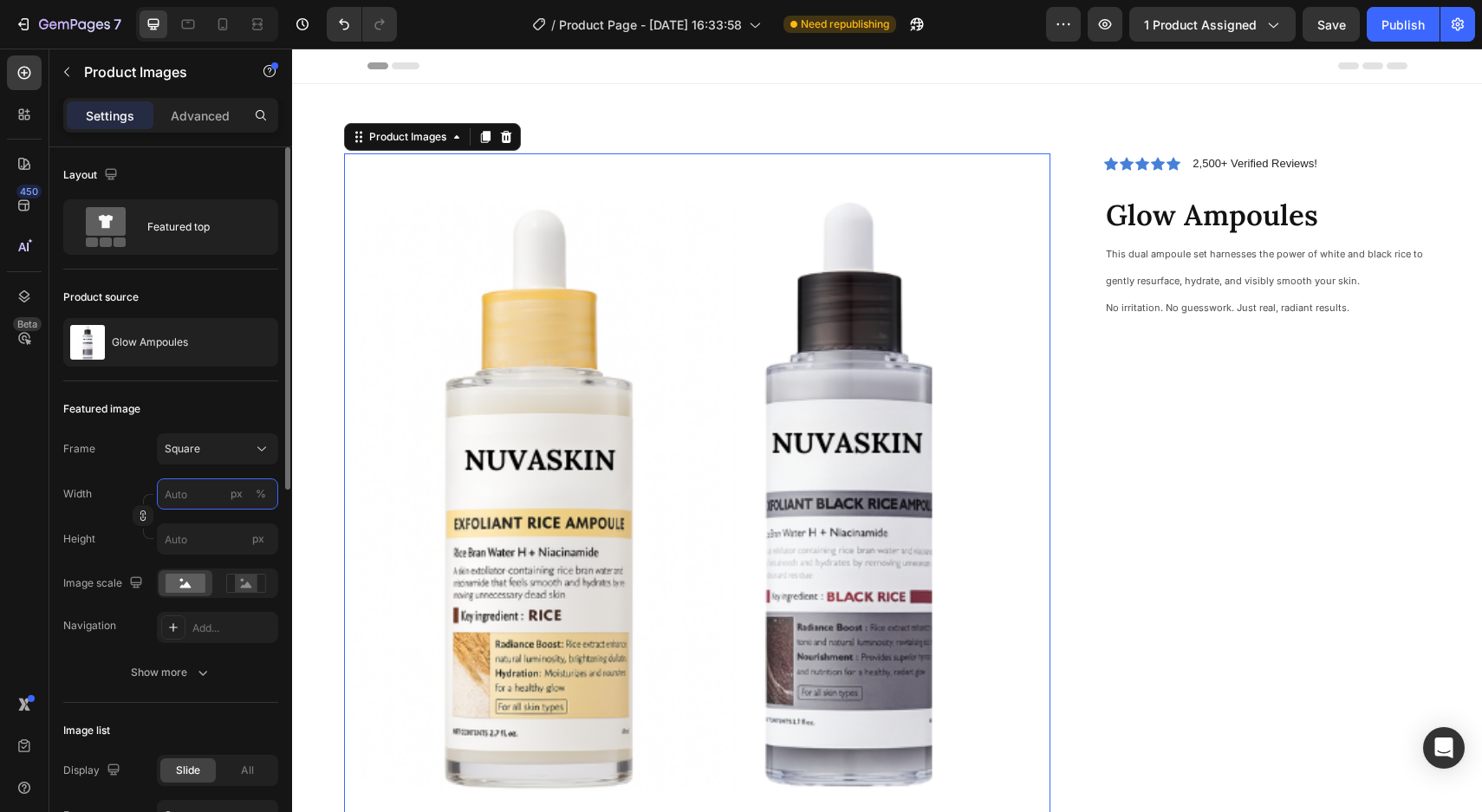
type input "8"
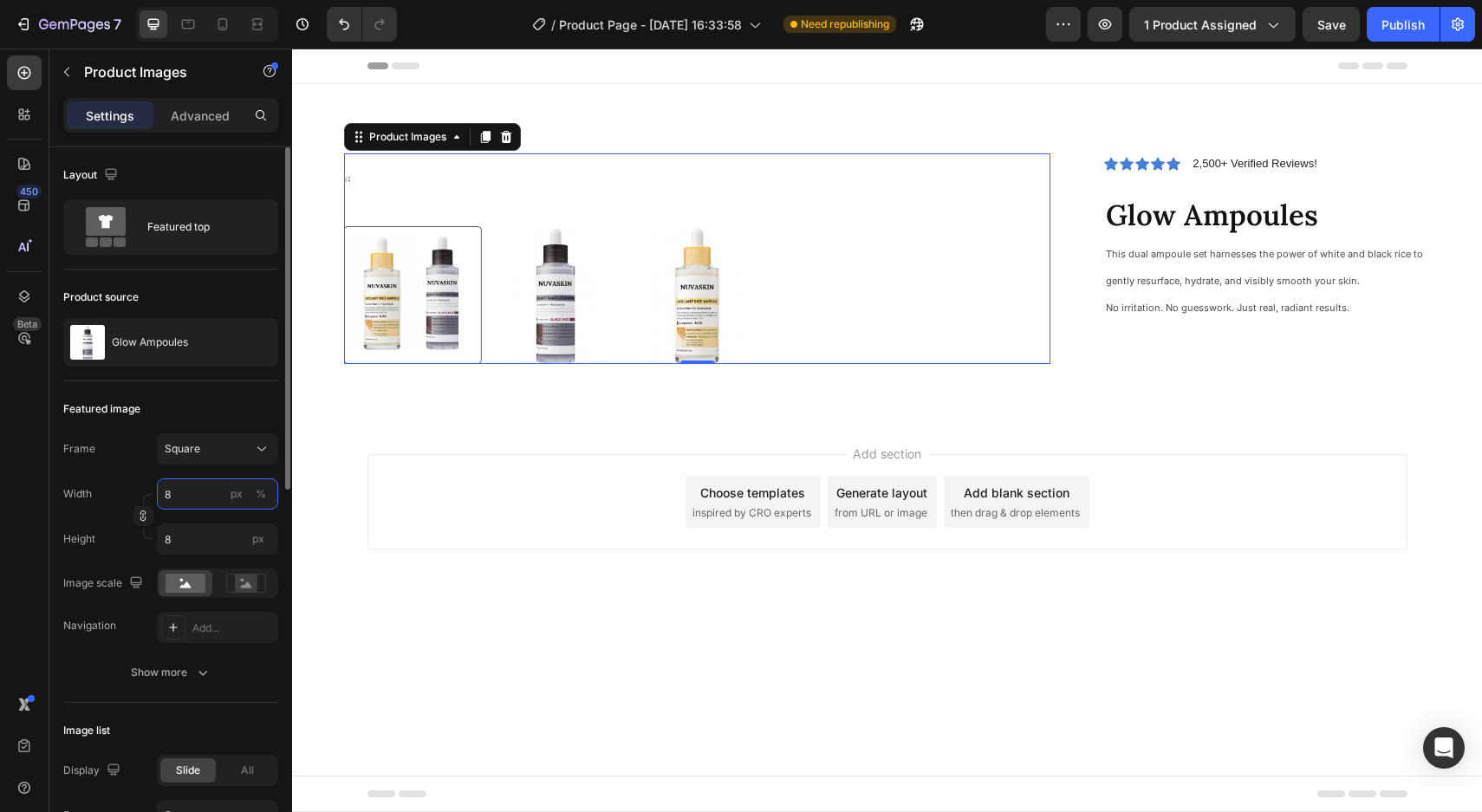
type input "81"
type input "810"
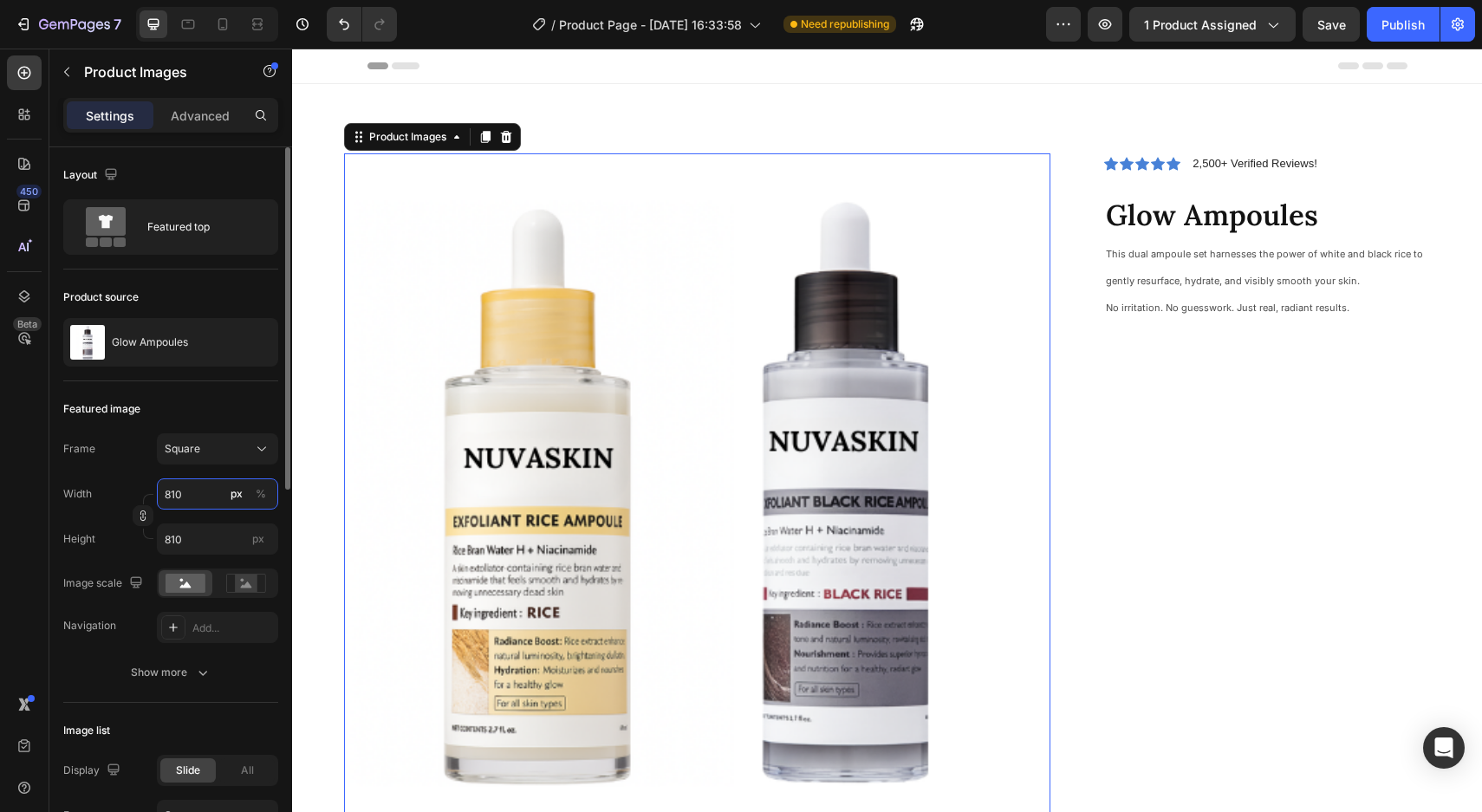
type input "8100"
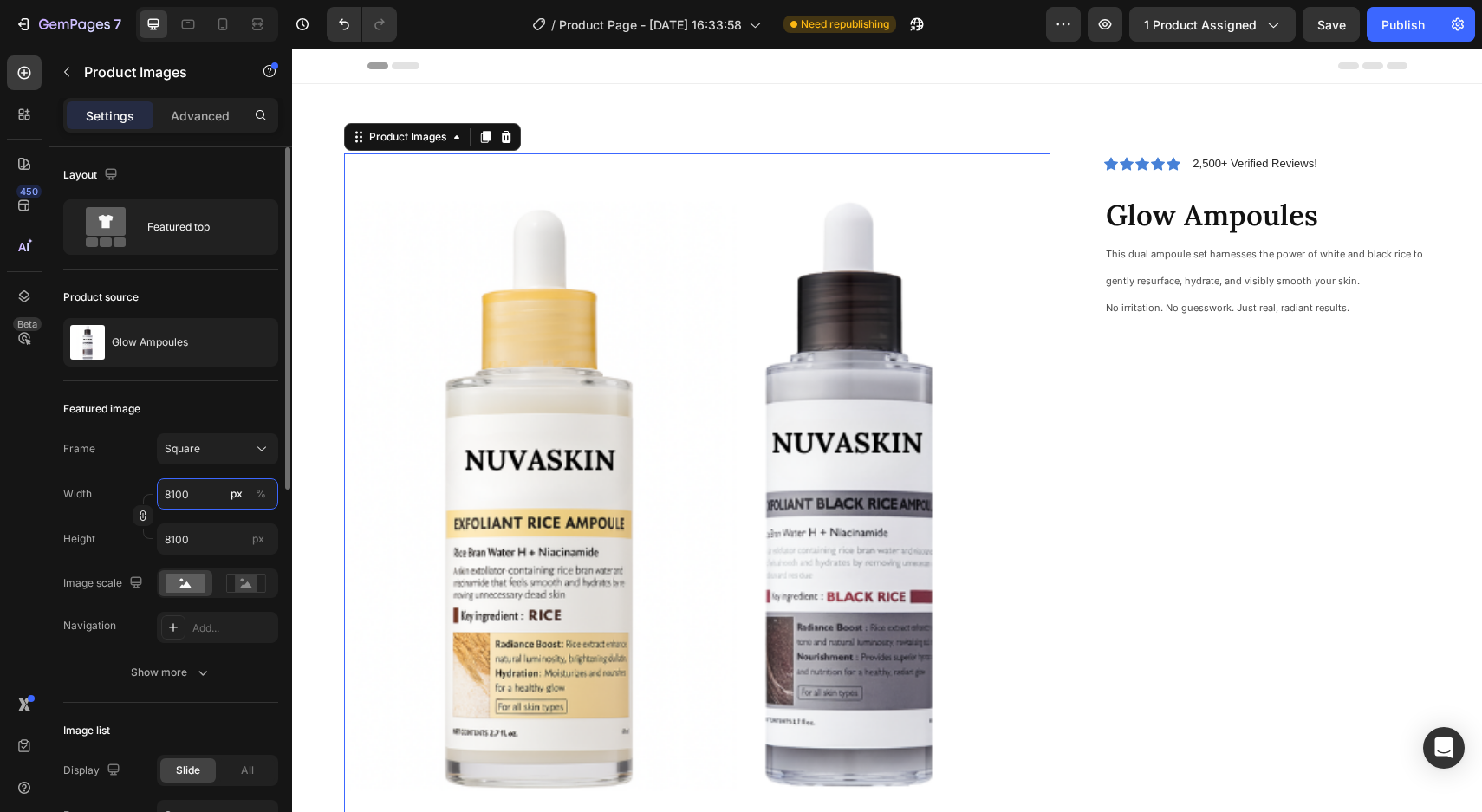
type input "810"
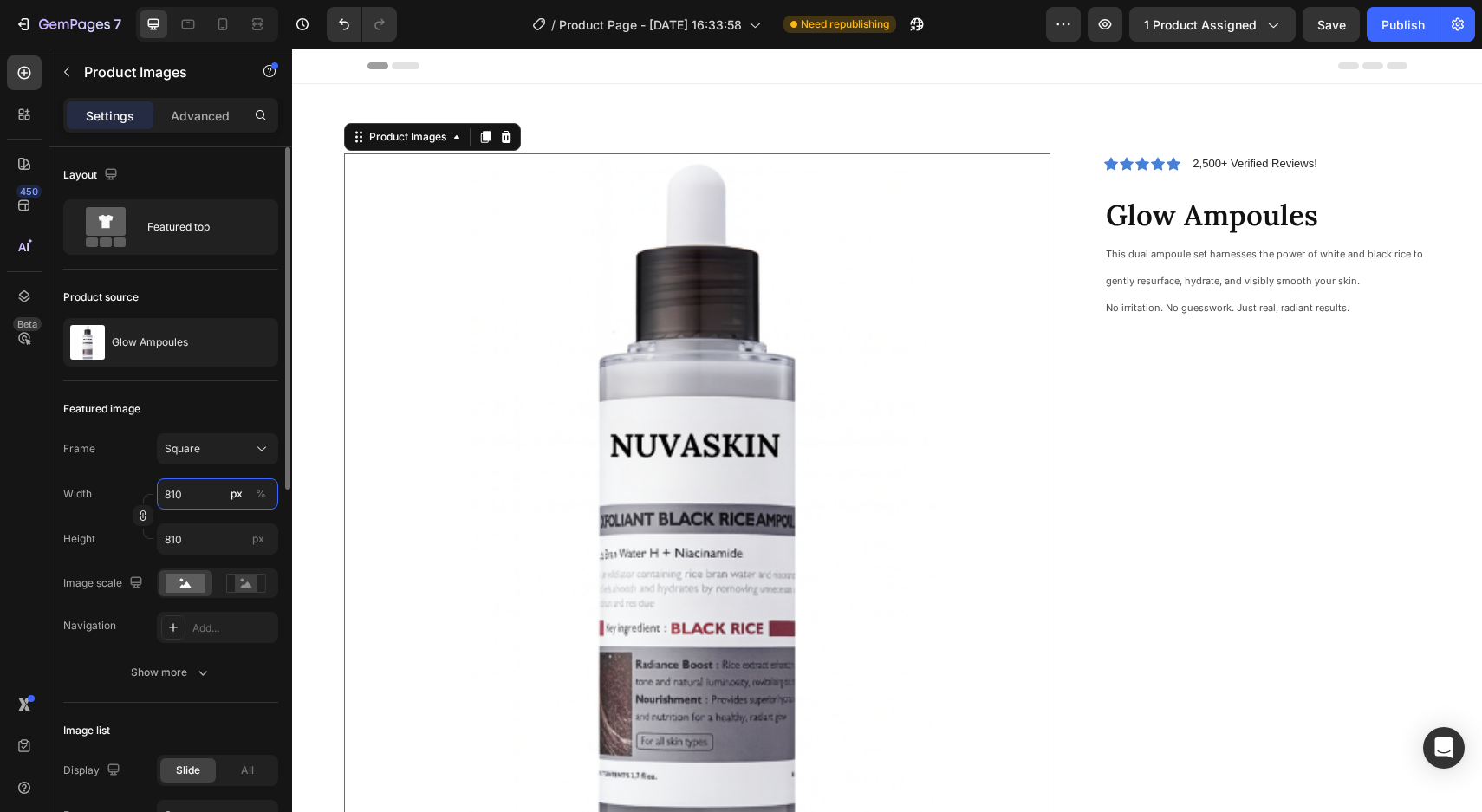
type input "81"
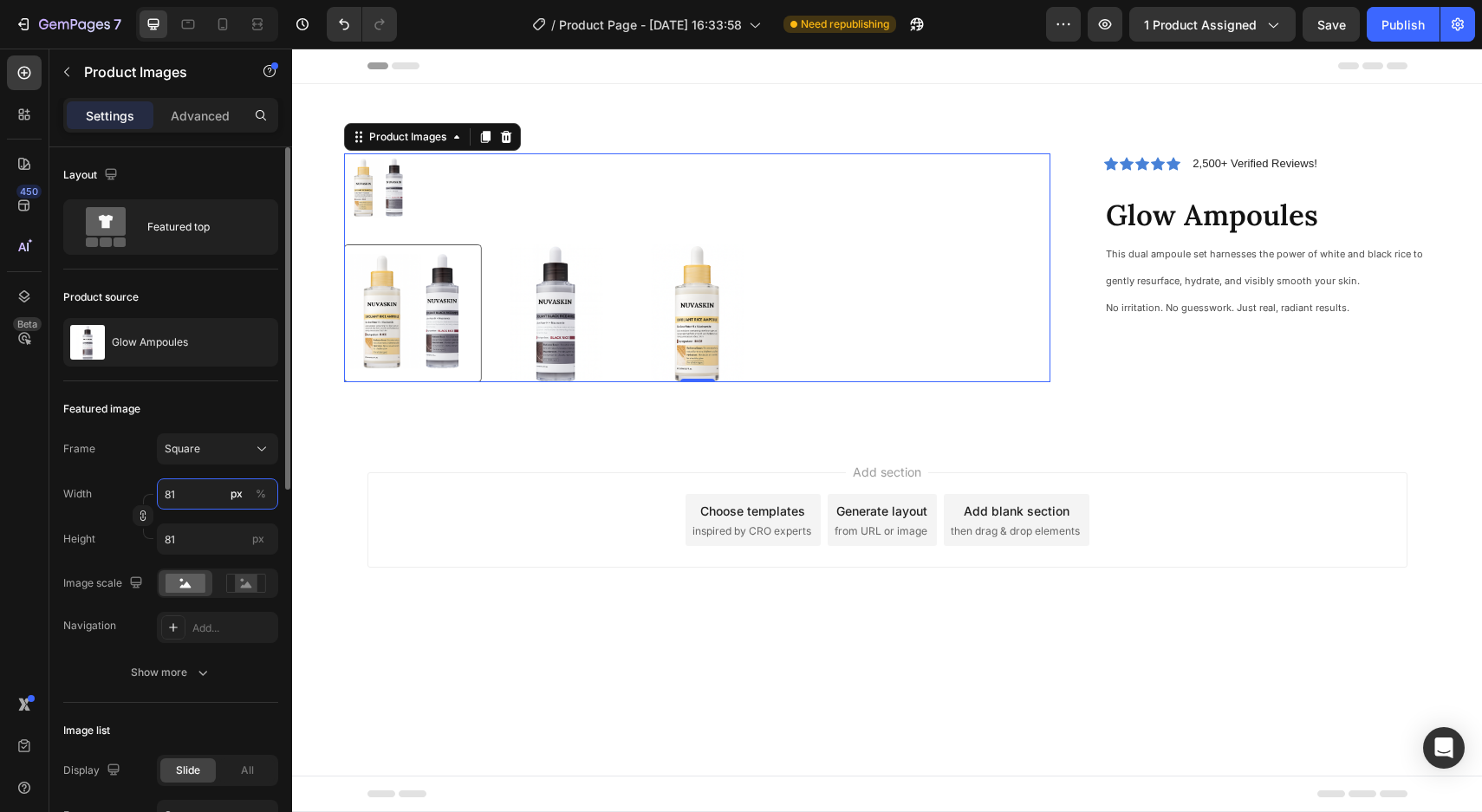
type input "8"
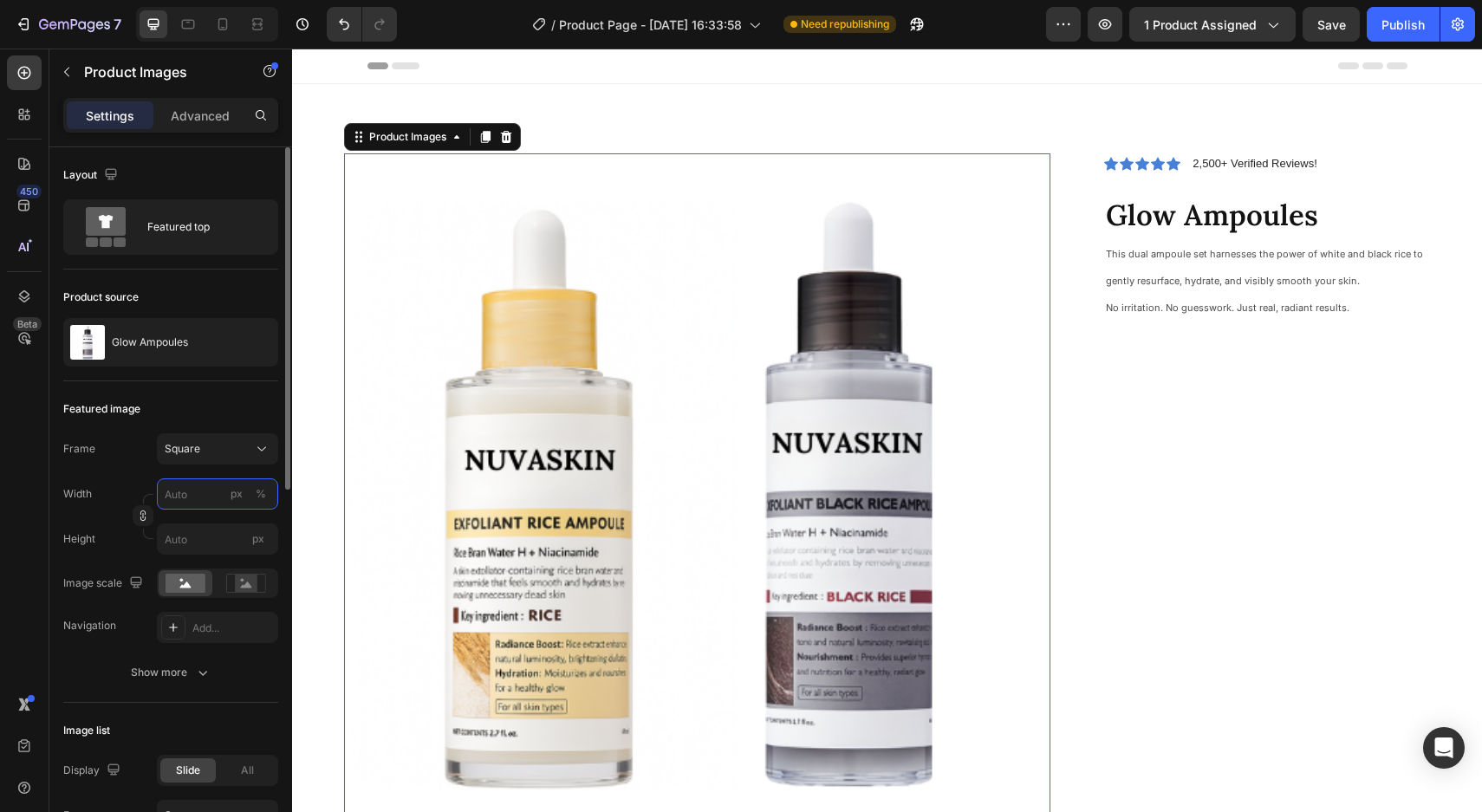
type input "8"
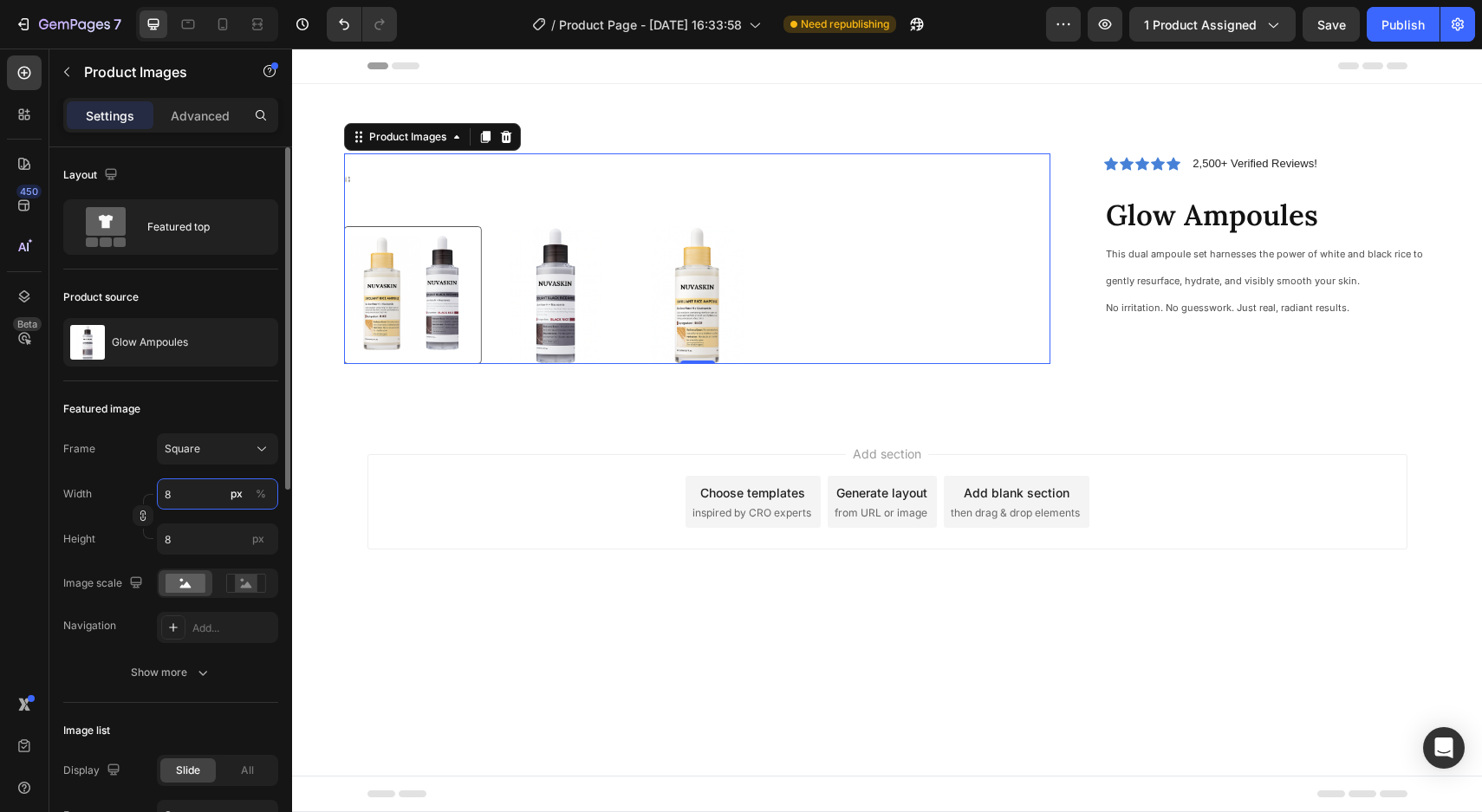
type input "81"
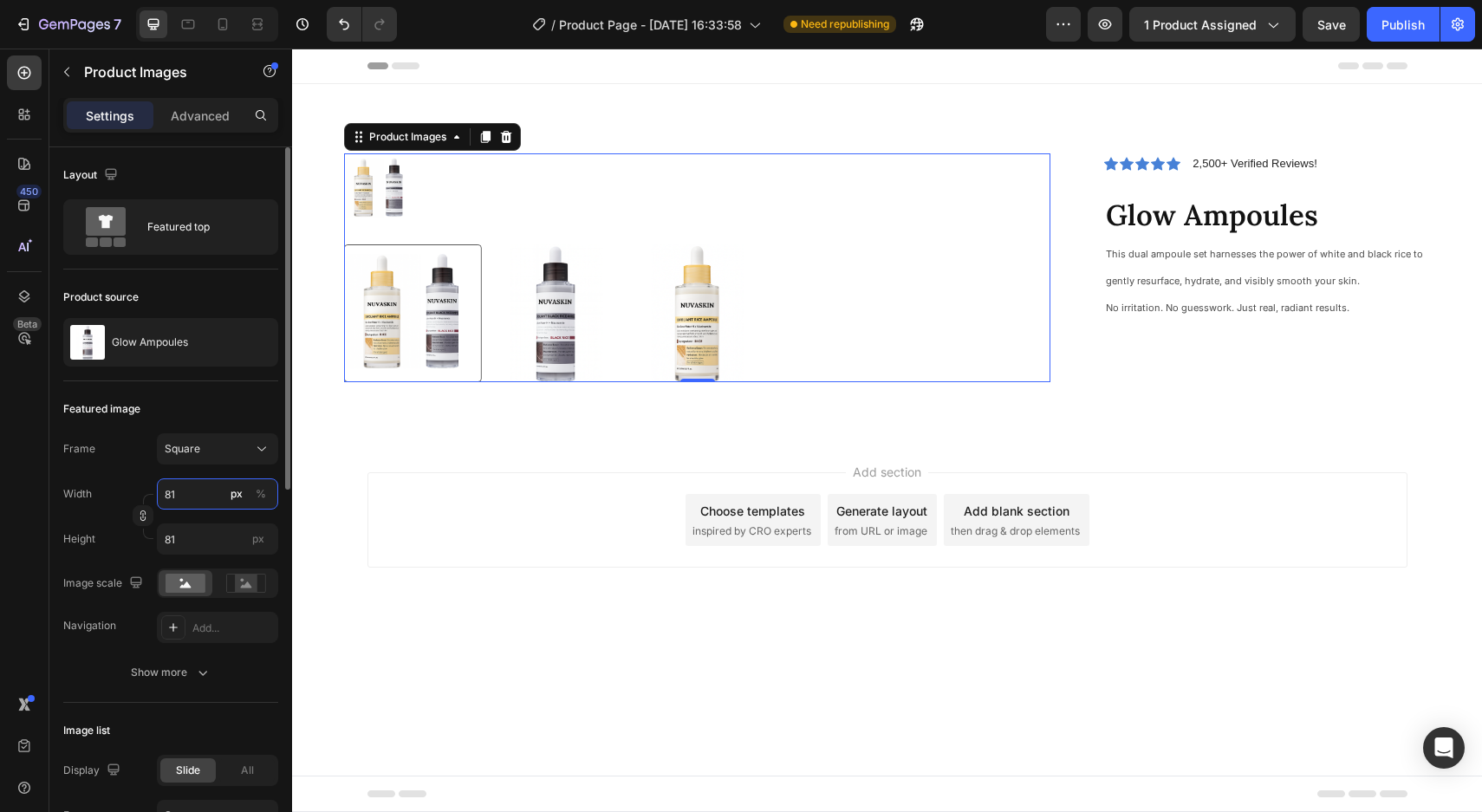
type input "810"
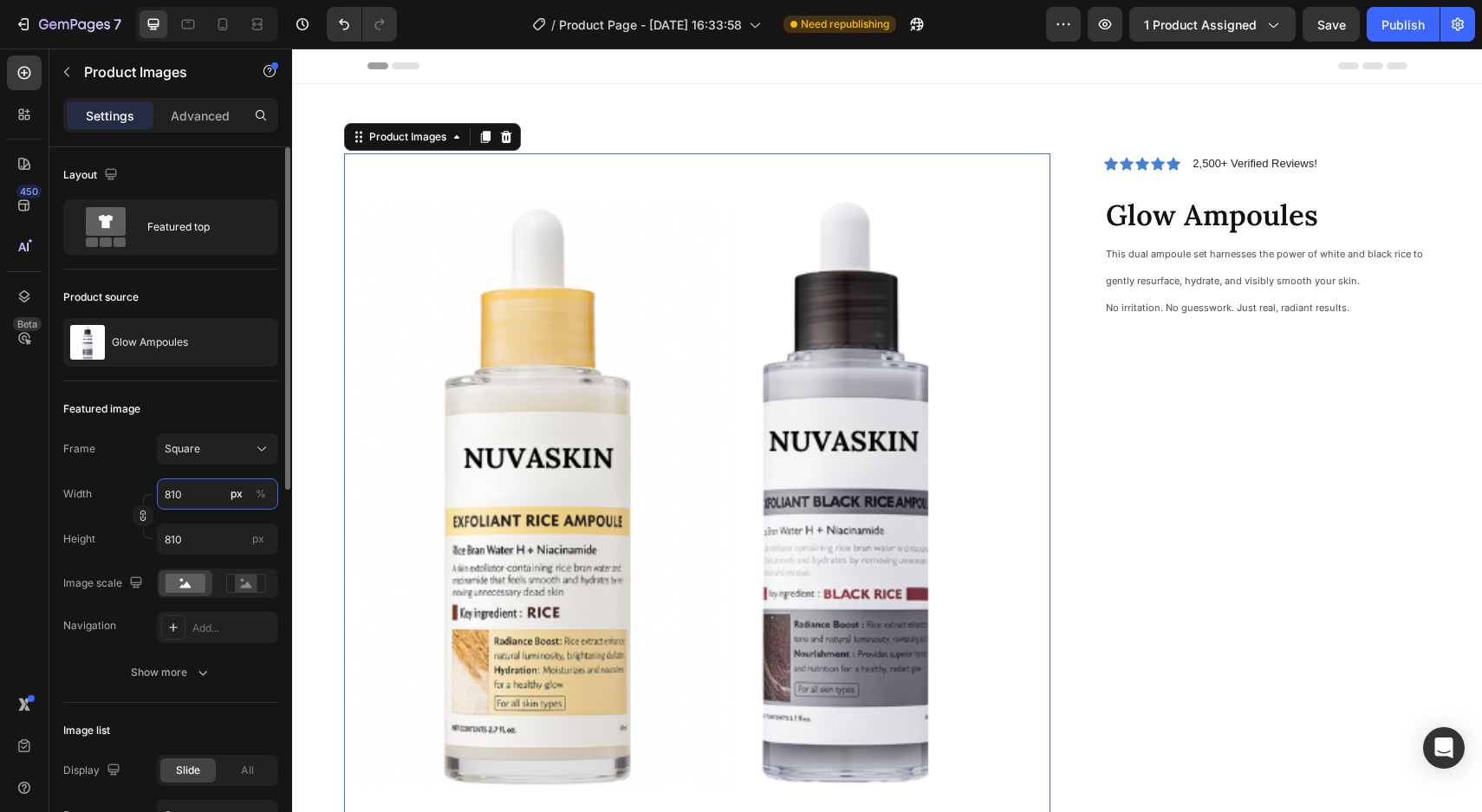
type input "81"
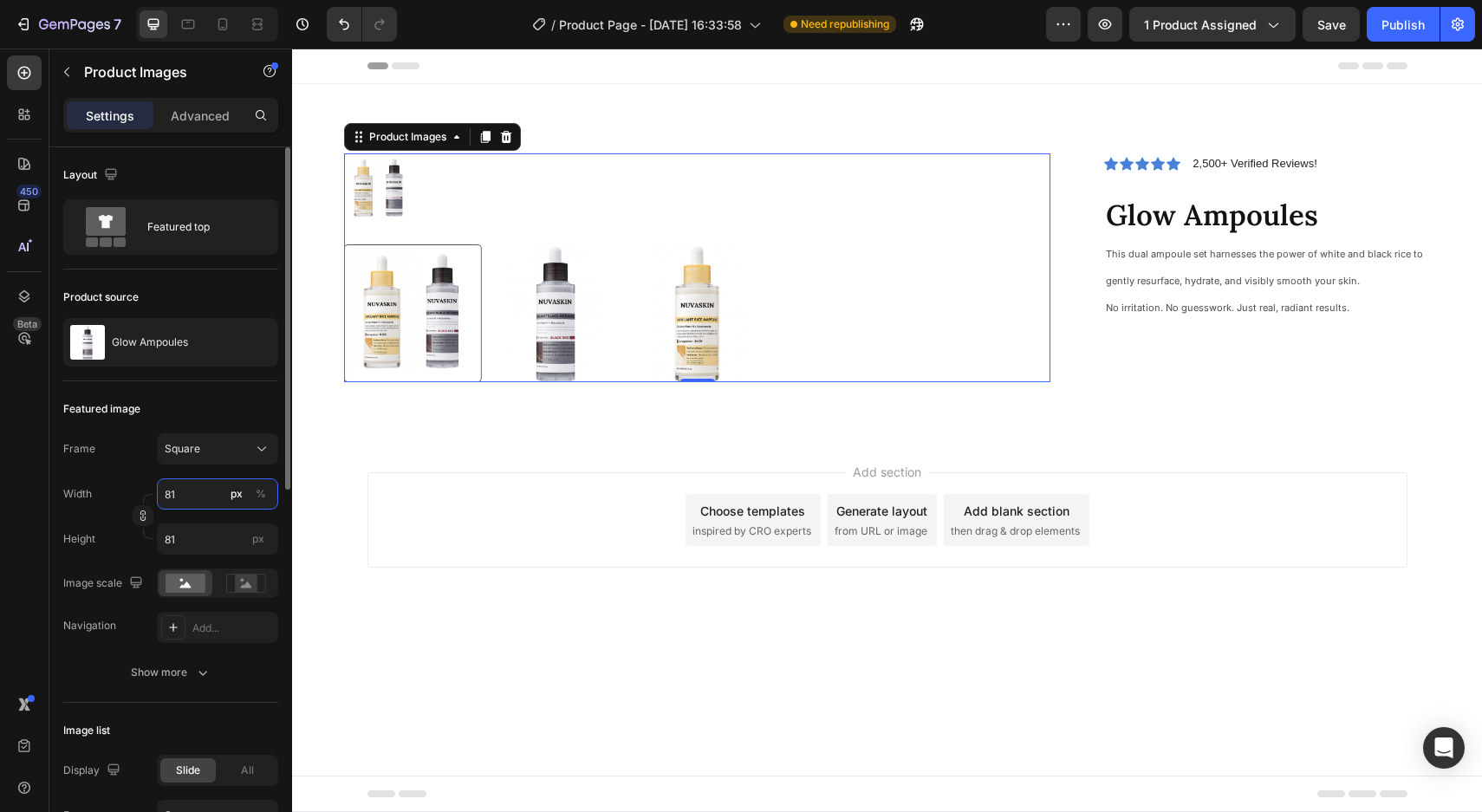
type input "8"
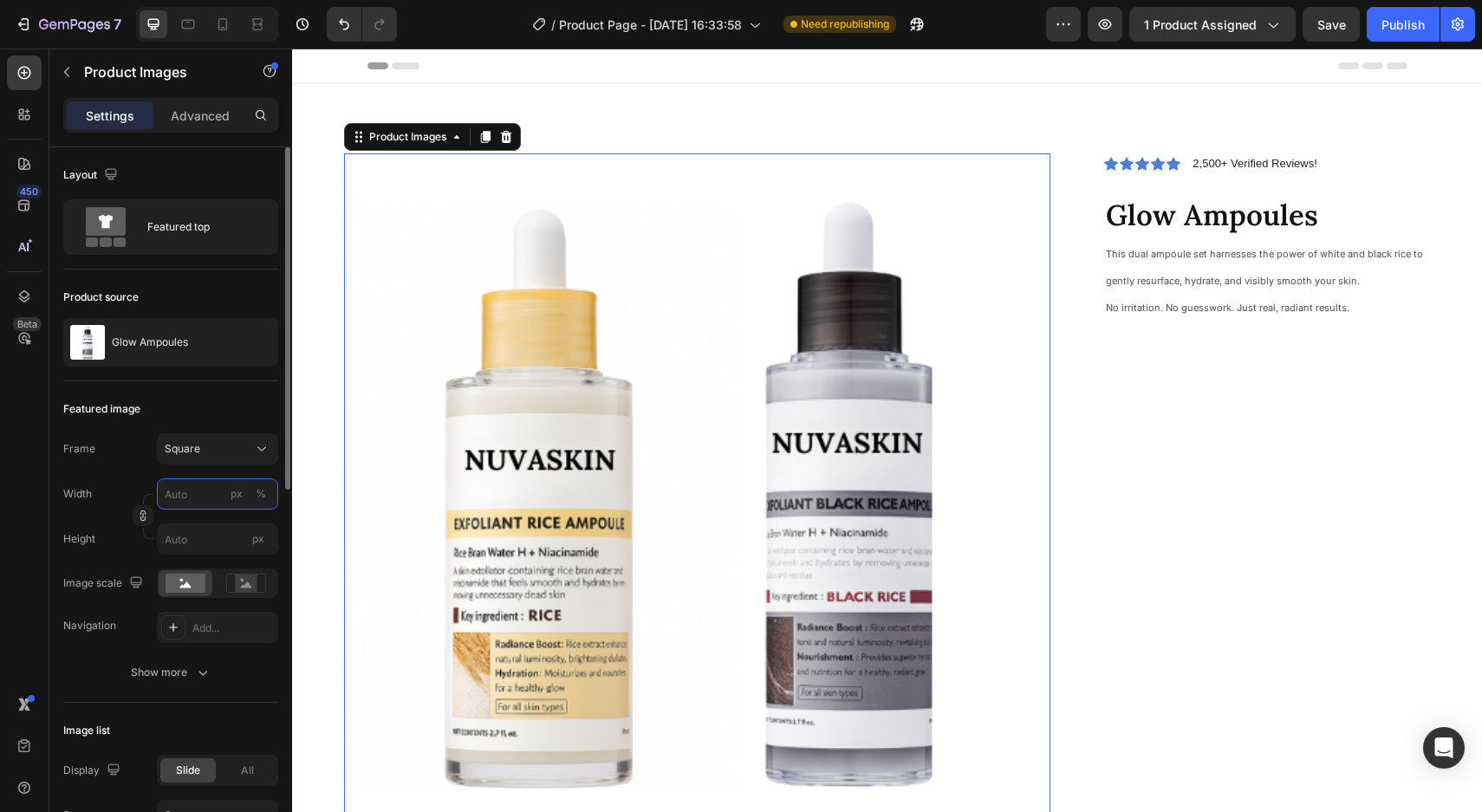
type input "8"
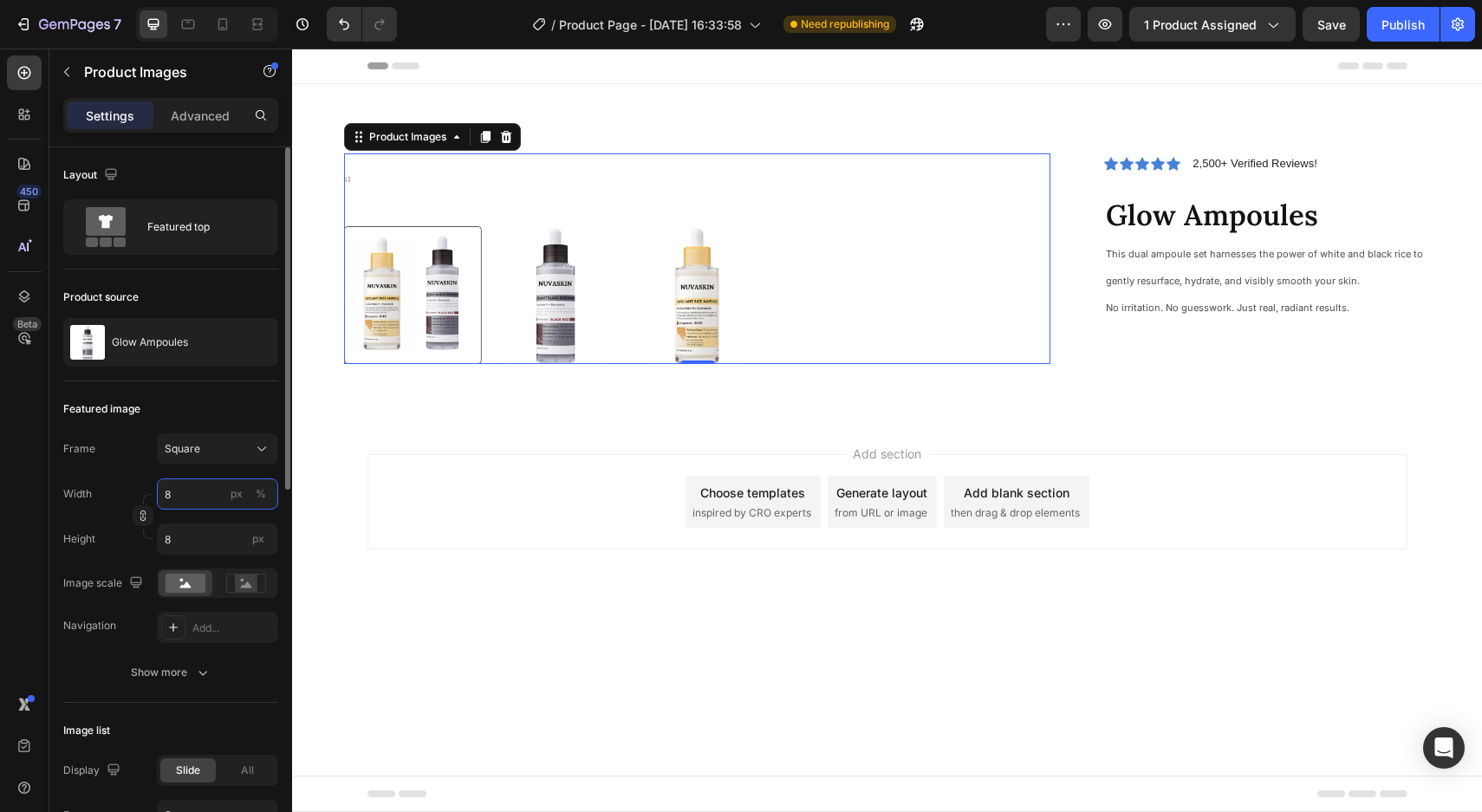
type input "81"
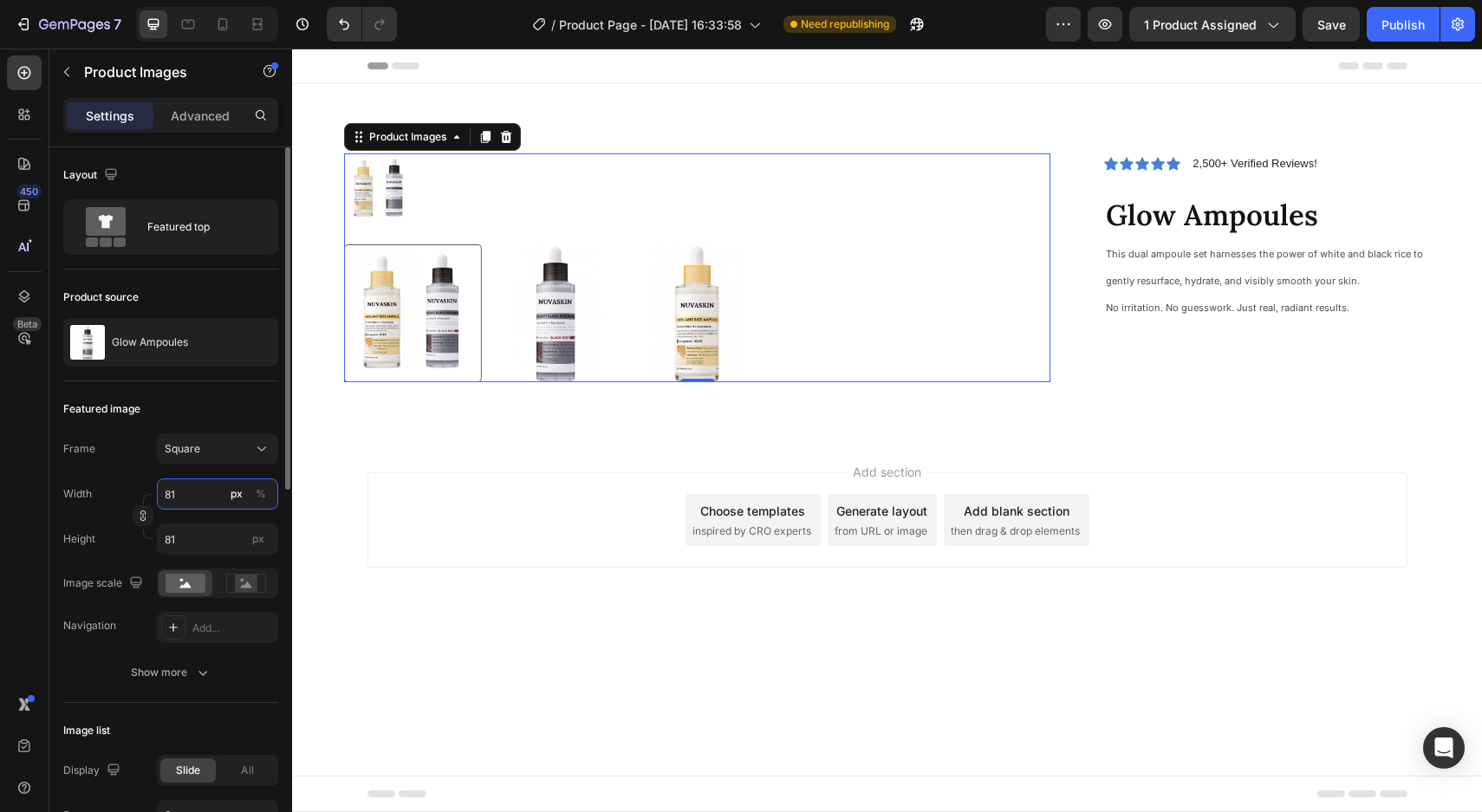
type input "8"
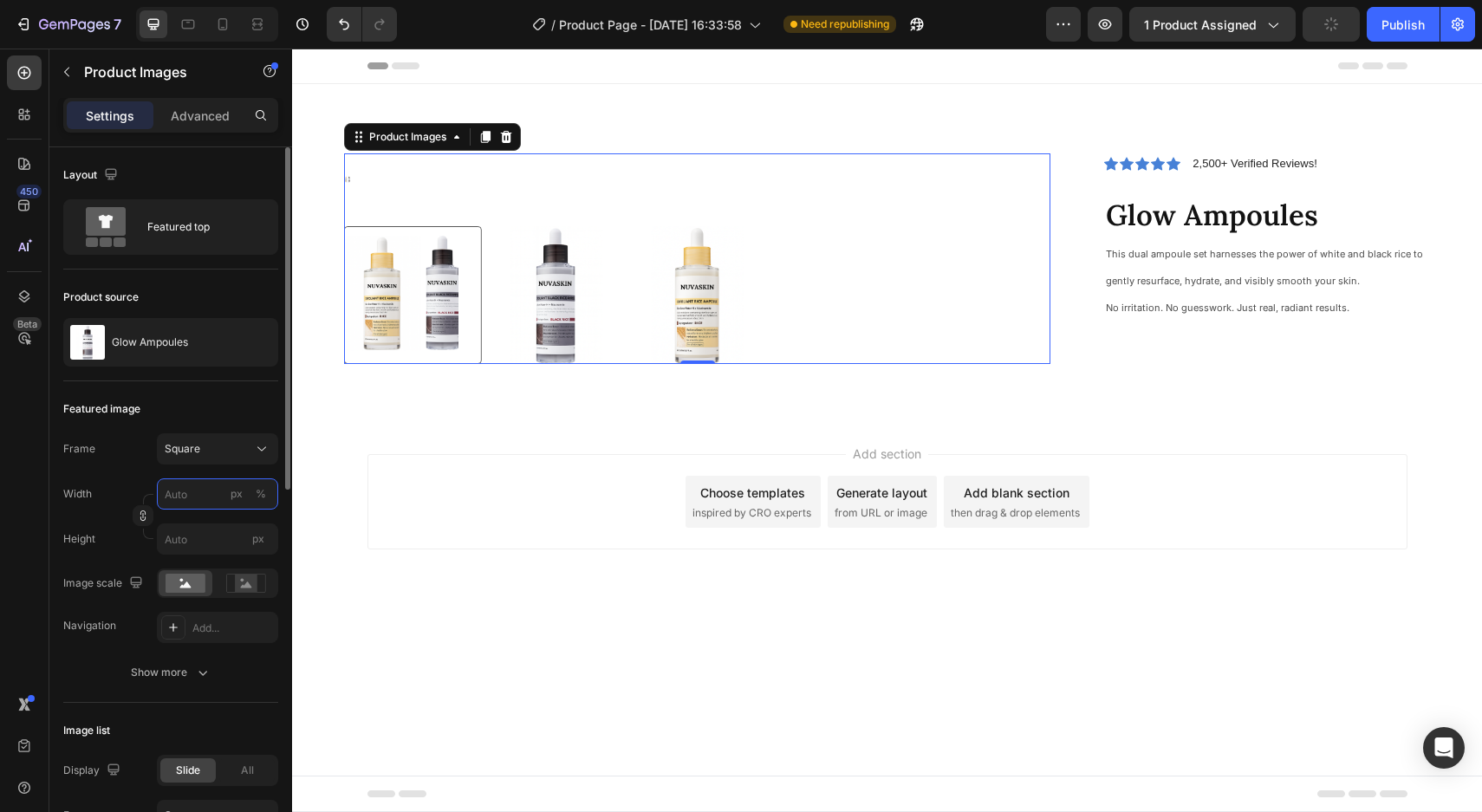
type input "1"
type input "10"
type input "100"
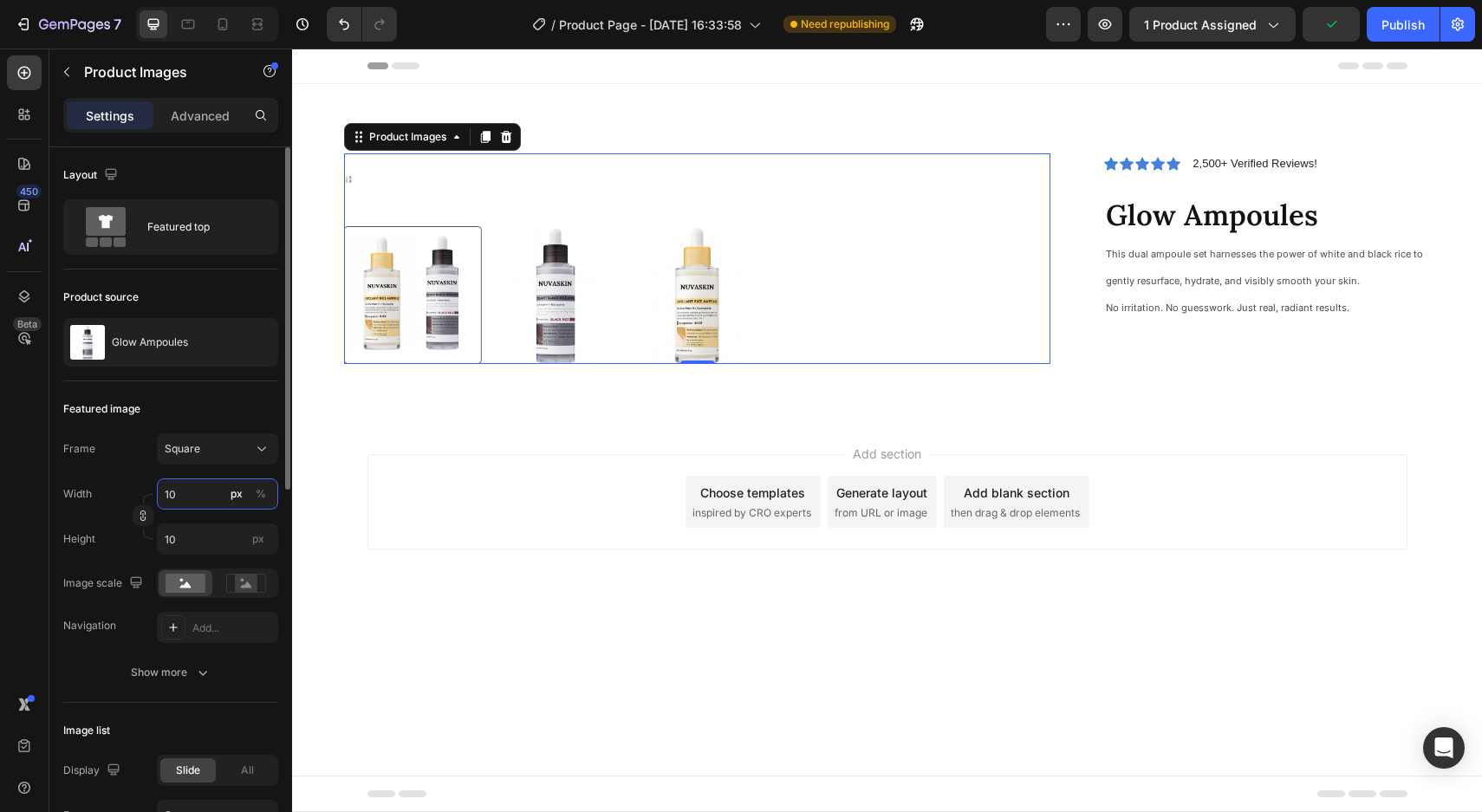
type input "100"
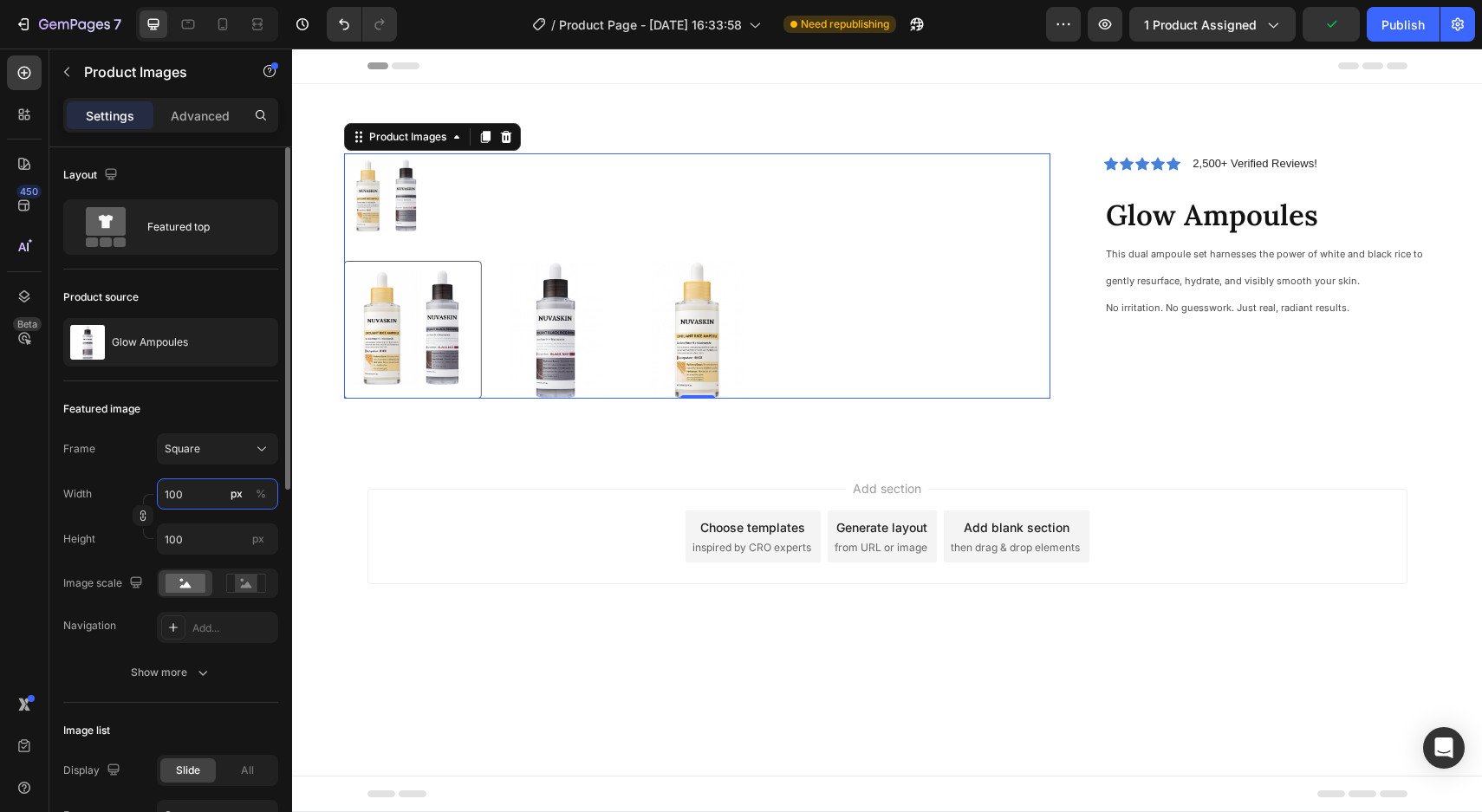
type input "1000"
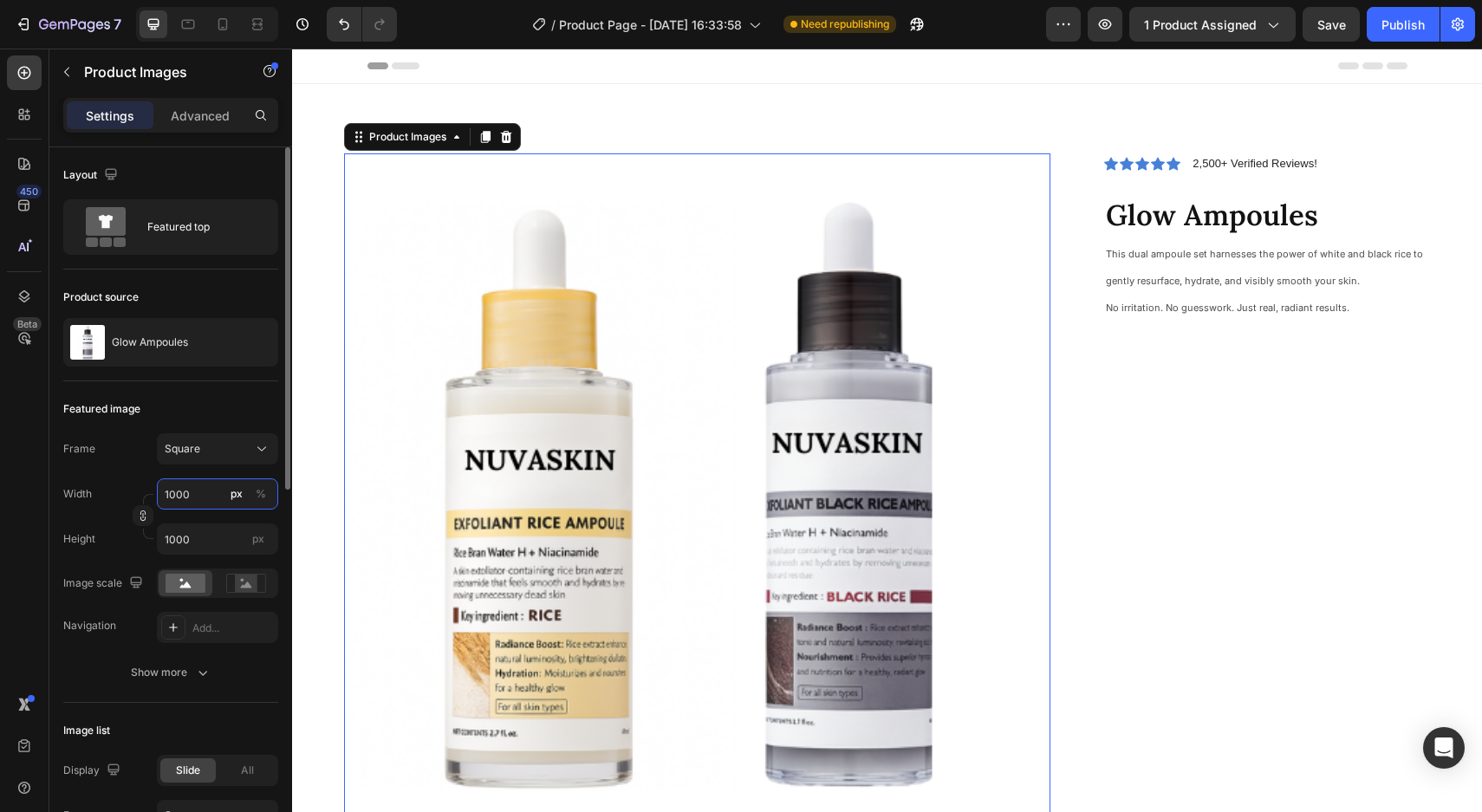
type input "100"
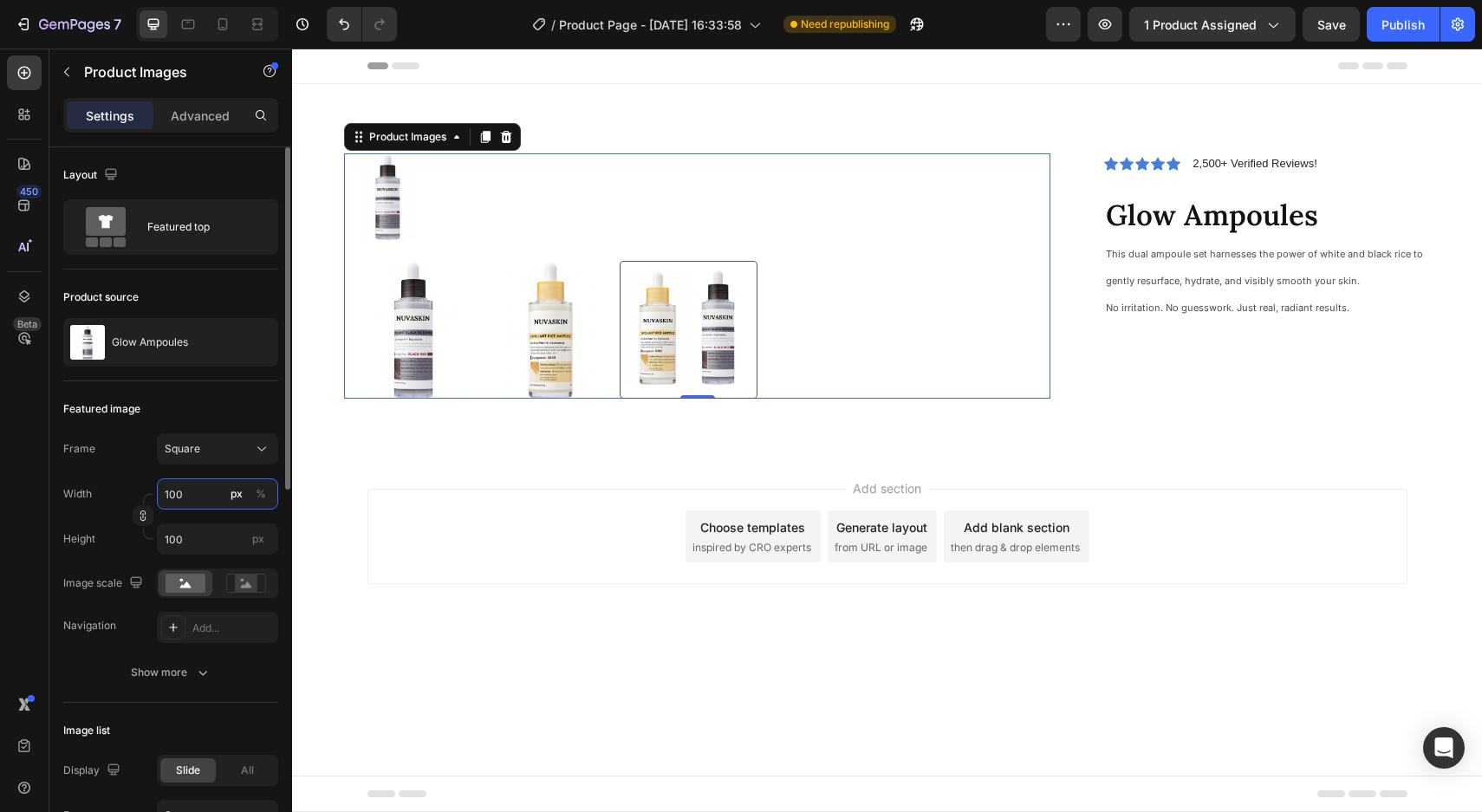
type input "10"
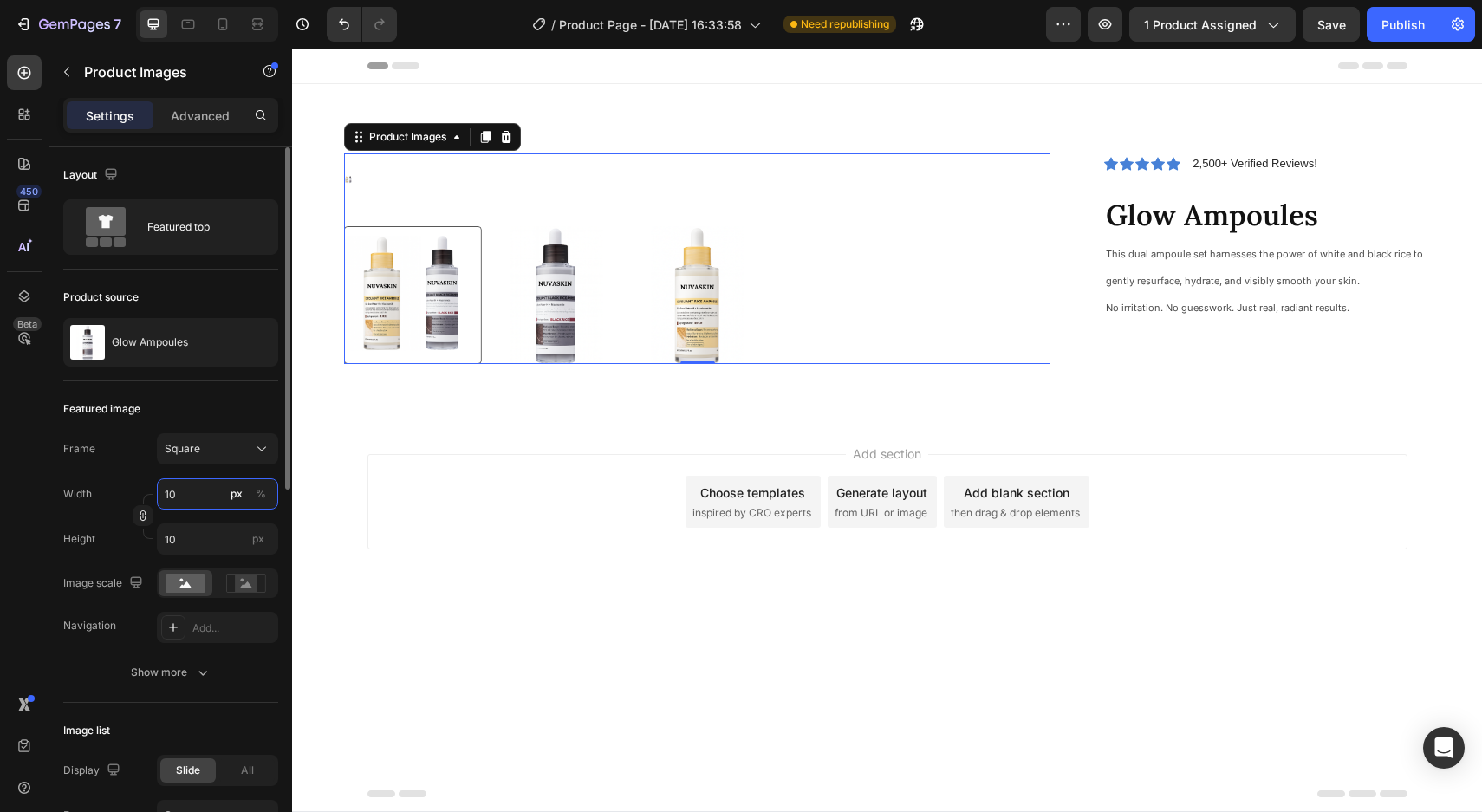
type input "1"
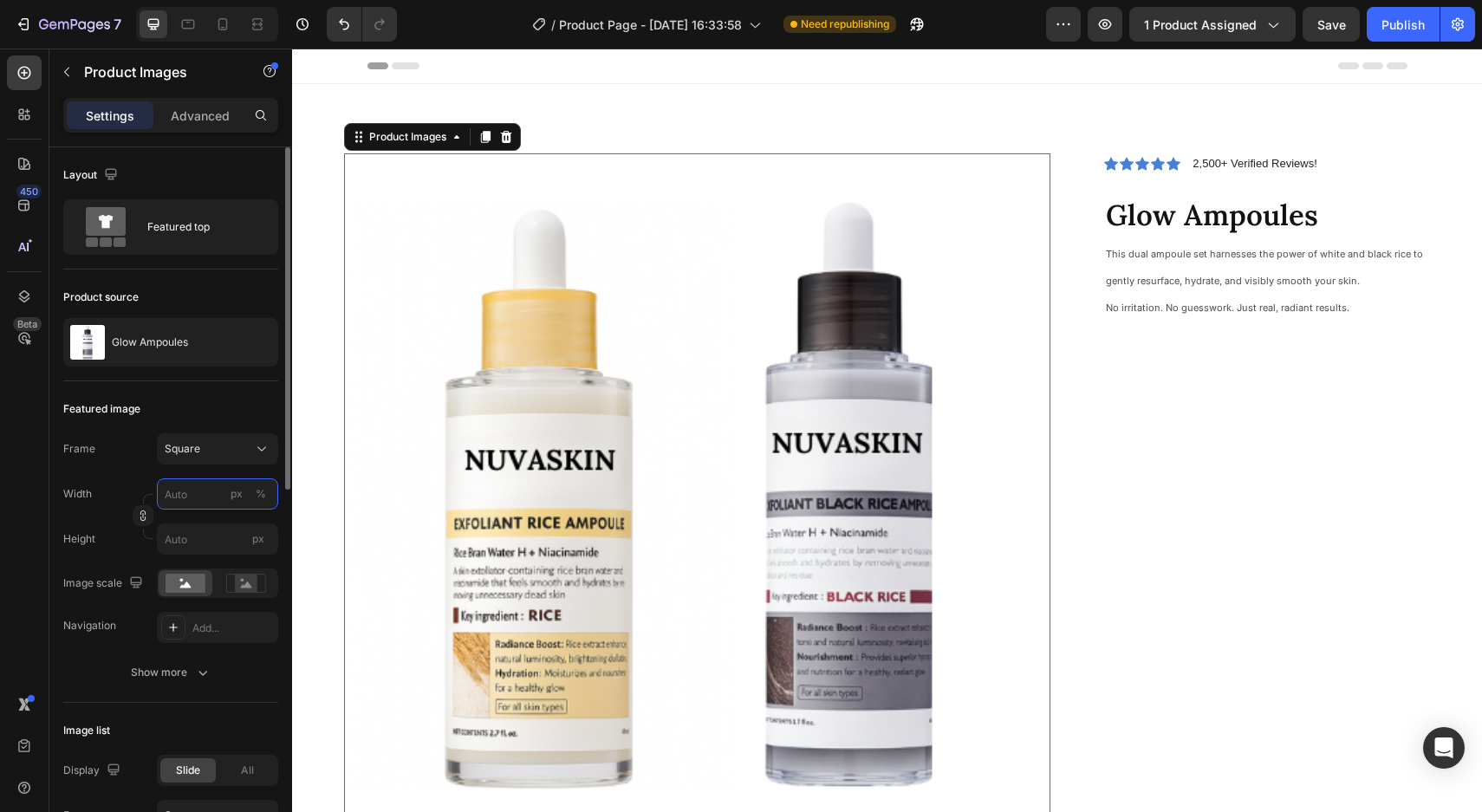
type input "2"
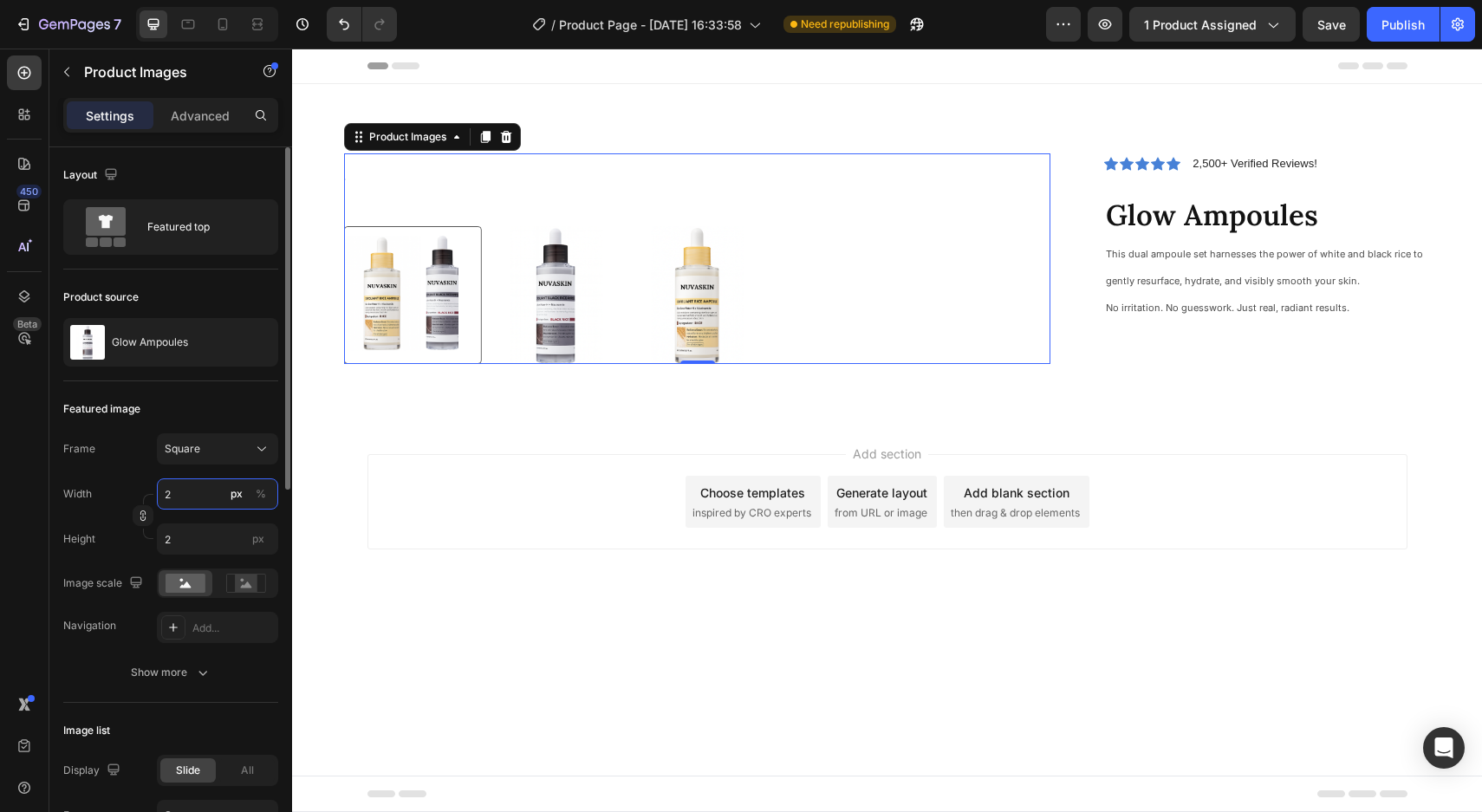
type input "25"
type input "250"
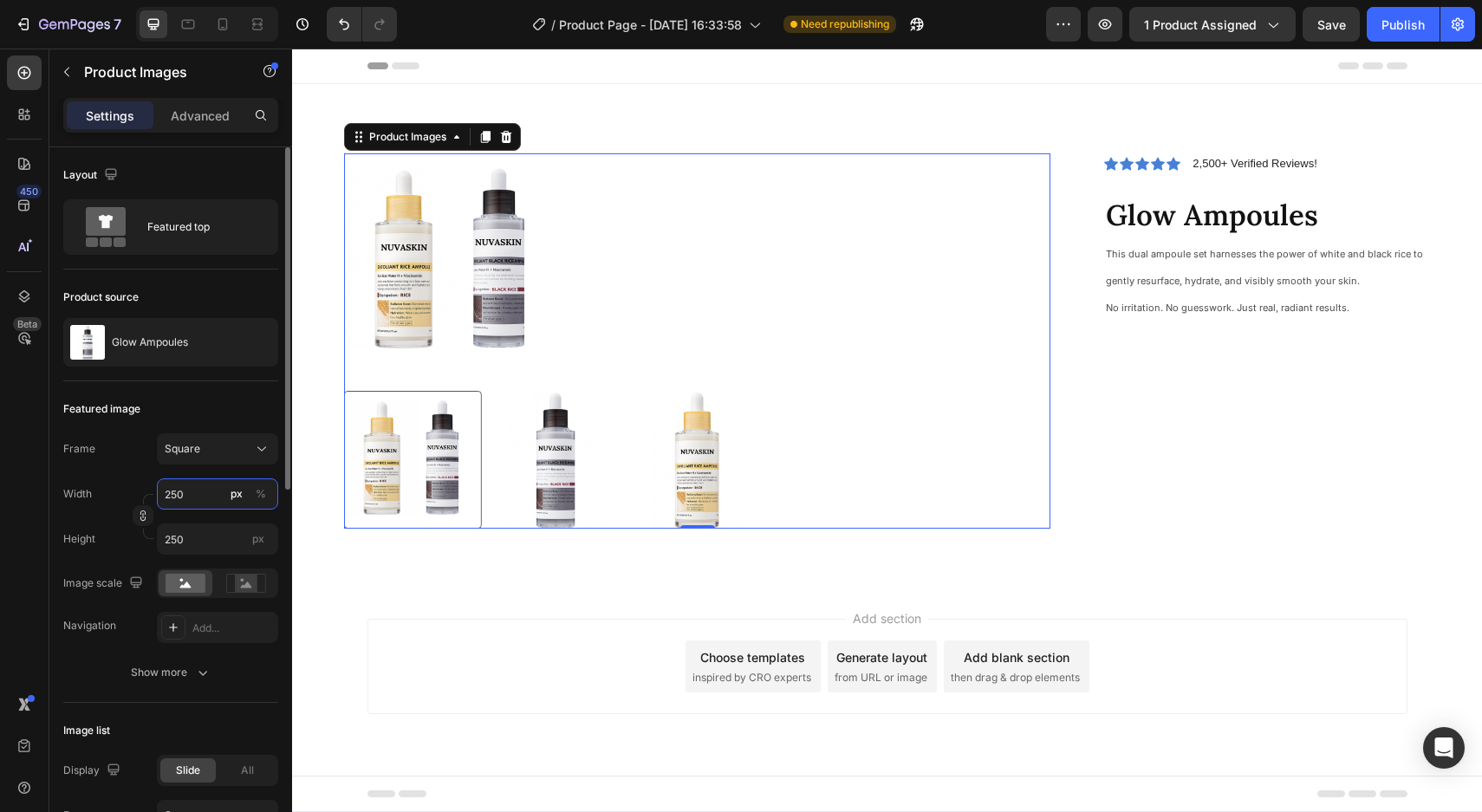
type input "25"
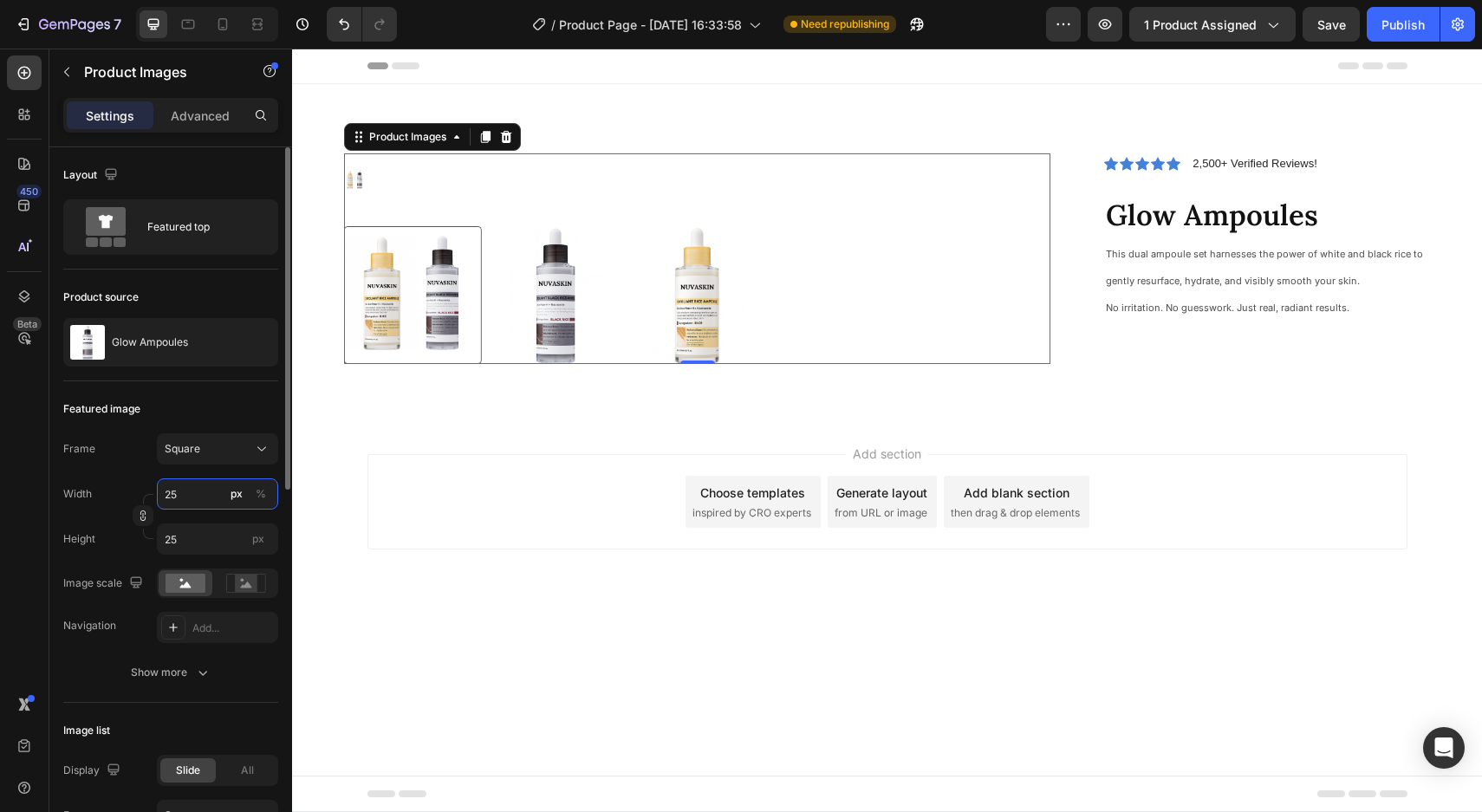
type input "2"
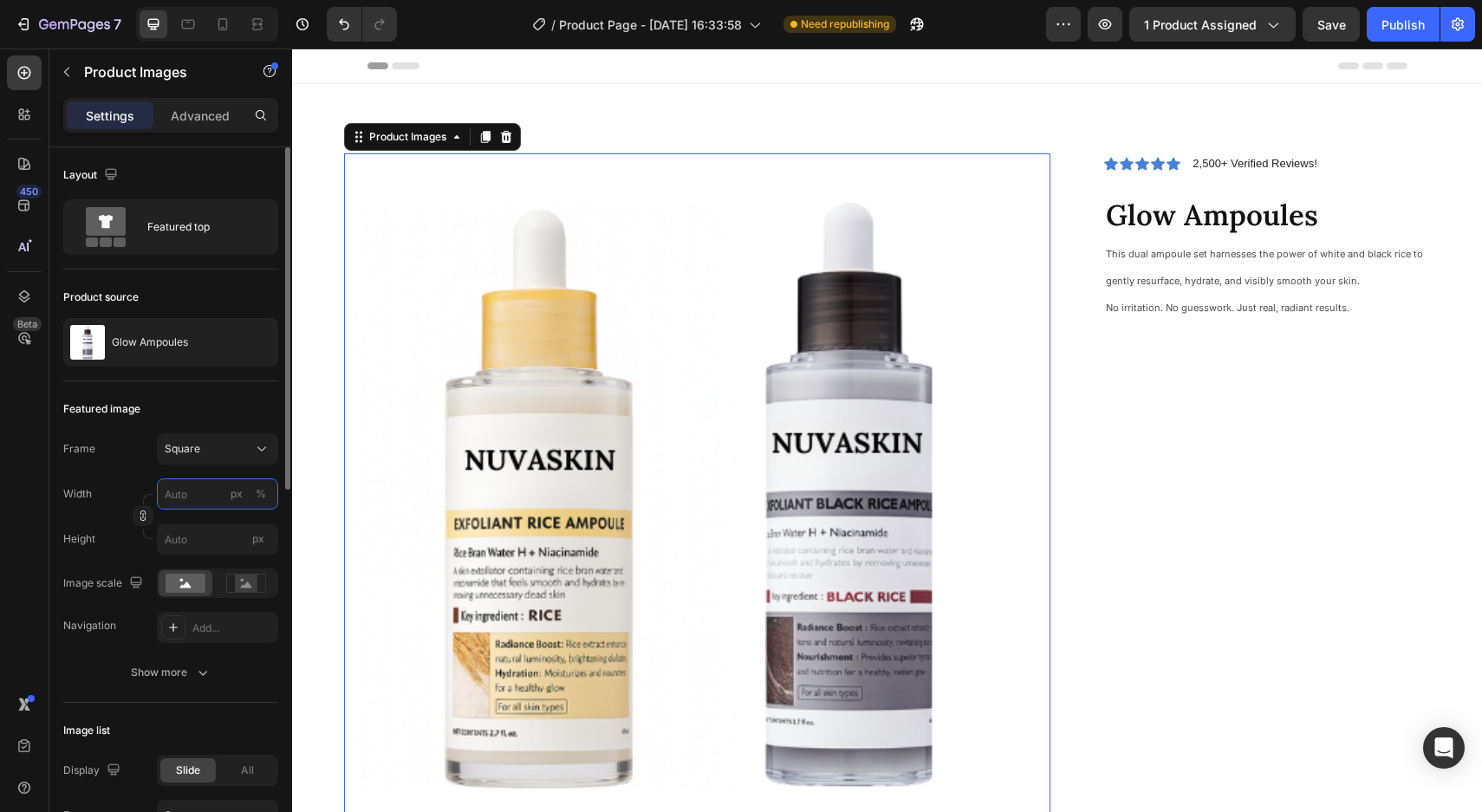
type input "6"
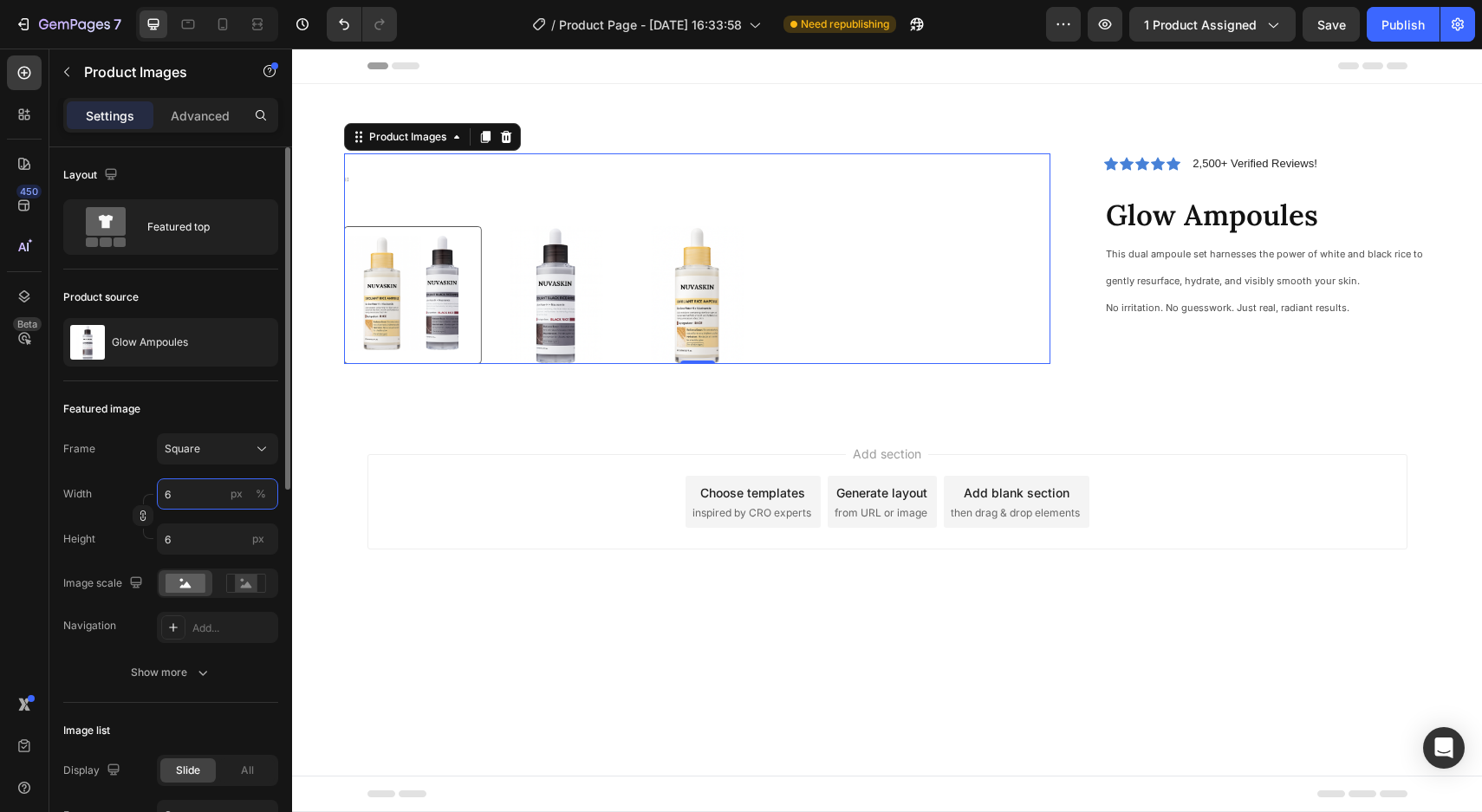
type input "60"
type input "600"
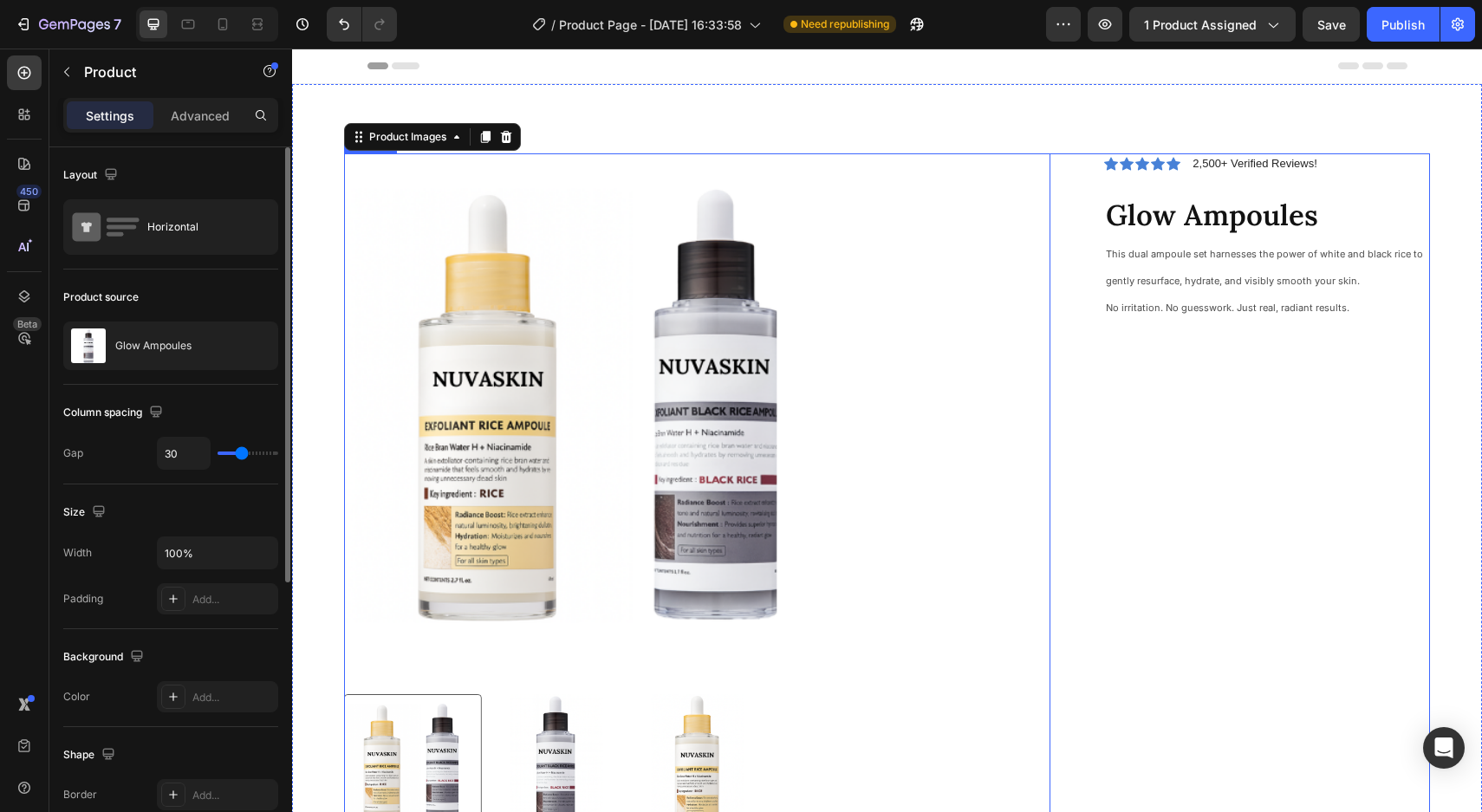
click at [1172, 448] on div "Icon Icon Icon Icon Icon Icon List 2,500+ Verified Reviews! Text Block Row Glow…" at bounding box center [1253, 492] width 354 height 679
click at [222, 29] on icon at bounding box center [222, 23] width 17 height 17
type input "0"
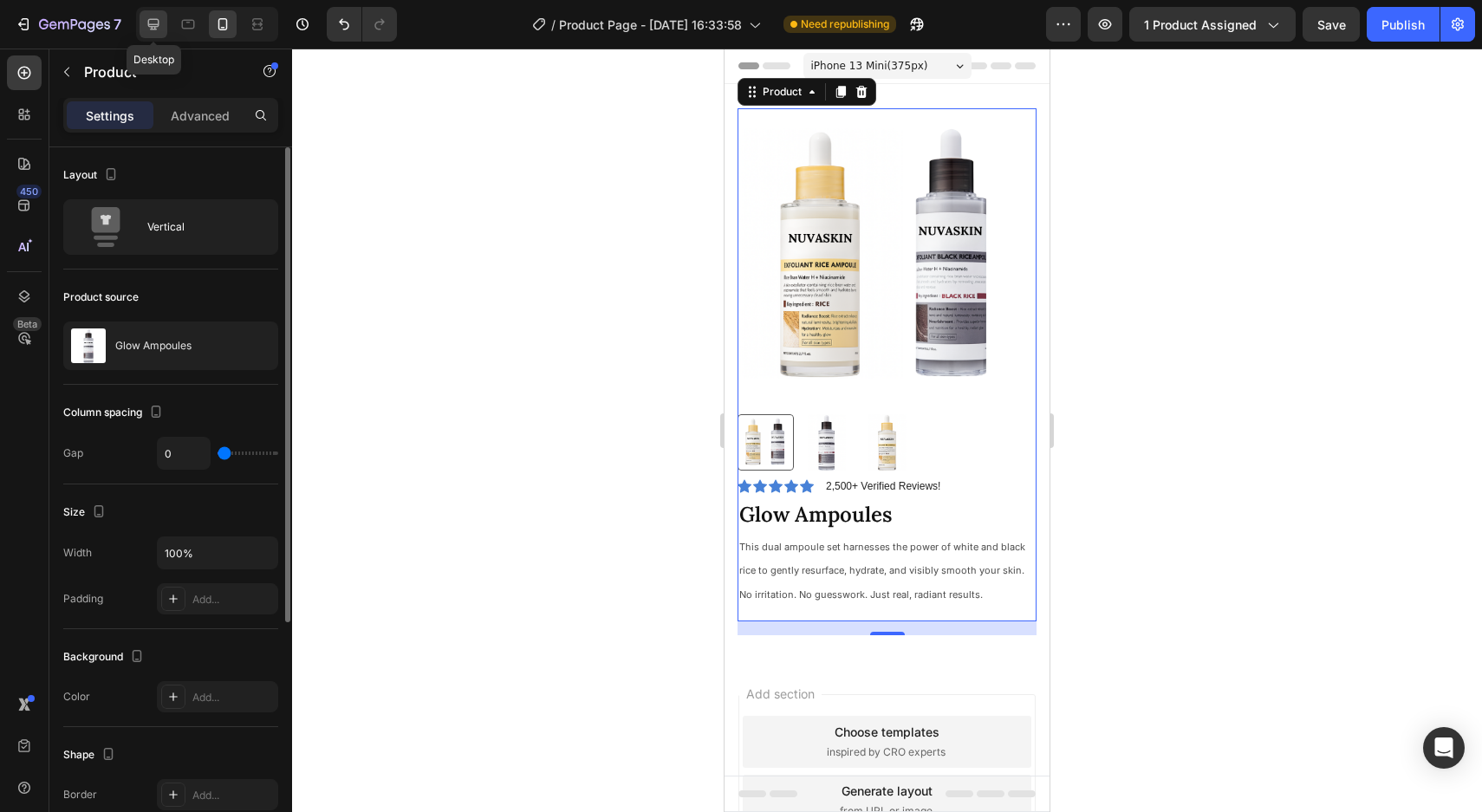
click at [147, 22] on icon at bounding box center [153, 23] width 17 height 17
type input "30"
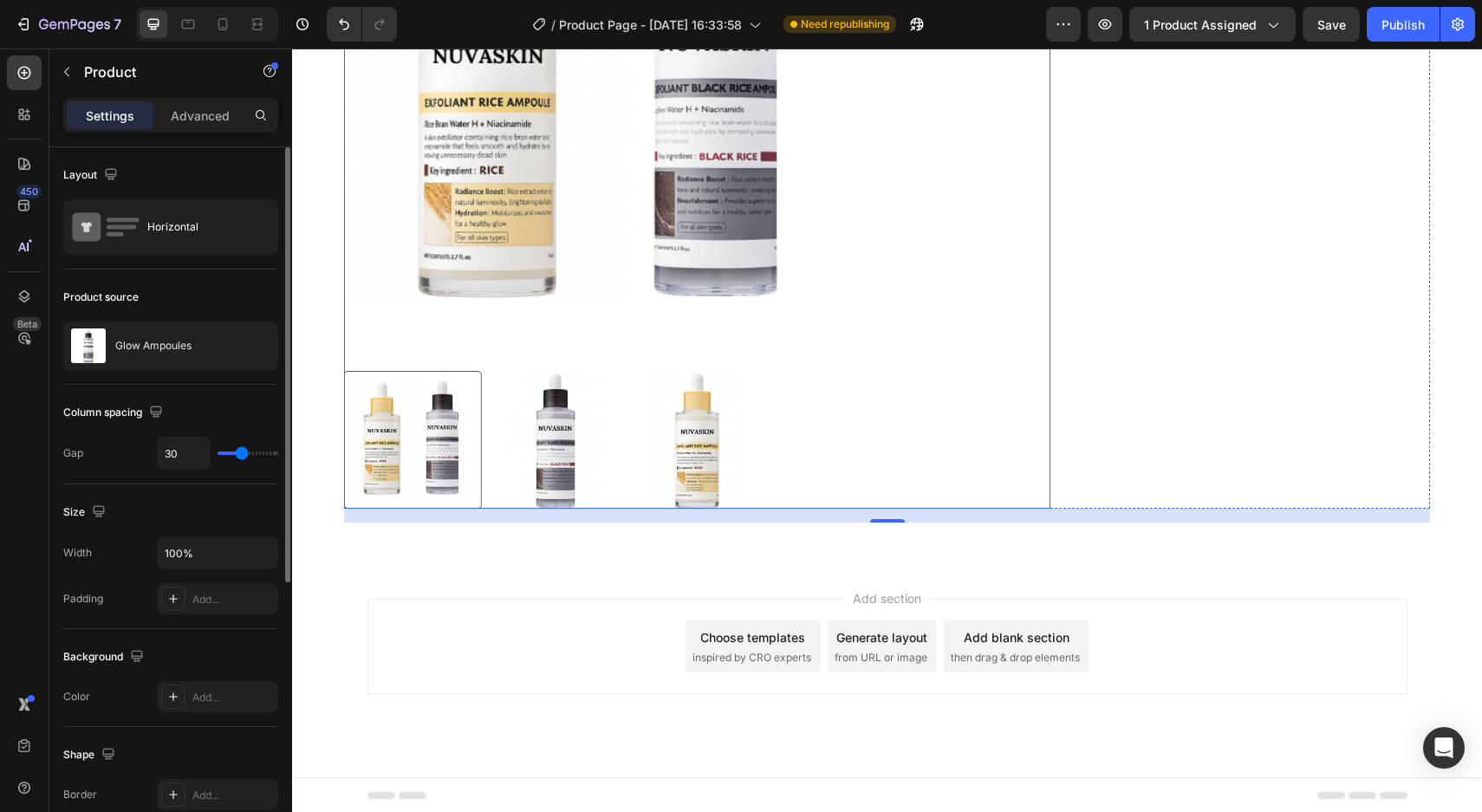
scroll to position [325, 0]
click at [767, 372] on div at bounding box center [697, 438] width 707 height 138
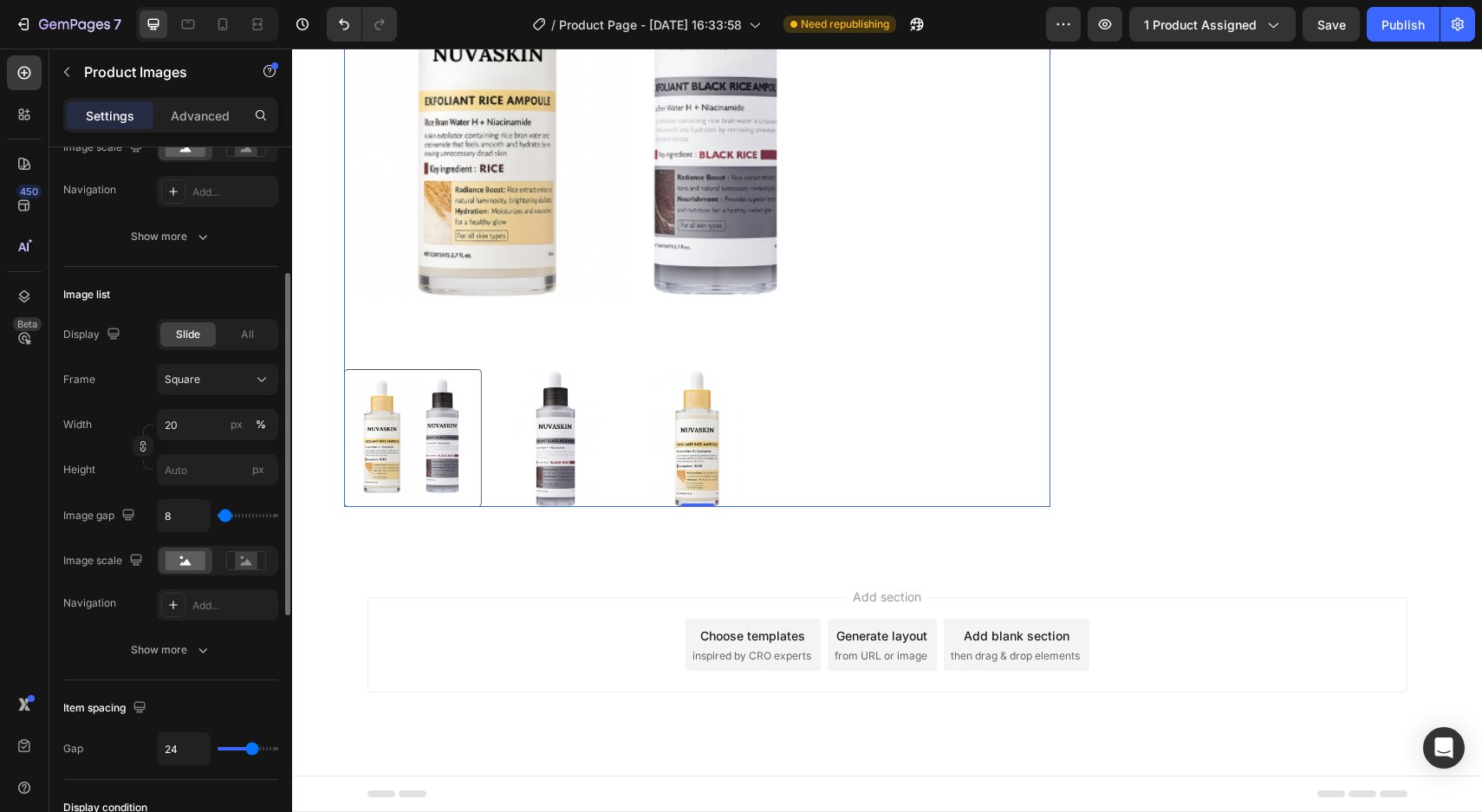
scroll to position [440, 0]
click at [229, 335] on div "All" at bounding box center [247, 330] width 56 height 24
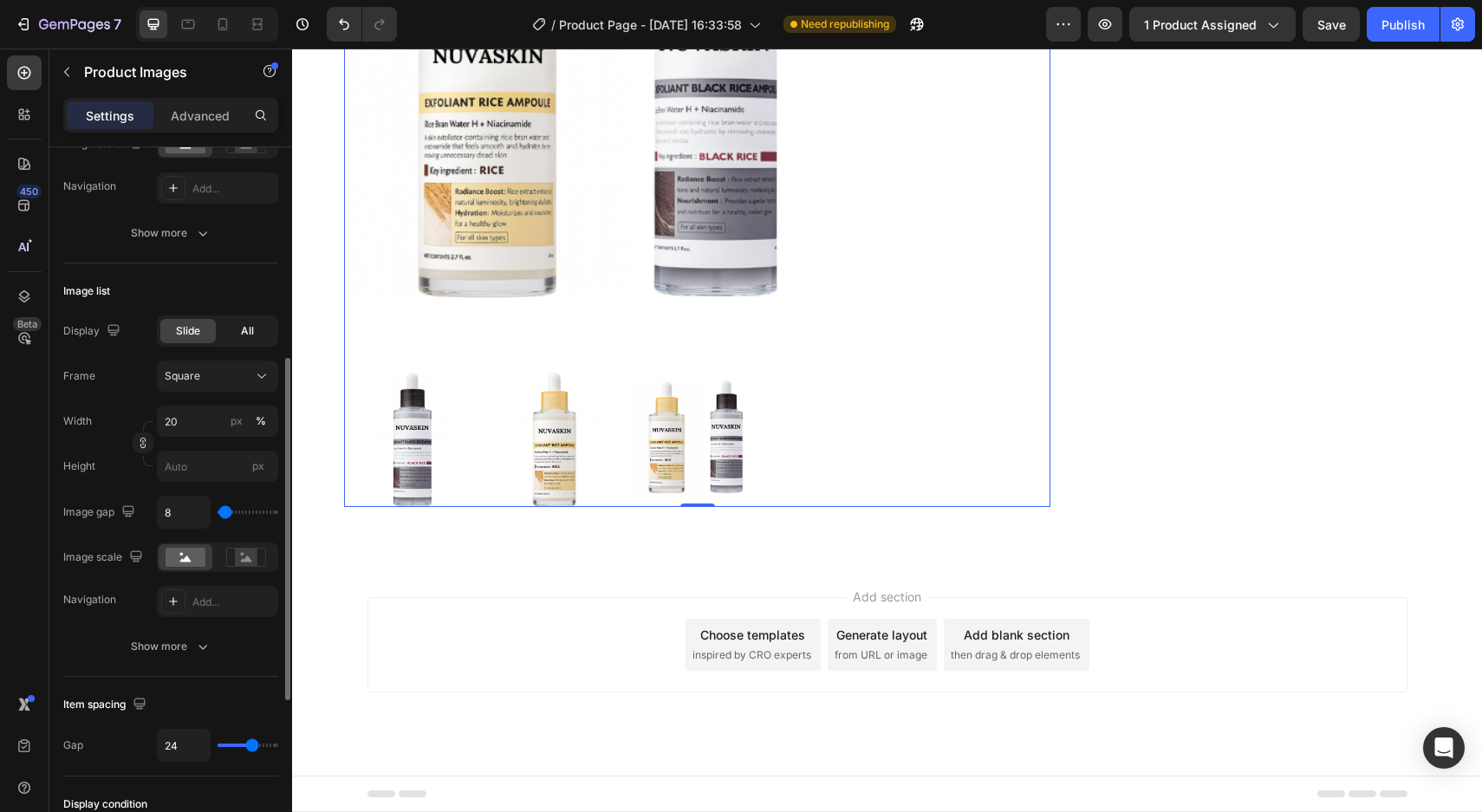
scroll to position [322, 0]
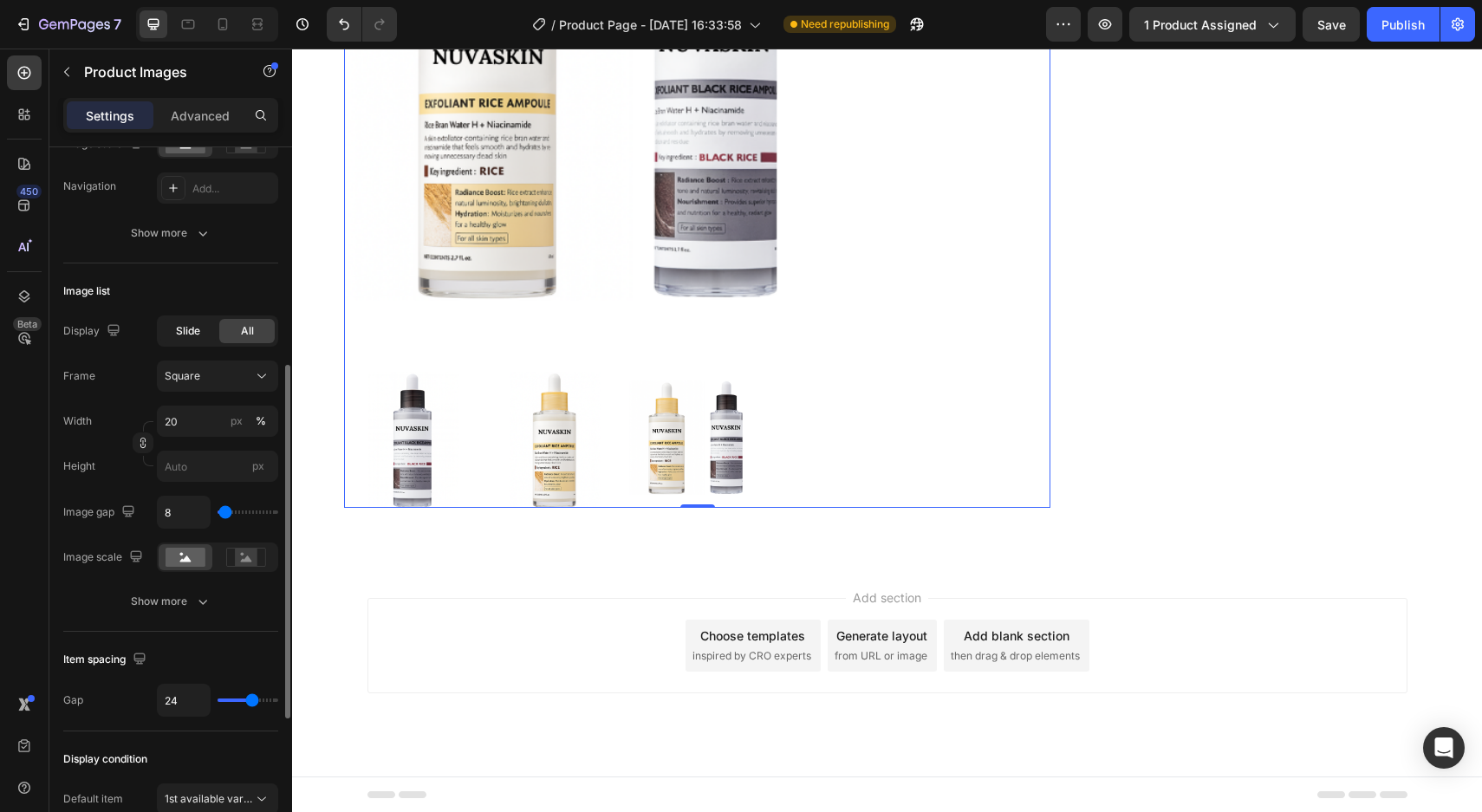
click at [184, 326] on span "Slide" at bounding box center [187, 330] width 24 height 15
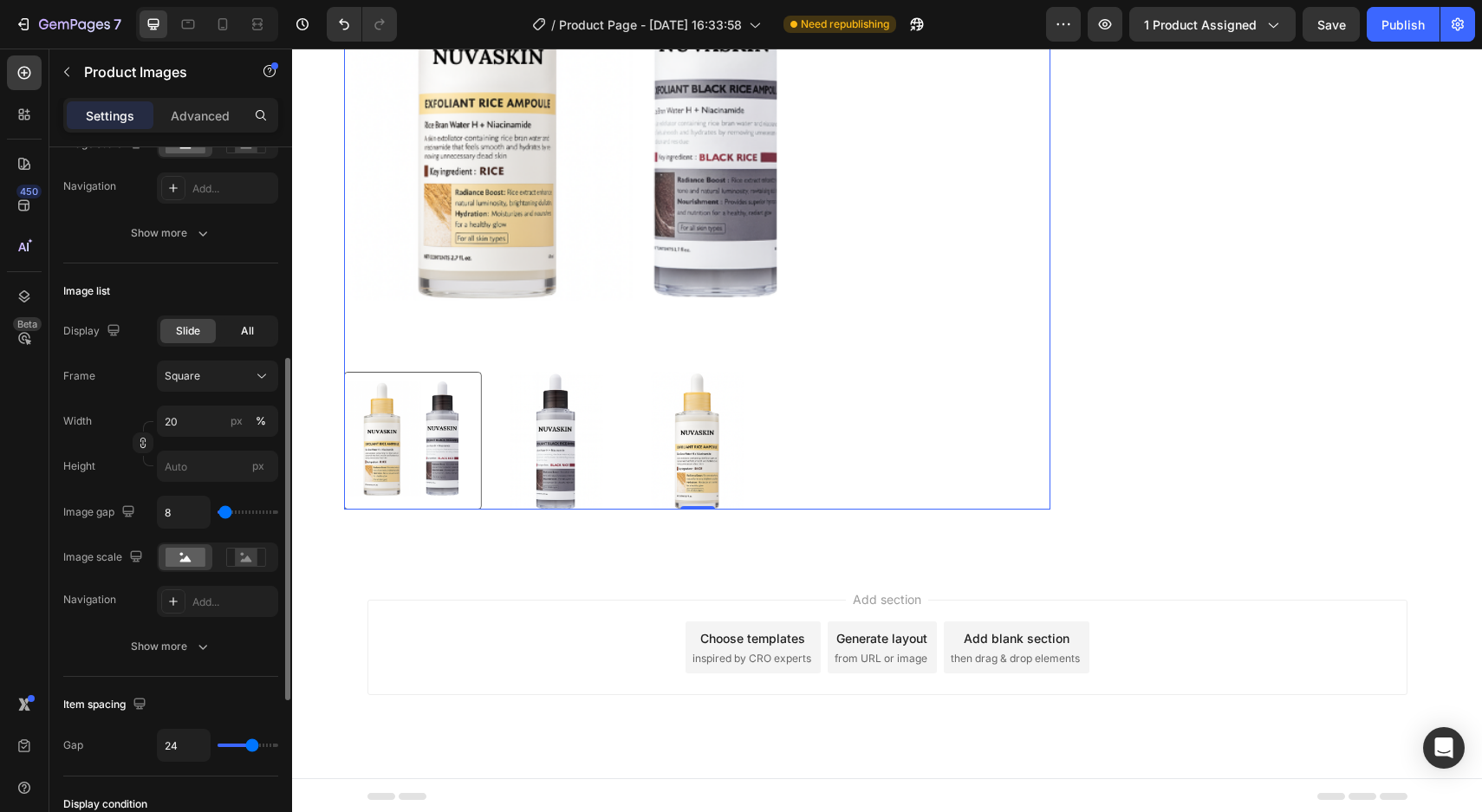
click at [239, 328] on div "All" at bounding box center [247, 330] width 56 height 24
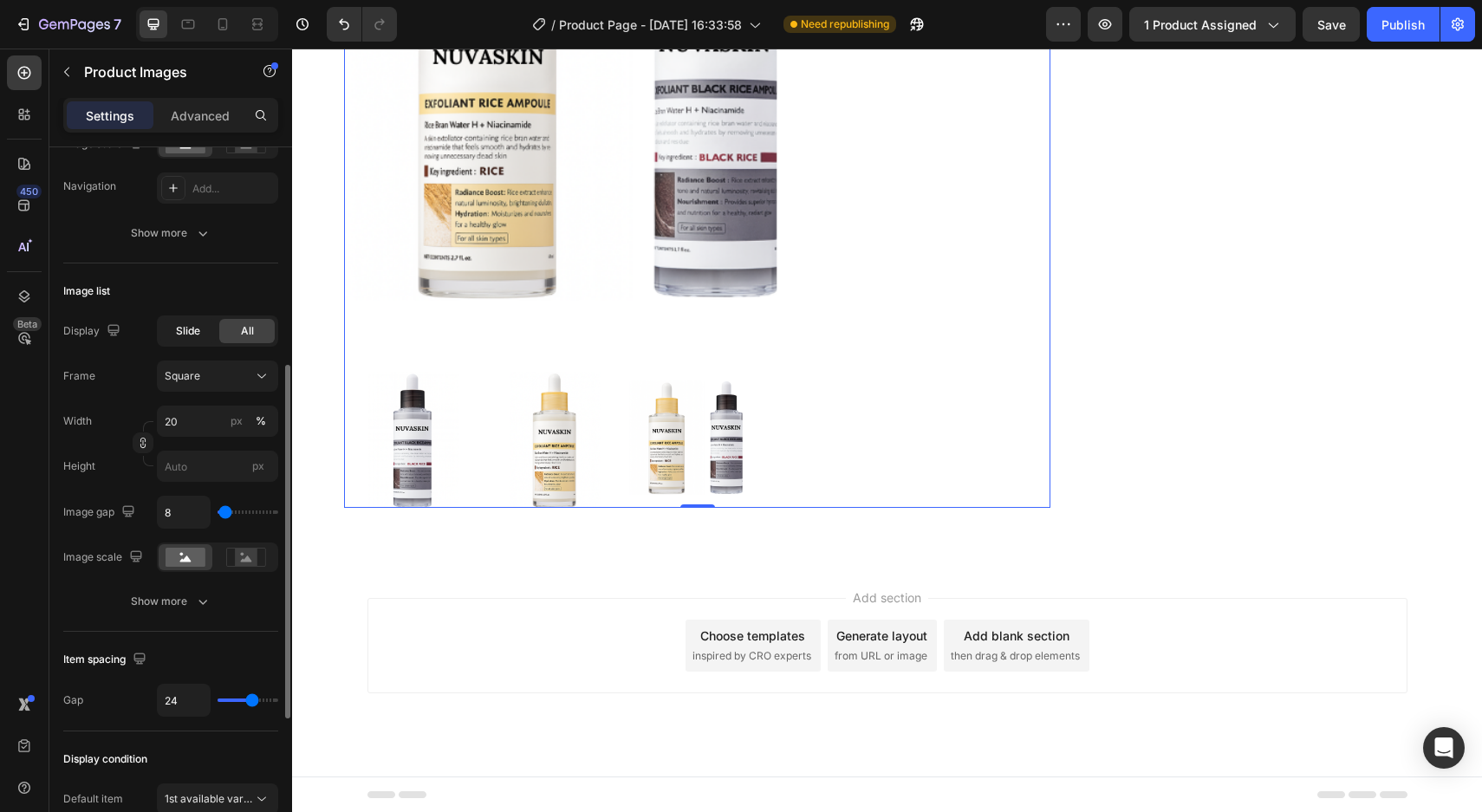
click at [192, 328] on span "Slide" at bounding box center [187, 330] width 24 height 15
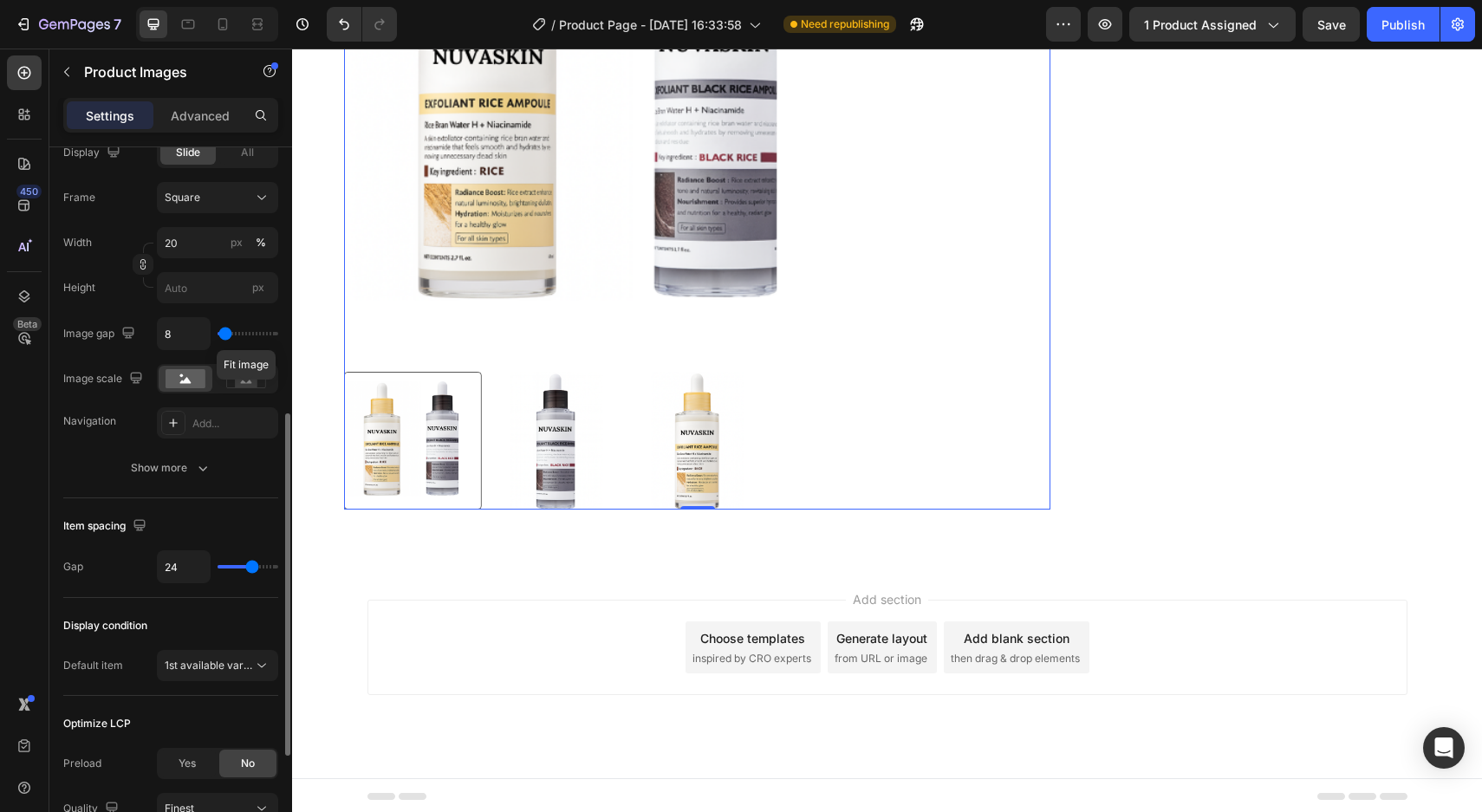
scroll to position [620, 0]
click at [209, 435] on div "Add..." at bounding box center [217, 420] width 121 height 31
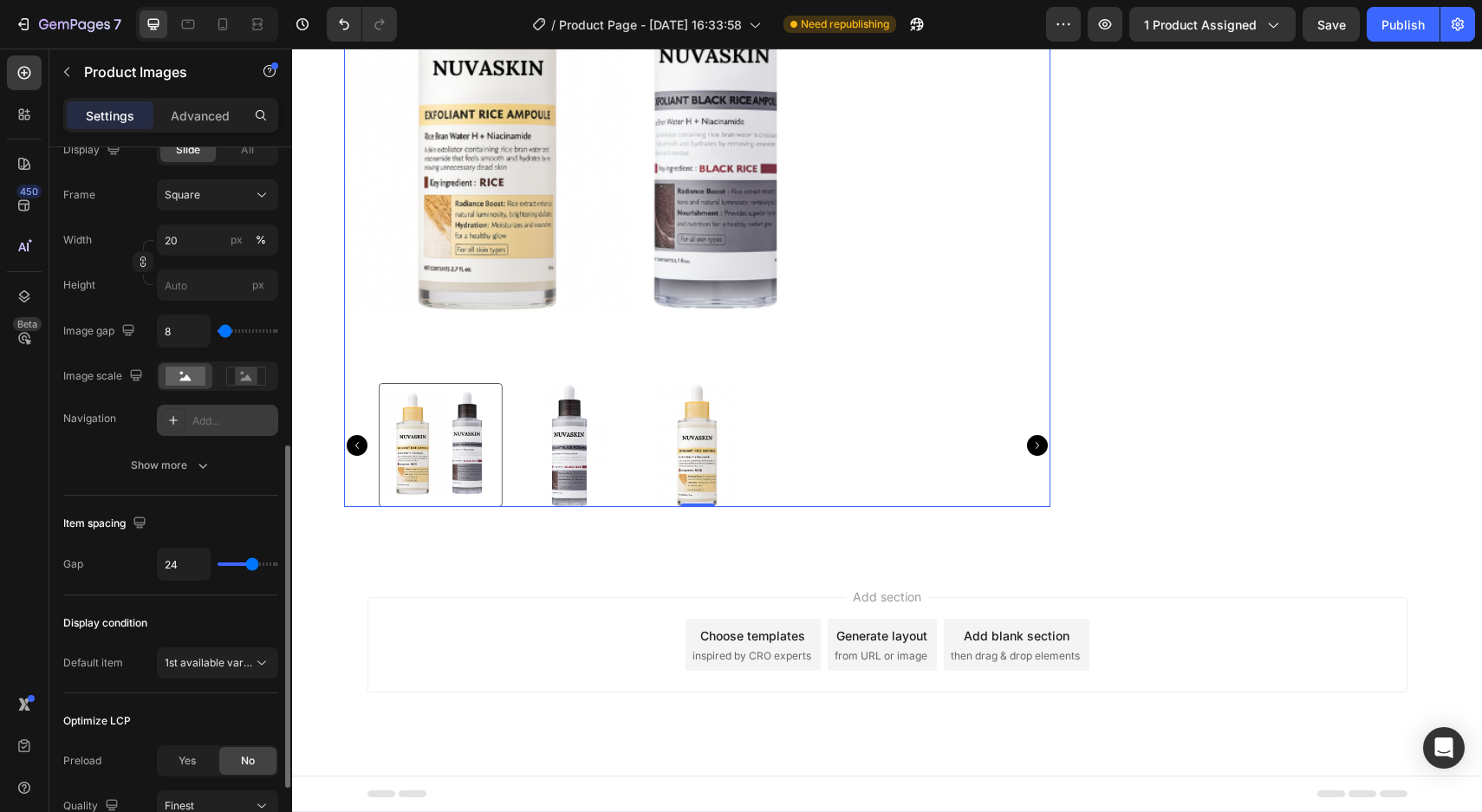
scroll to position [311, 0]
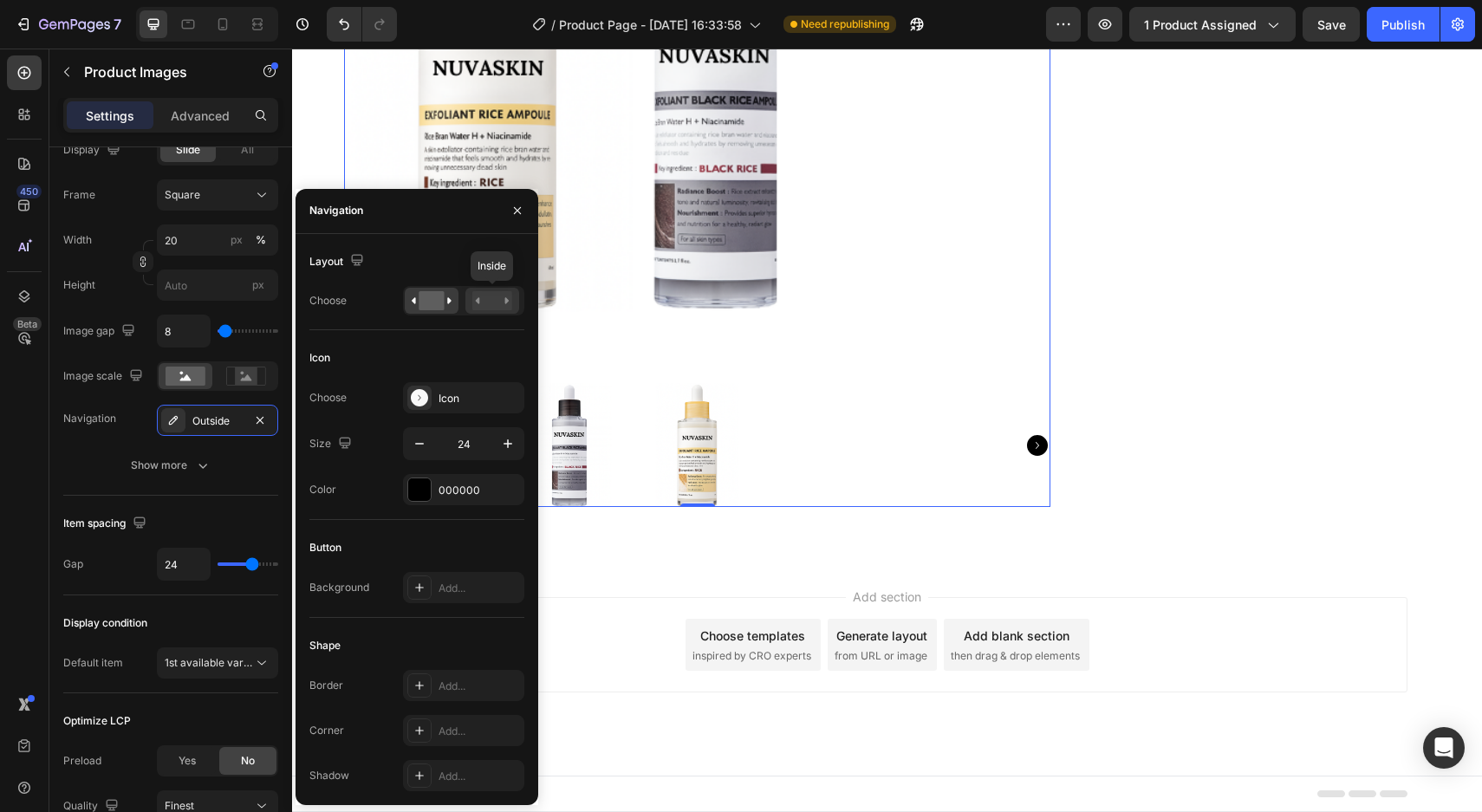
click at [491, 307] on rect at bounding box center [492, 300] width 40 height 19
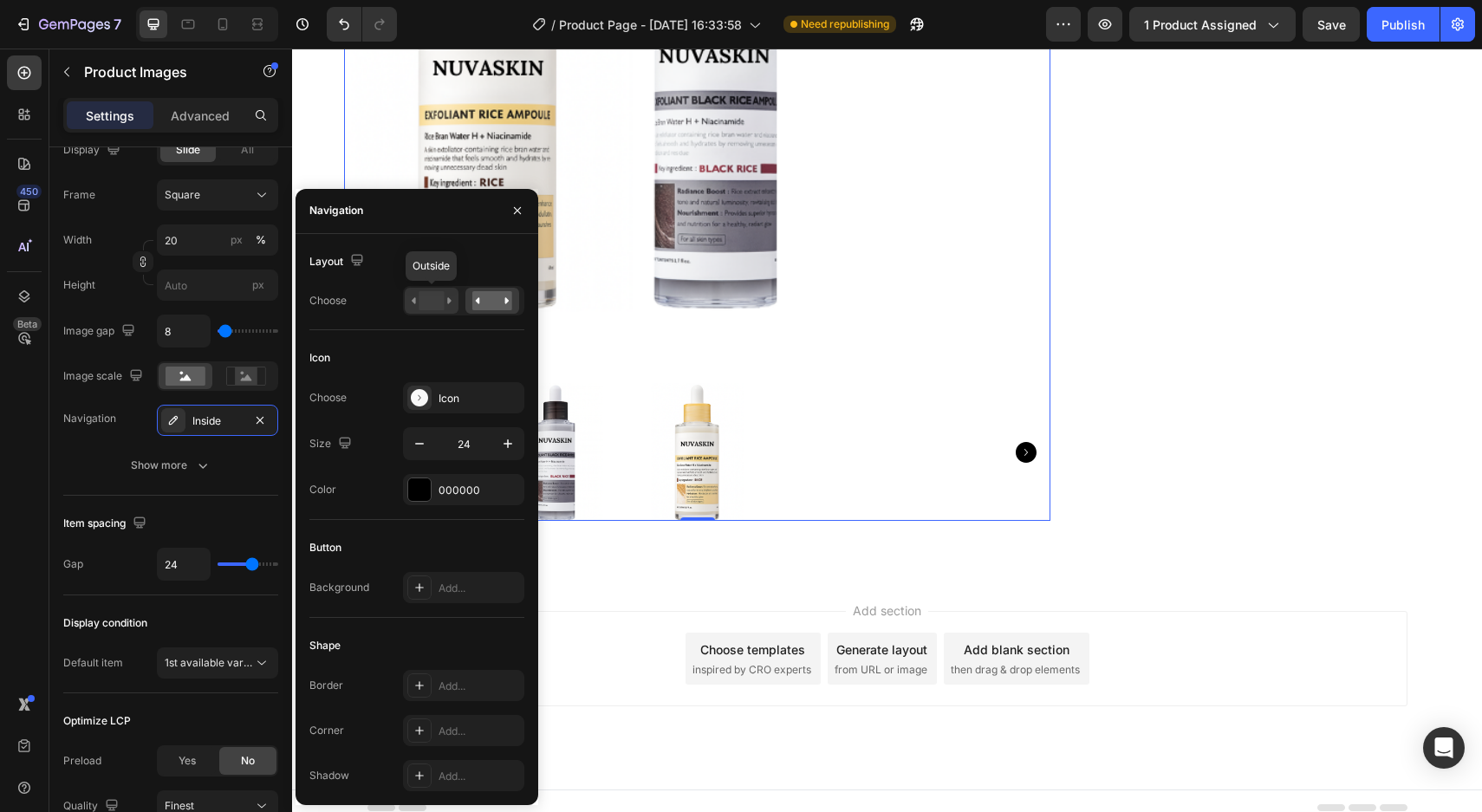
click at [417, 301] on icon at bounding box center [432, 300] width 40 height 19
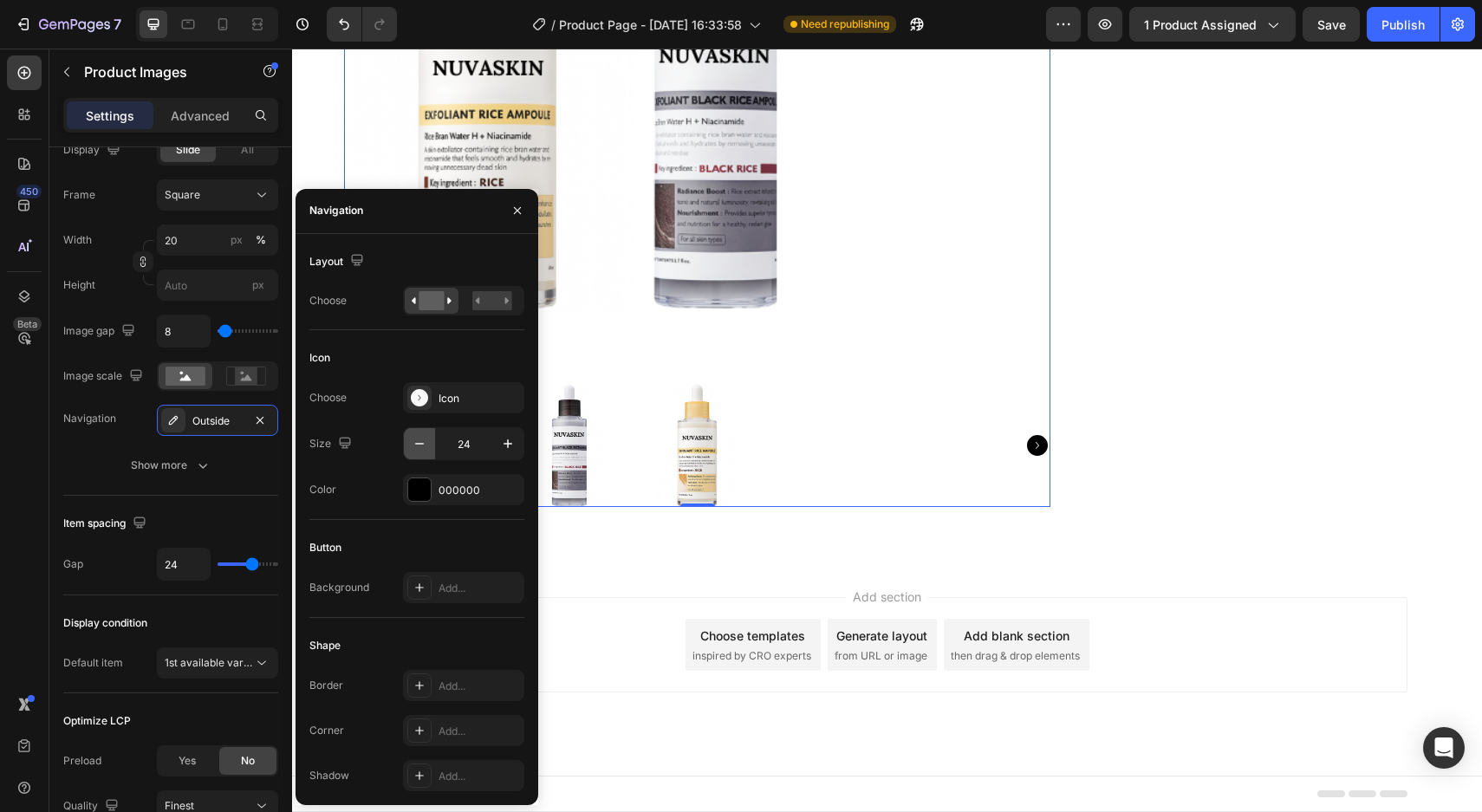
click at [424, 447] on icon "button" at bounding box center [419, 443] width 17 height 17
click at [512, 446] on icon "button" at bounding box center [507, 443] width 17 height 17
type input "24"
click at [765, 560] on div "Product Images 0 Icon Icon Icon Icon Icon Icon List 2,500+ Verified Reviews! Te…" at bounding box center [887, 167] width 1189 height 789
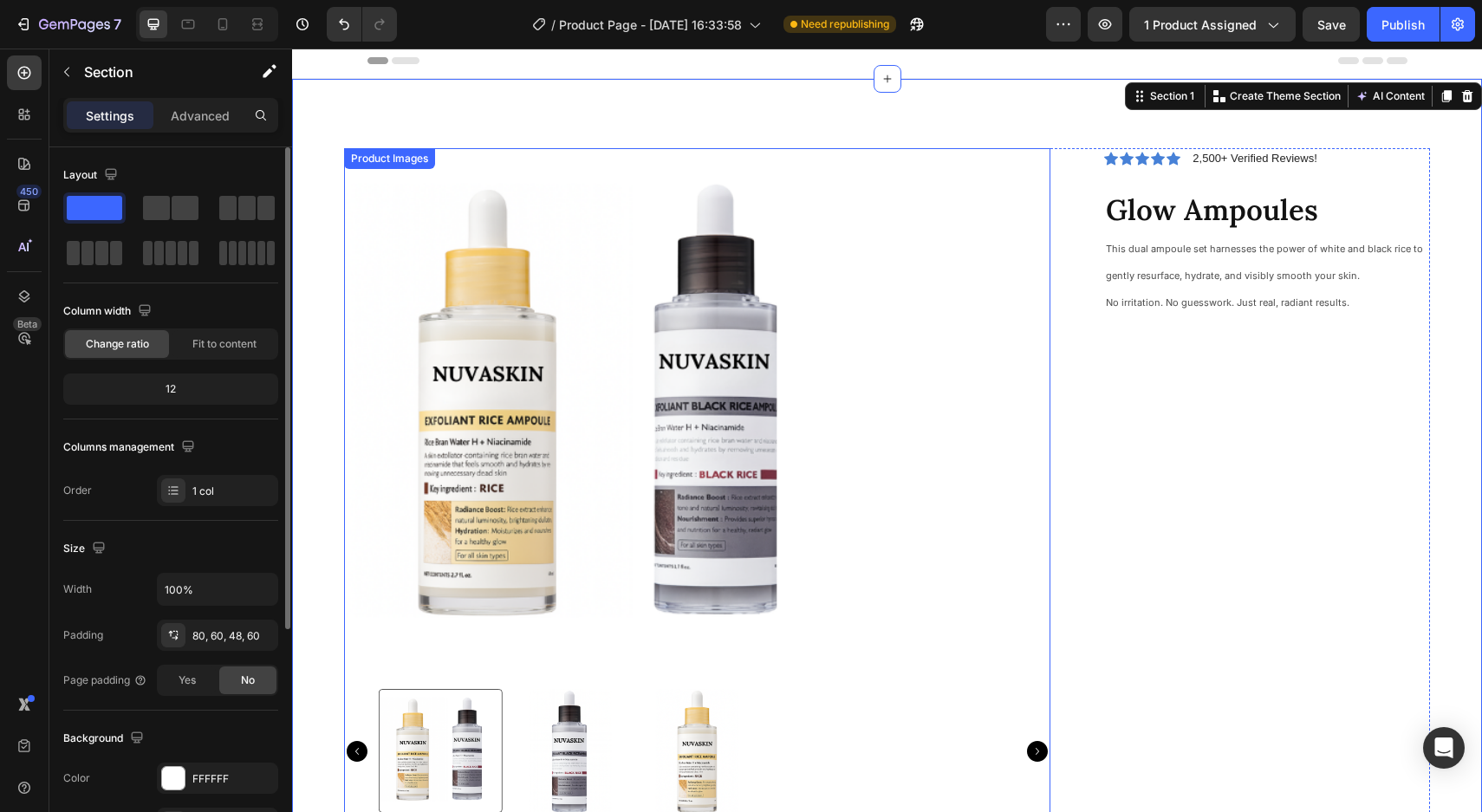
scroll to position [0, 0]
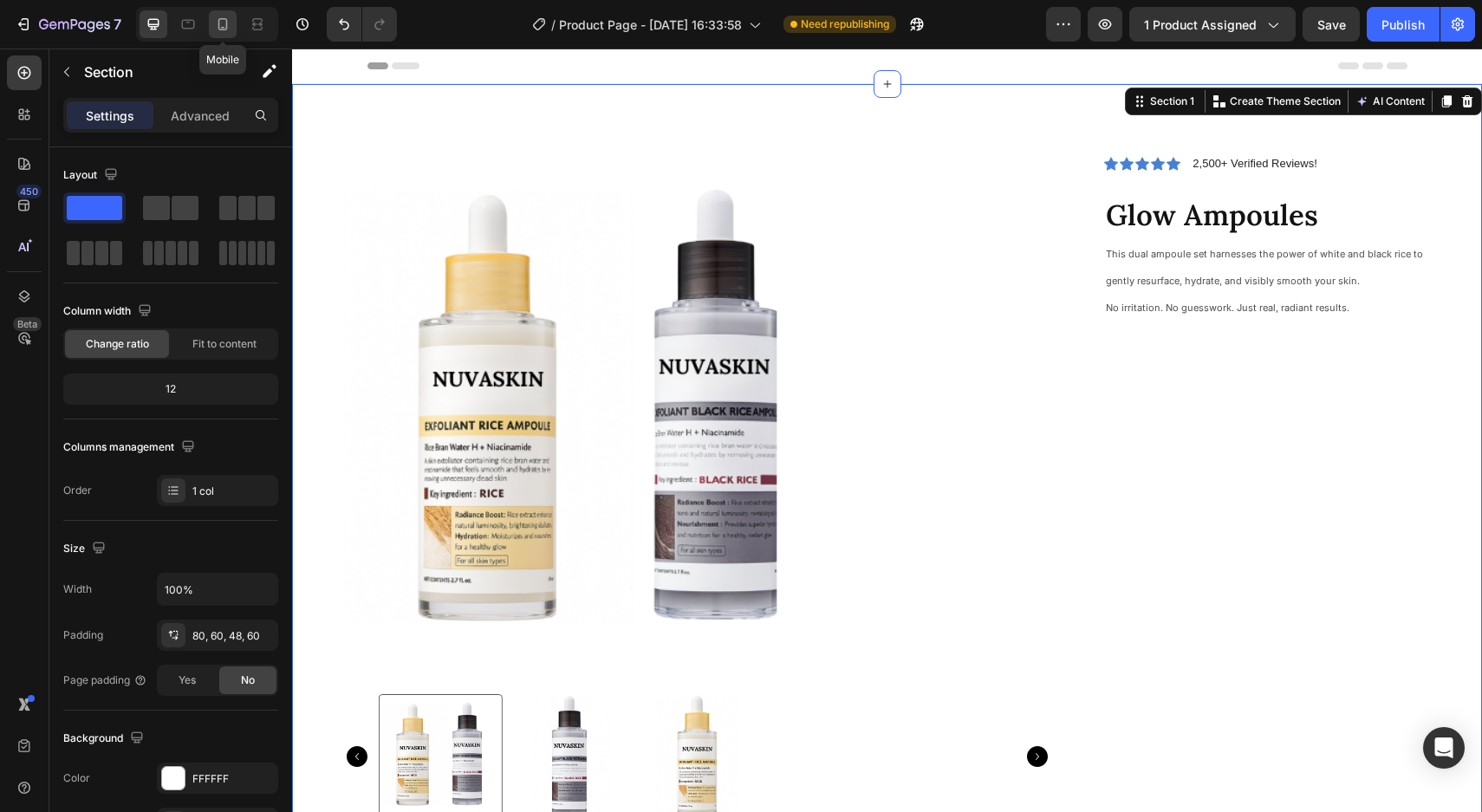
click at [236, 21] on div at bounding box center [222, 24] width 28 height 28
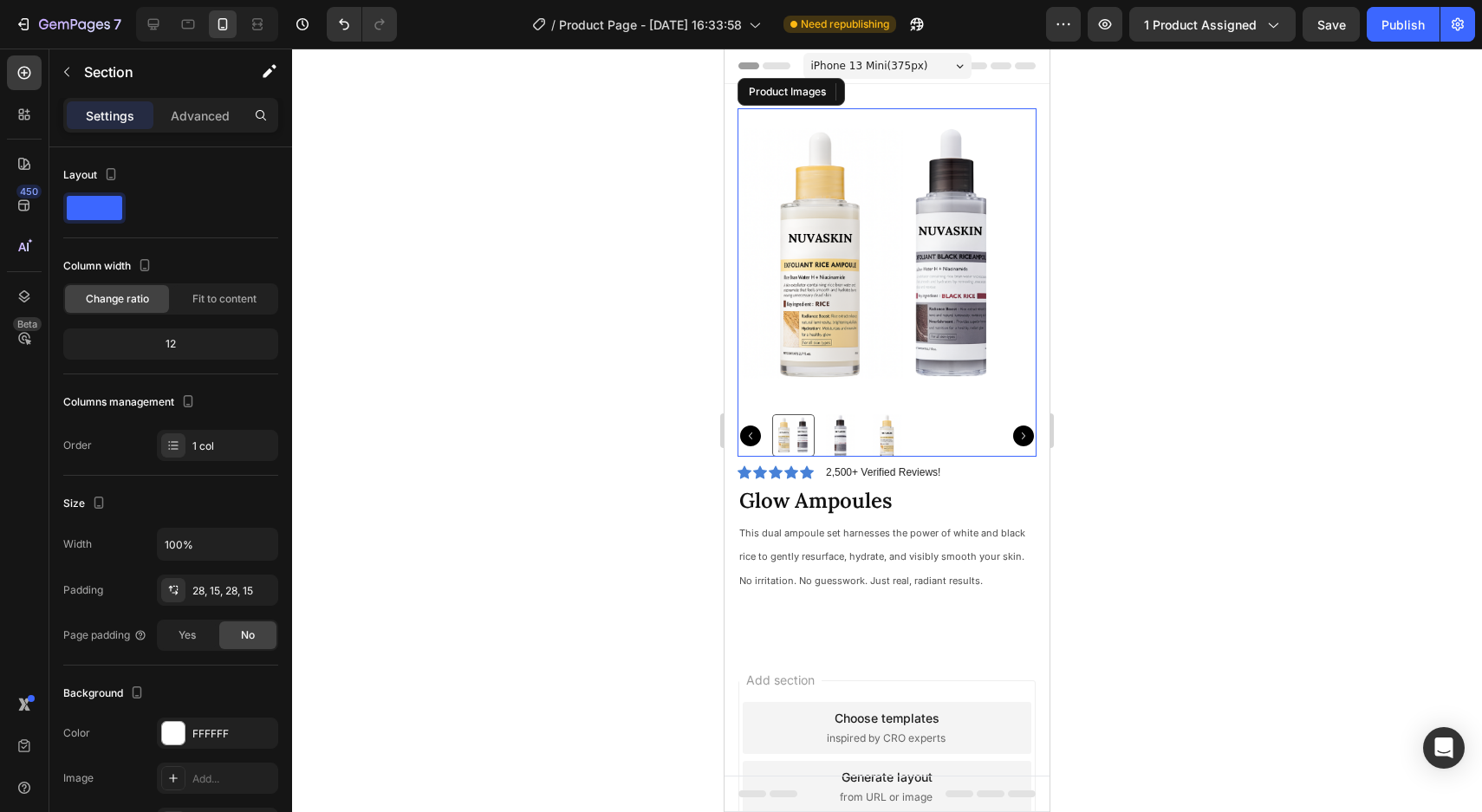
click at [964, 422] on div at bounding box center [887, 434] width 229 height 42
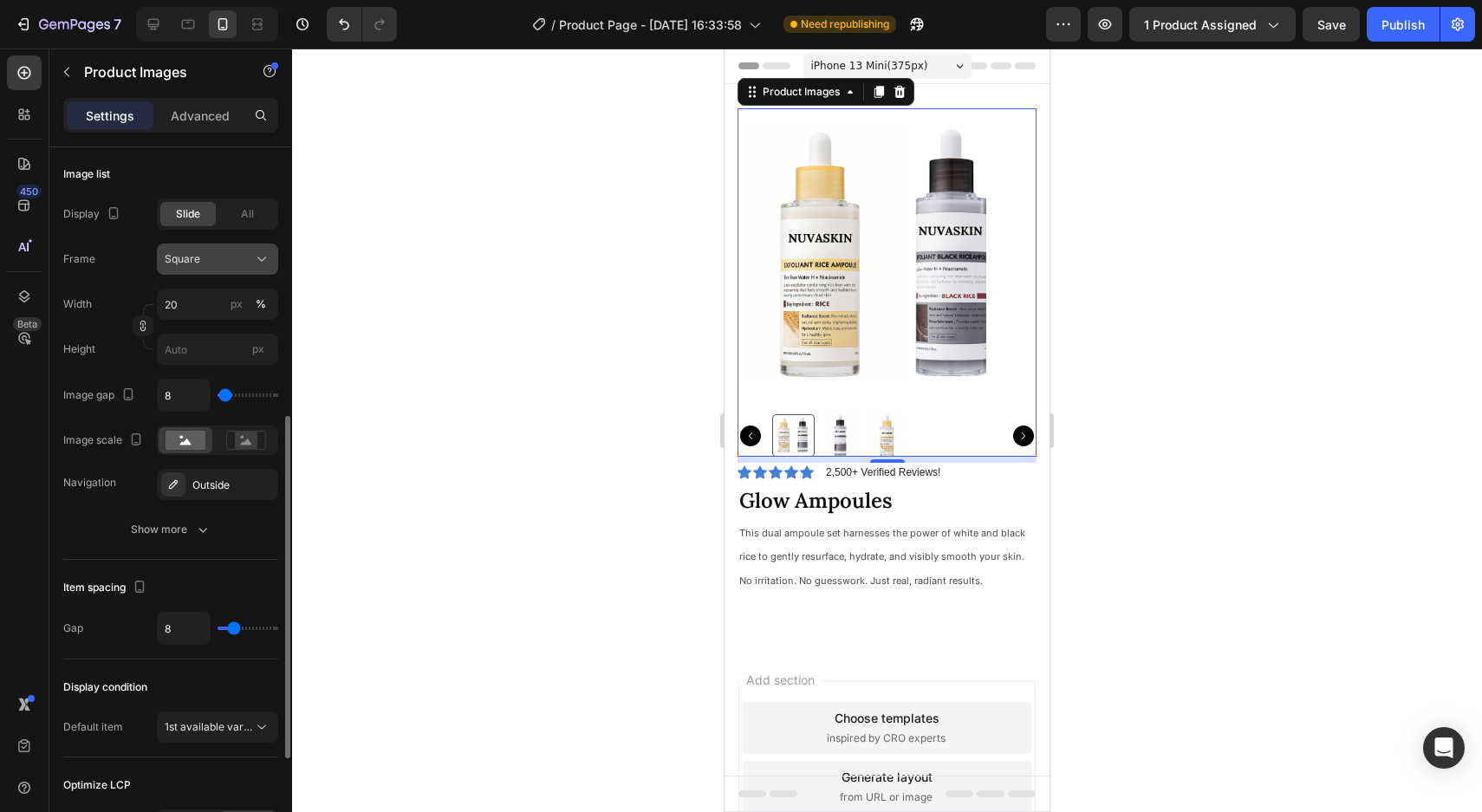
scroll to position [557, 0]
click at [225, 491] on div "Outside" at bounding box center [218, 483] width 50 height 15
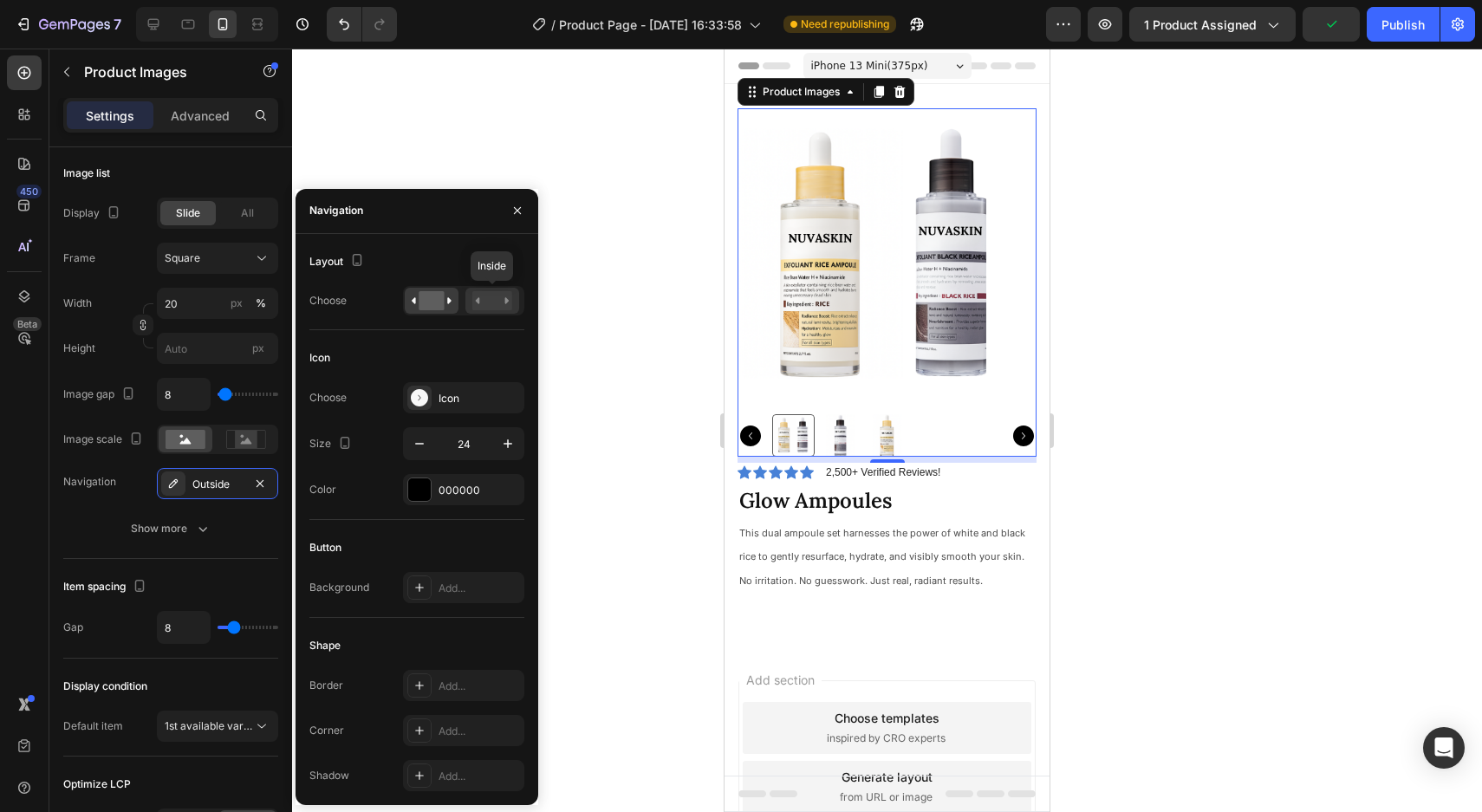
click at [491, 298] on rect at bounding box center [492, 300] width 40 height 19
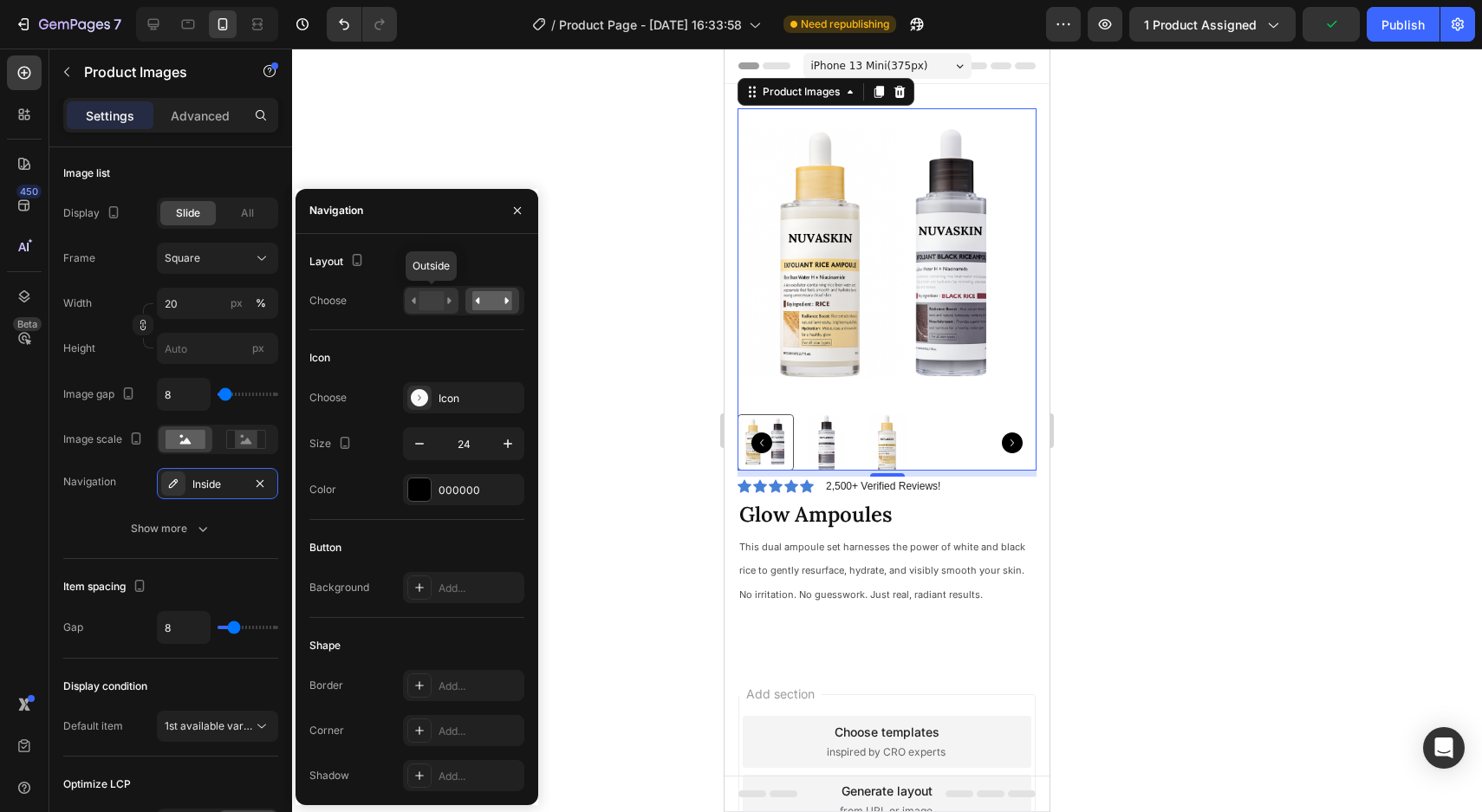
click at [427, 299] on rect at bounding box center [431, 300] width 25 height 19
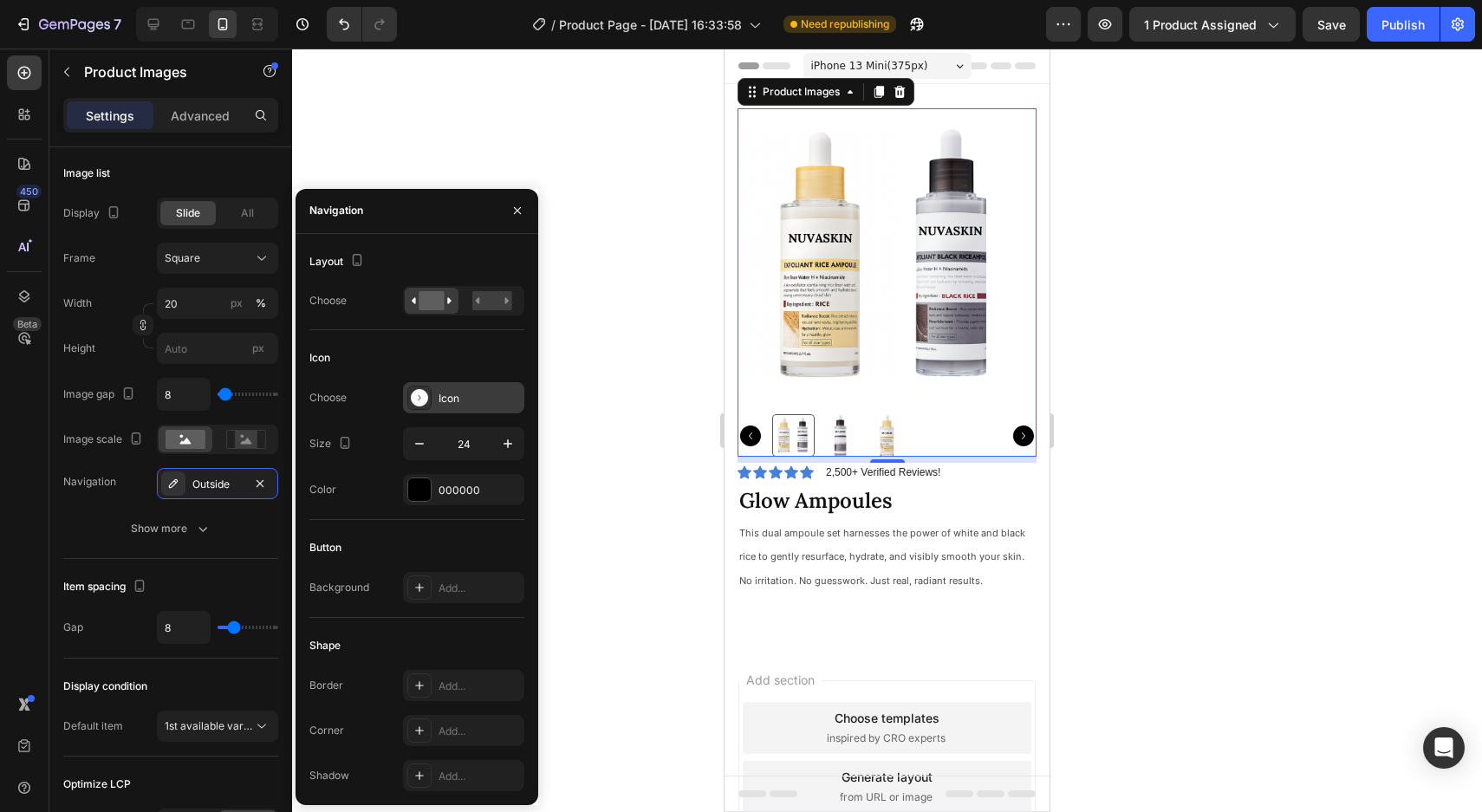
click at [444, 395] on div "Icon" at bounding box center [479, 397] width 81 height 15
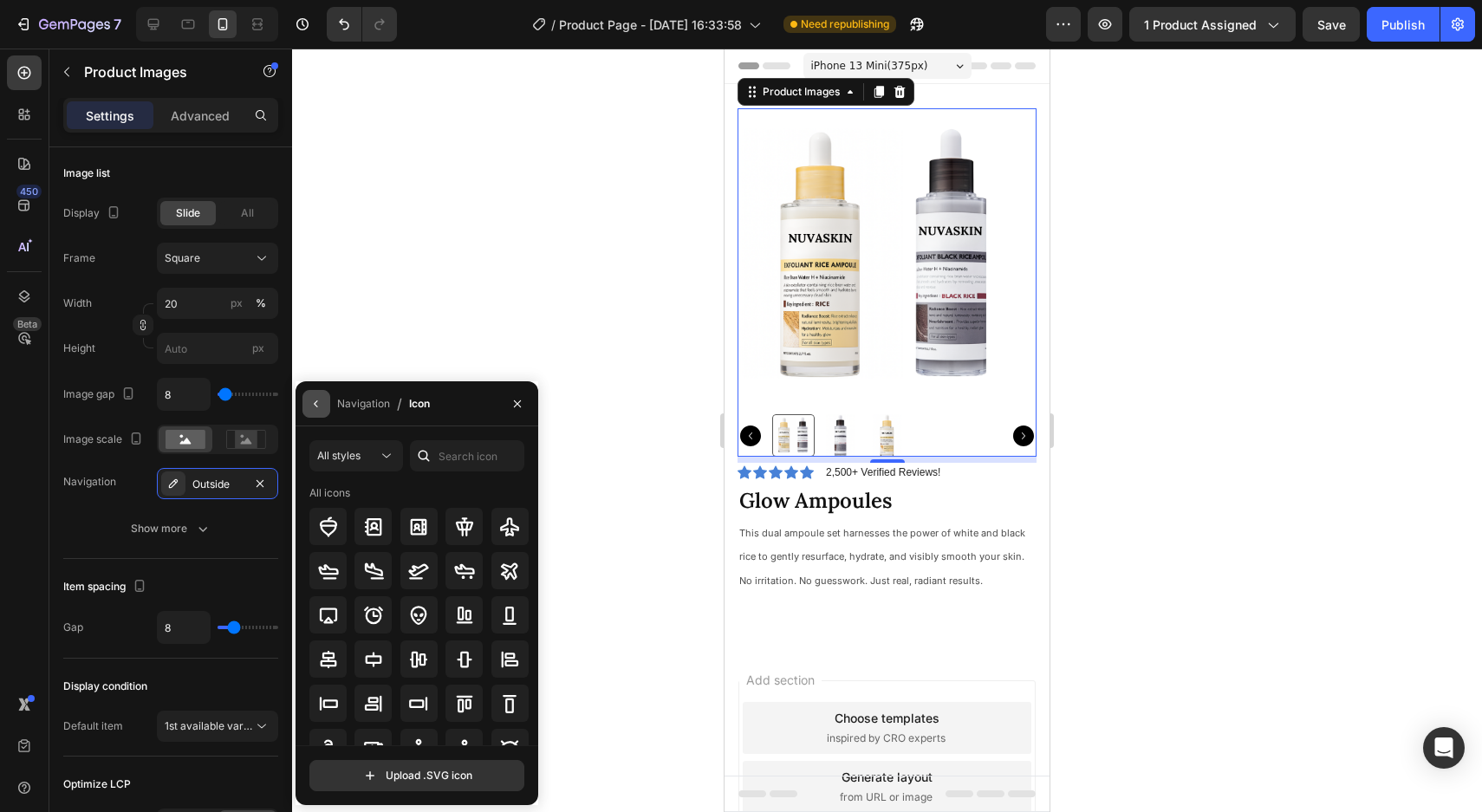
click at [322, 407] on icon "button" at bounding box center [315, 403] width 13 height 13
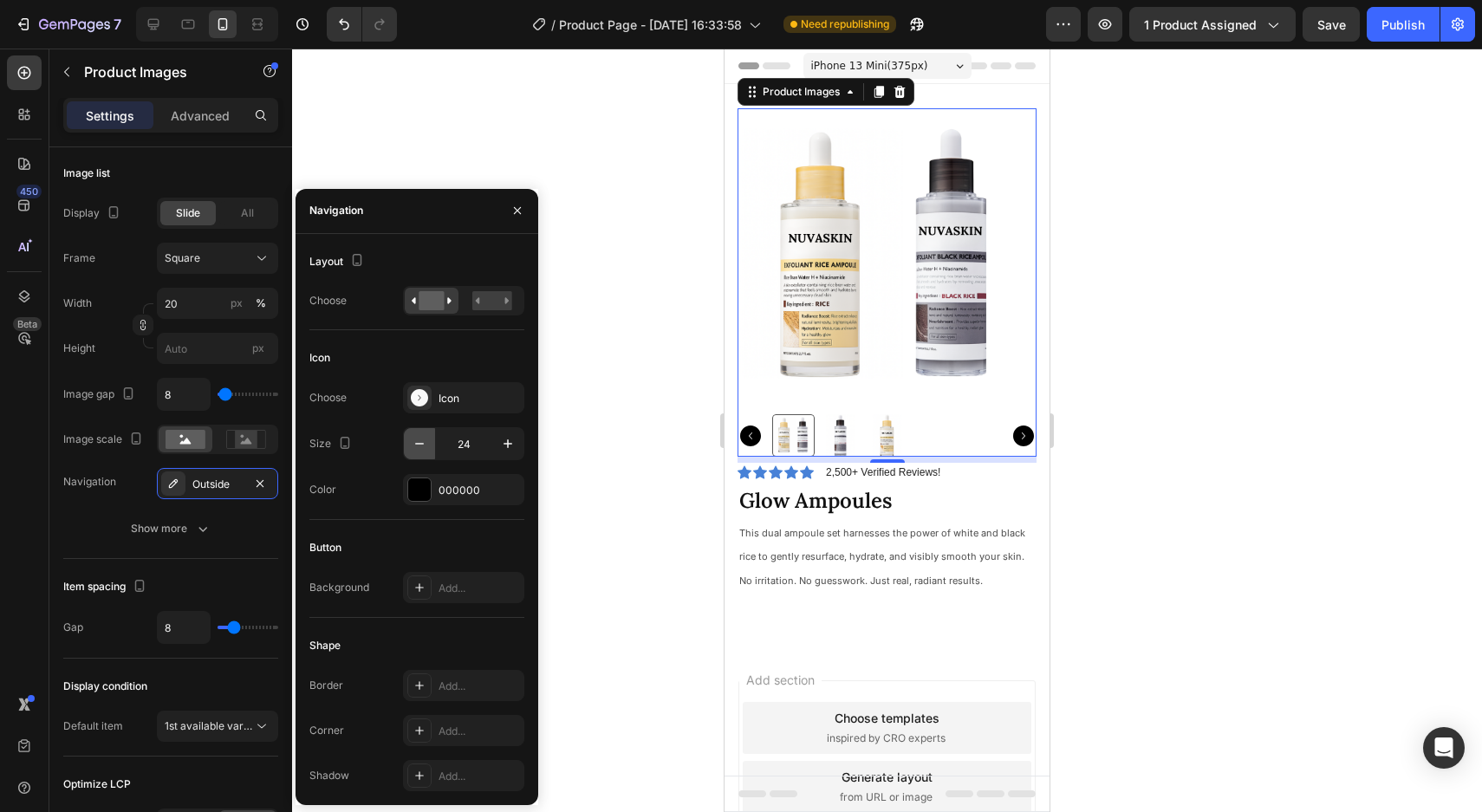
click at [421, 448] on icon "button" at bounding box center [419, 443] width 17 height 17
type input "20"
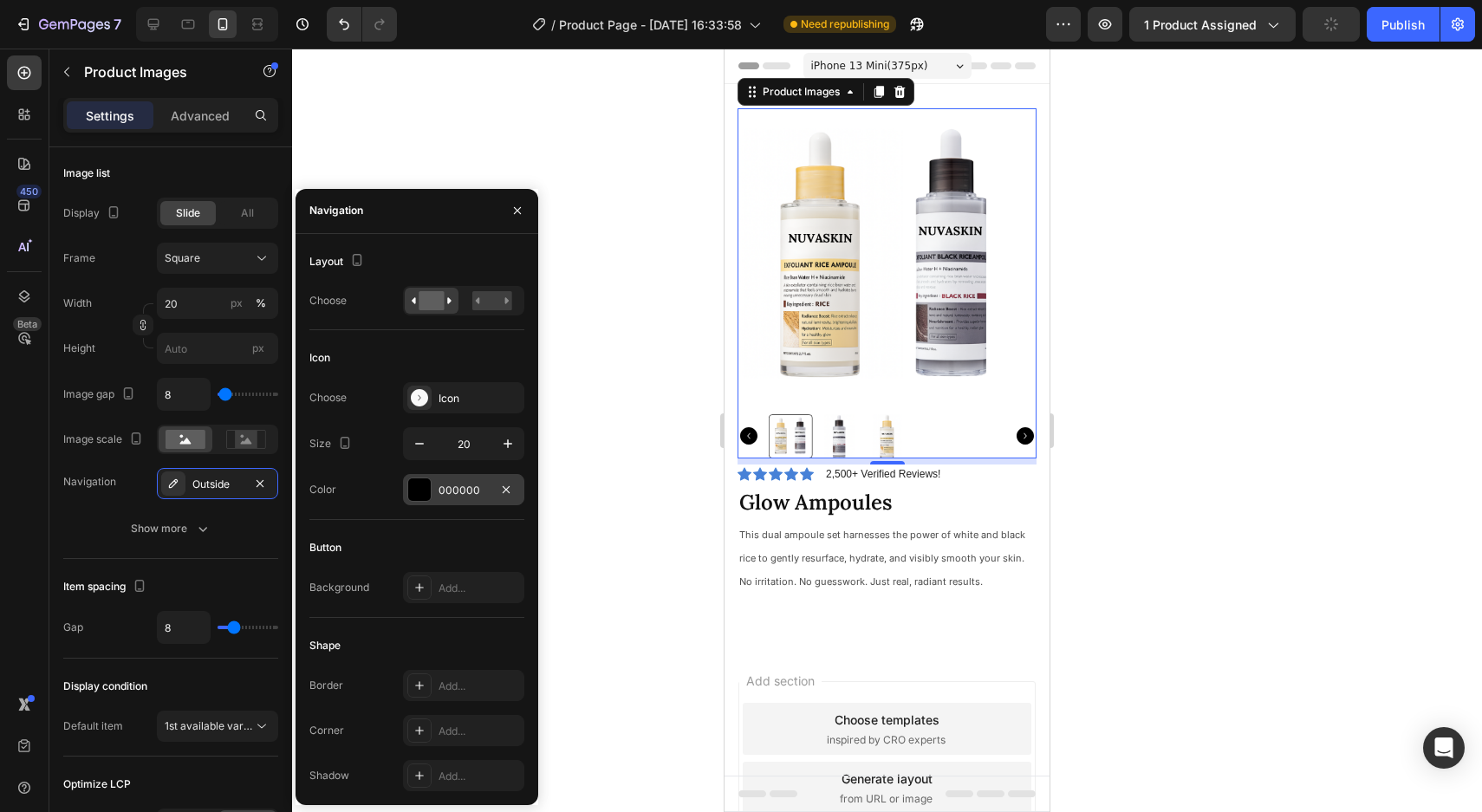
click at [457, 496] on div "000000" at bounding box center [464, 490] width 50 height 15
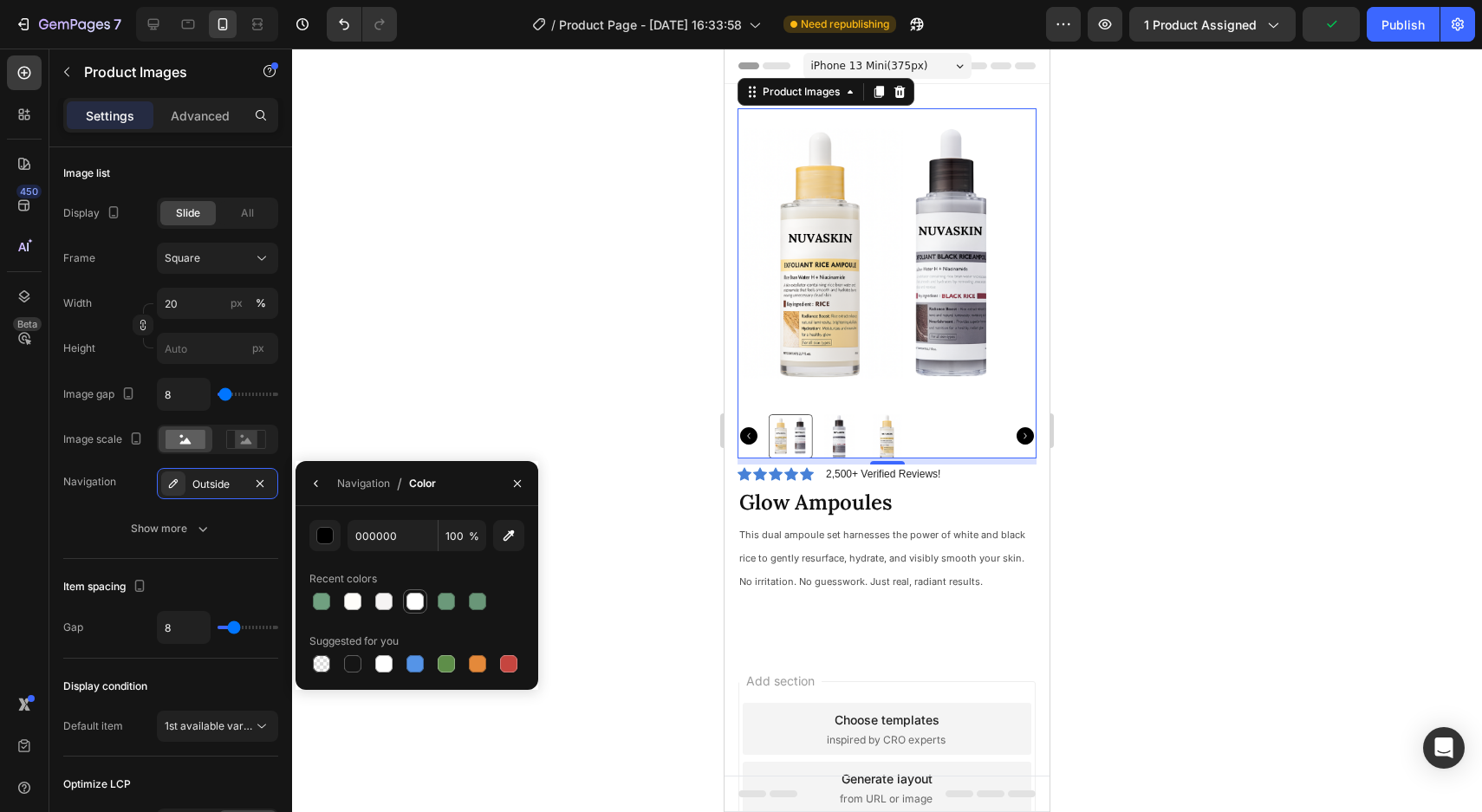
click at [421, 605] on div at bounding box center [415, 601] width 17 height 17
click at [327, 596] on div at bounding box center [321, 601] width 17 height 17
click at [356, 662] on div at bounding box center [352, 662] width 17 height 17
type input "151515"
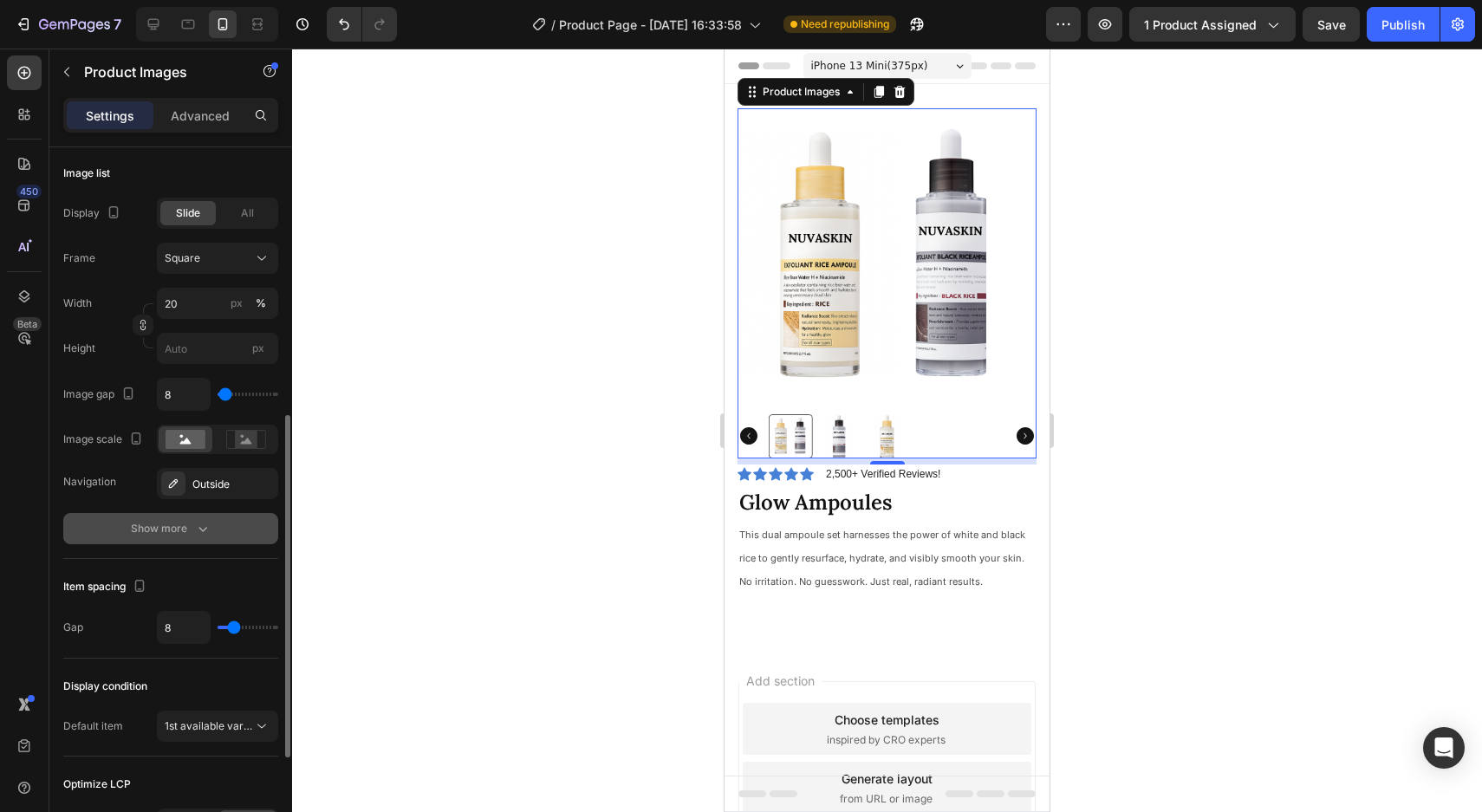
click at [234, 529] on button "Show more" at bounding box center [171, 528] width 215 height 31
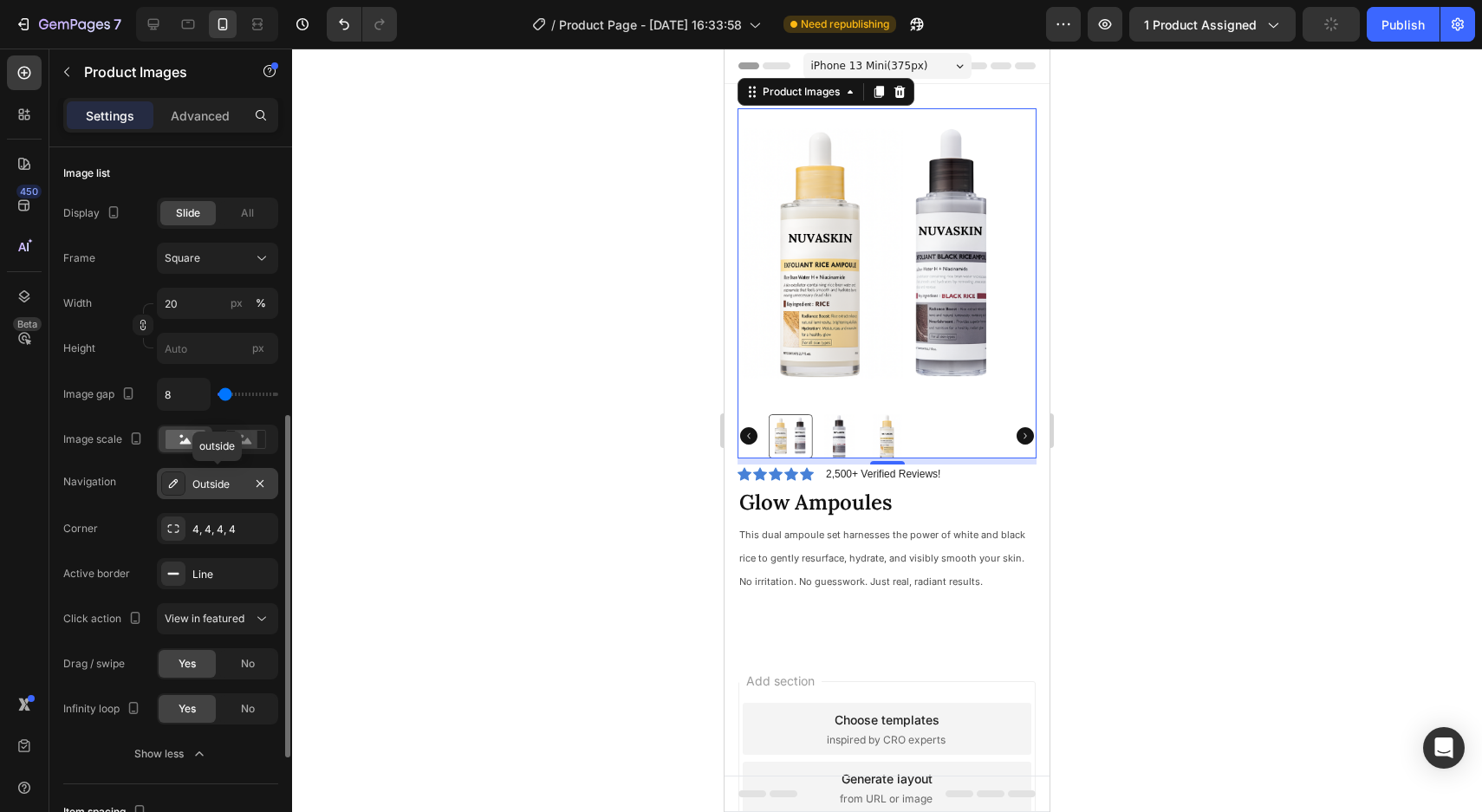
click at [240, 491] on div "Outside" at bounding box center [218, 483] width 50 height 15
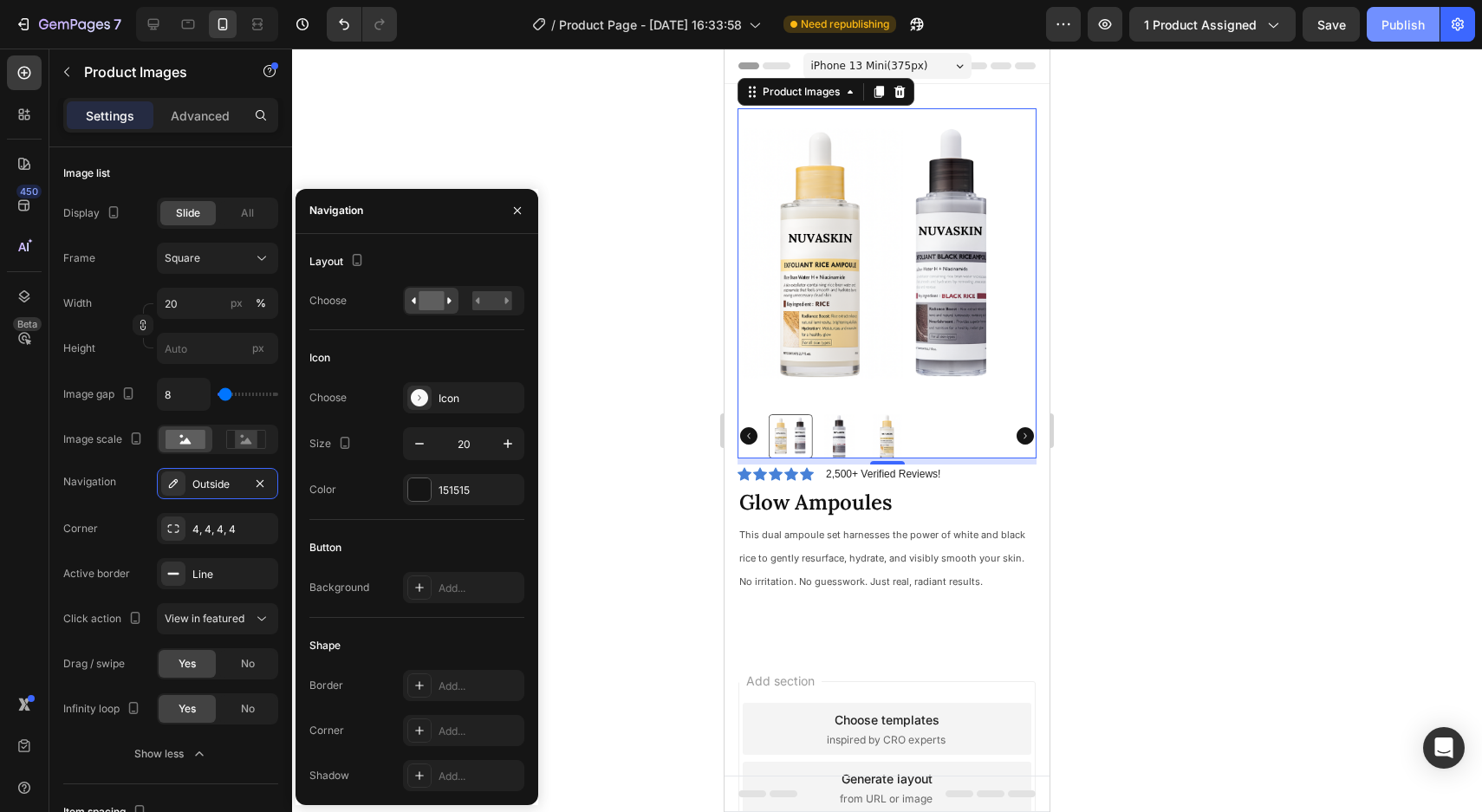
click at [1388, 21] on div "Publish" at bounding box center [1402, 24] width 43 height 18
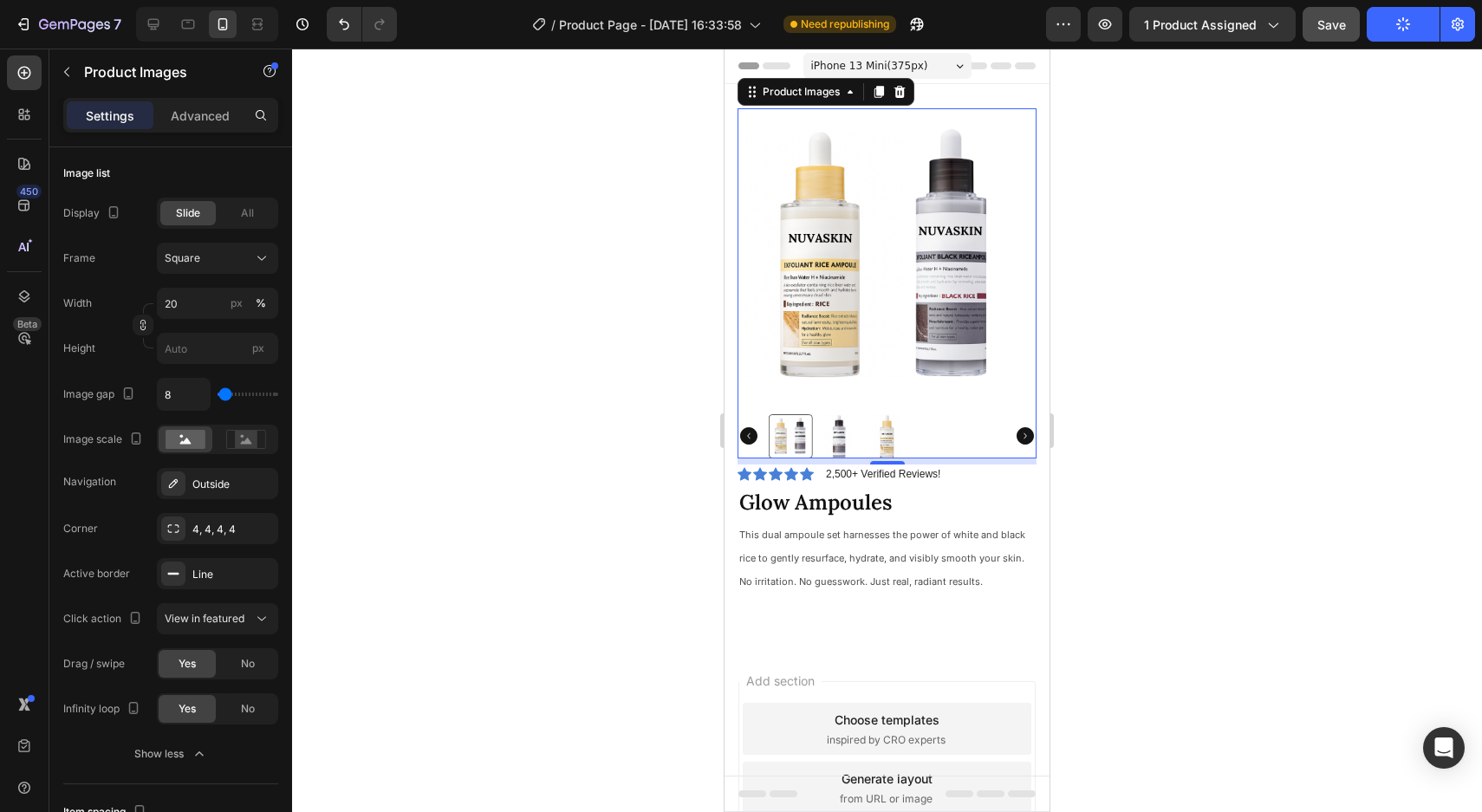
click at [1342, 26] on span "Save" at bounding box center [1332, 24] width 29 height 14
click at [992, 434] on div at bounding box center [887, 435] width 236 height 44
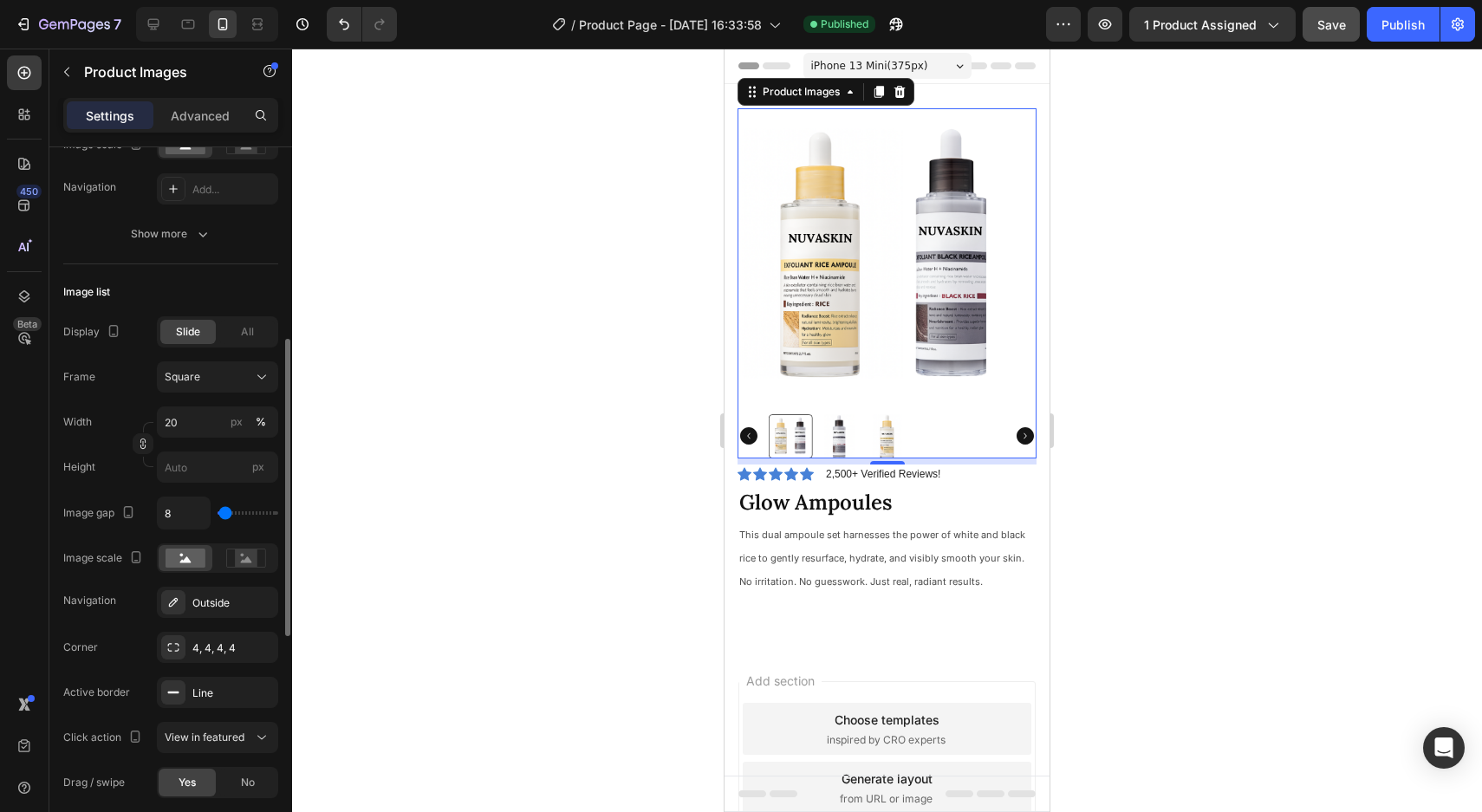
scroll to position [376, 0]
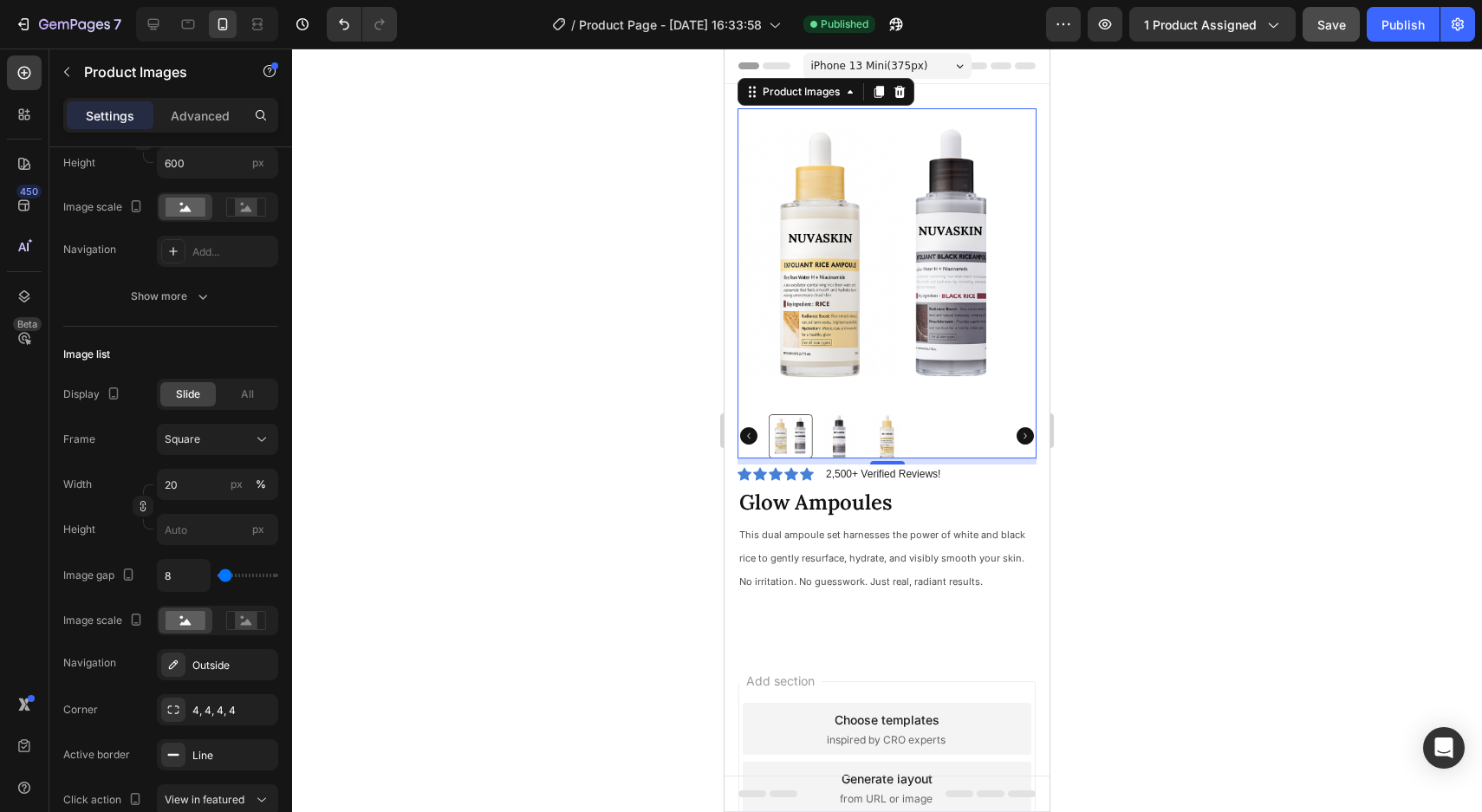
click at [975, 402] on img at bounding box center [887, 258] width 299 height 299
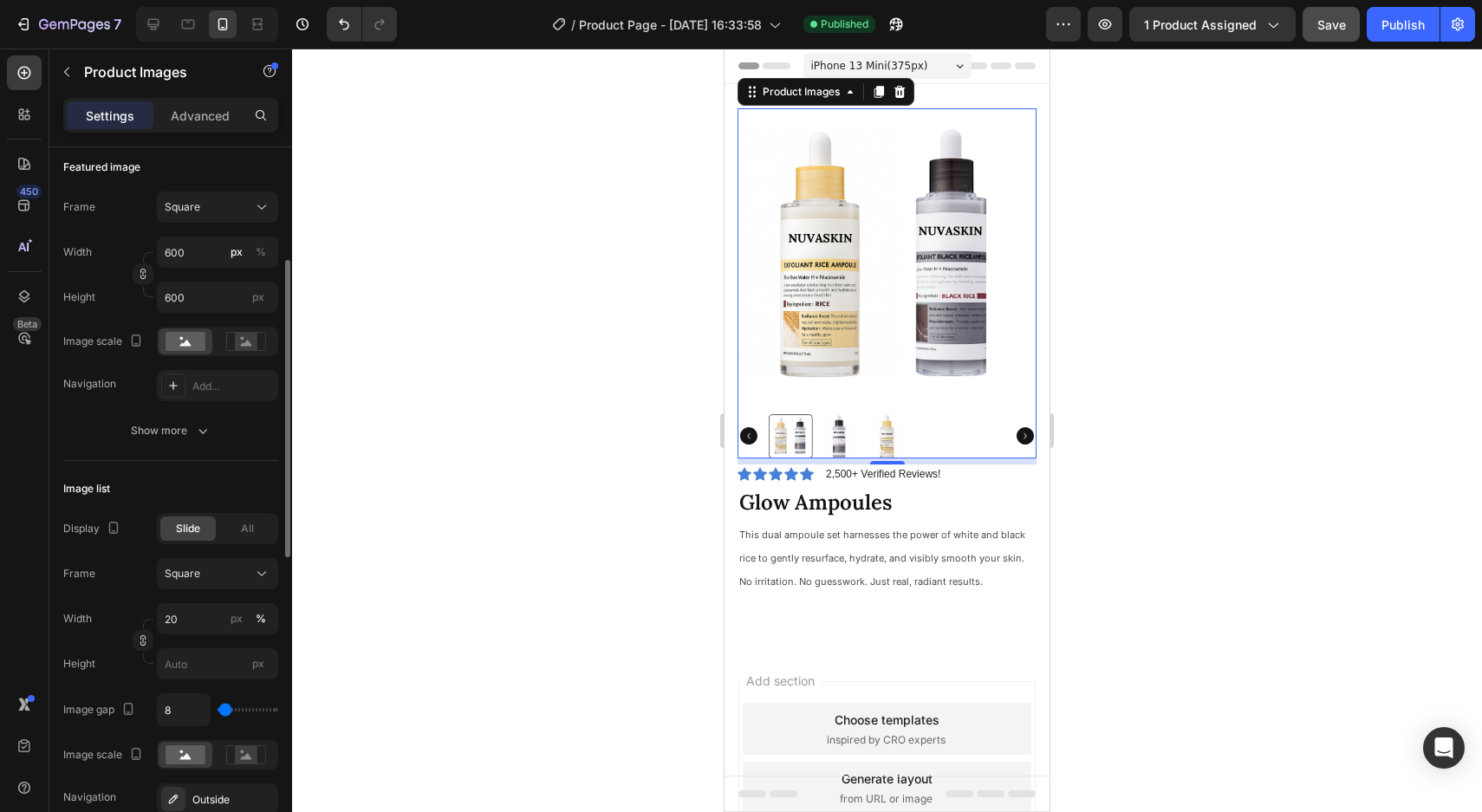
scroll to position [240, 0]
click at [203, 392] on div "Add..." at bounding box center [233, 388] width 81 height 15
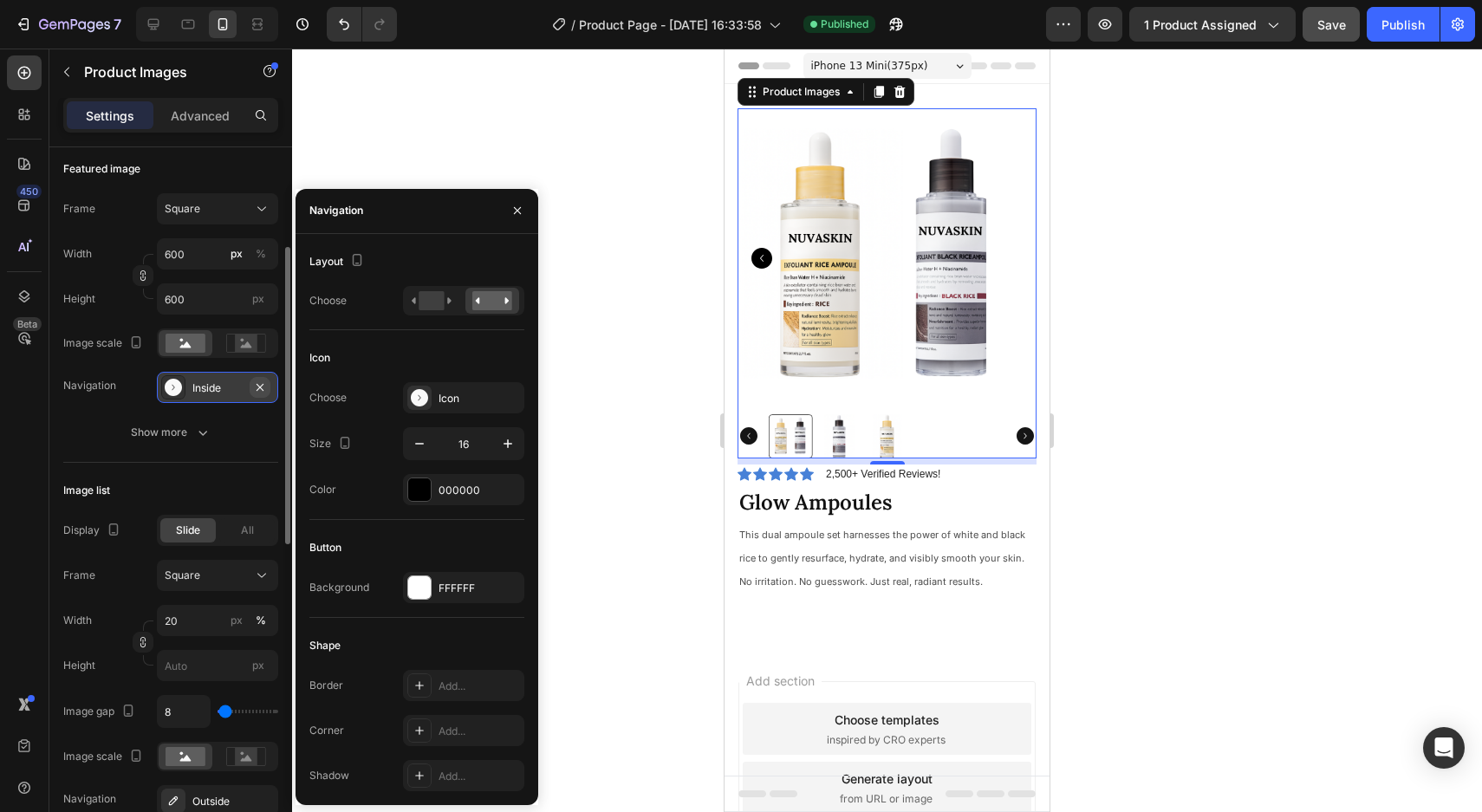
click at [263, 392] on icon "button" at bounding box center [260, 387] width 13 height 13
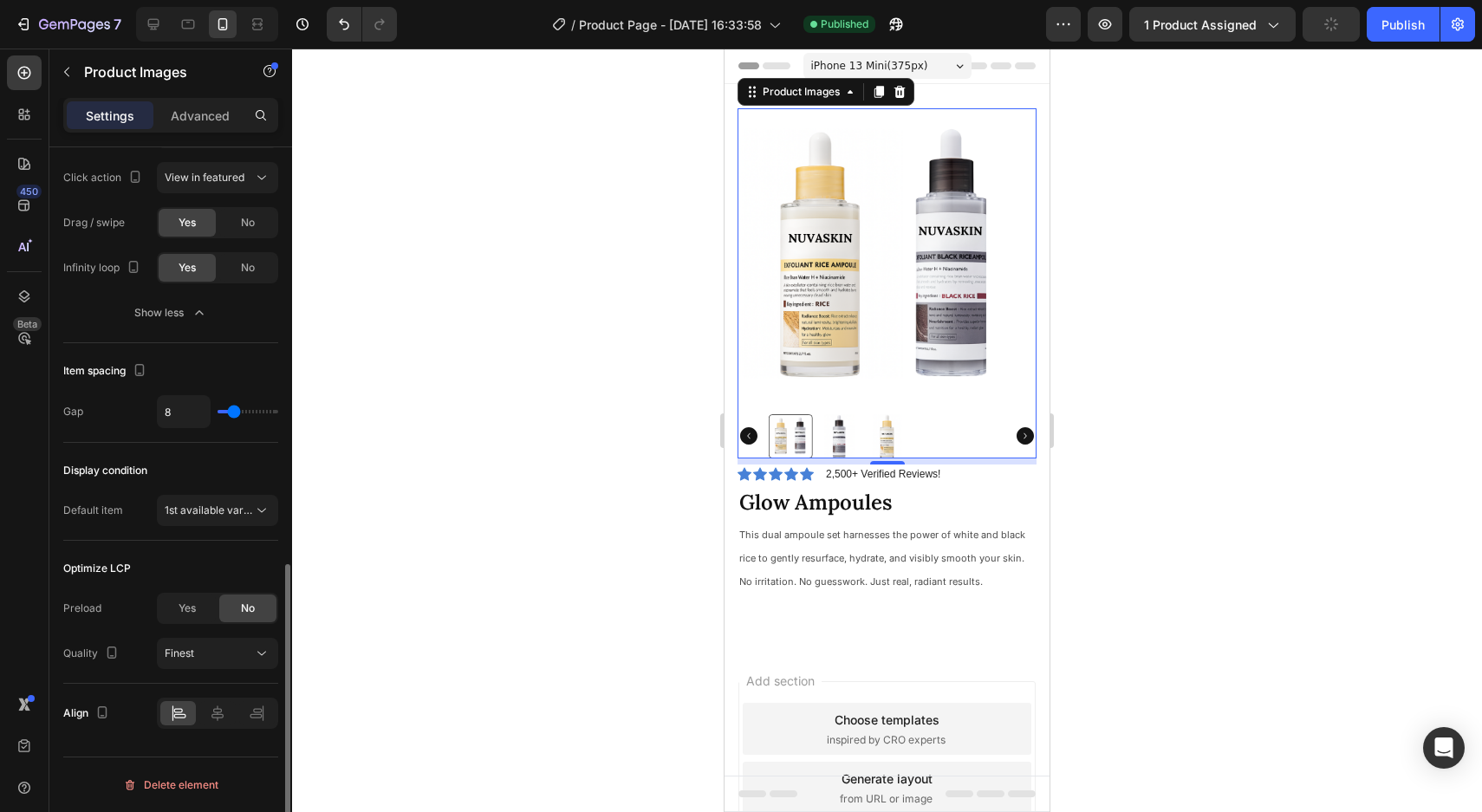
scroll to position [990, 0]
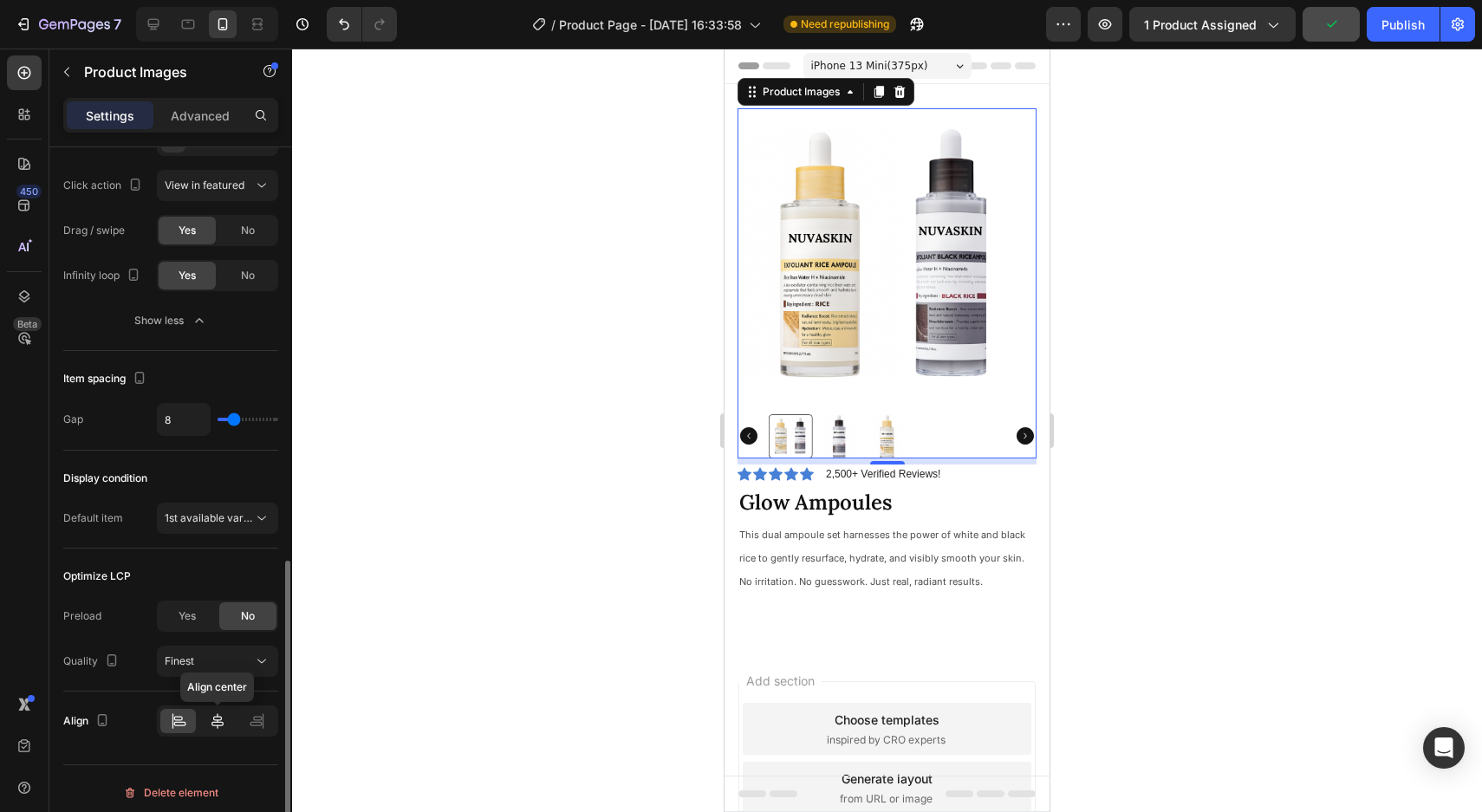
click at [220, 722] on icon at bounding box center [217, 720] width 17 height 17
click at [183, 717] on icon at bounding box center [178, 720] width 17 height 17
click at [184, 614] on span "Yes" at bounding box center [186, 615] width 17 height 15
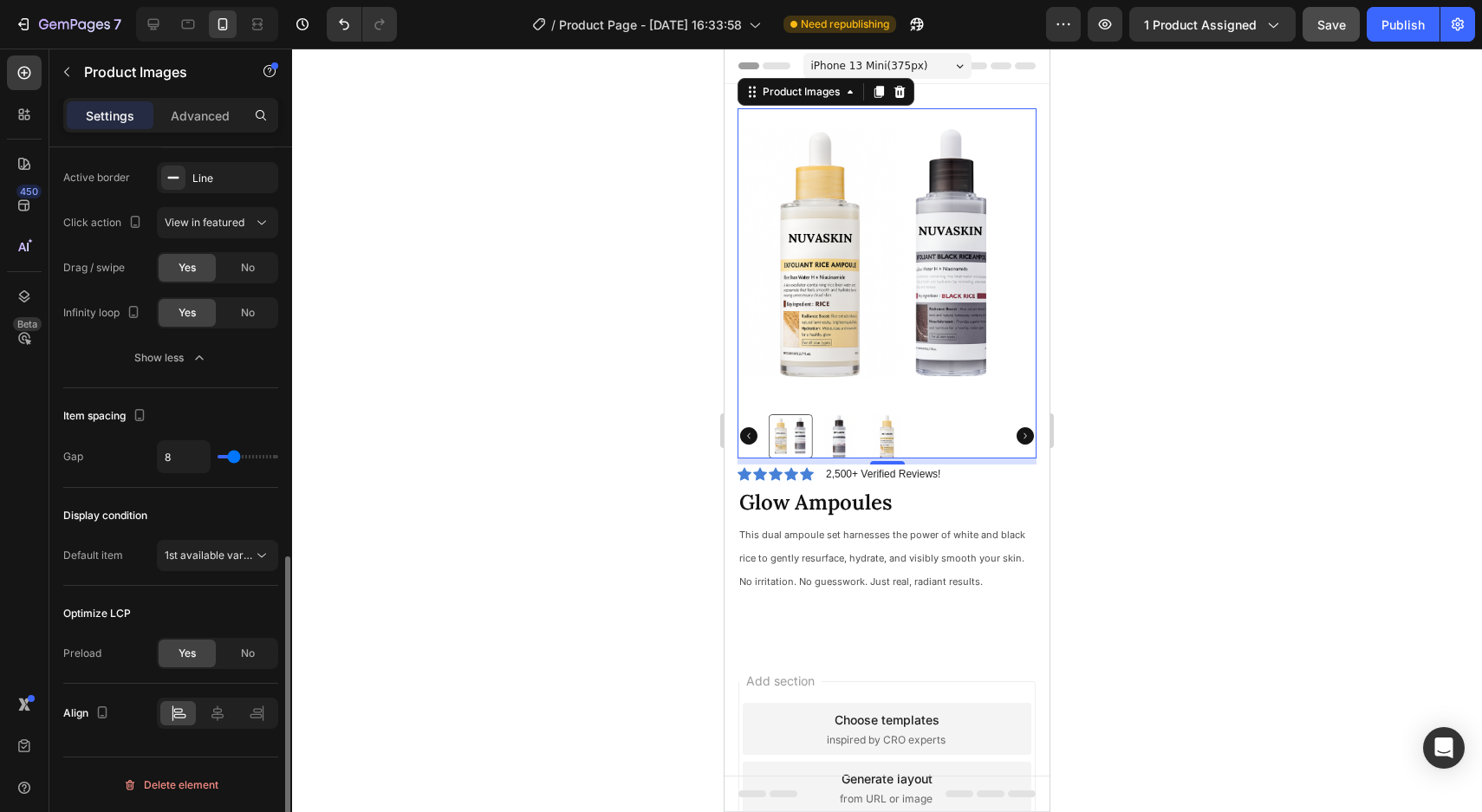
click at [250, 620] on div "Optimize LCP" at bounding box center [171, 613] width 215 height 28
click at [243, 653] on span "No" at bounding box center [247, 653] width 13 height 15
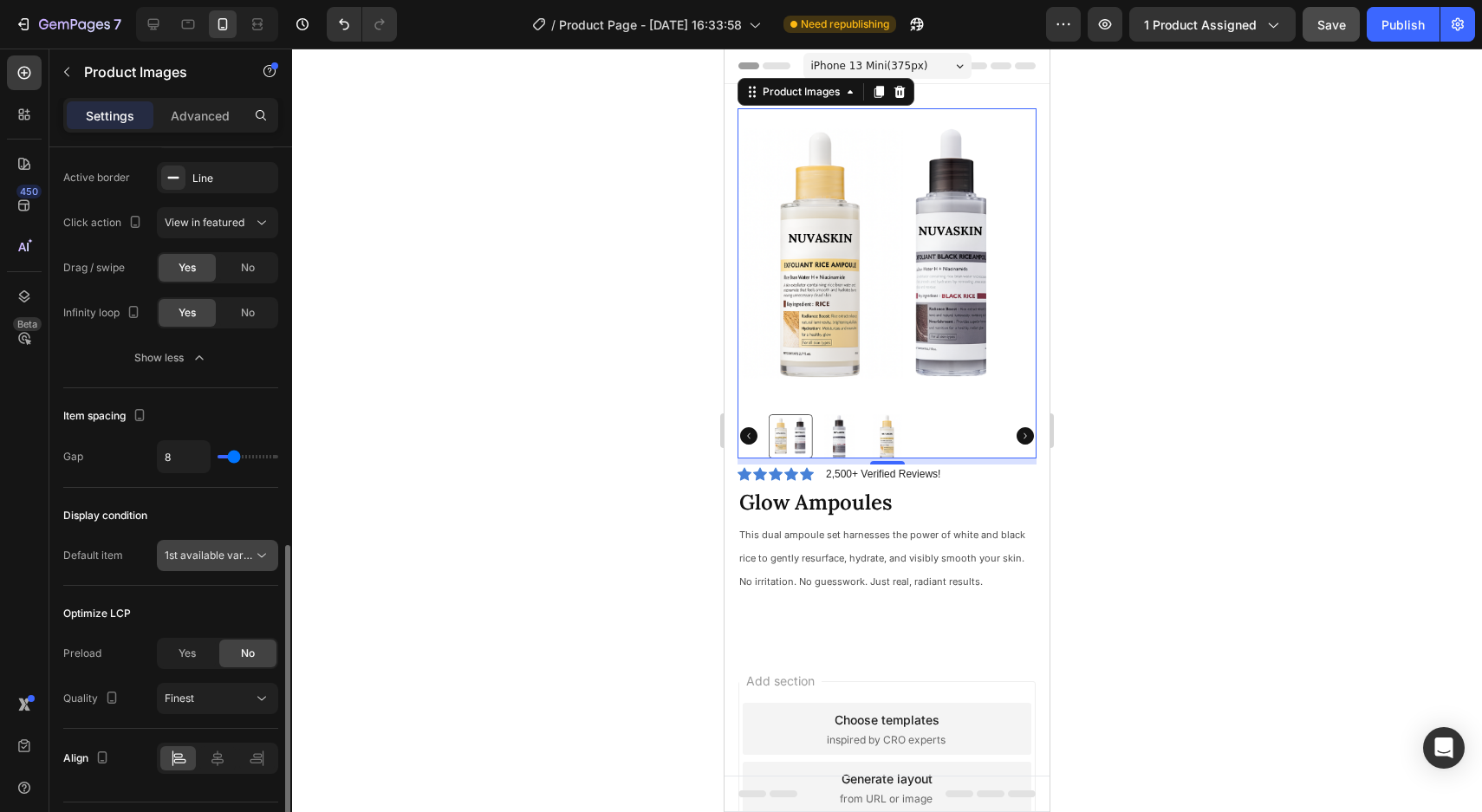
click at [220, 556] on span "1st available variant" at bounding box center [213, 554] width 97 height 13
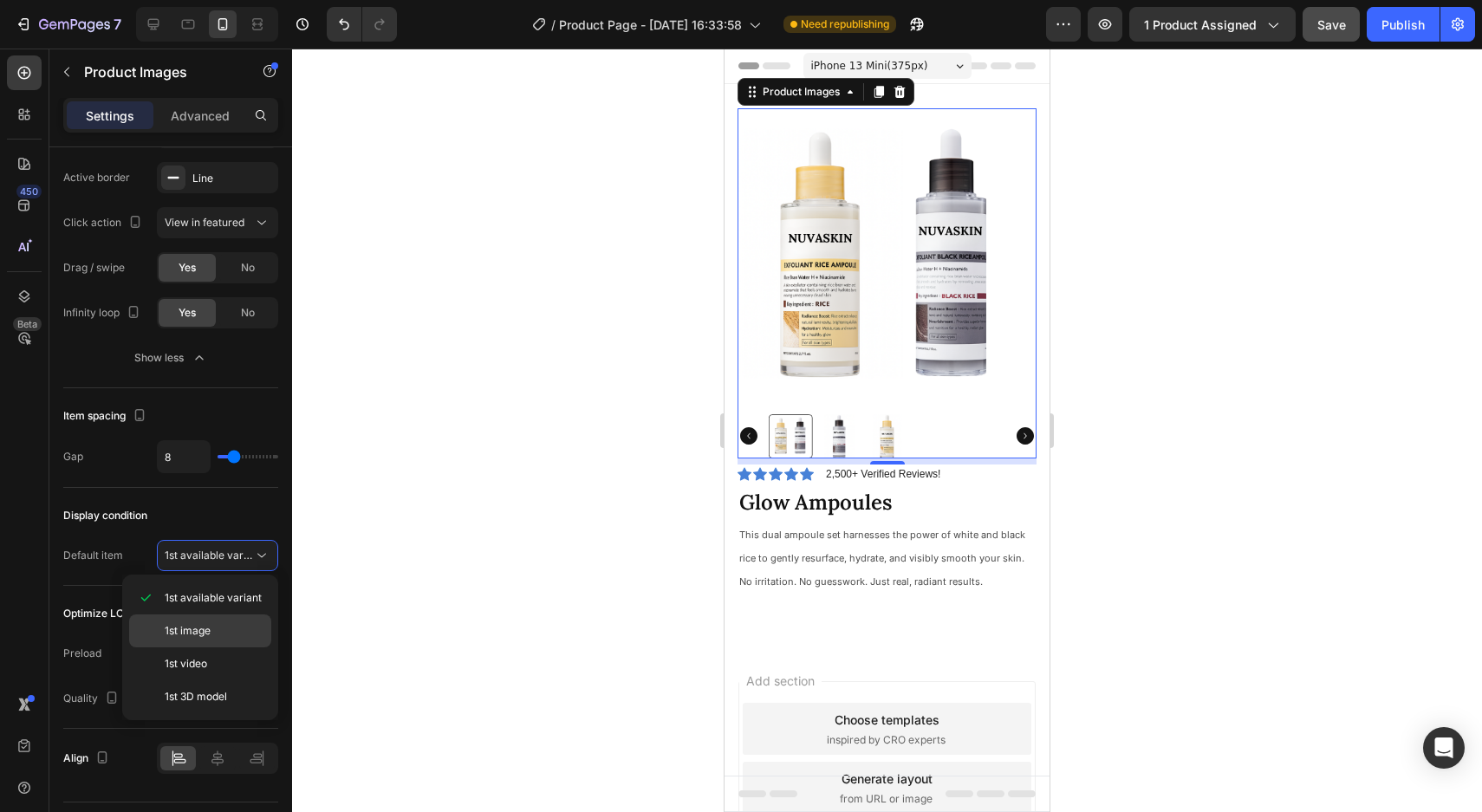
click at [208, 623] on span "1st image" at bounding box center [187, 630] width 46 height 15
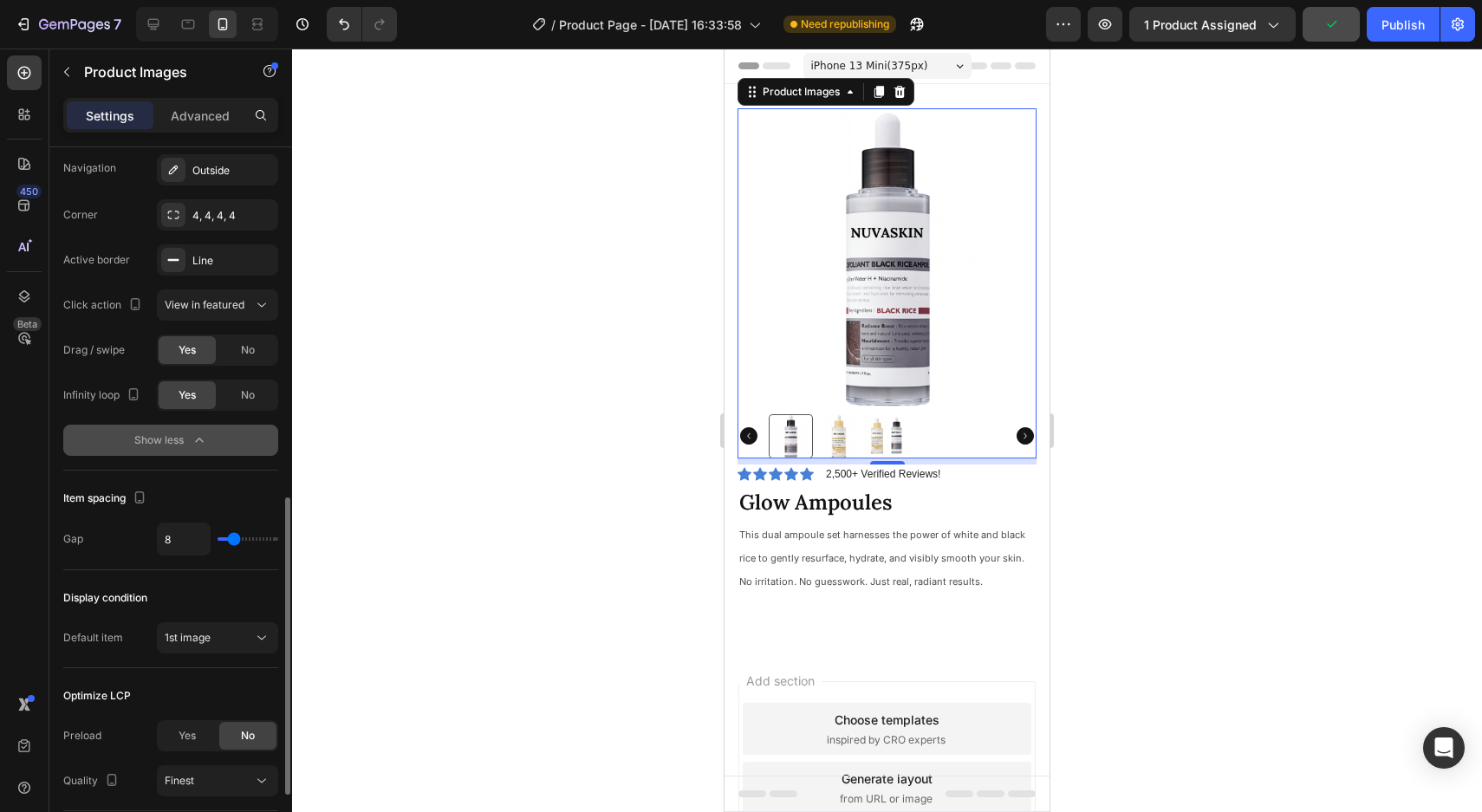
scroll to position [807, 0]
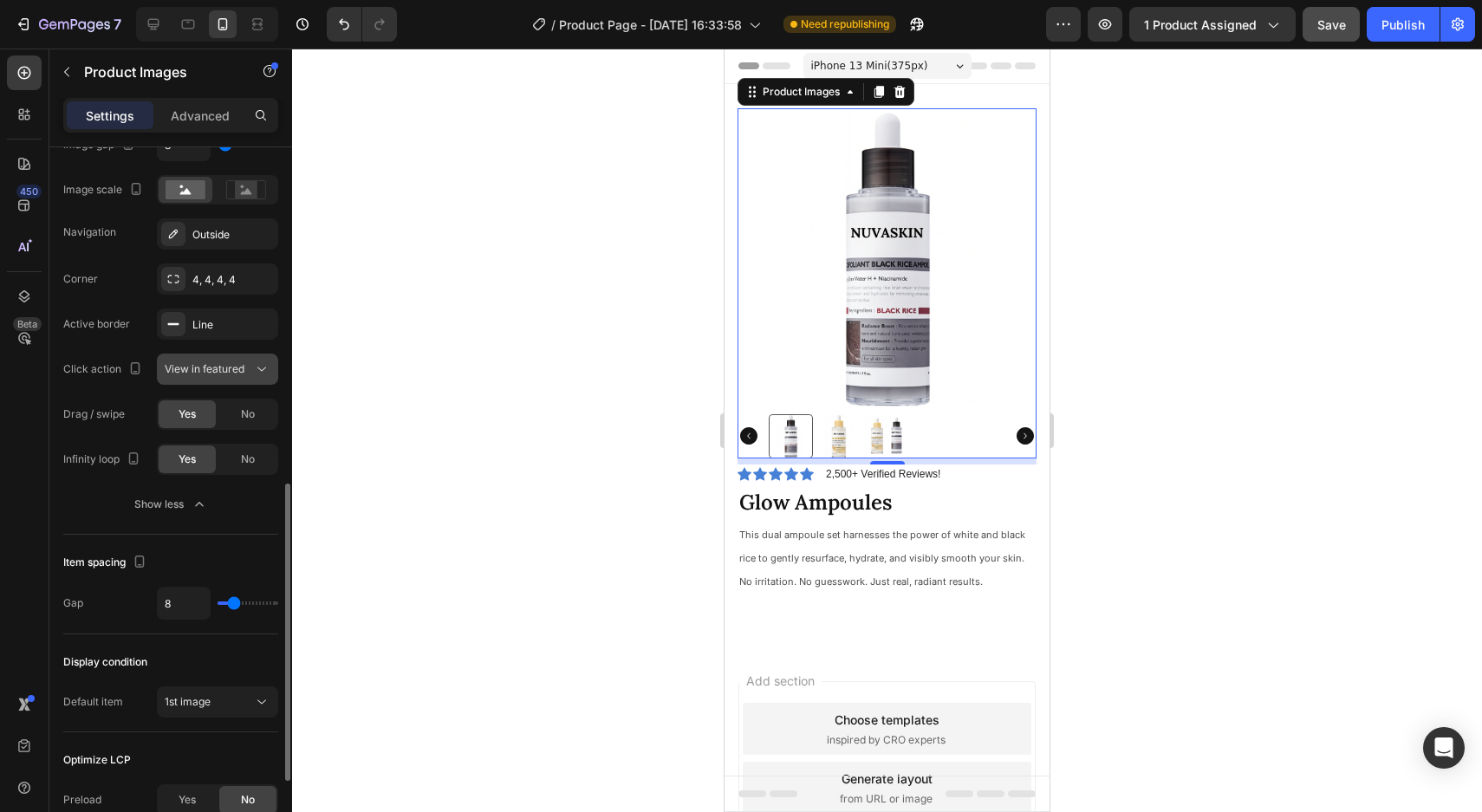
click at [194, 369] on span "View in featured" at bounding box center [204, 368] width 80 height 13
click at [139, 346] on div "Corner 4, 4, 4, 4 Active border Line Click action View in featured Drag / swipe…" at bounding box center [171, 369] width 215 height 211
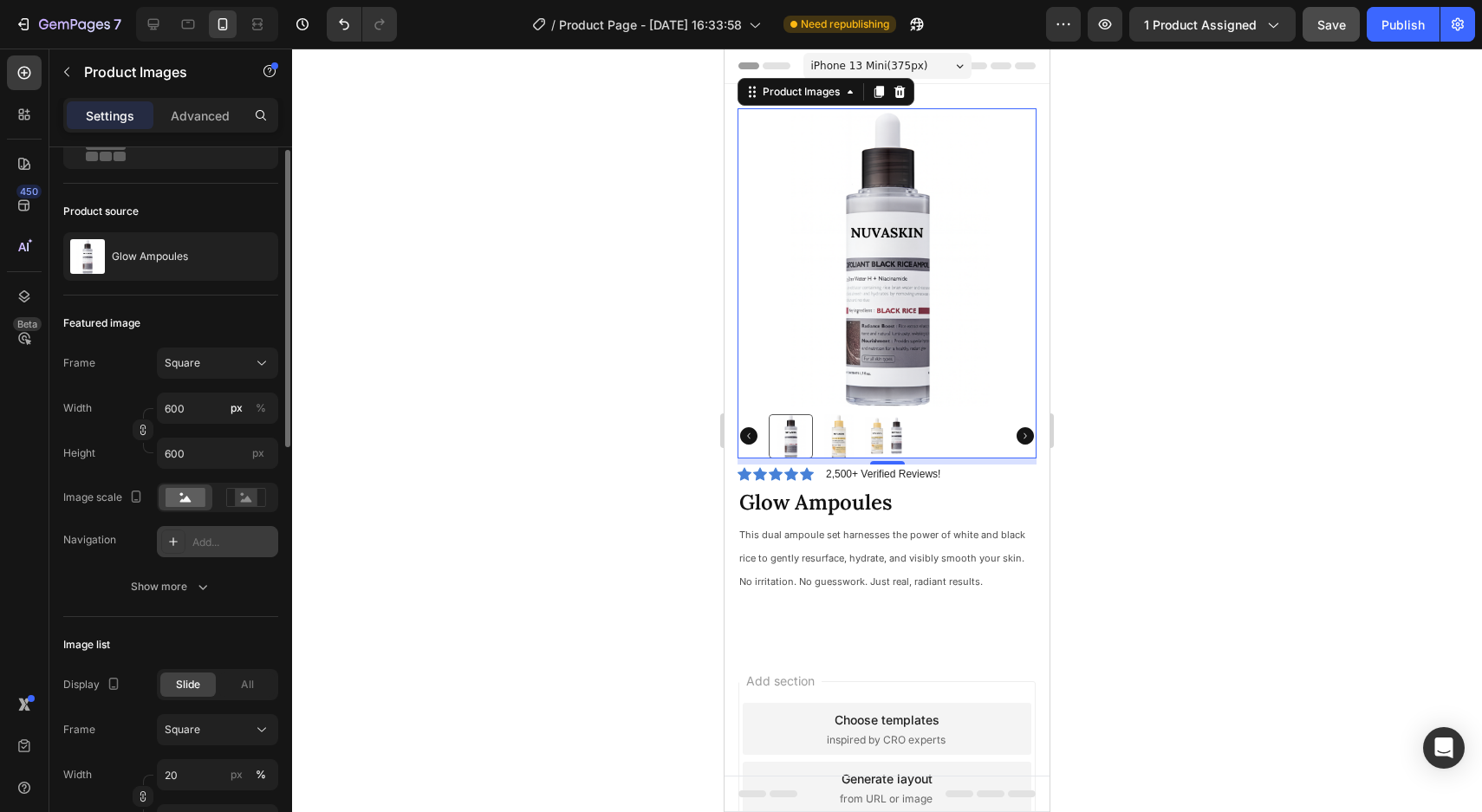
scroll to position [0, 0]
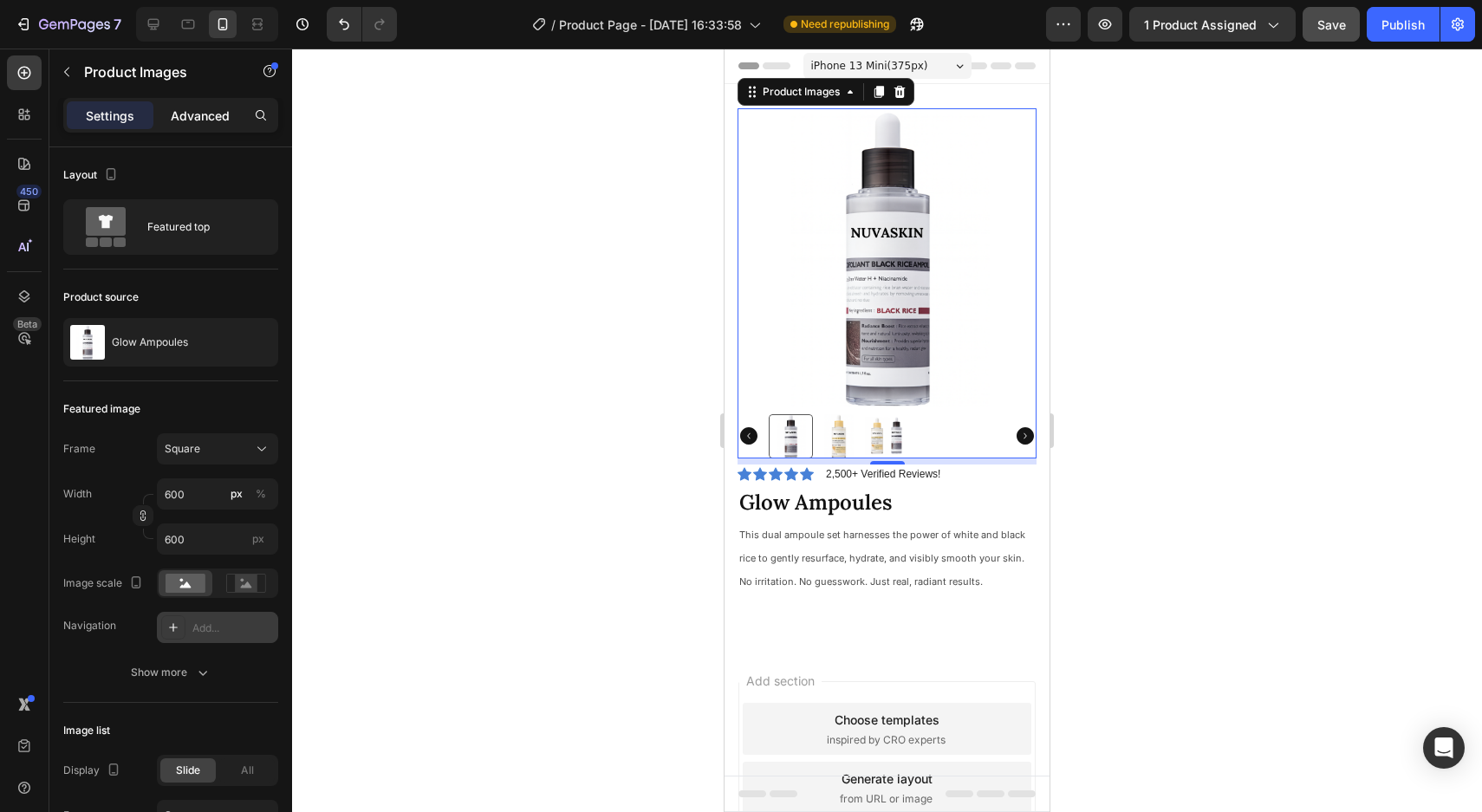
click at [210, 117] on p "Advanced" at bounding box center [201, 115] width 59 height 18
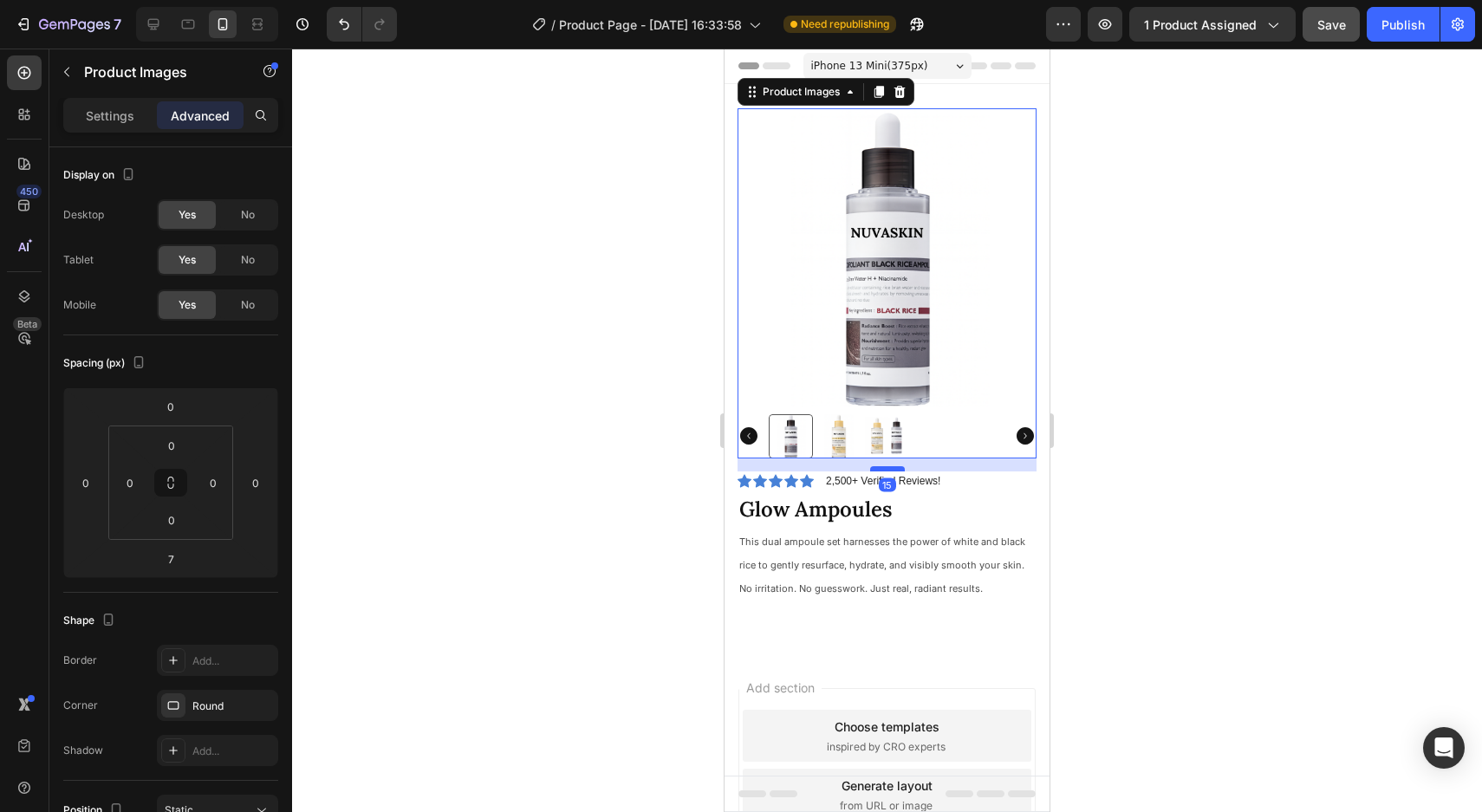
click at [893, 467] on div at bounding box center [887, 469] width 35 height 5
type input "15"
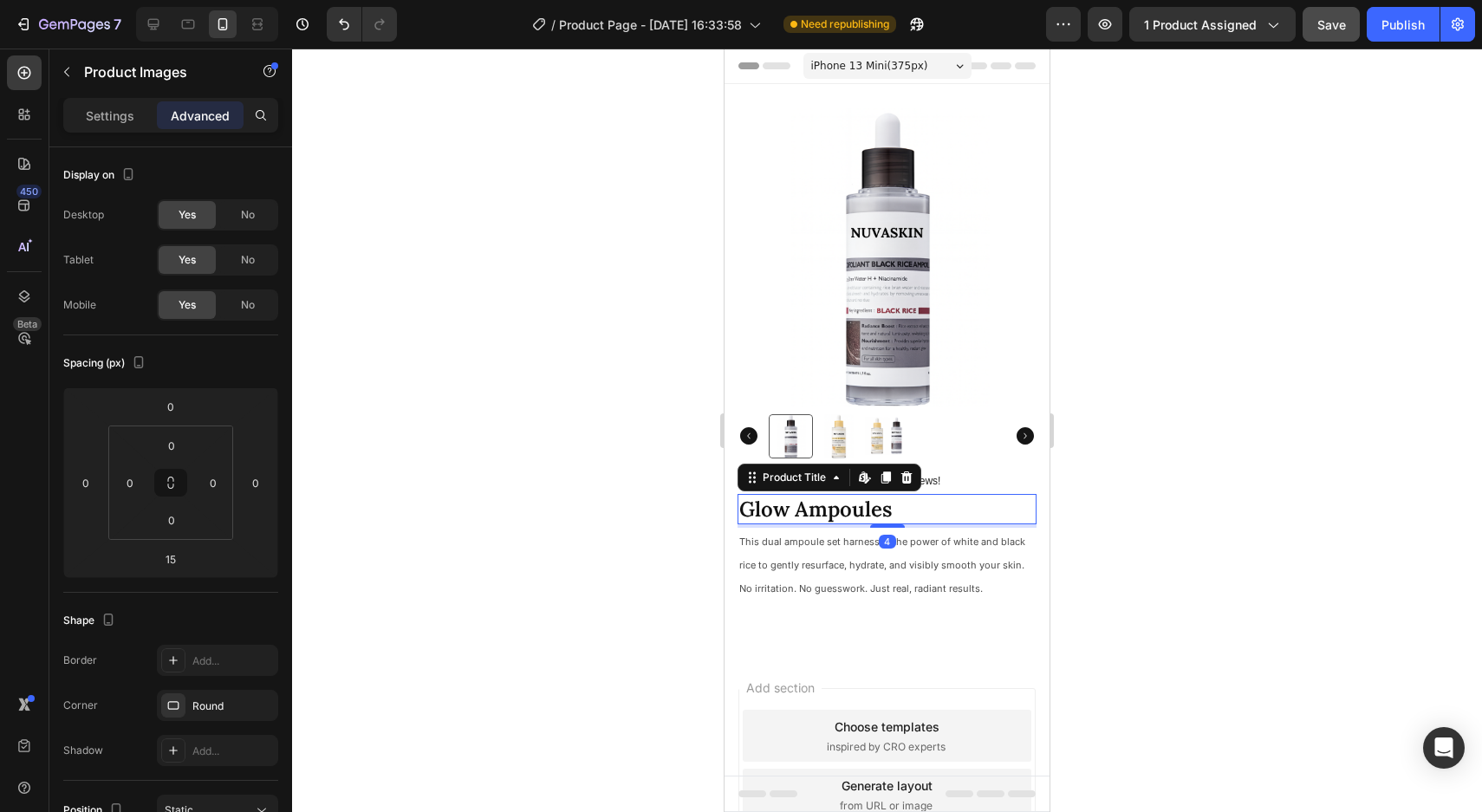
click at [863, 507] on h1 "Glow Ampoules" at bounding box center [887, 509] width 299 height 30
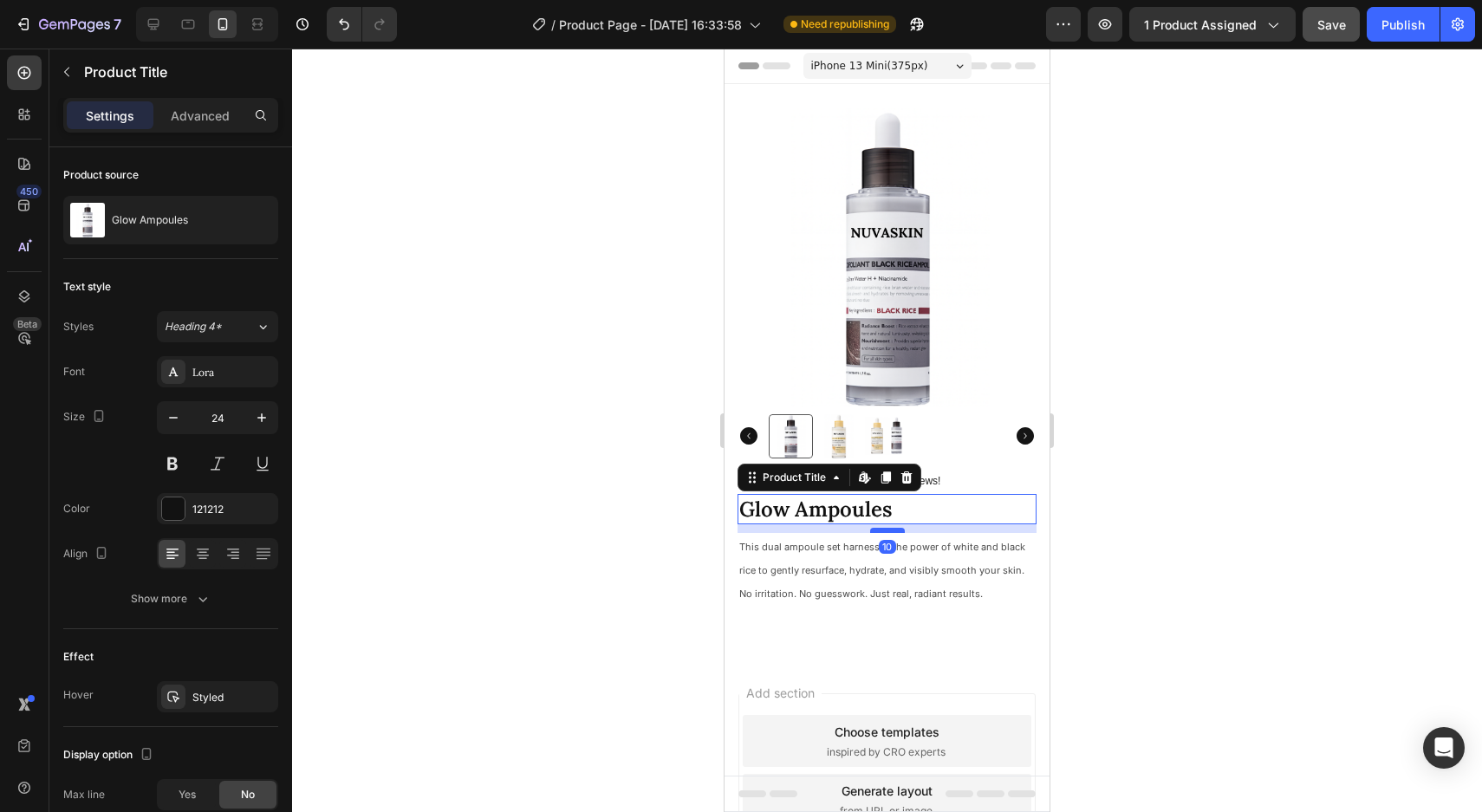
click at [878, 529] on div at bounding box center [887, 530] width 35 height 5
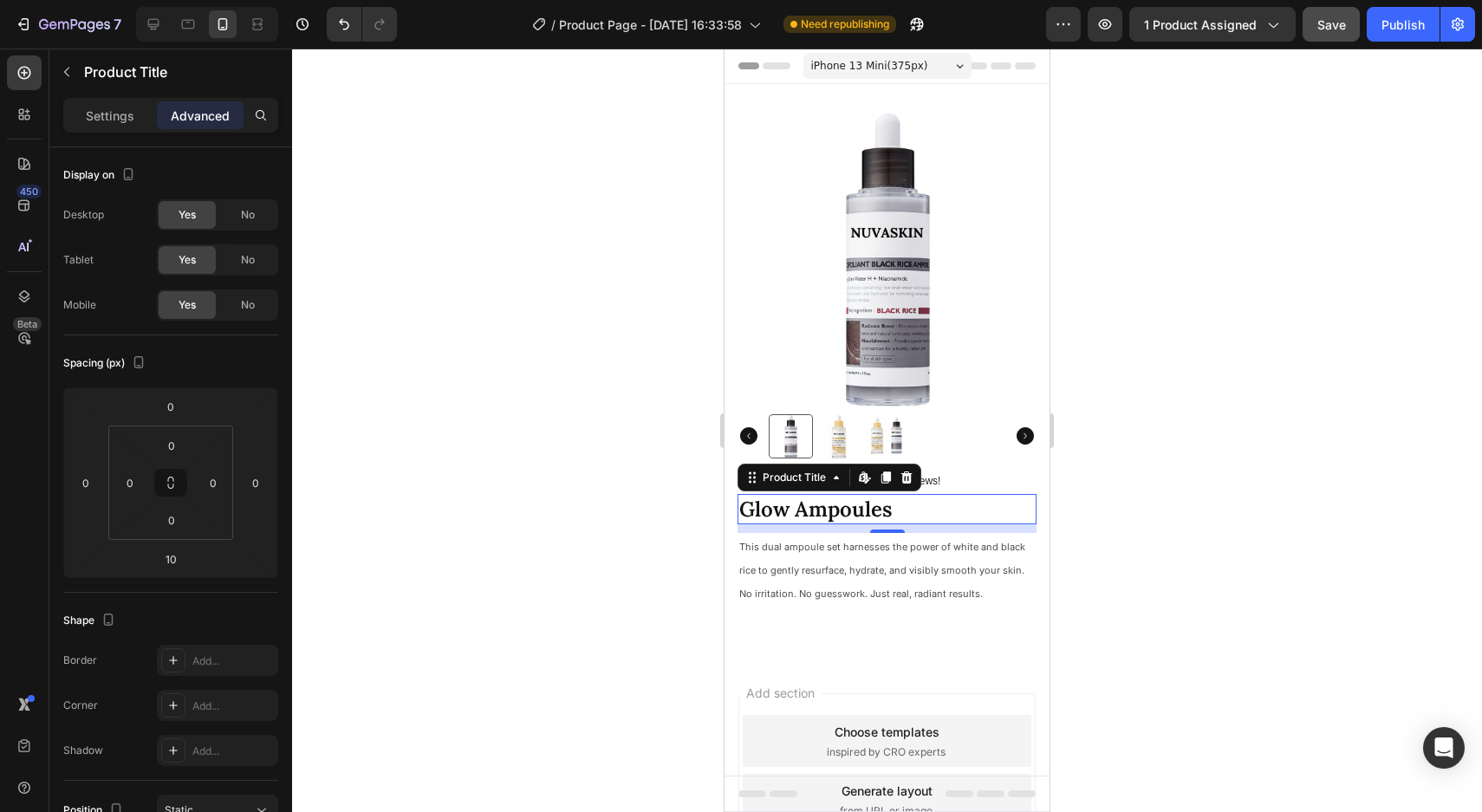
click at [852, 508] on h1 "Glow Ampoules" at bounding box center [887, 509] width 299 height 30
click at [630, 492] on div at bounding box center [887, 430] width 1189 height 763
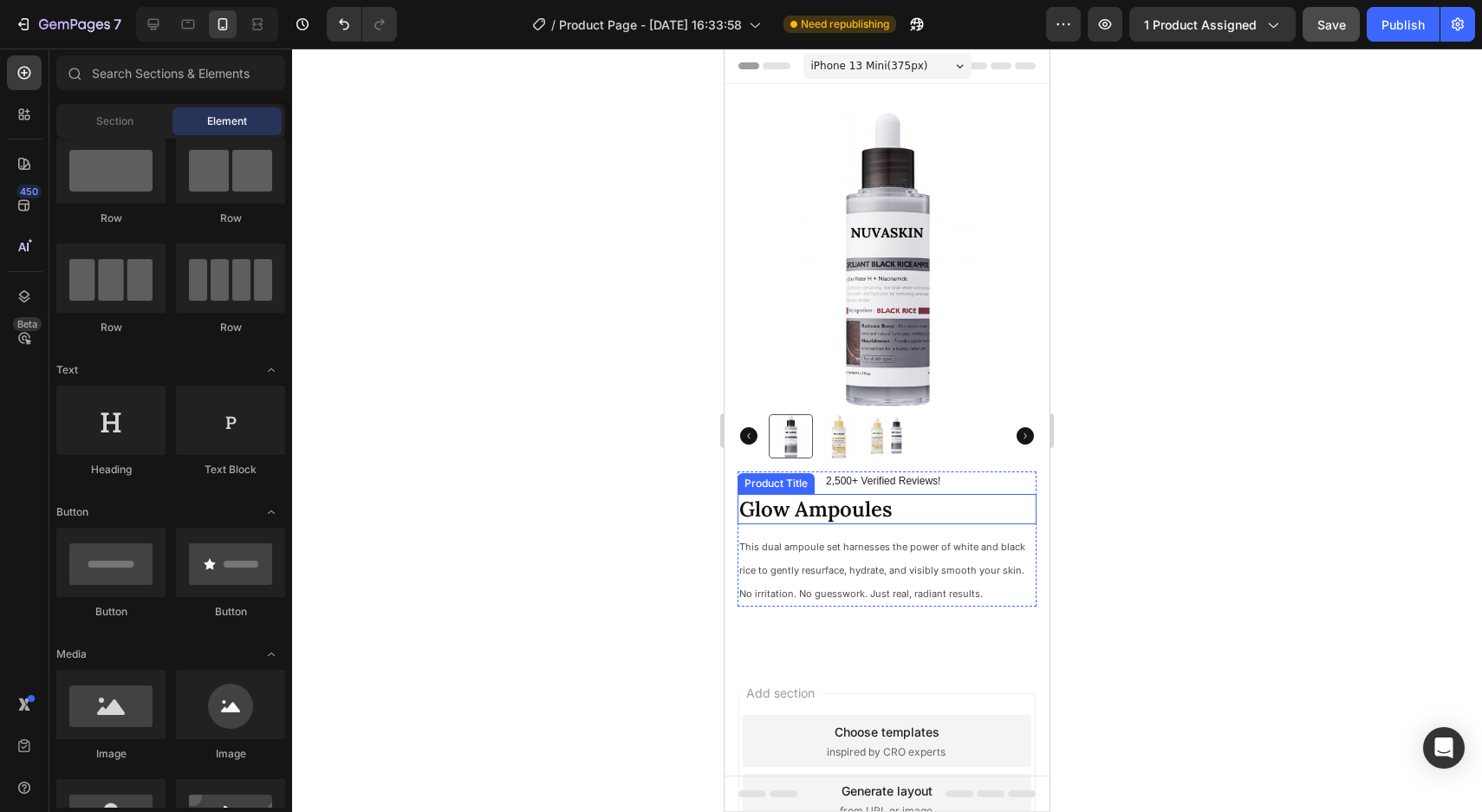
click at [820, 511] on h1 "Glow Ampoules" at bounding box center [887, 509] width 299 height 30
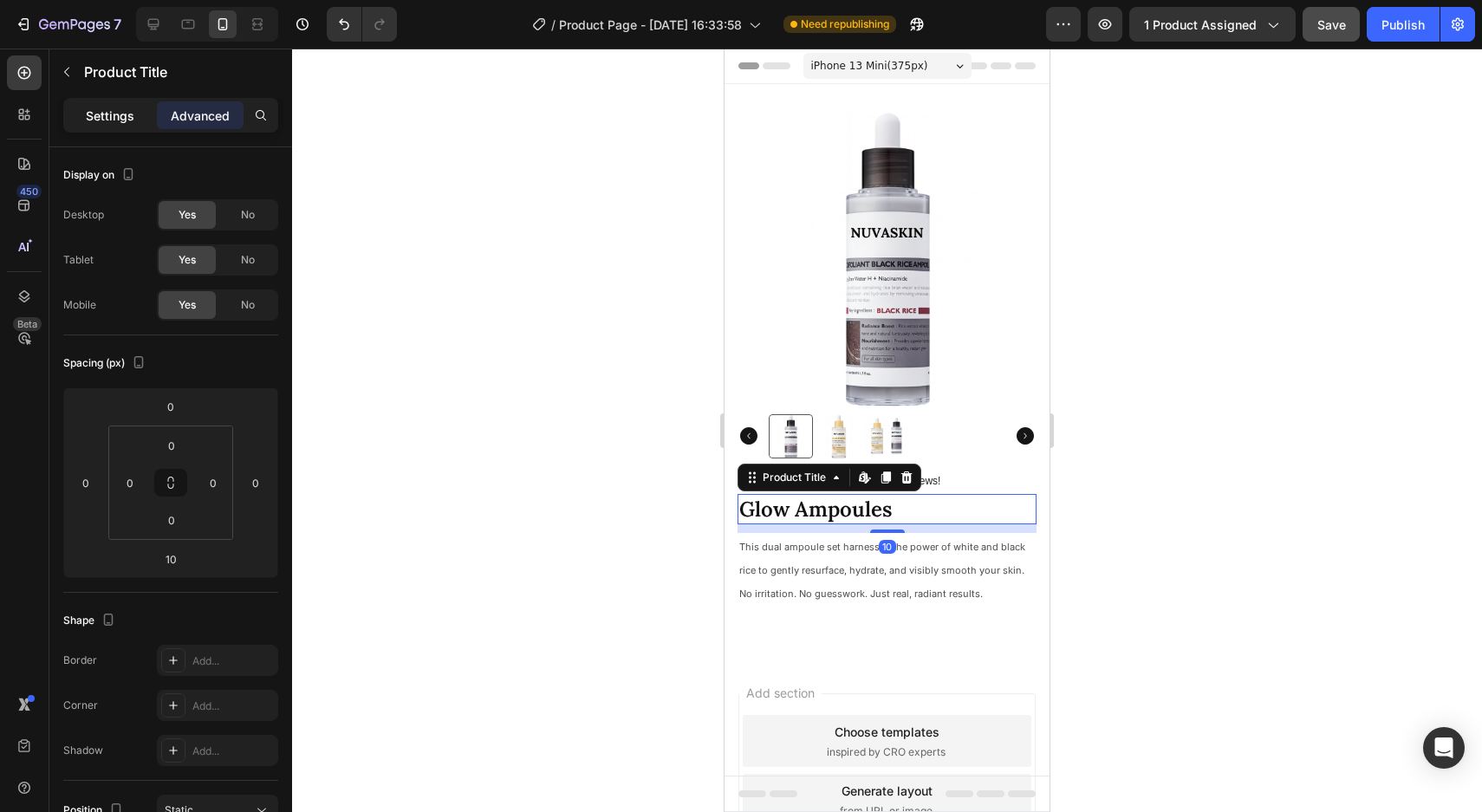
click at [124, 115] on p "Settings" at bounding box center [110, 115] width 48 height 18
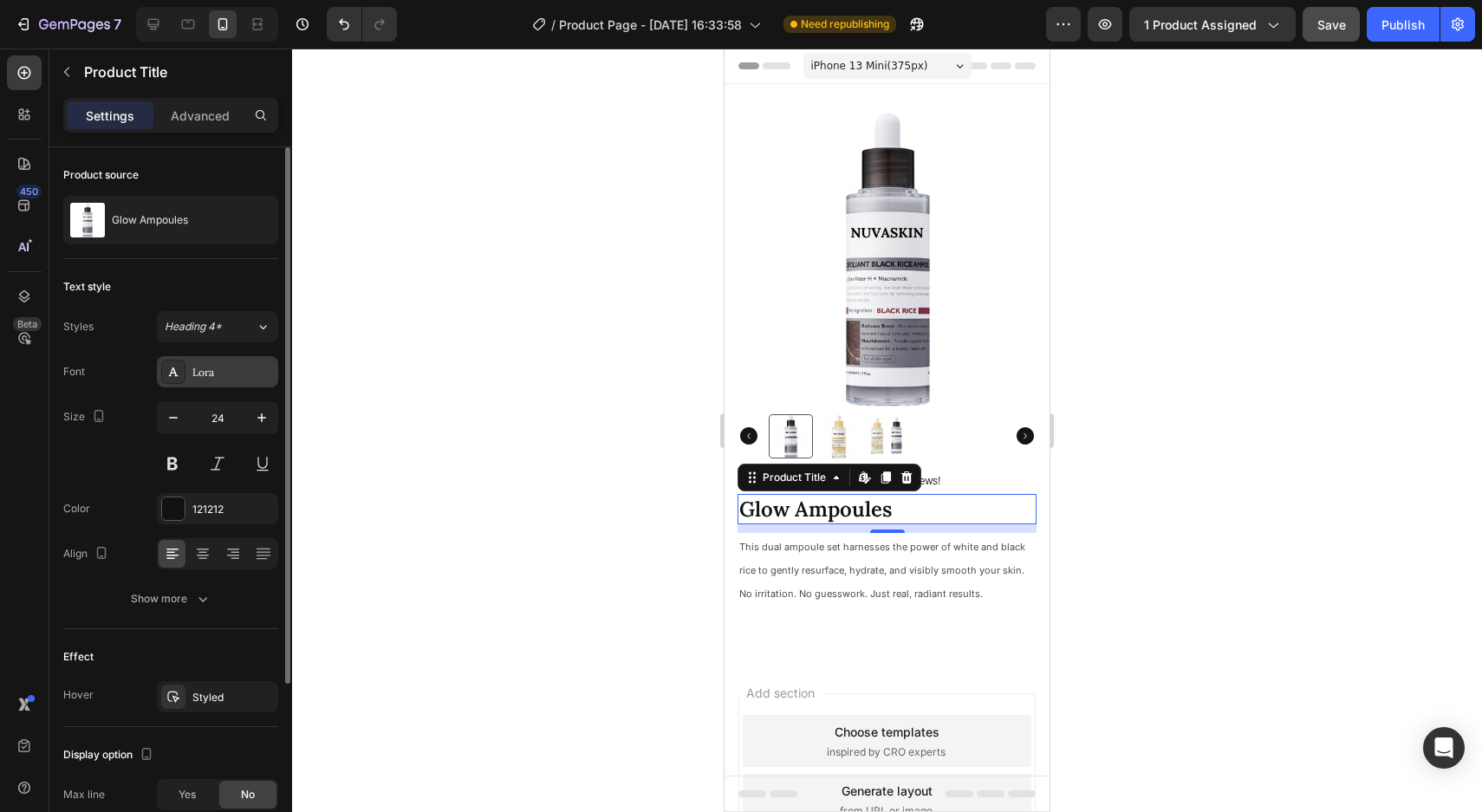
click at [226, 374] on div "Lora" at bounding box center [233, 372] width 81 height 15
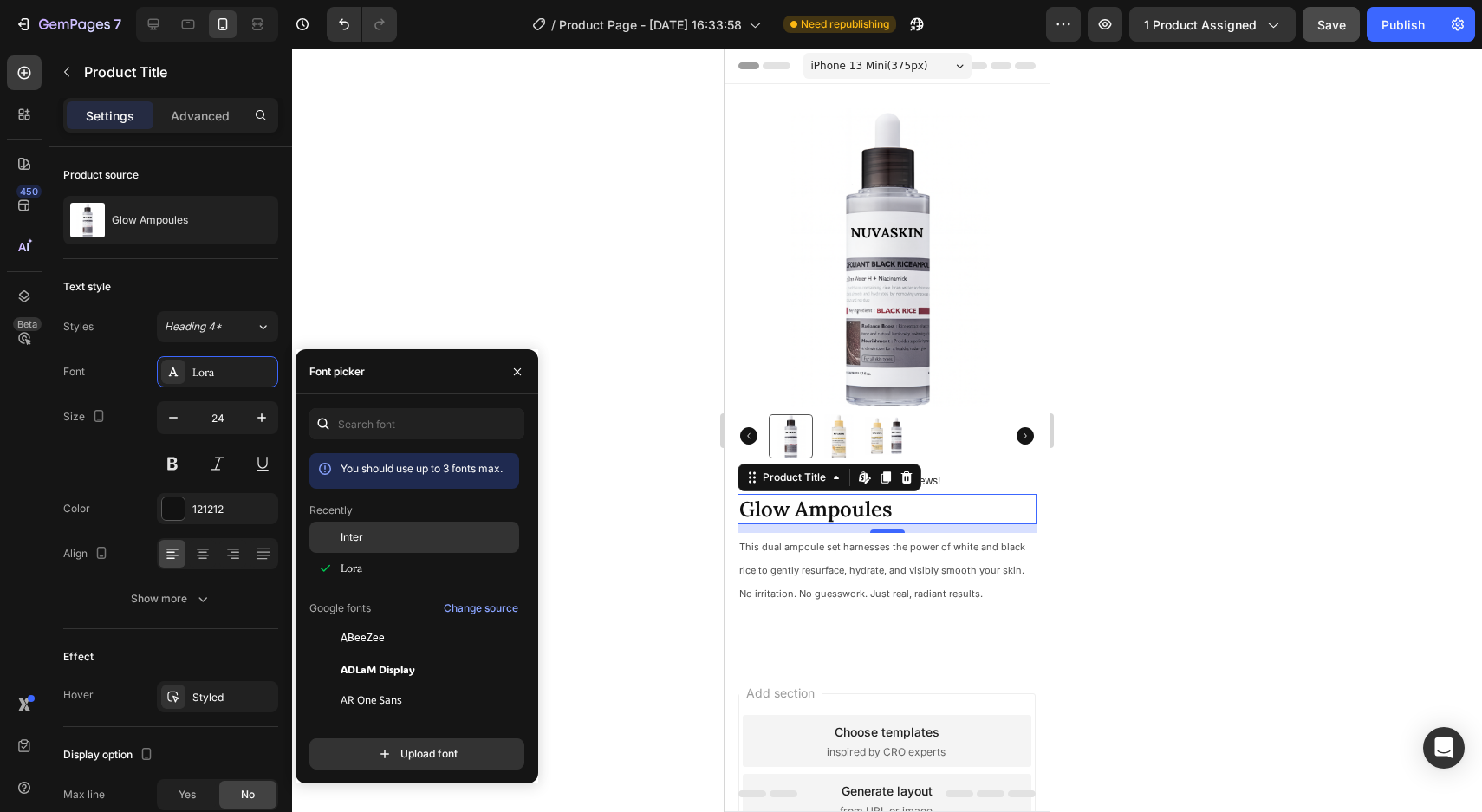
click at [362, 540] on span "Inter" at bounding box center [351, 536] width 22 height 15
click at [373, 565] on div "Lora" at bounding box center [427, 568] width 175 height 15
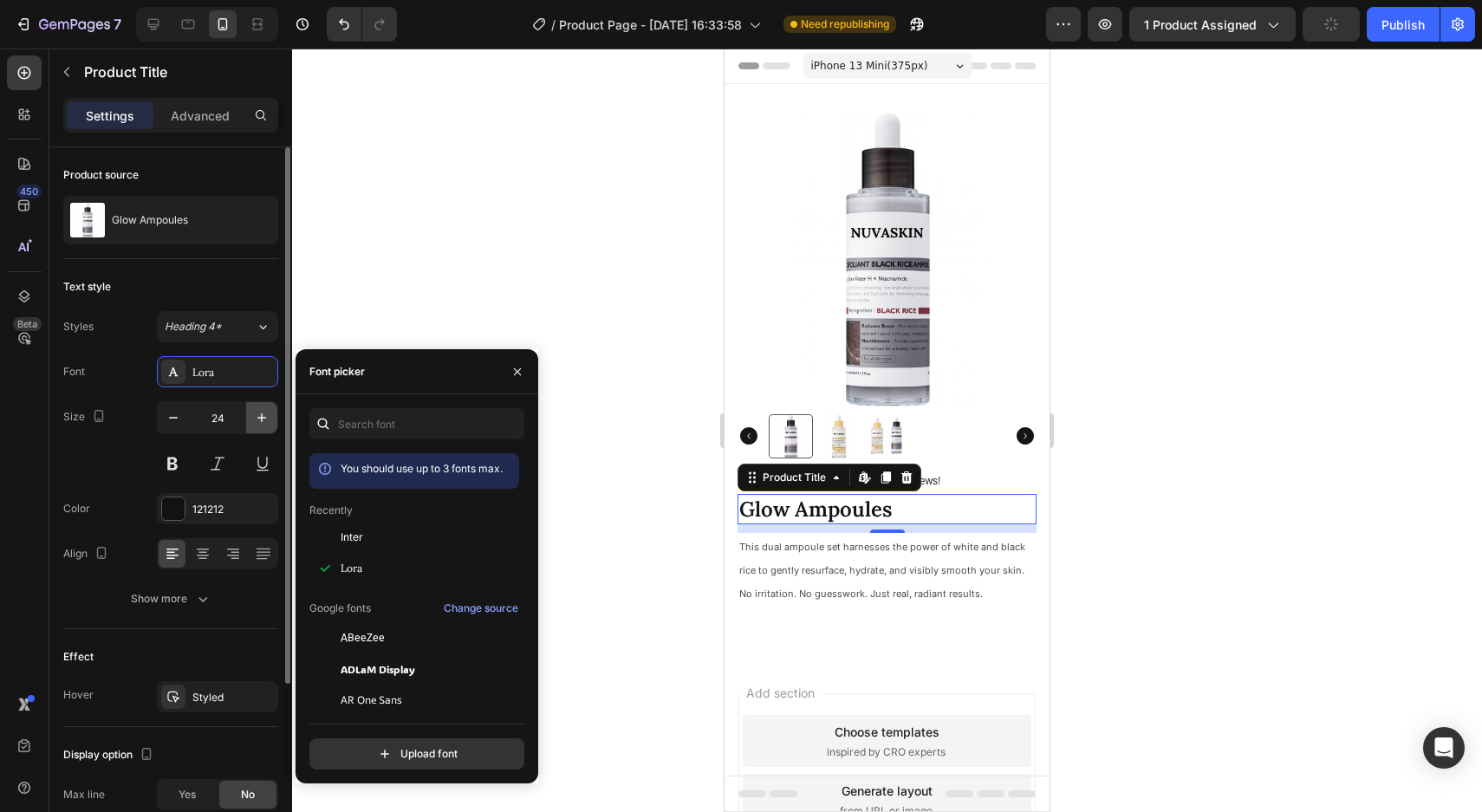
click at [259, 420] on icon "button" at bounding box center [261, 417] width 17 height 17
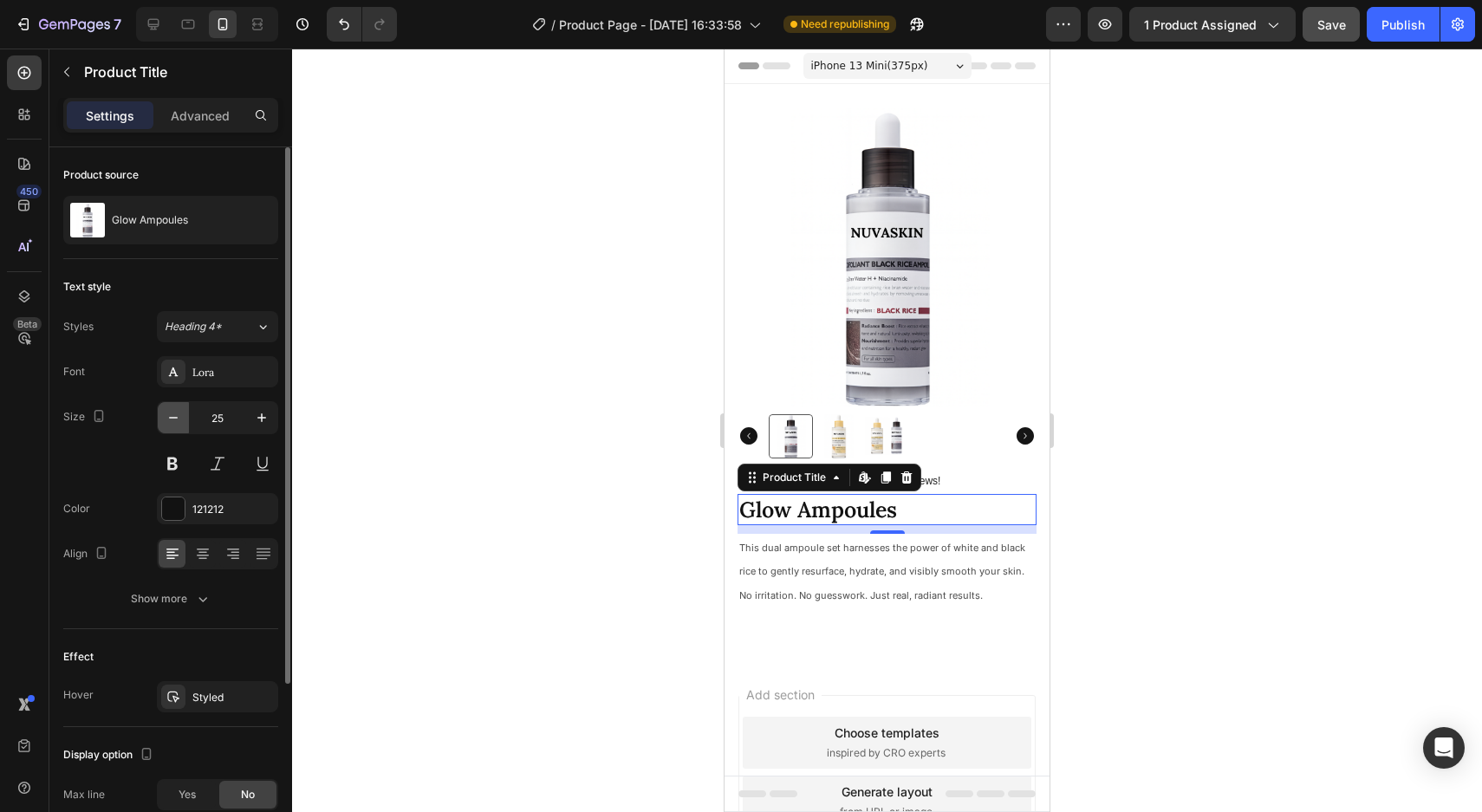
click at [172, 423] on icon "button" at bounding box center [173, 417] width 17 height 17
click at [263, 423] on icon "button" at bounding box center [261, 417] width 17 height 17
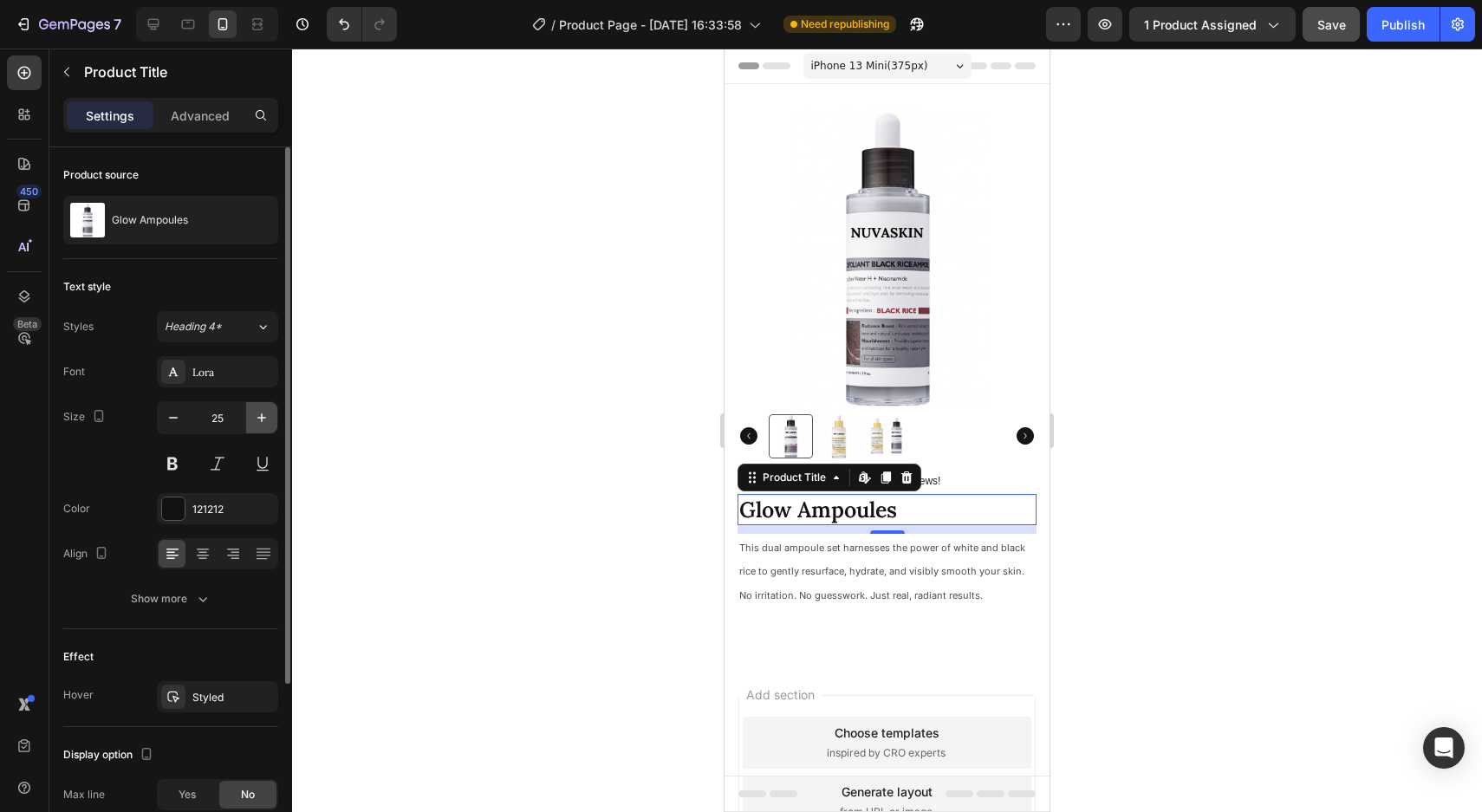
type input "26"
click at [219, 469] on button at bounding box center [217, 463] width 31 height 31
click at [265, 470] on button at bounding box center [262, 463] width 31 height 31
click at [209, 469] on button at bounding box center [217, 463] width 31 height 31
click at [178, 465] on button at bounding box center [172, 463] width 31 height 31
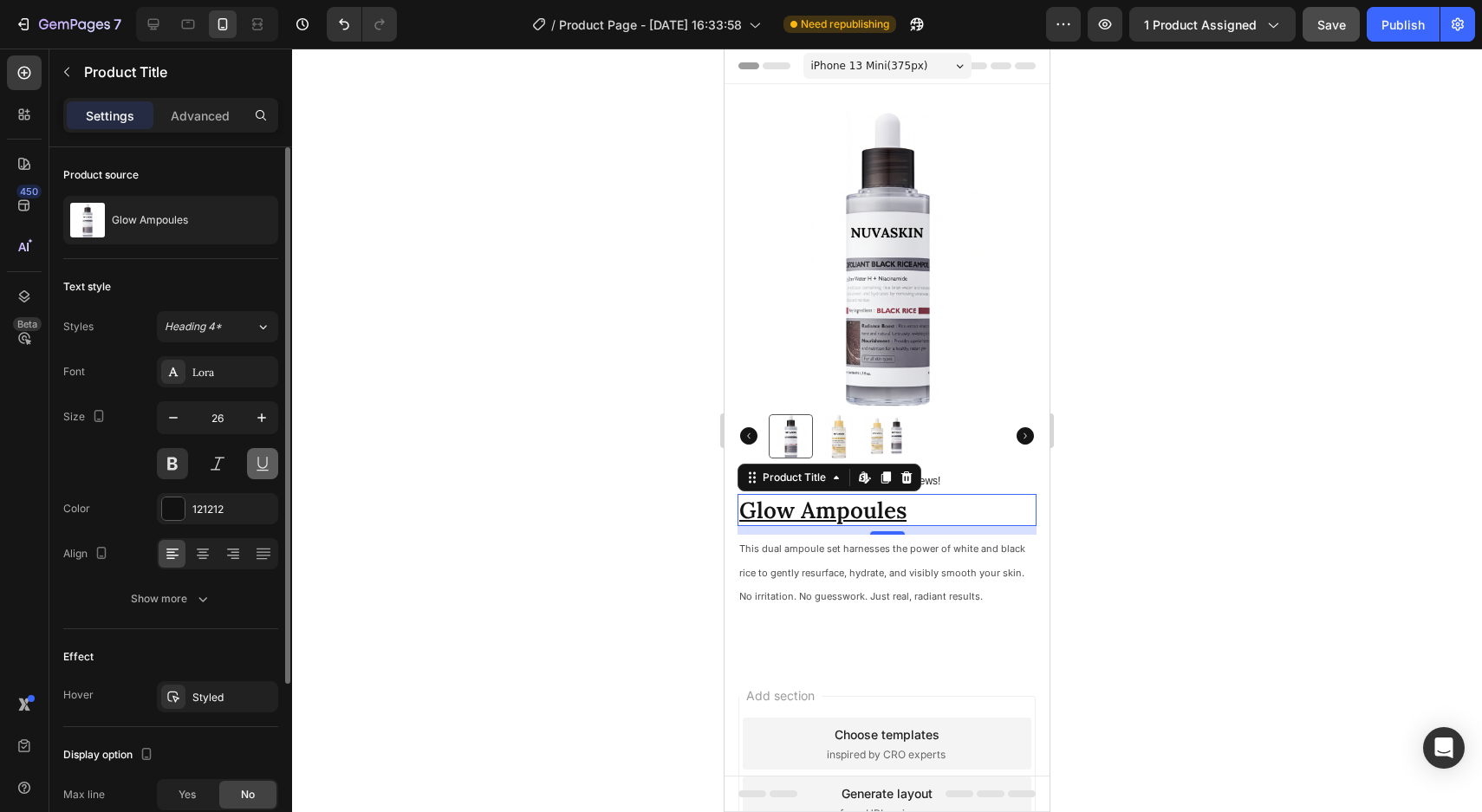
click at [251, 466] on button at bounding box center [262, 463] width 31 height 31
click at [184, 467] on button at bounding box center [172, 463] width 31 height 31
click at [229, 510] on div "121212" at bounding box center [218, 509] width 50 height 15
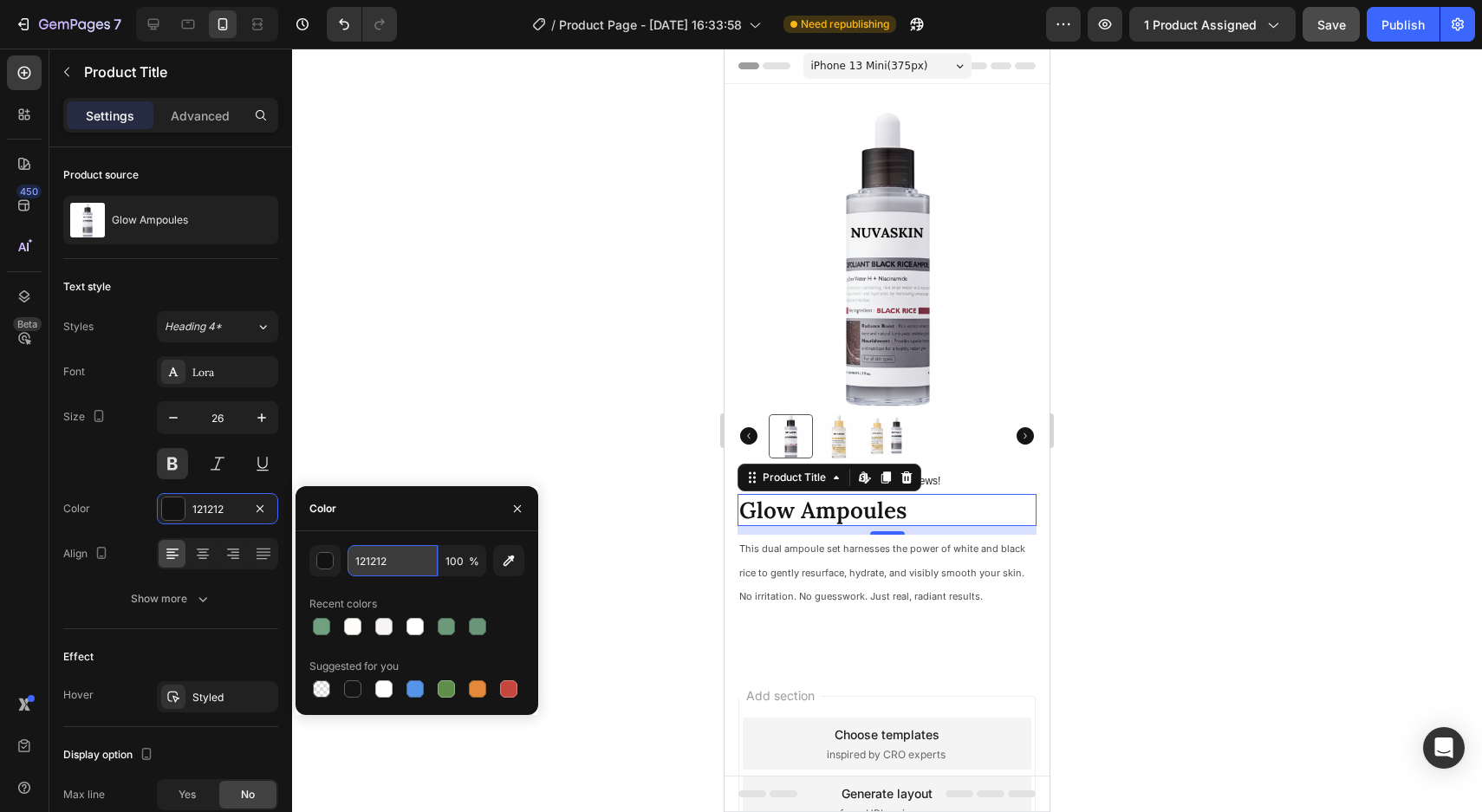
click at [361, 558] on input "121212" at bounding box center [392, 560] width 90 height 31
type input "f"
click at [352, 688] on div at bounding box center [352, 688] width 17 height 17
type input "151515"
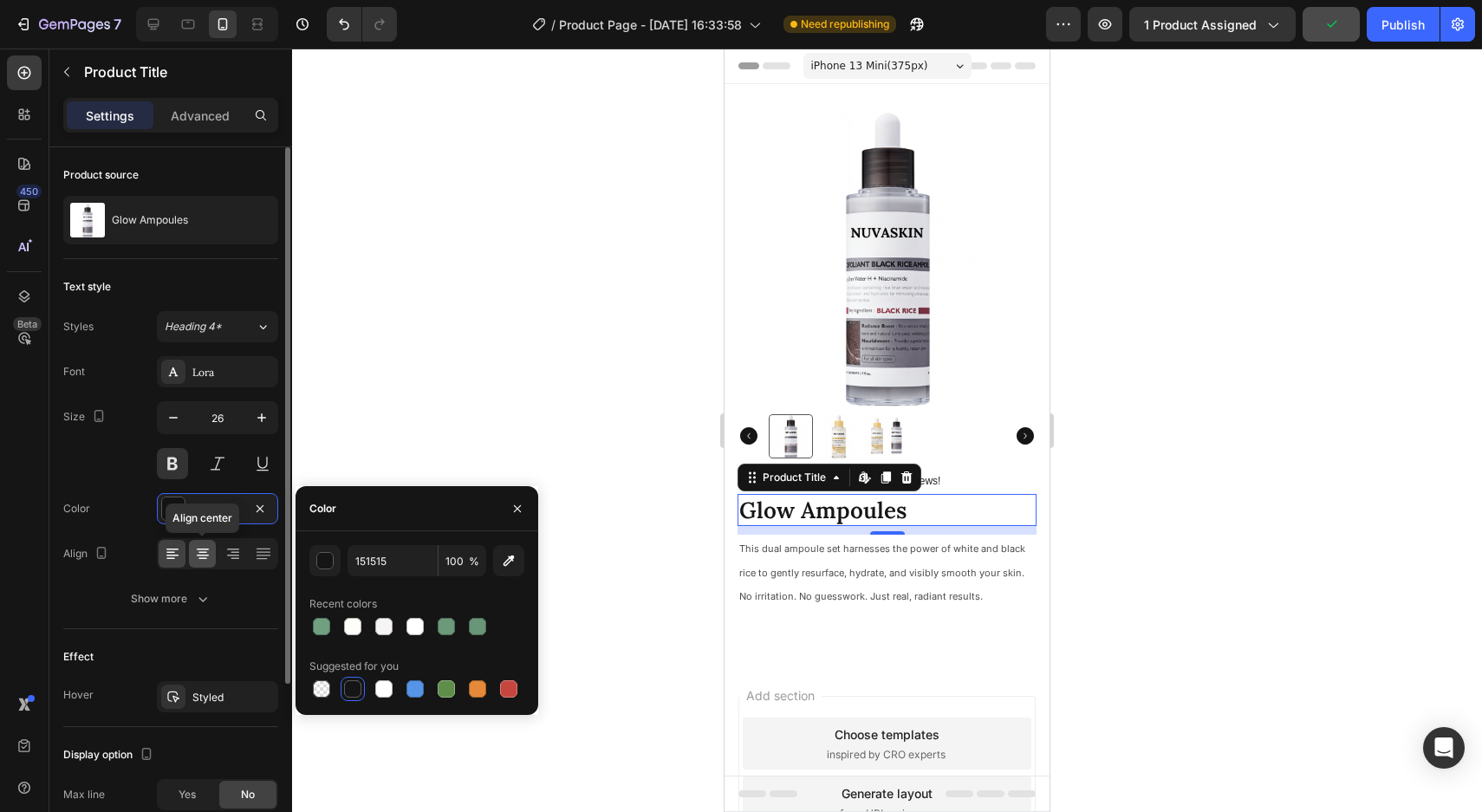
click at [196, 555] on icon at bounding box center [202, 553] width 17 height 17
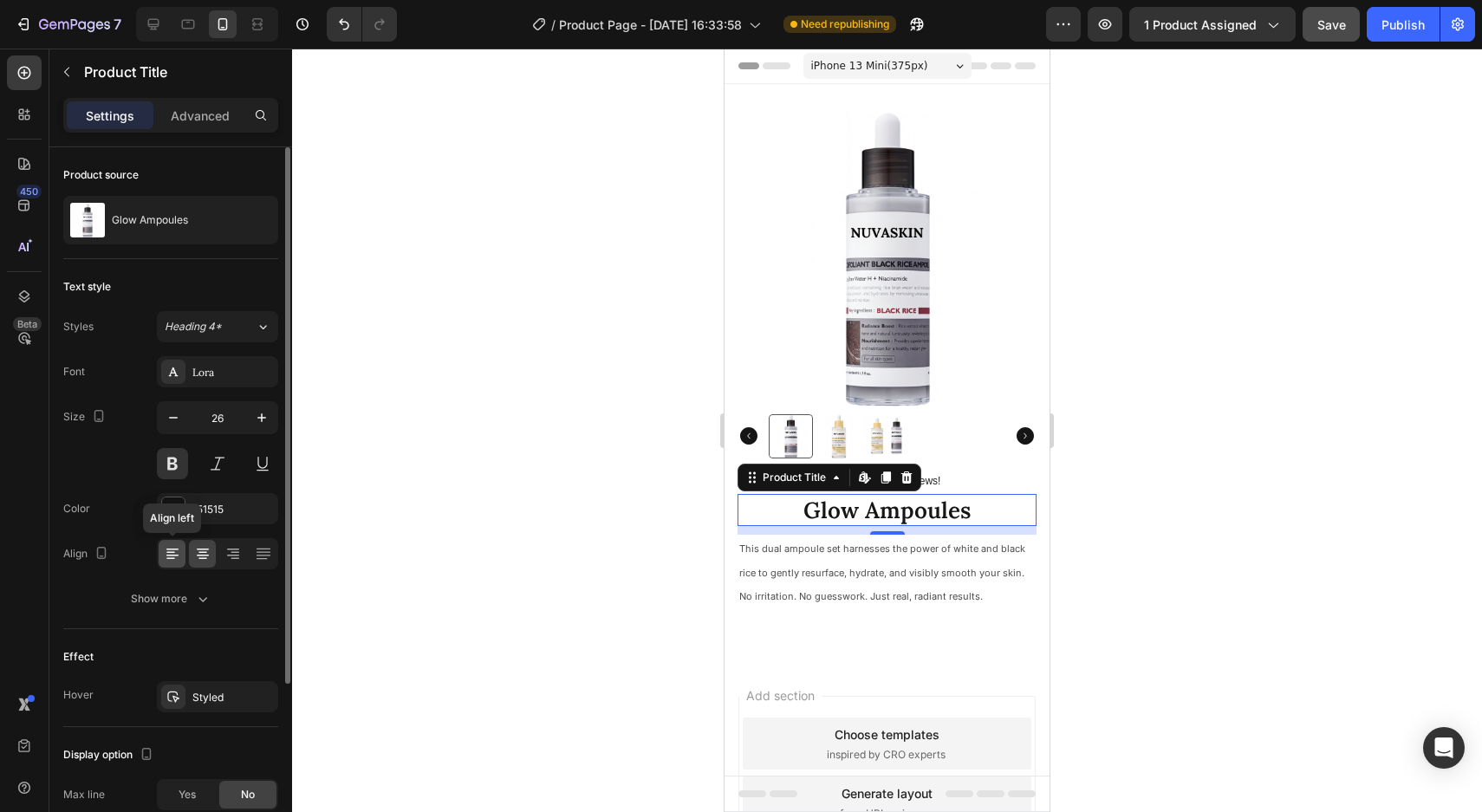
click at [174, 556] on icon at bounding box center [172, 553] width 17 height 17
click at [263, 556] on icon at bounding box center [262, 553] width 17 height 17
click at [213, 559] on div at bounding box center [202, 553] width 27 height 28
click at [174, 557] on icon at bounding box center [172, 553] width 17 height 17
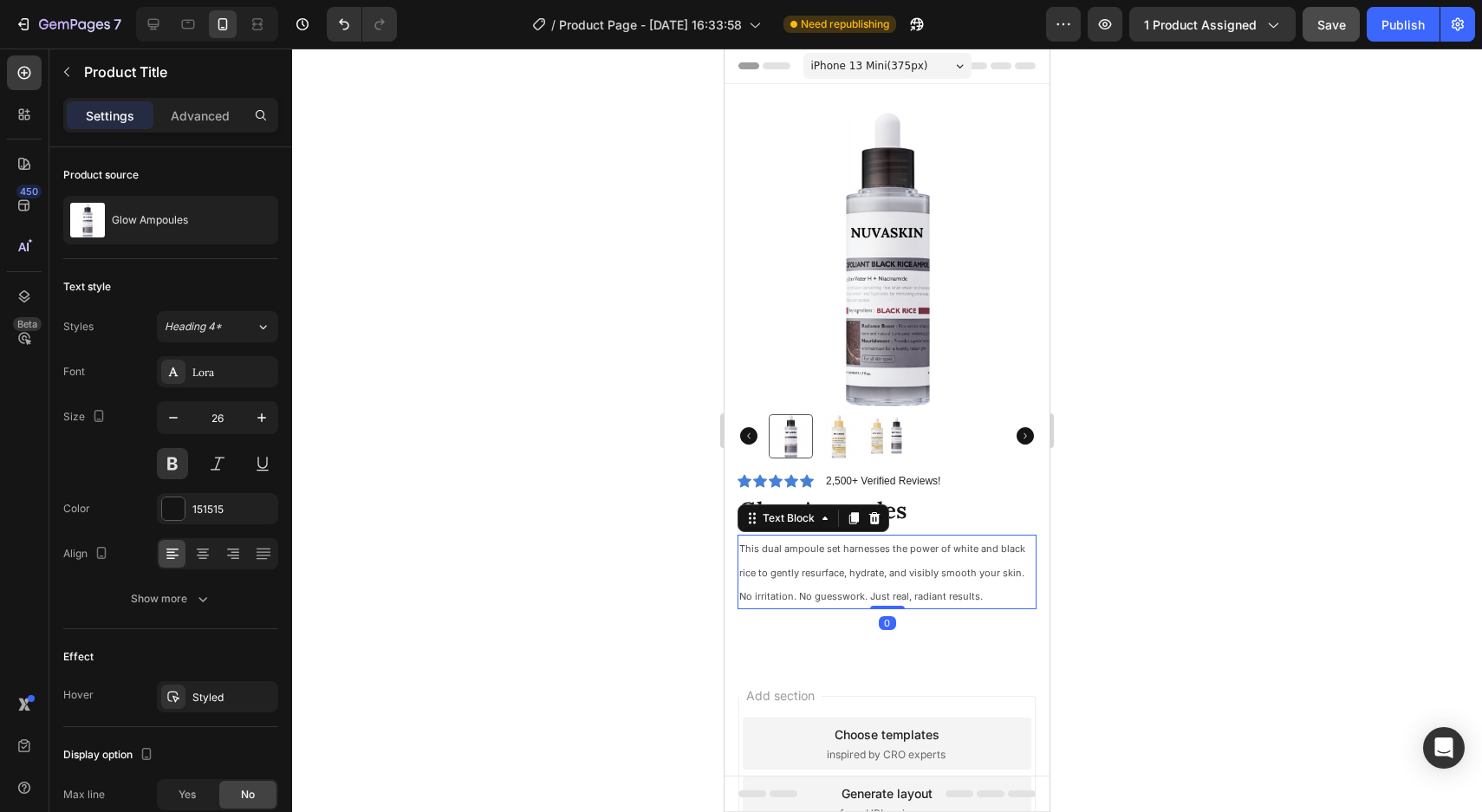
click at [775, 568] on span "This dual ampoule set harnesses the power of white and black rice to gently res…" at bounding box center [881, 560] width 286 height 36
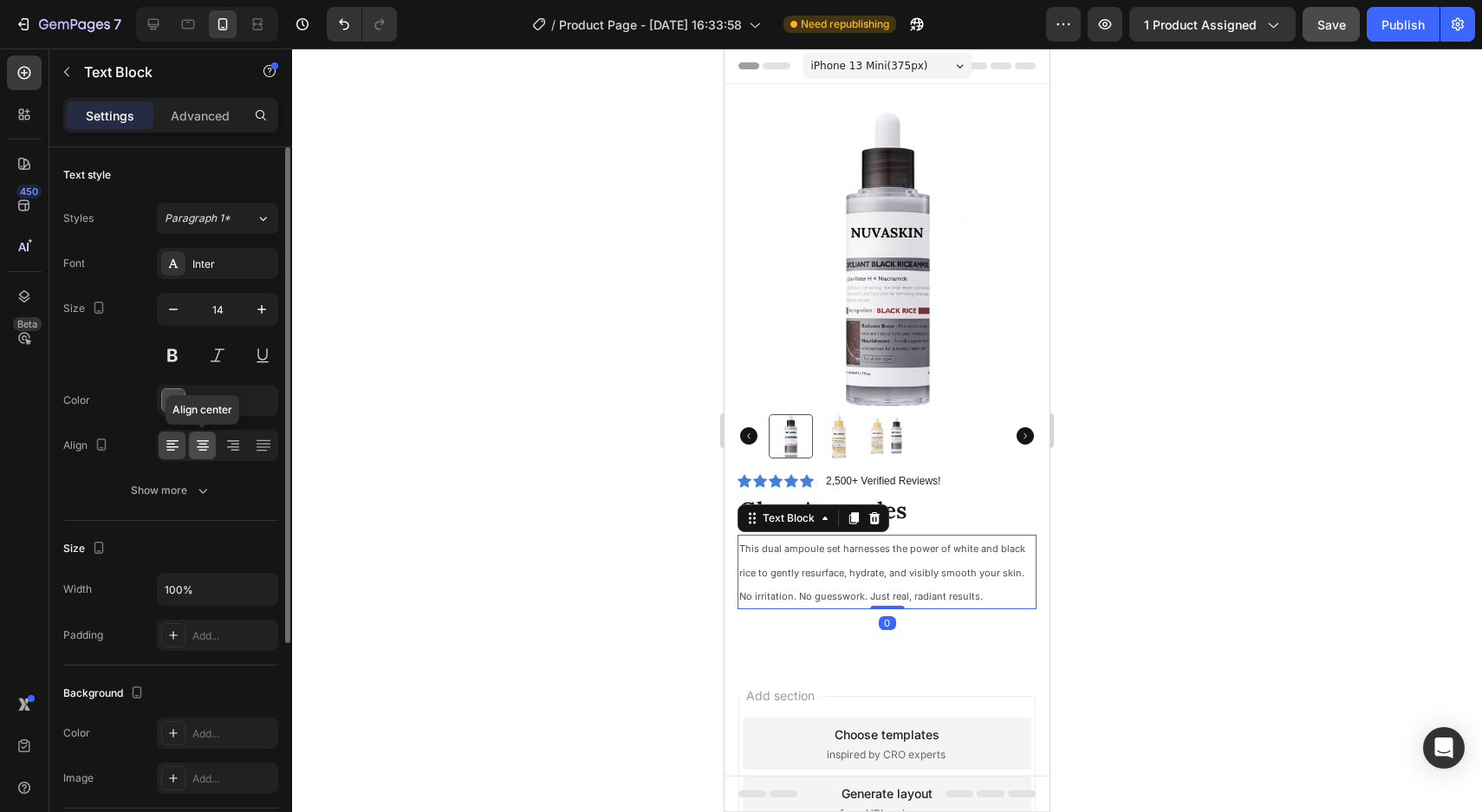
click at [202, 449] on icon at bounding box center [203, 450] width 9 height 2
click at [176, 454] on div at bounding box center [172, 445] width 27 height 28
click at [204, 400] on div "4D4D4D" at bounding box center [218, 400] width 50 height 15
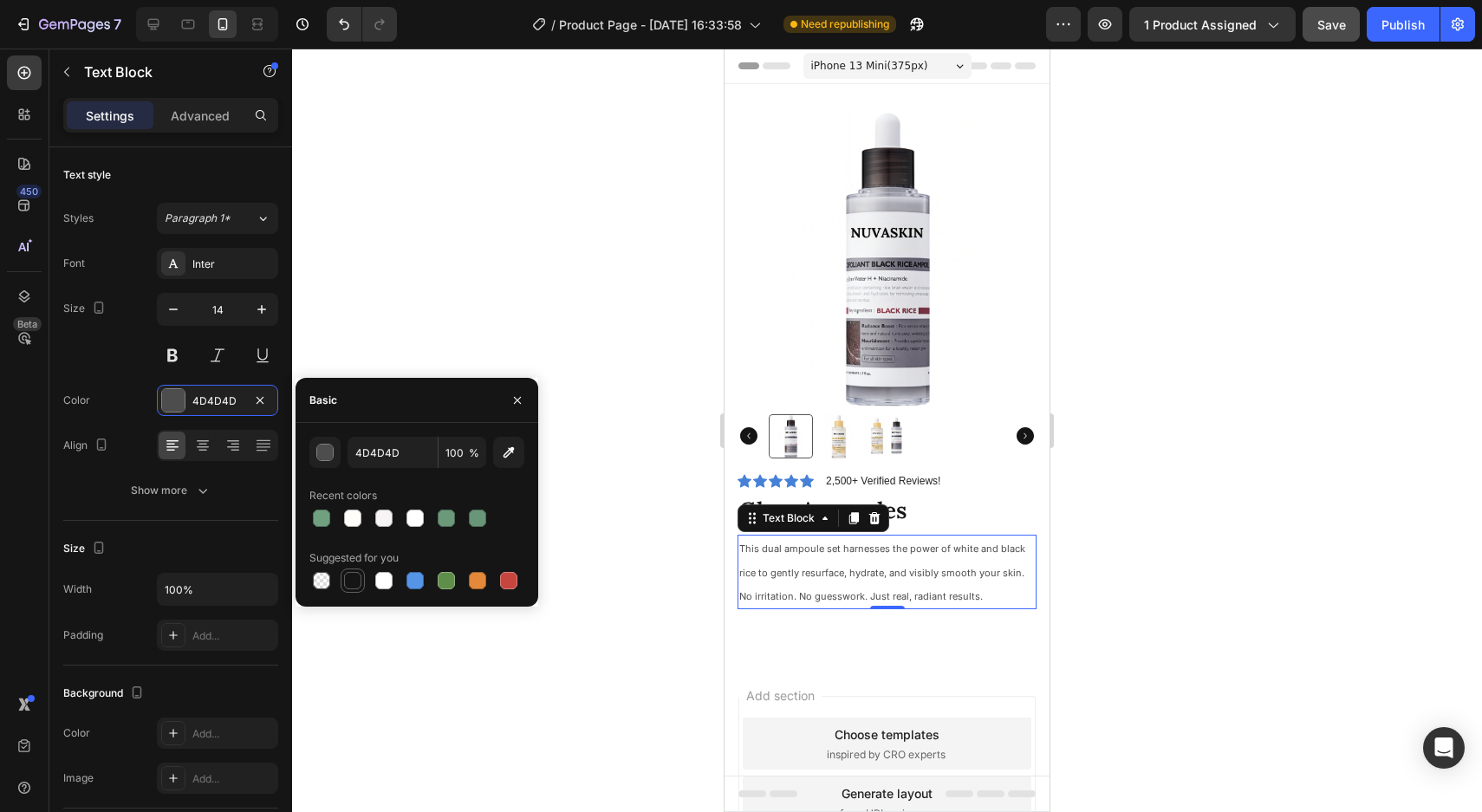
click at [359, 575] on div at bounding box center [352, 580] width 17 height 17
click at [324, 464] on button "button" at bounding box center [324, 452] width 31 height 31
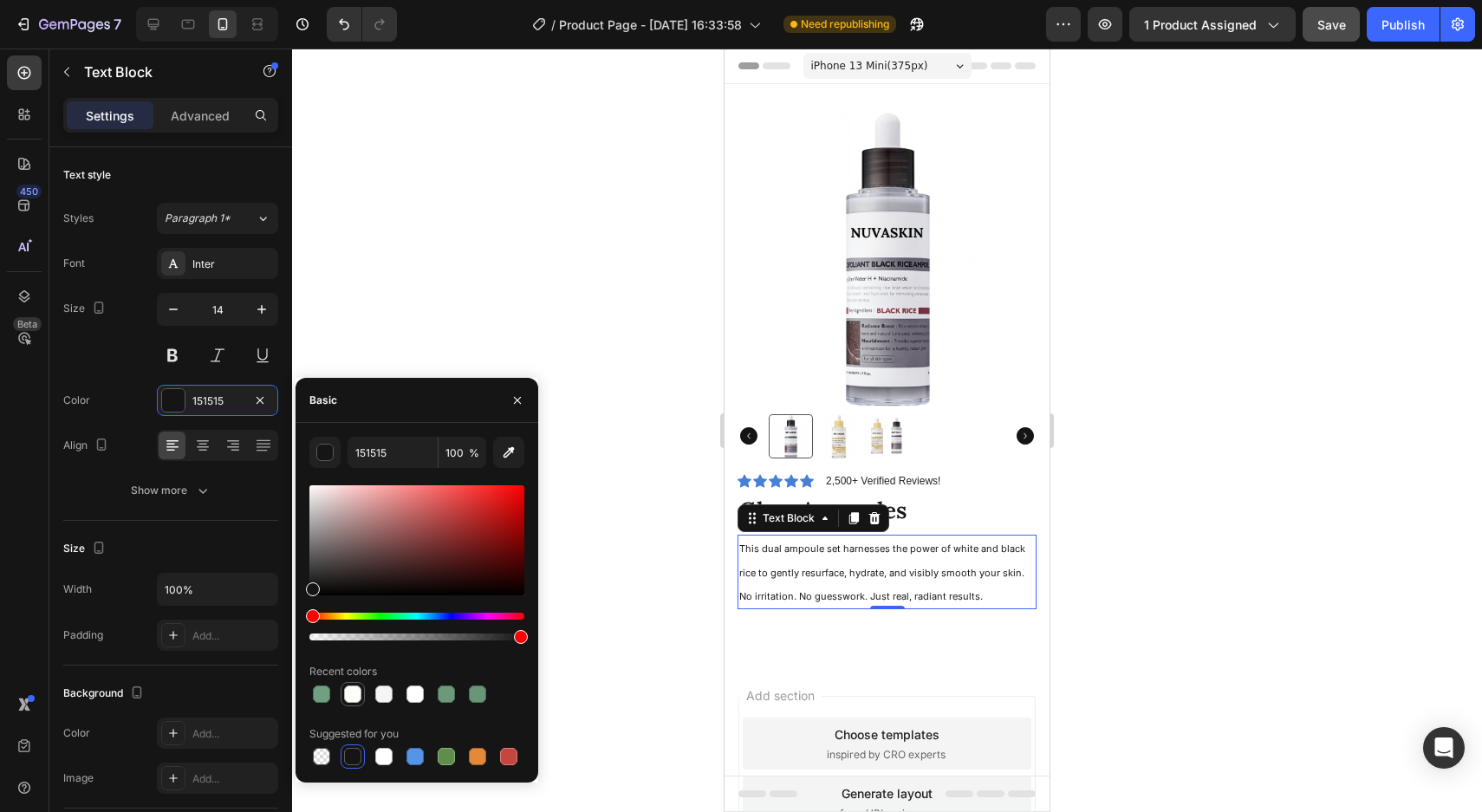
click at [352, 696] on div at bounding box center [352, 693] width 17 height 17
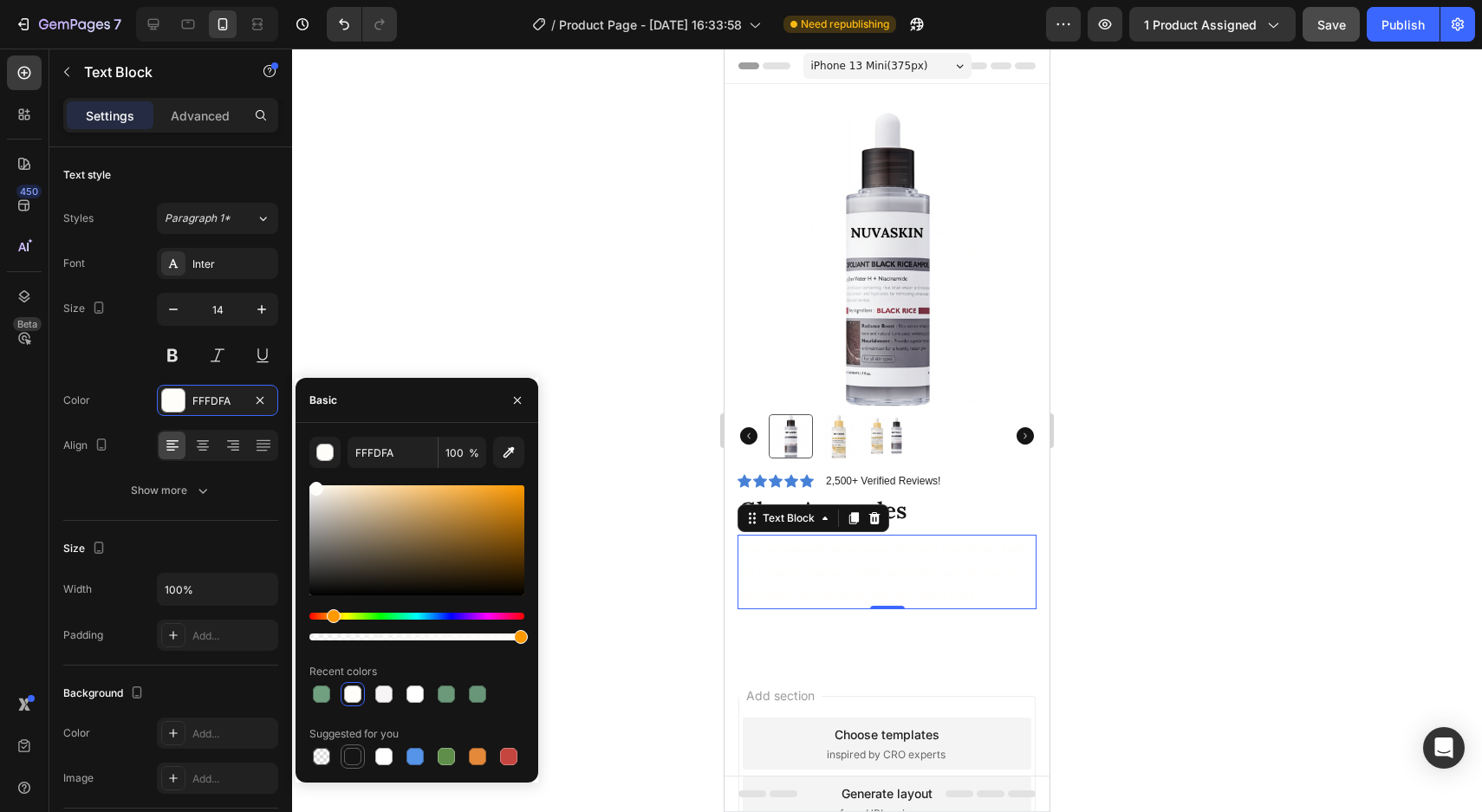
click at [354, 752] on div at bounding box center [352, 756] width 17 height 17
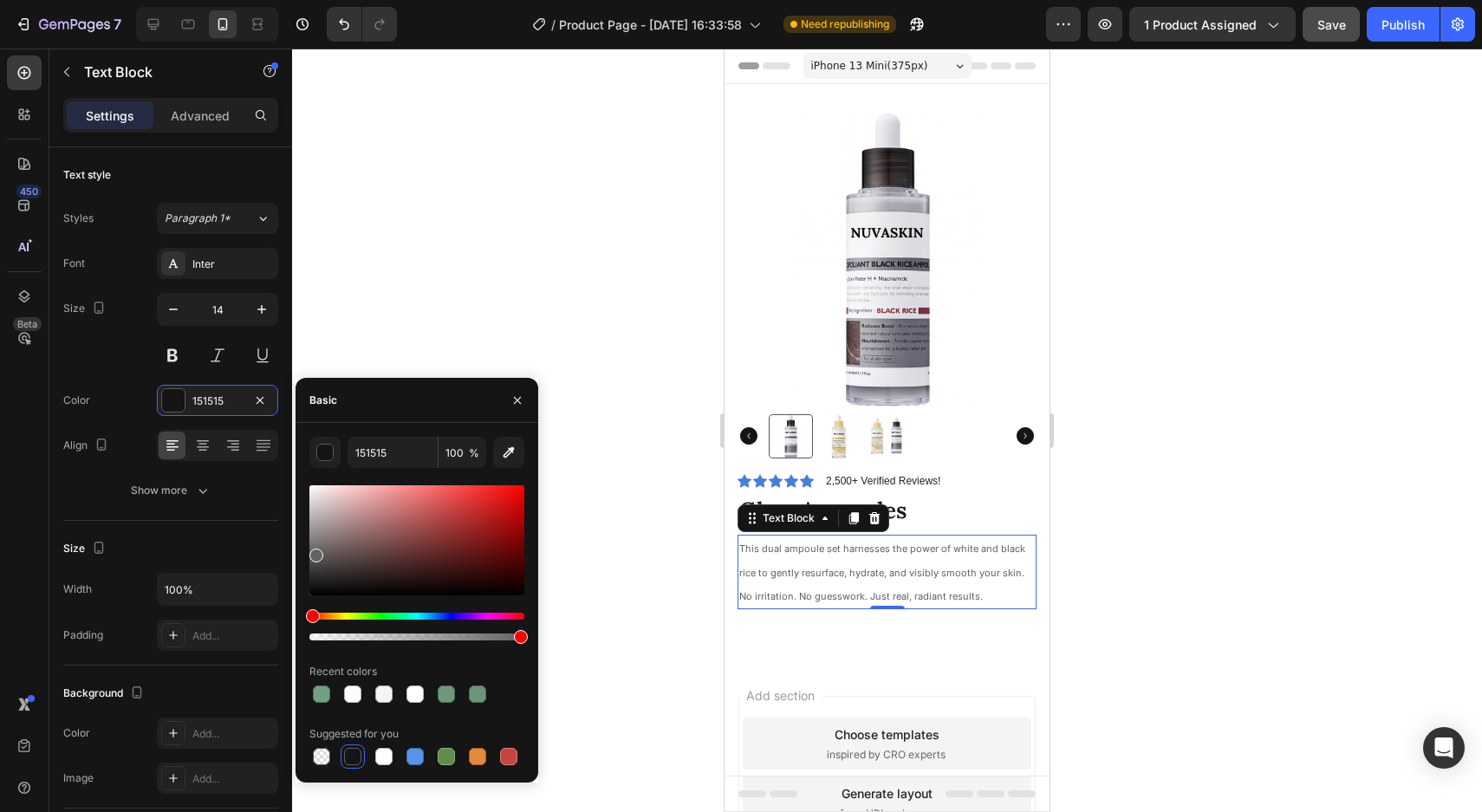
drag, startPoint x: 320, startPoint y: 582, endPoint x: 315, endPoint y: 551, distance: 31.4
click at [315, 551] on div at bounding box center [416, 540] width 215 height 110
type input "636161"
click at [595, 202] on div at bounding box center [887, 430] width 1189 height 763
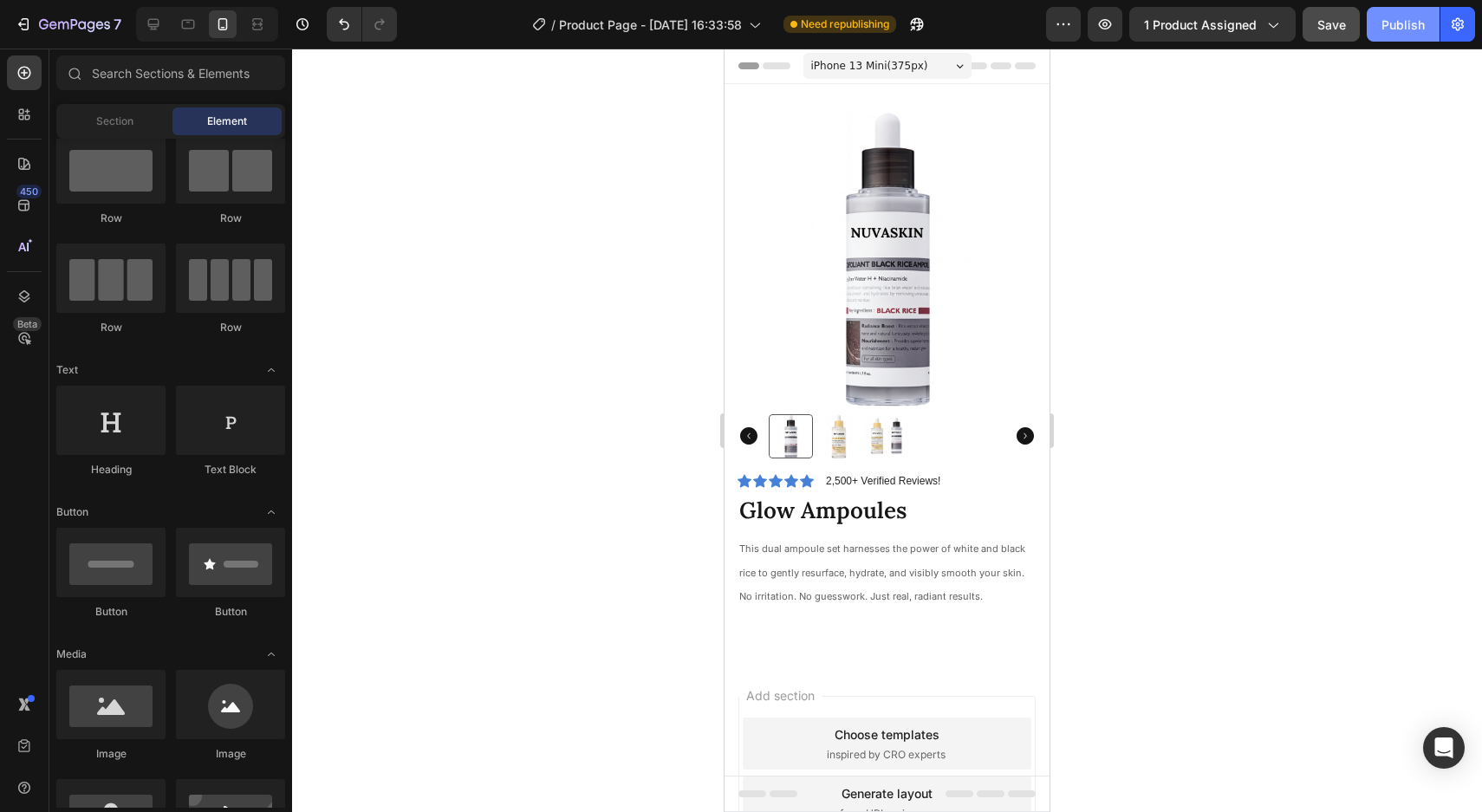
click at [1401, 23] on div "Publish" at bounding box center [1402, 24] width 43 height 18
click at [878, 483] on p "2,500+ Verified Reviews!" at bounding box center [883, 480] width 115 height 15
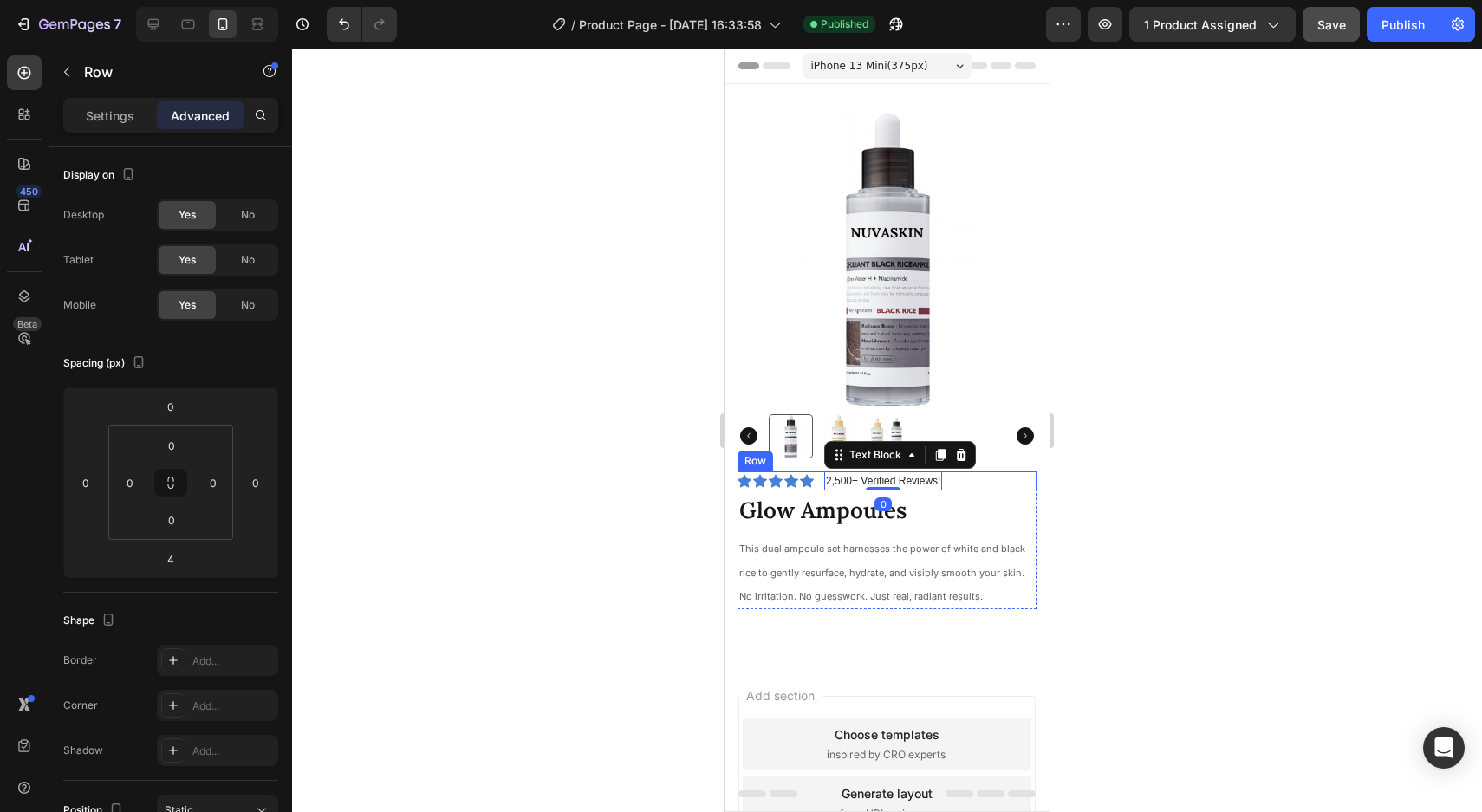
click at [988, 478] on div "Icon Icon Icon Icon Icon Icon List 2,500+ Verified Reviews! Text Block 0 Row" at bounding box center [887, 480] width 299 height 19
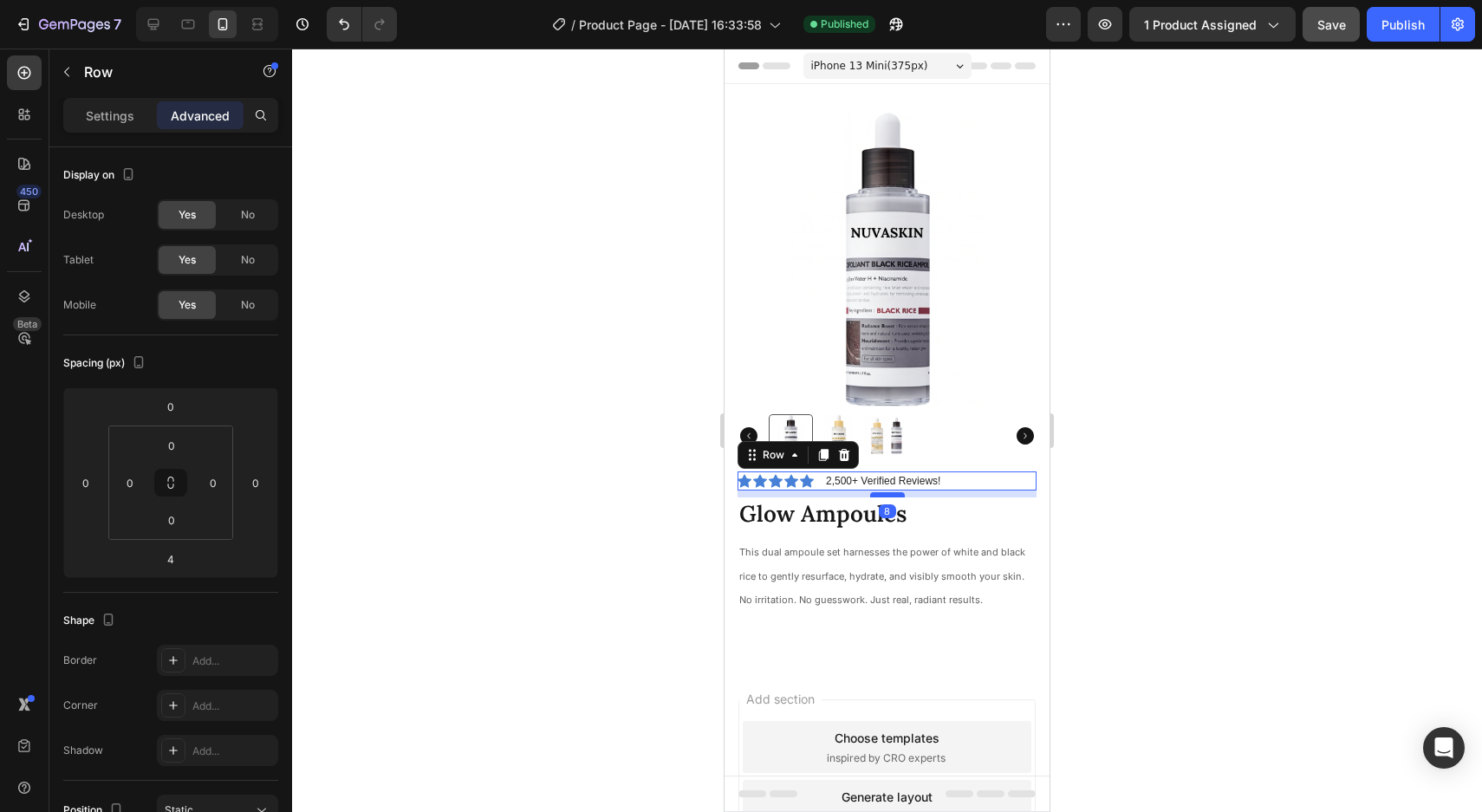
click at [895, 492] on div at bounding box center [887, 495] width 35 height 5
type input "8"
click at [914, 521] on h1 "Glow Ampoules" at bounding box center [887, 513] width 299 height 33
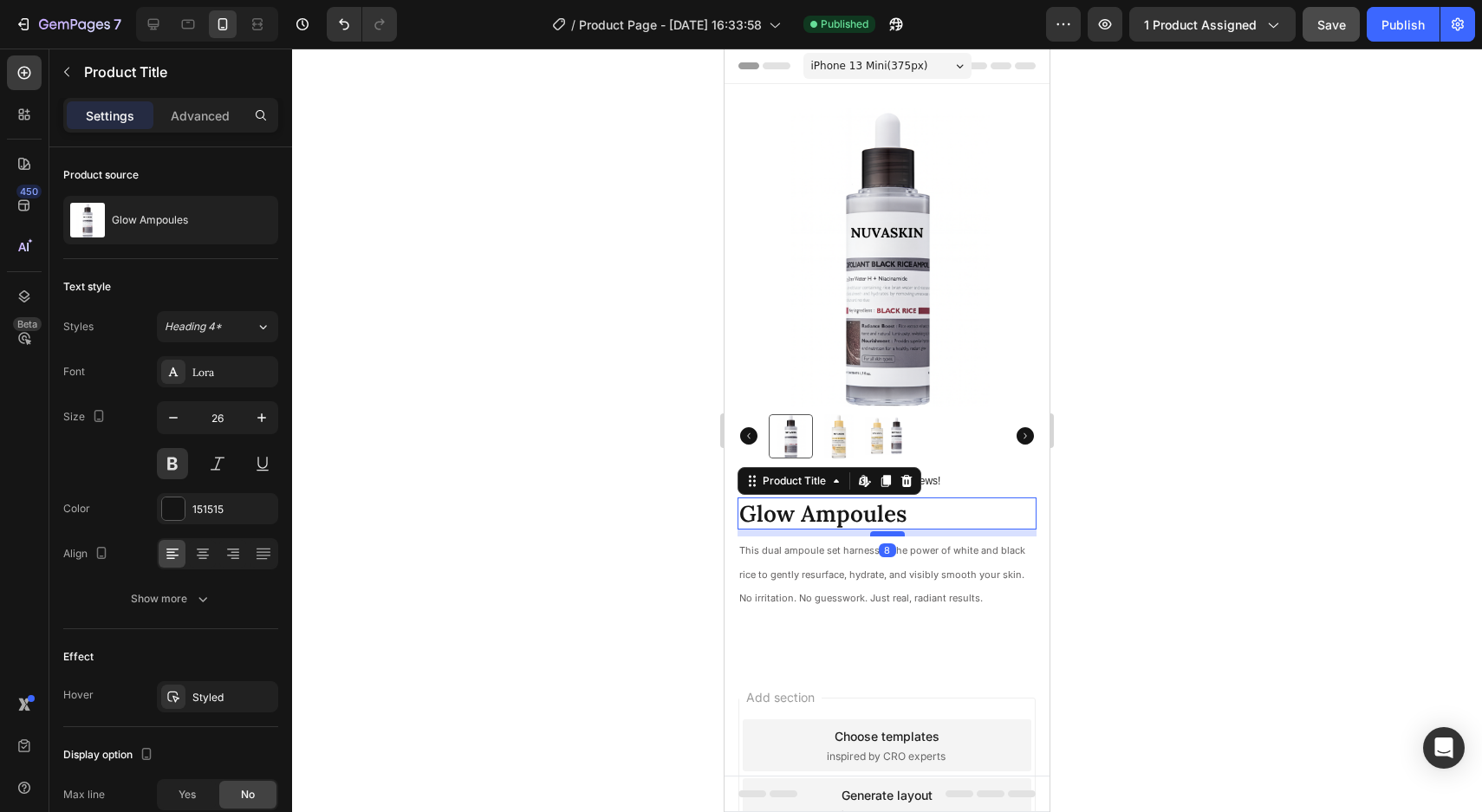
click at [895, 534] on div at bounding box center [887, 534] width 35 height 5
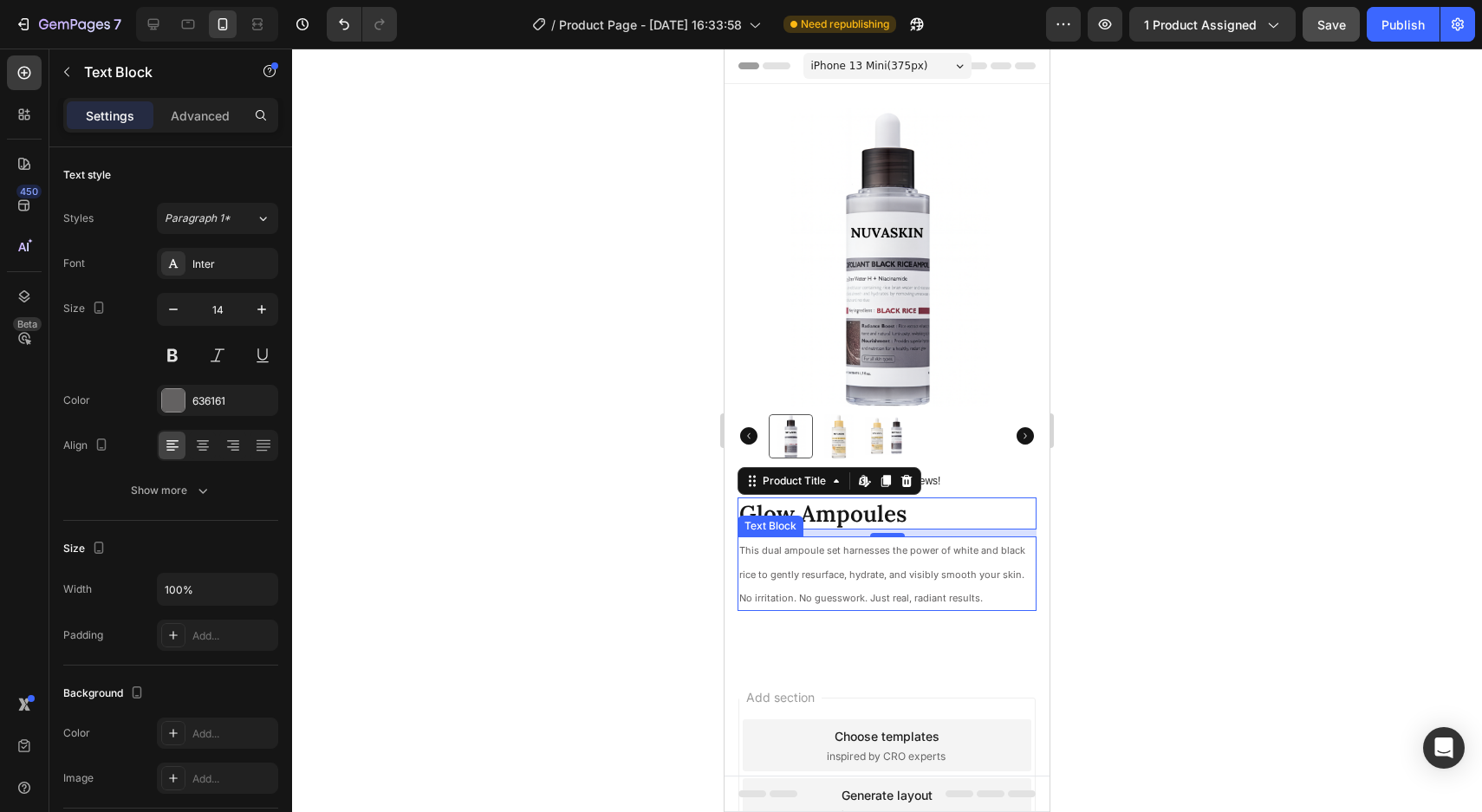
click at [852, 587] on p "This dual ampoule set harnesses the power of white and black rice to gently res…" at bounding box center [887, 573] width 296 height 71
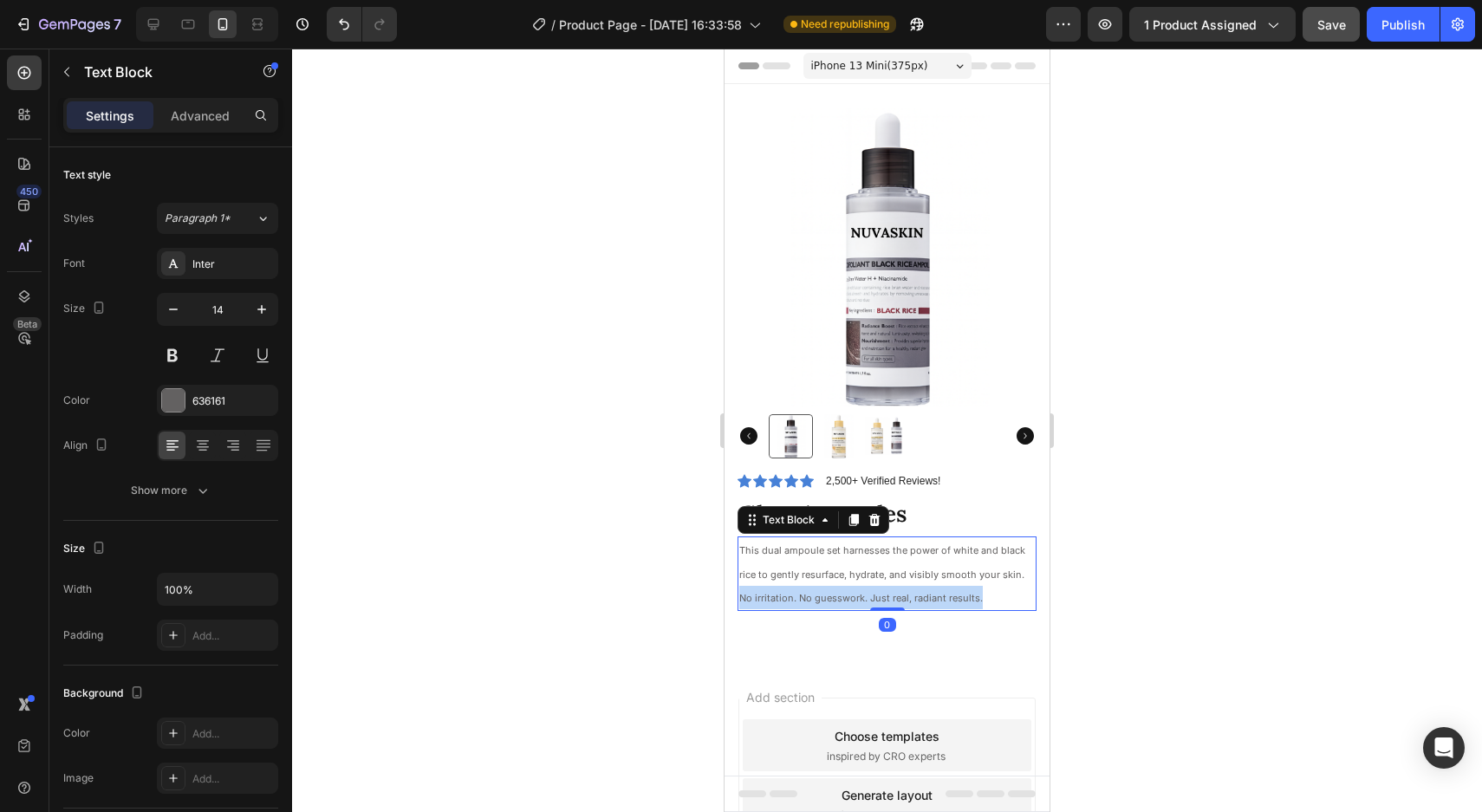
click at [852, 587] on p "This dual ampoule set harnesses the power of white and black rice to gently res…" at bounding box center [887, 573] width 296 height 71
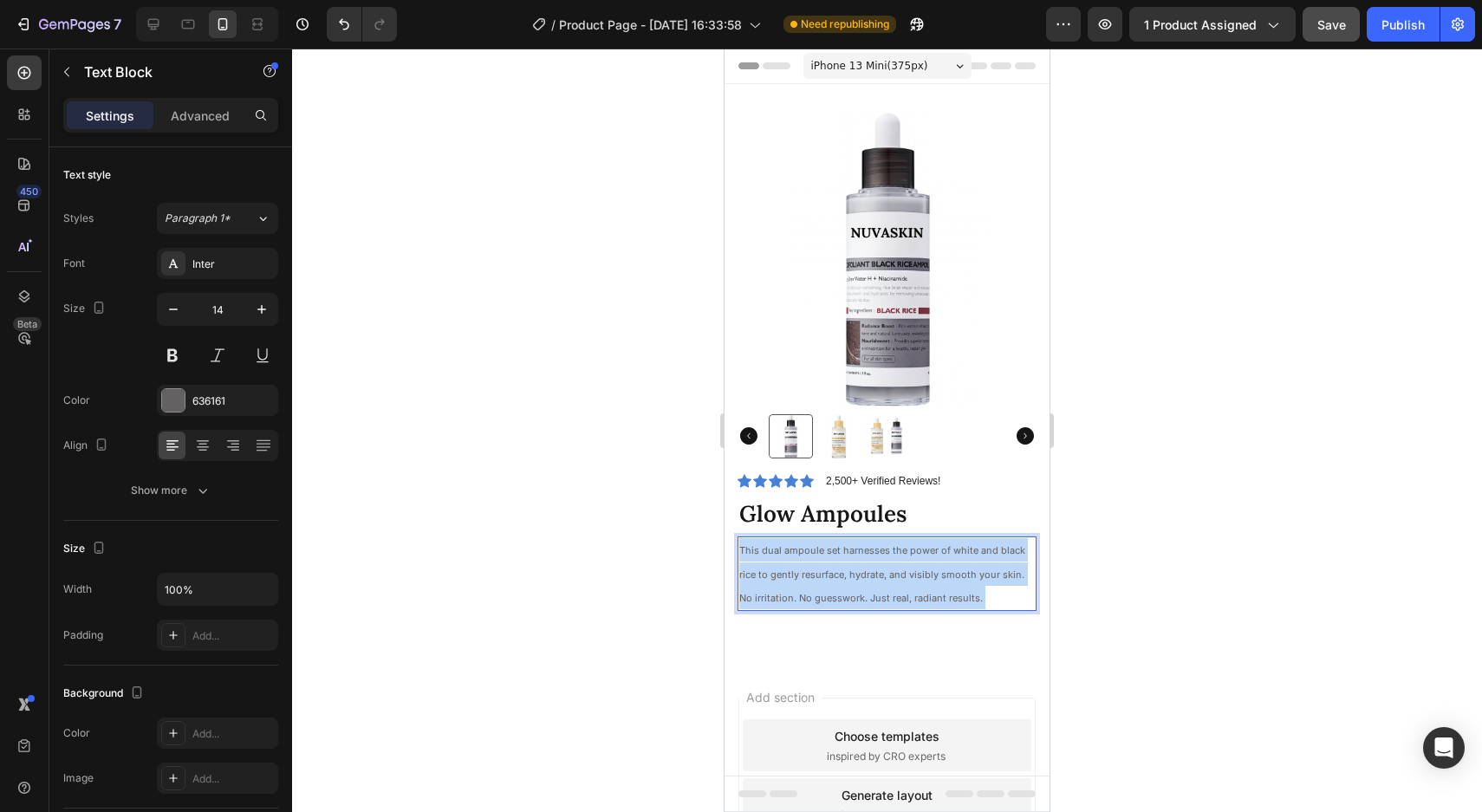
drag, startPoint x: 987, startPoint y: 594, endPoint x: 801, endPoint y: 556, distance: 189.8
click at [801, 556] on p "This dual ampoule set harnesses the power of white and black rice to gently res…" at bounding box center [887, 573] width 296 height 71
drag, startPoint x: 989, startPoint y: 597, endPoint x: 730, endPoint y: 548, distance: 263.6
click at [730, 548] on div "Product Images Icon Icon Icon Icon Icon Icon List 2,500+ Verified Reviews! Text…" at bounding box center [887, 373] width 325 height 578
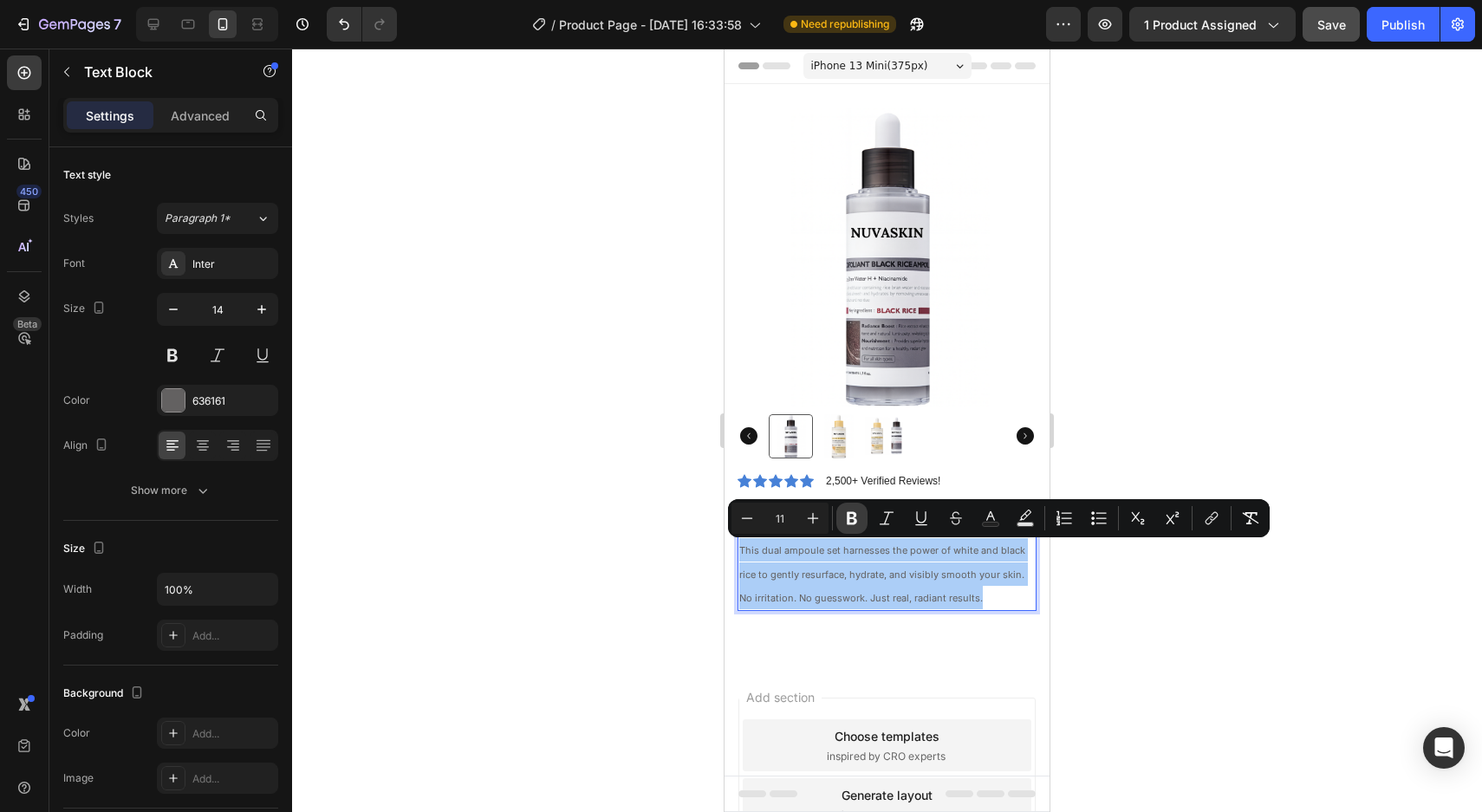
click at [854, 514] on icon "Editor contextual toolbar" at bounding box center [852, 518] width 11 height 13
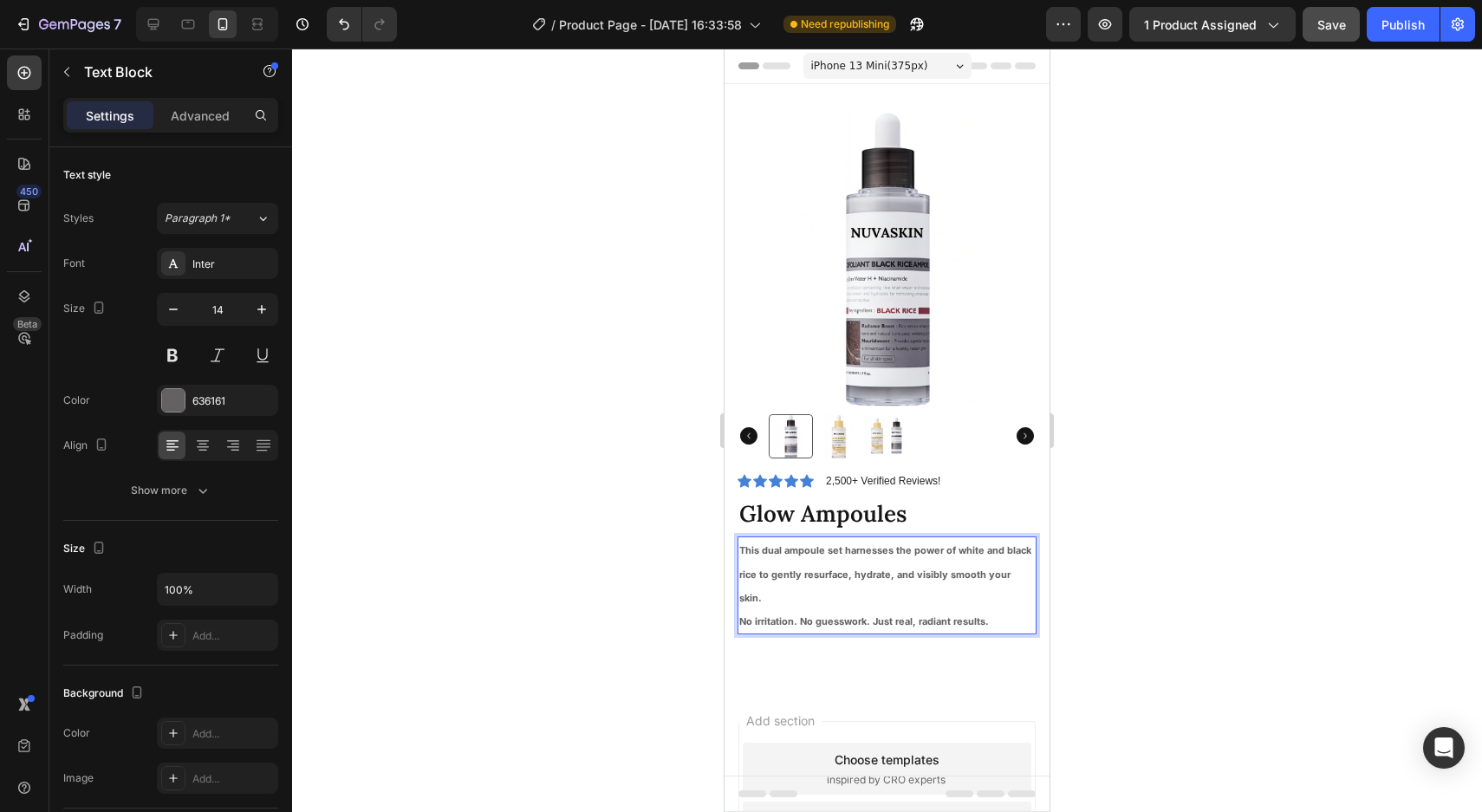
click at [1213, 575] on div at bounding box center [887, 430] width 1189 height 763
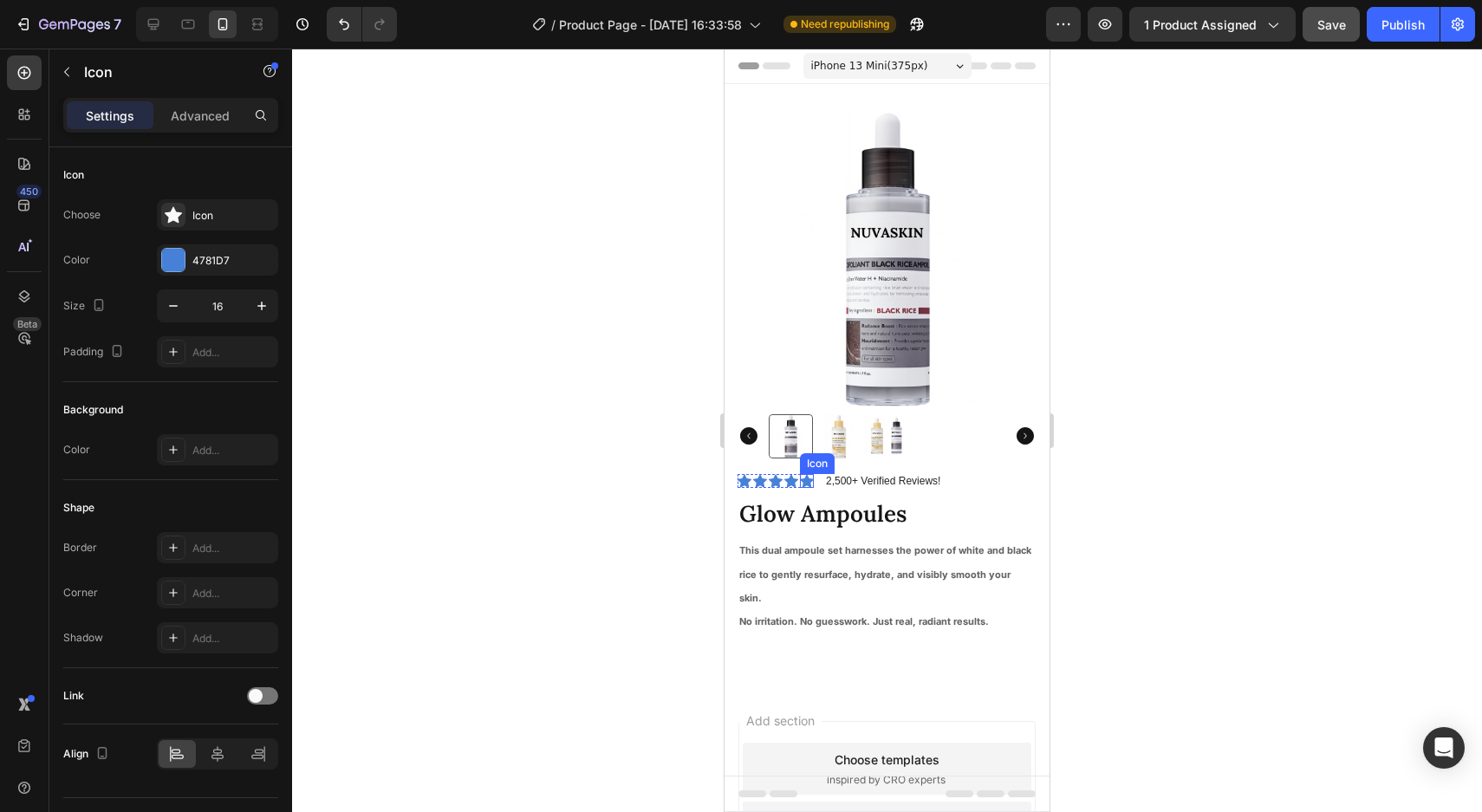
click at [809, 482] on div "Icon" at bounding box center [806, 480] width 13 height 13
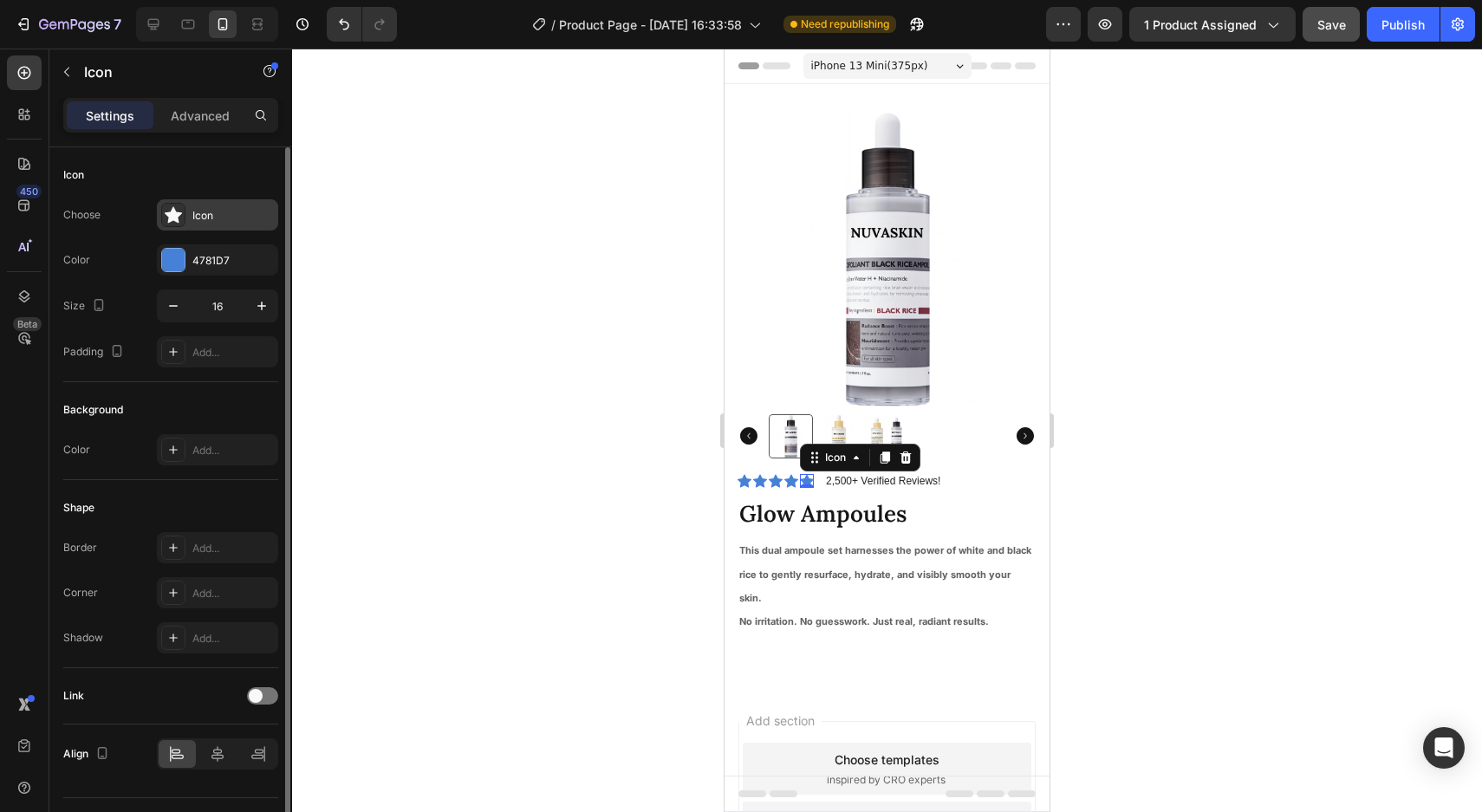
click at [229, 213] on div "Icon" at bounding box center [233, 215] width 81 height 15
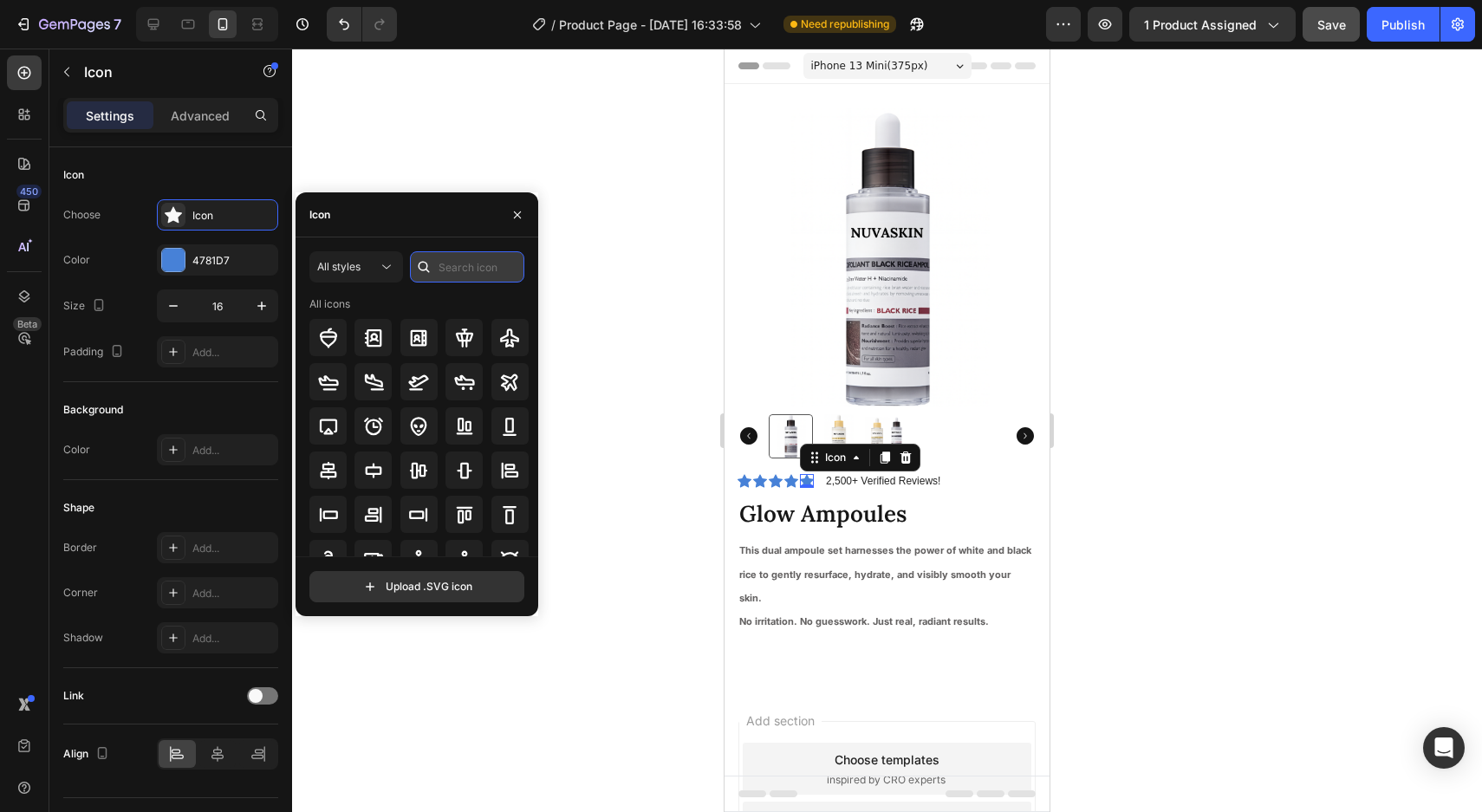
click at [458, 279] on input "text" at bounding box center [467, 267] width 115 height 31
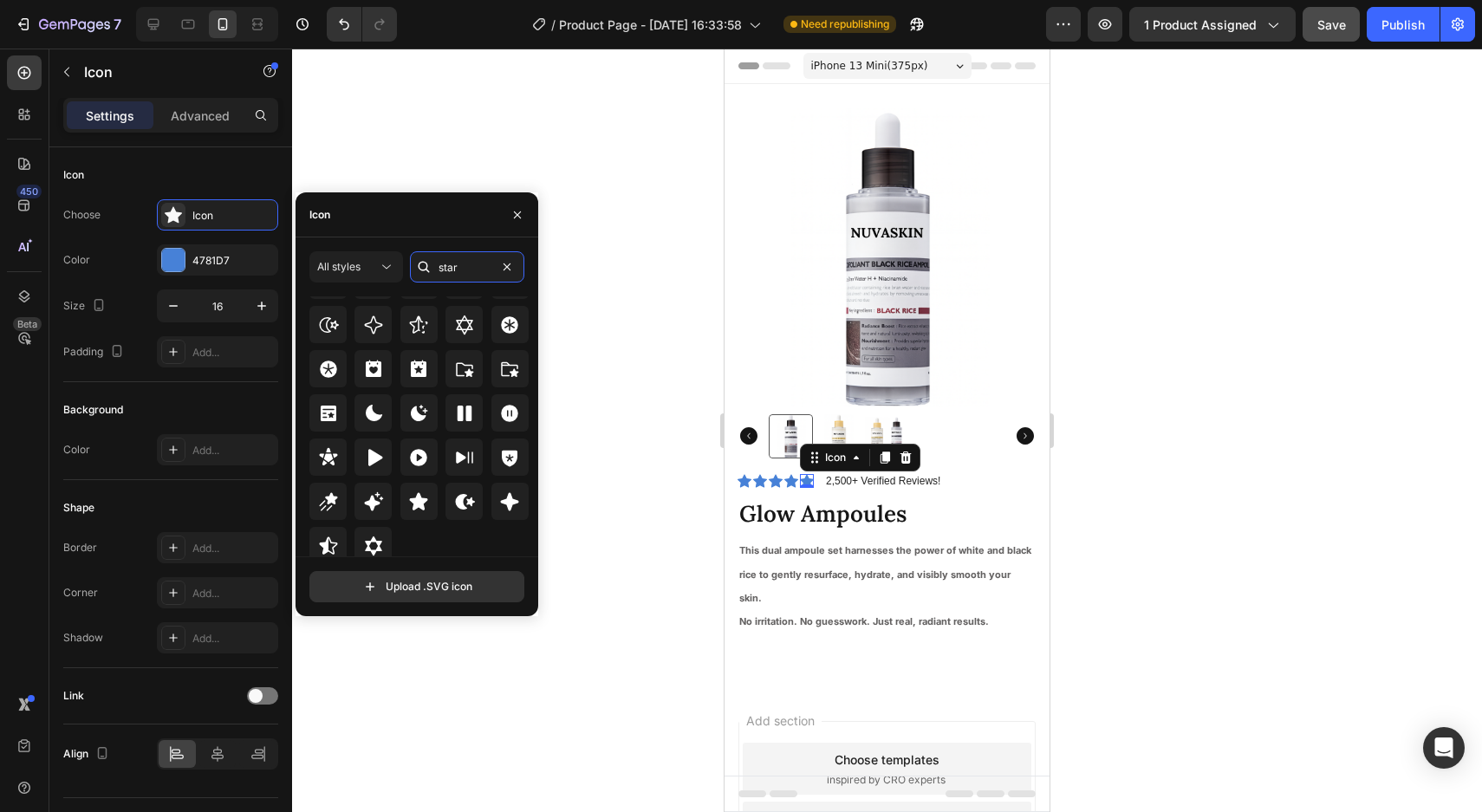
scroll to position [526, 0]
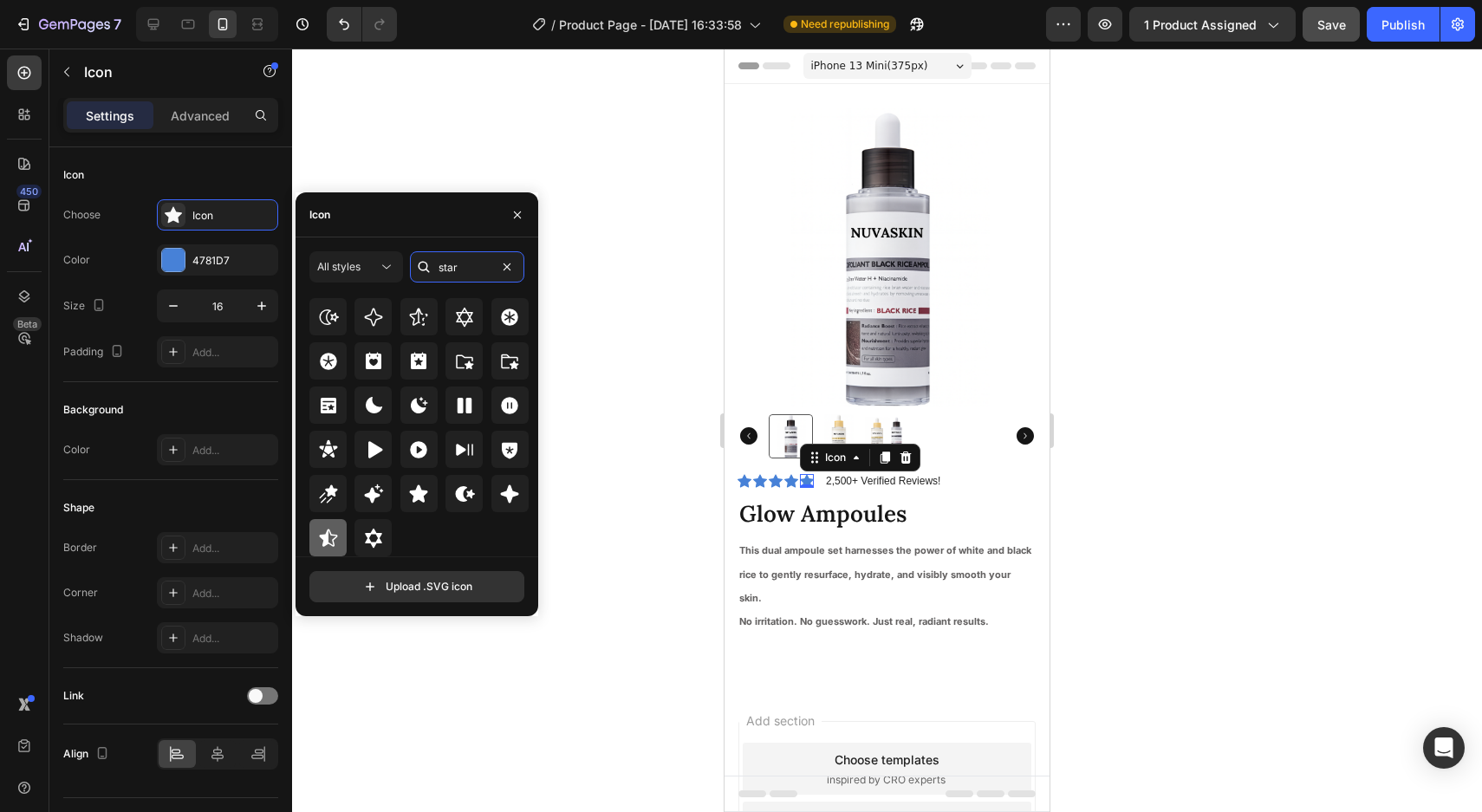
type input "star"
click at [328, 527] on icon at bounding box center [328, 537] width 21 height 21
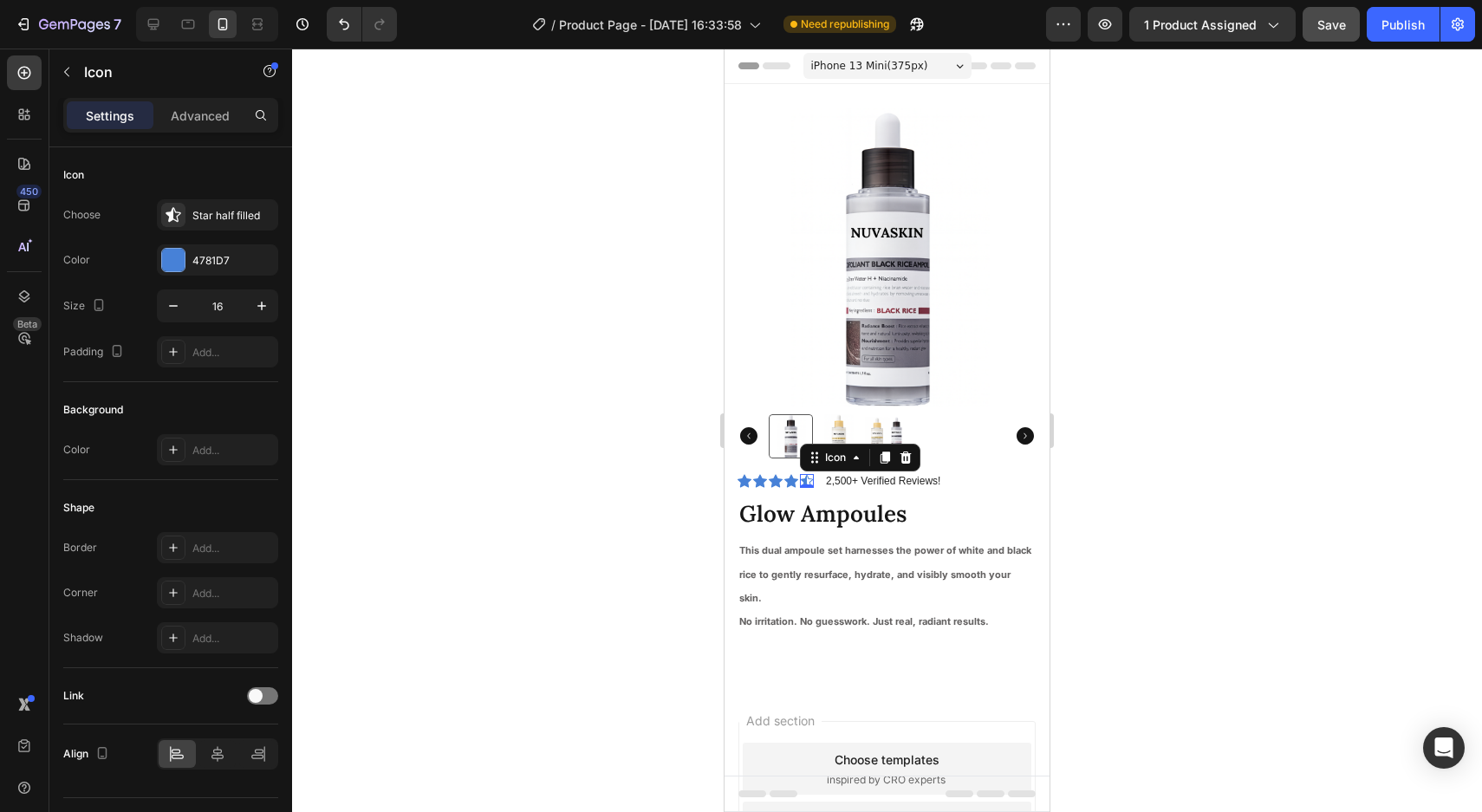
click at [573, 470] on div at bounding box center [887, 430] width 1189 height 763
click at [809, 480] on div "Icon" at bounding box center [806, 480] width 13 height 13
click at [809, 481] on div "0" at bounding box center [806, 487] width 17 height 13
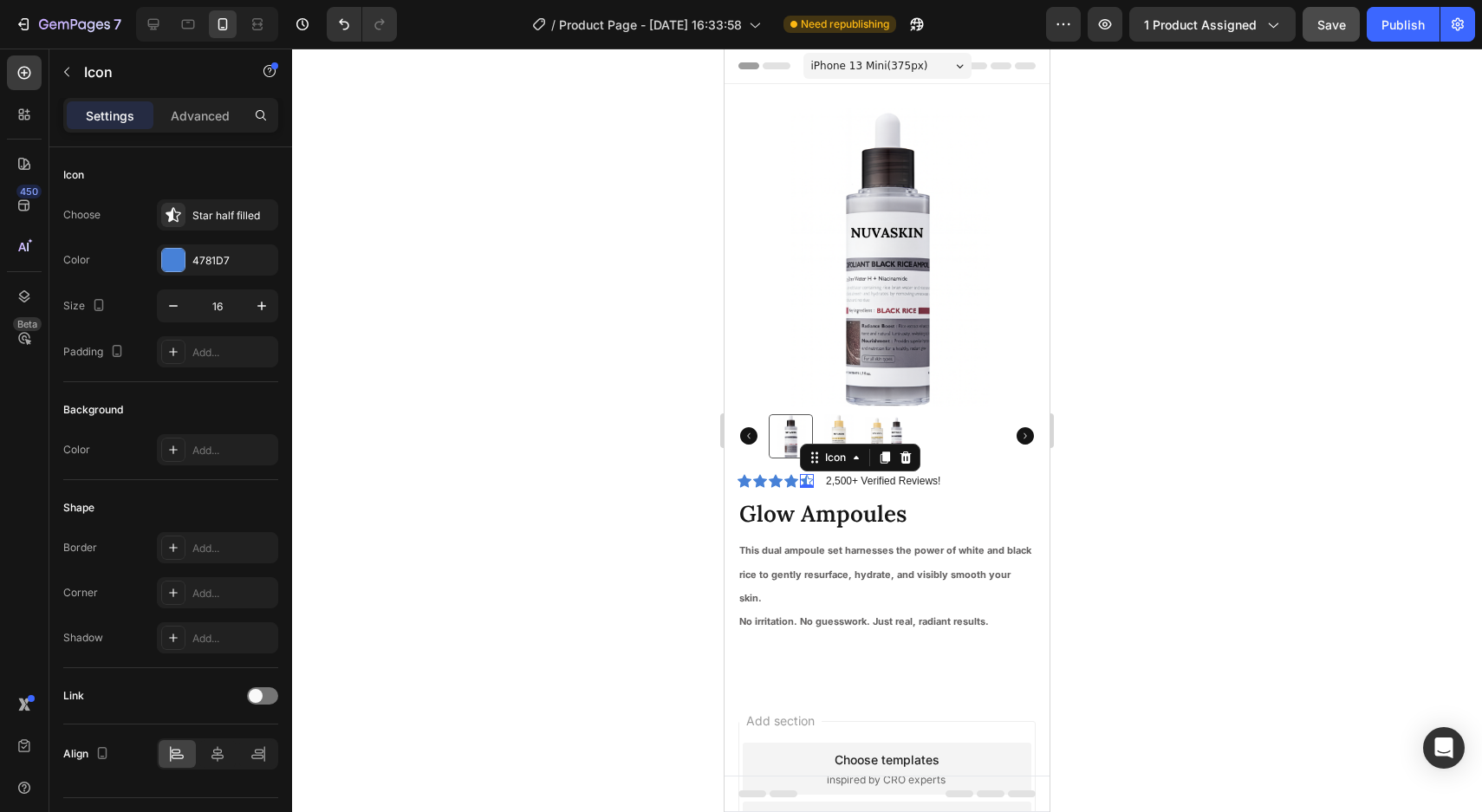
click at [643, 459] on div at bounding box center [887, 430] width 1189 height 763
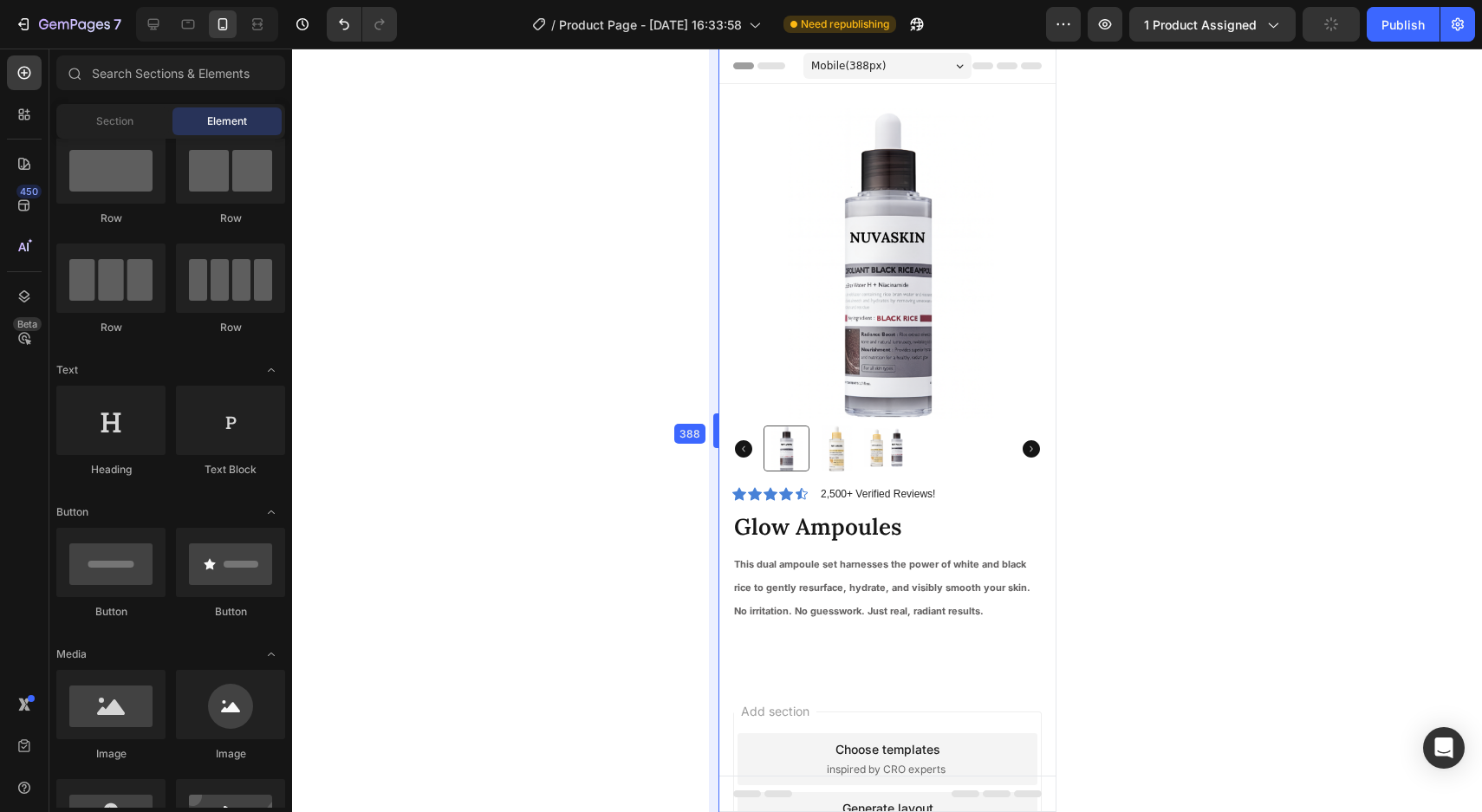
drag, startPoint x: 719, startPoint y: 478, endPoint x: 707, endPoint y: 475, distance: 12.4
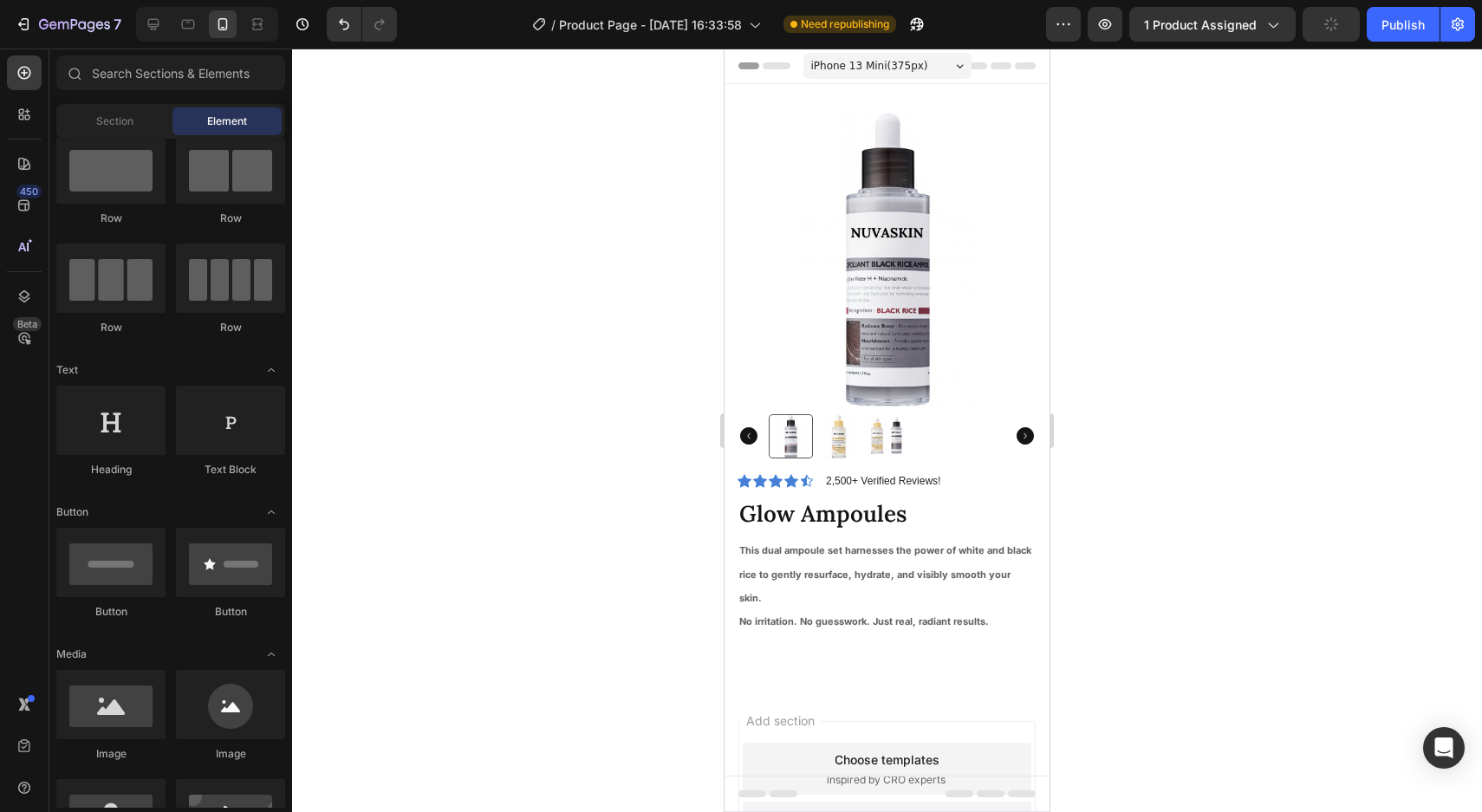
click at [1182, 524] on div at bounding box center [887, 430] width 1189 height 763
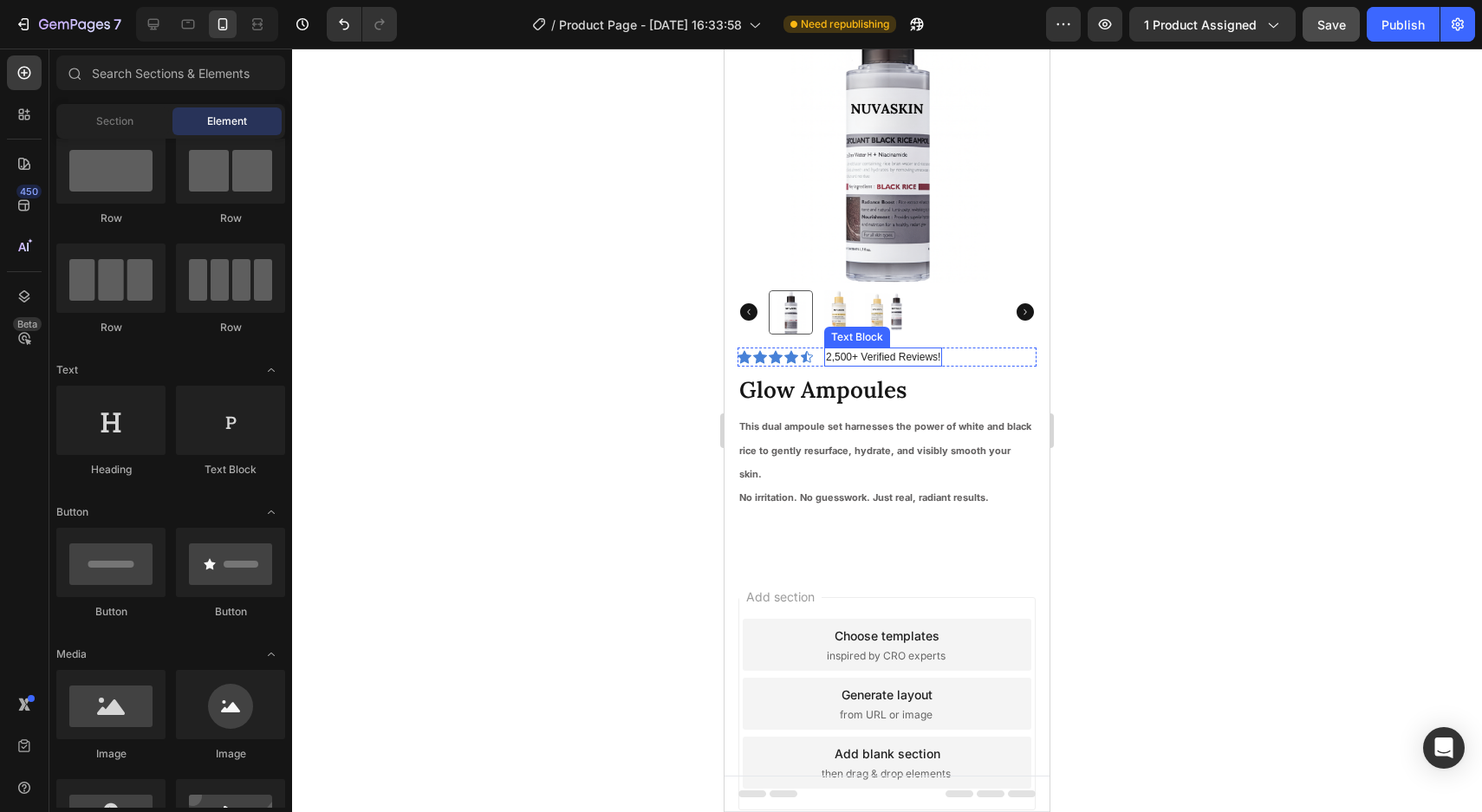
scroll to position [122, 0]
click at [26, 155] on icon at bounding box center [23, 163] width 17 height 17
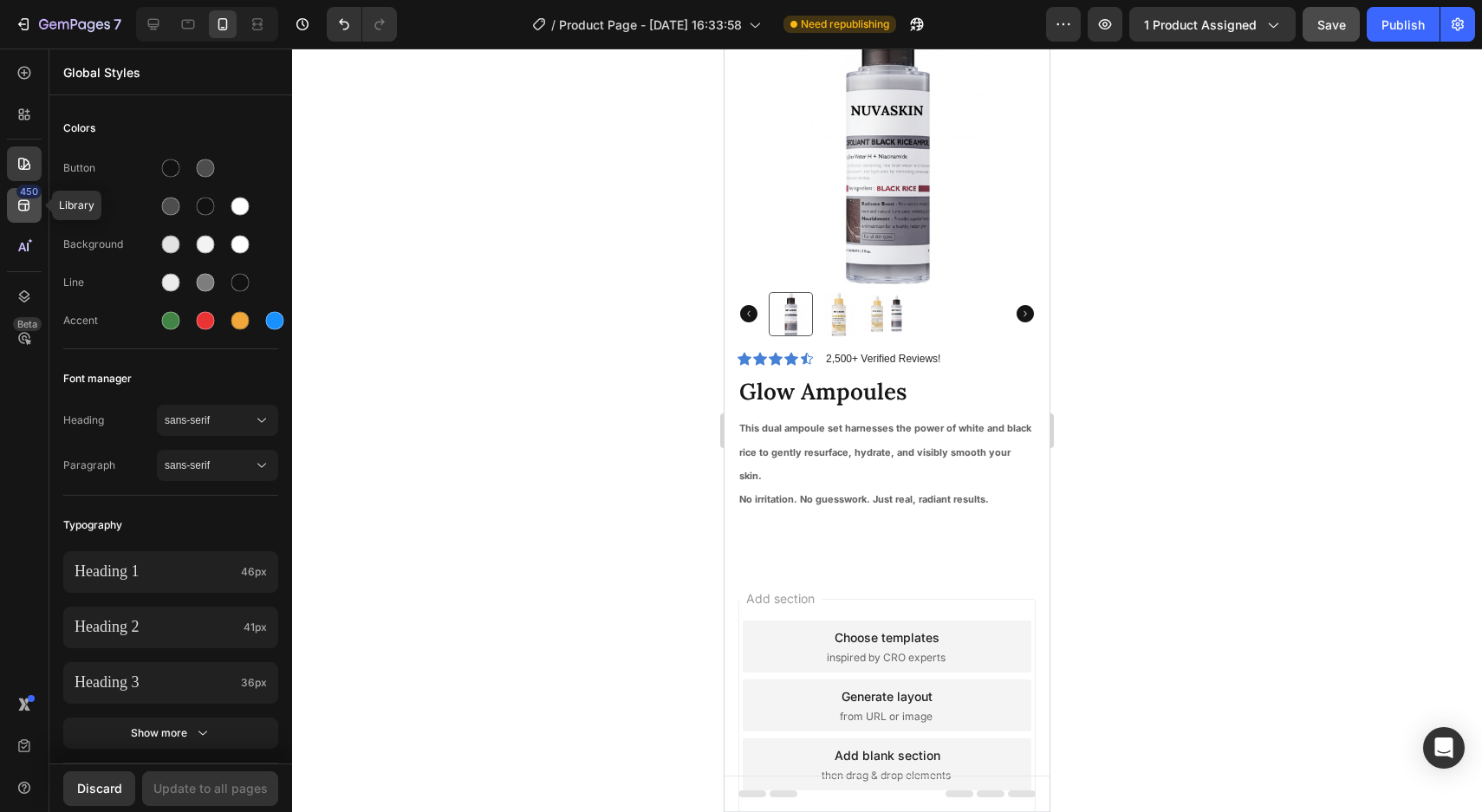
click at [28, 201] on icon at bounding box center [23, 205] width 17 height 17
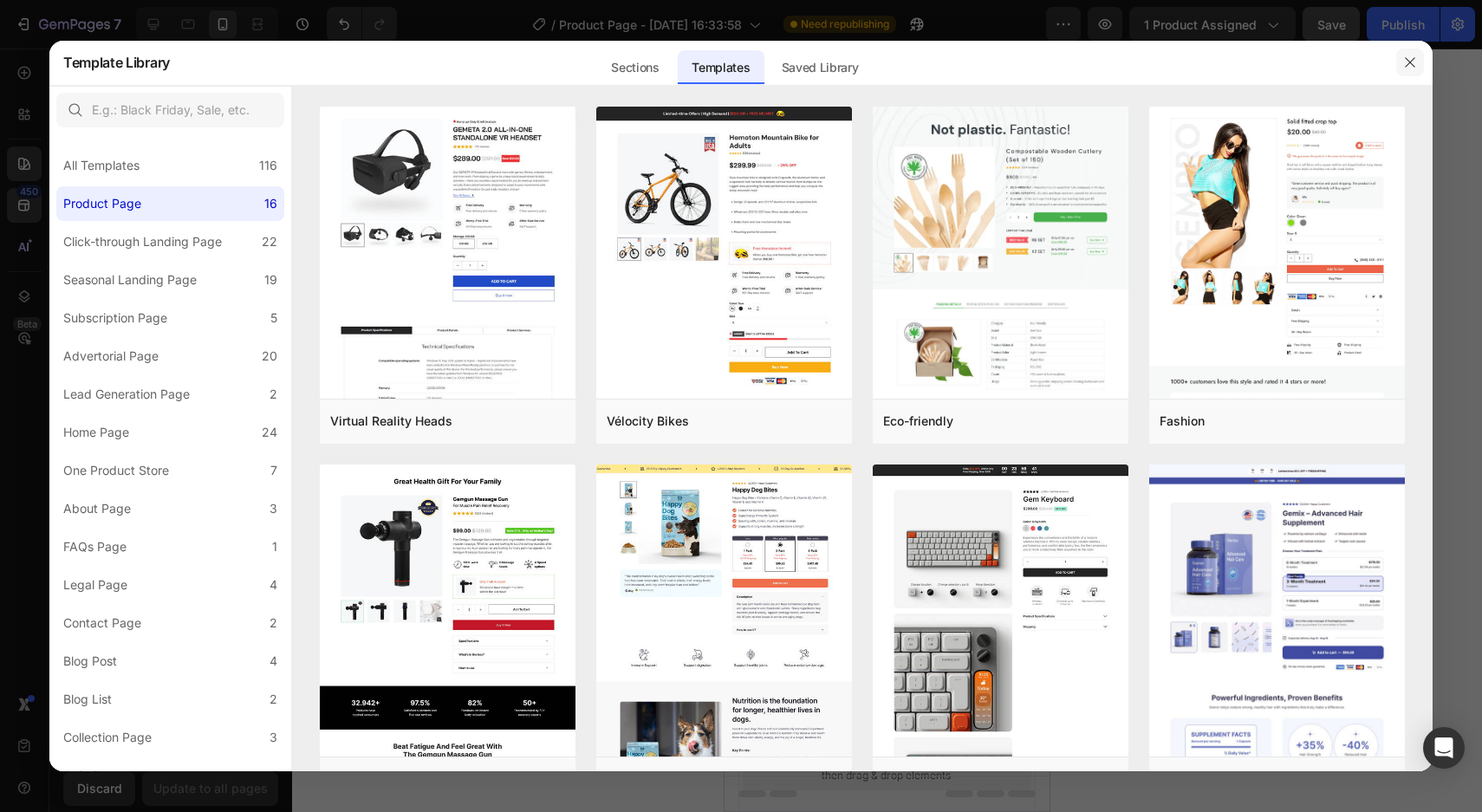
click at [1405, 54] on button "button" at bounding box center [1409, 62] width 28 height 28
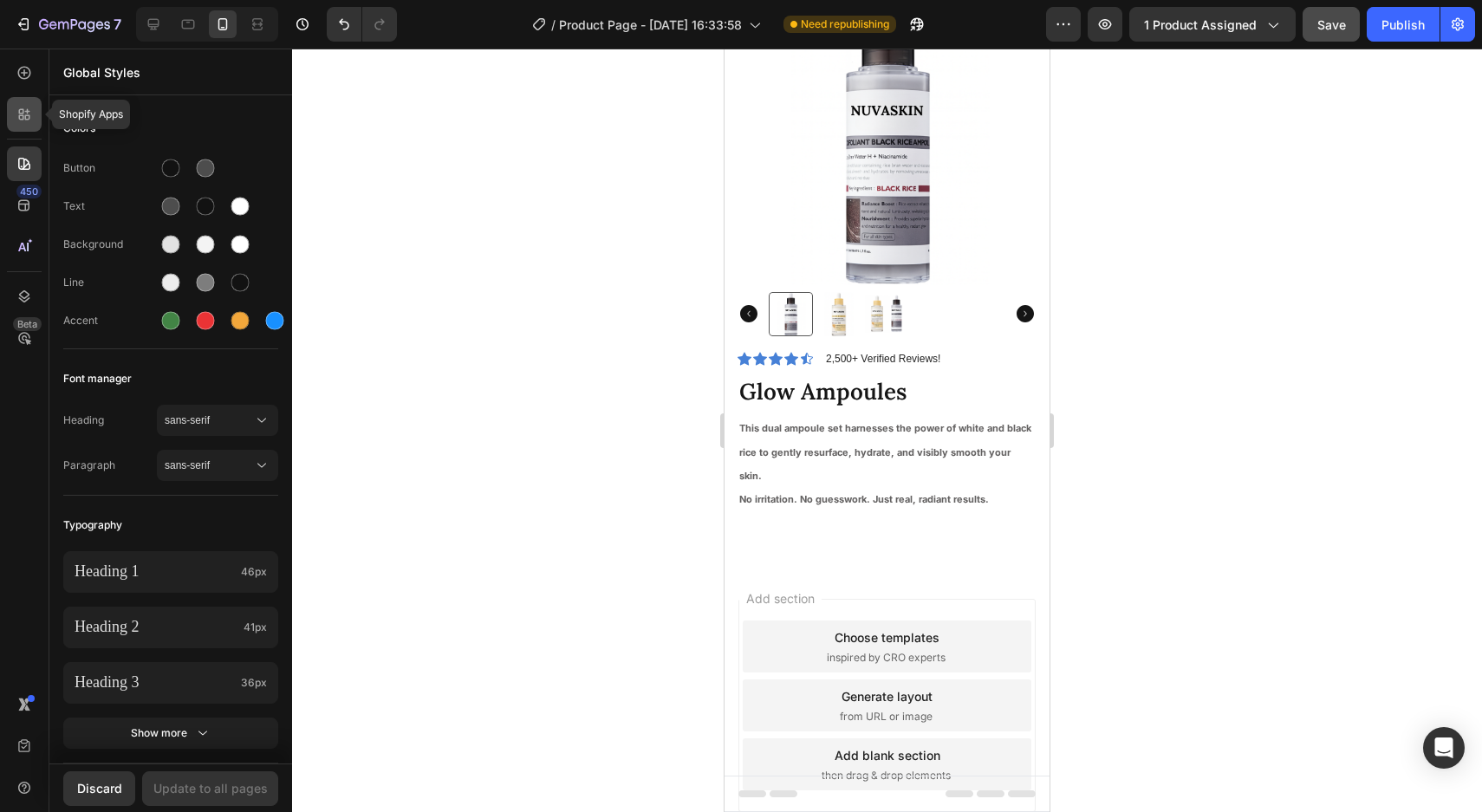
click at [18, 114] on icon at bounding box center [23, 114] width 17 height 17
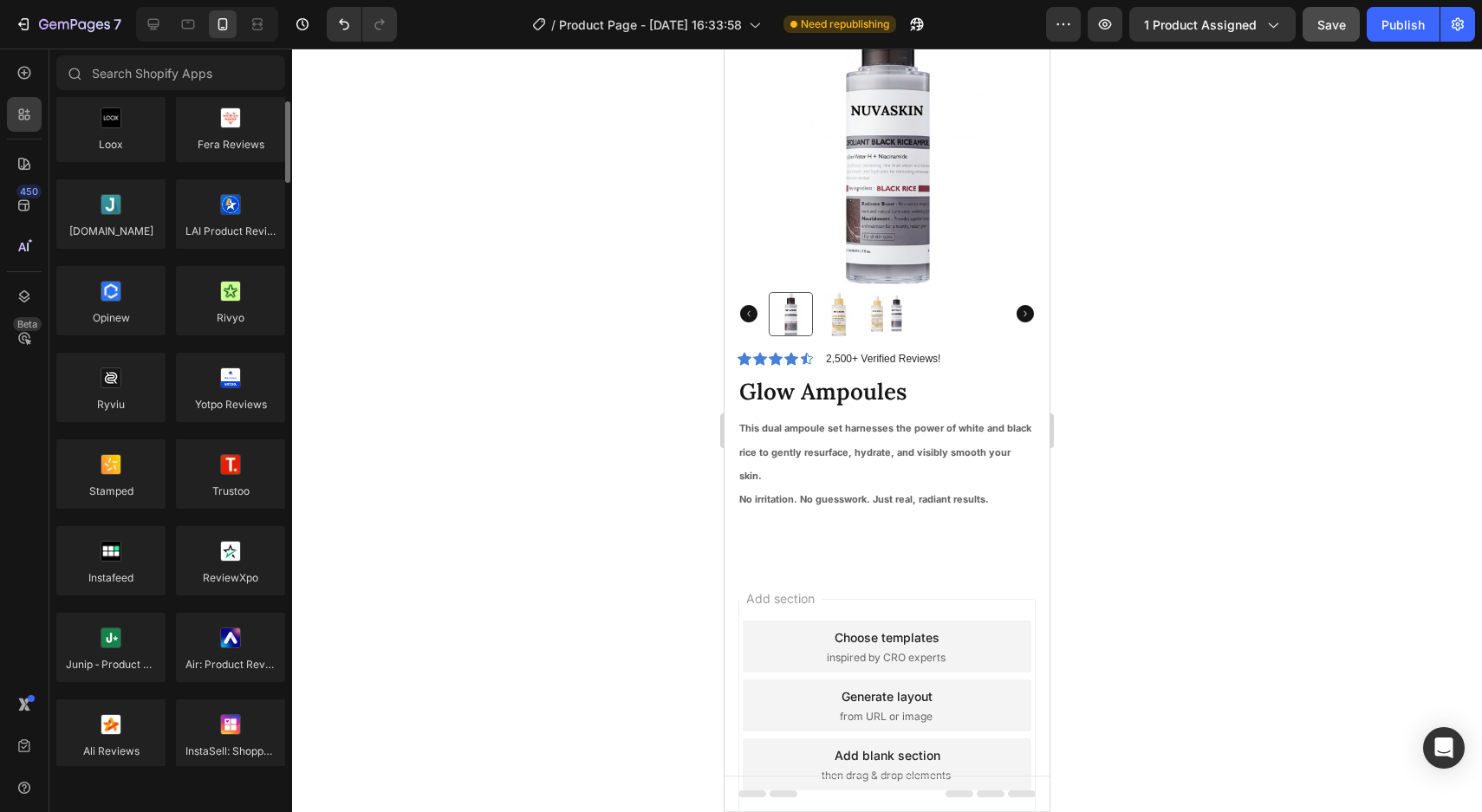
scroll to position [0, 0]
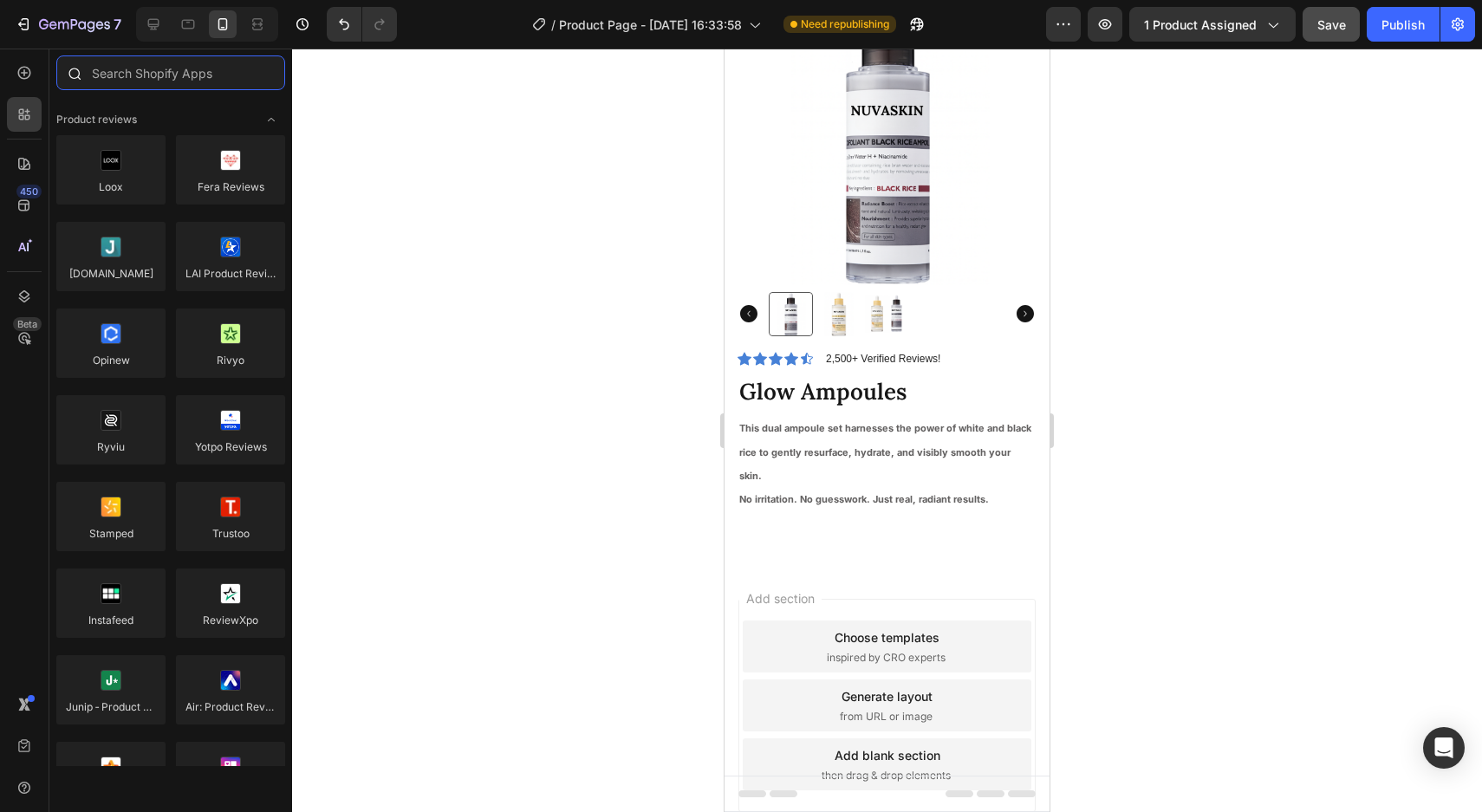
click at [184, 72] on input "text" at bounding box center [170, 73] width 228 height 35
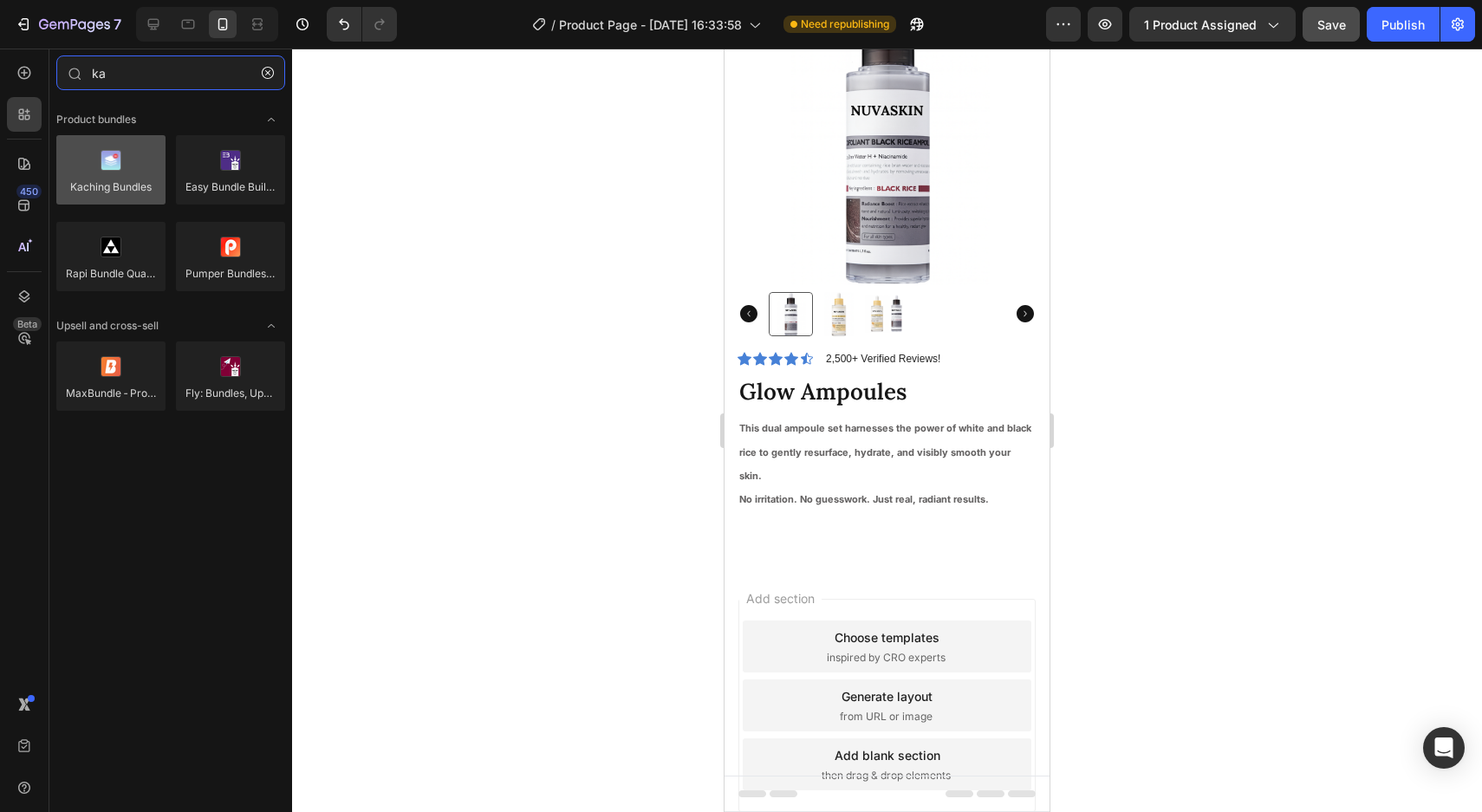
type input "ka"
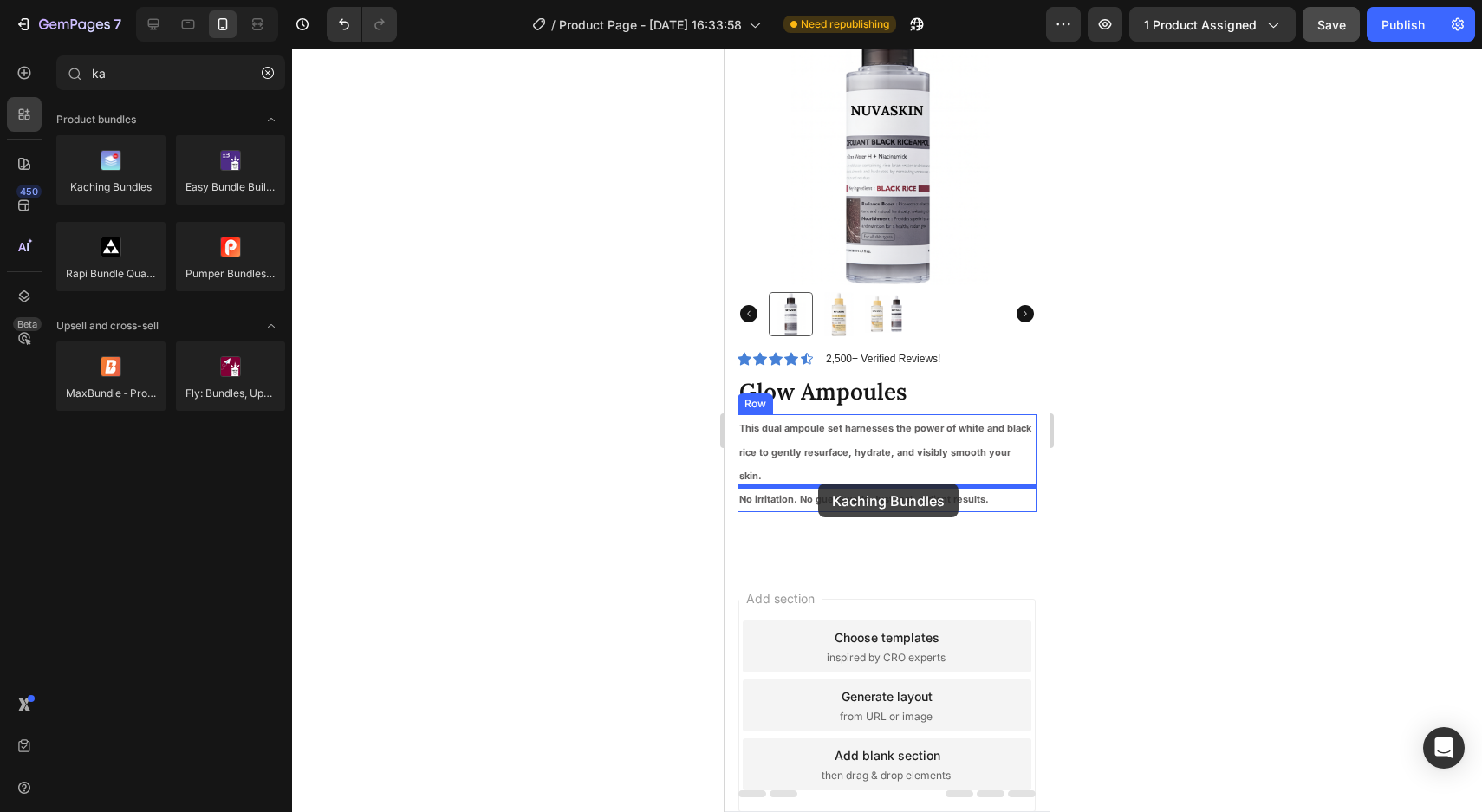
drag, startPoint x: 837, startPoint y: 203, endPoint x: 818, endPoint y: 483, distance: 280.6
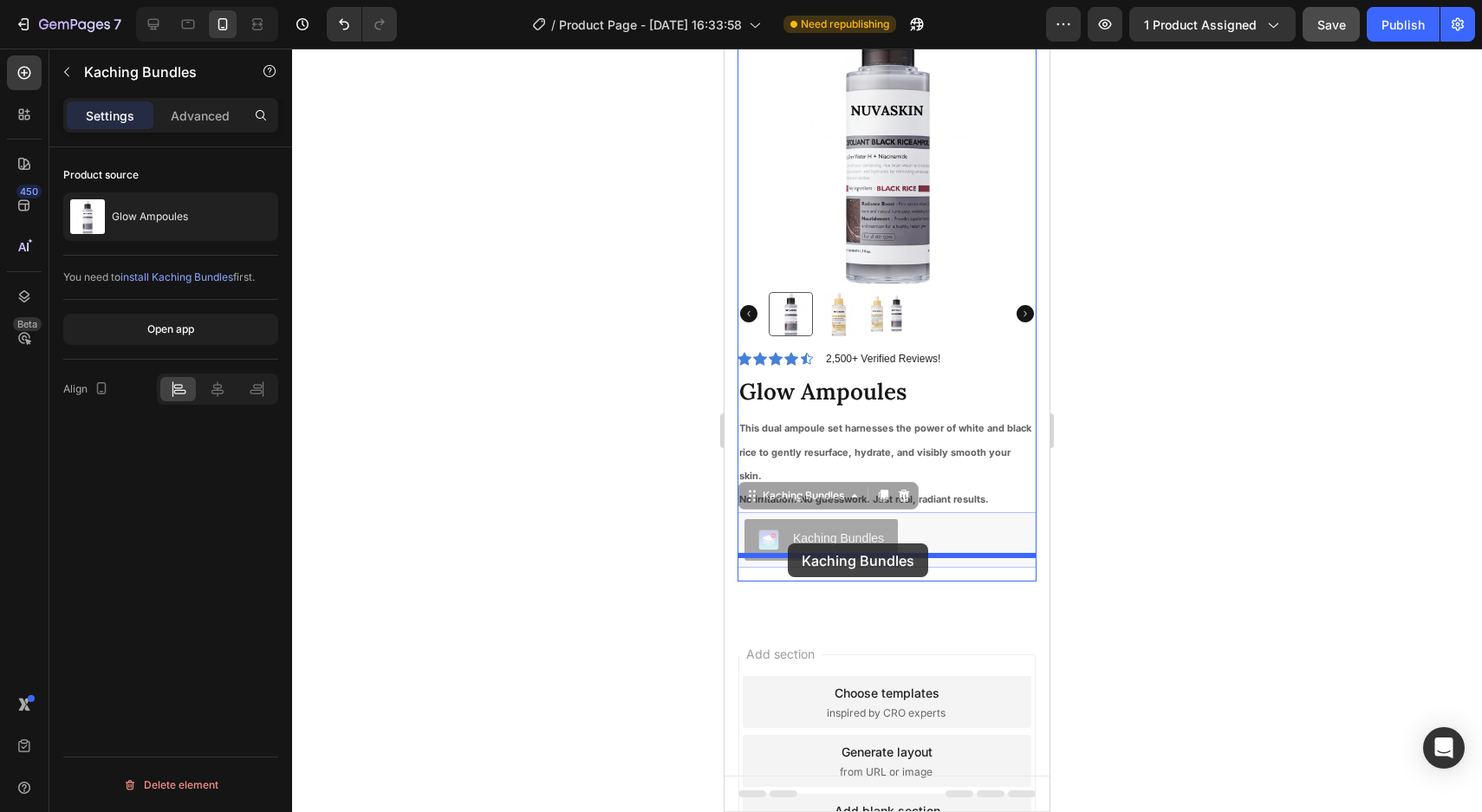
drag, startPoint x: 749, startPoint y: 466, endPoint x: 788, endPoint y: 544, distance: 87.2
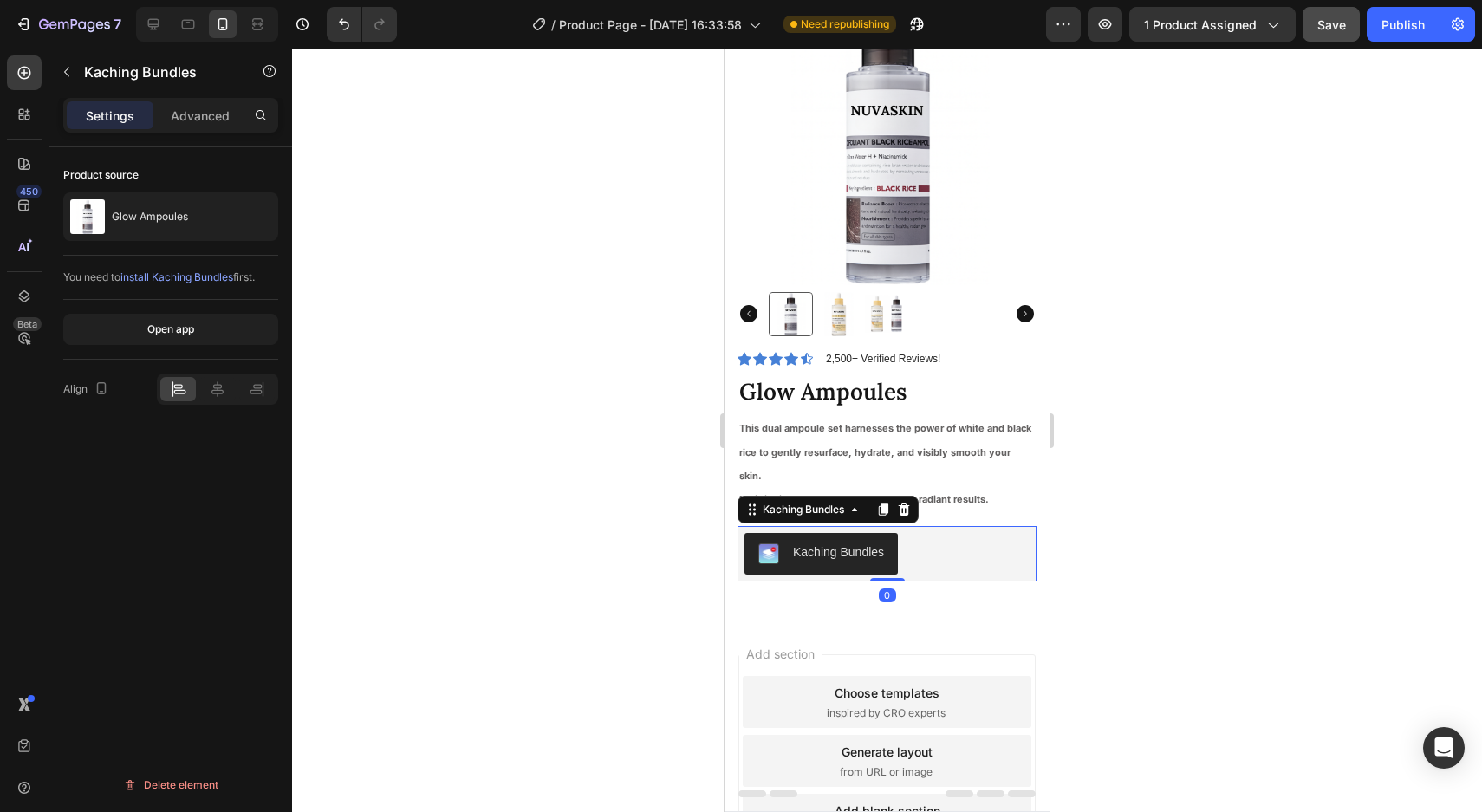
click at [561, 513] on div at bounding box center [887, 430] width 1189 height 763
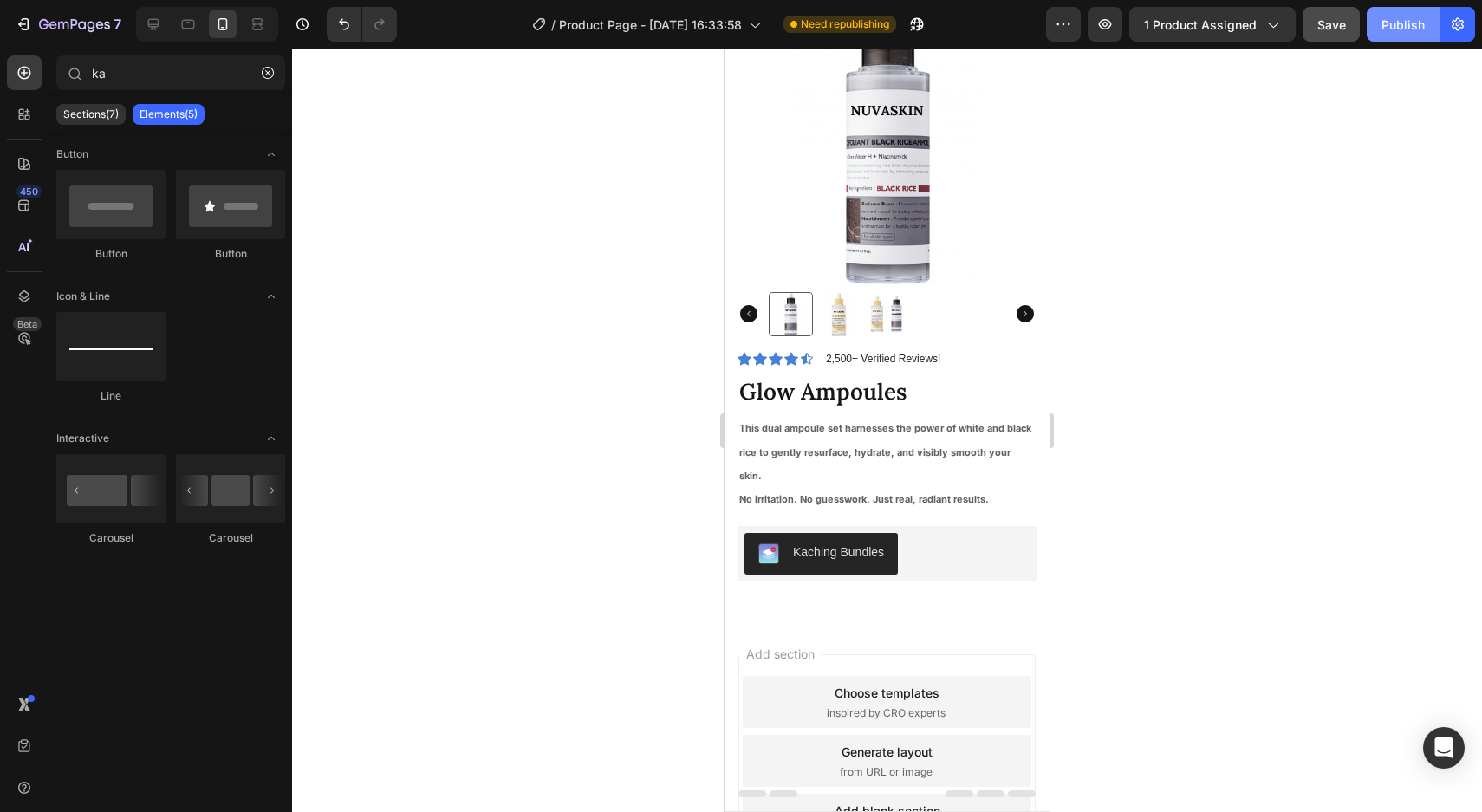
click at [1401, 19] on div "Publish" at bounding box center [1402, 24] width 43 height 18
